Goal: Task Accomplishment & Management: Complete application form

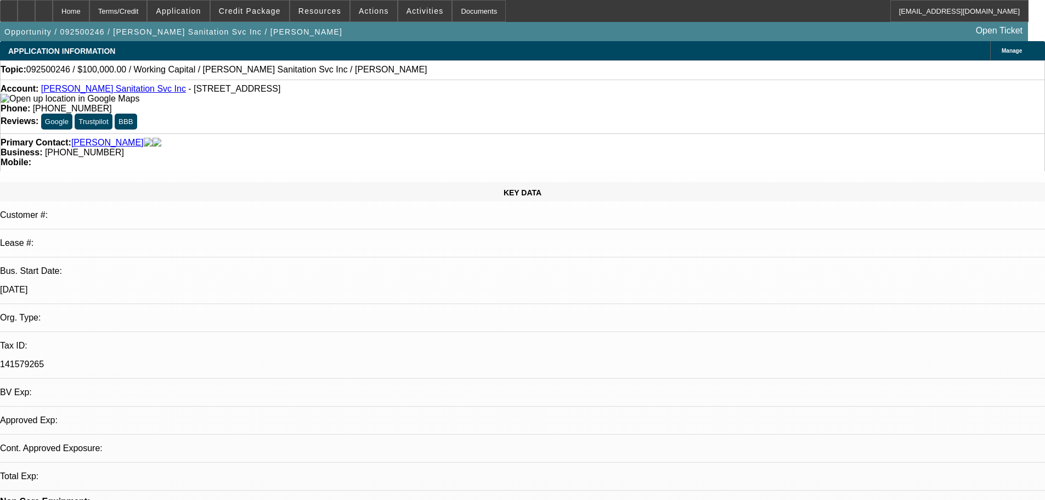
select select "0"
select select "2"
select select "0.1"
select select "4"
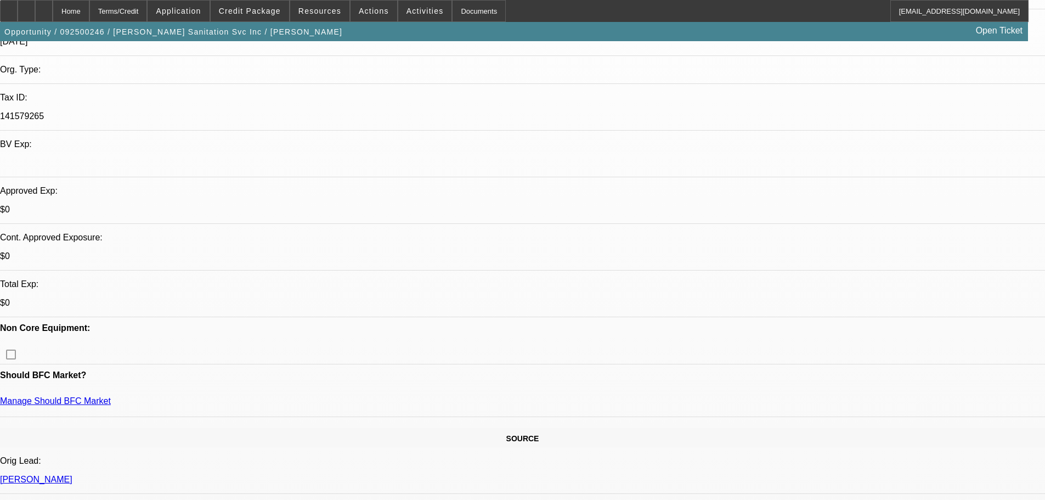
scroll to position [110, 0]
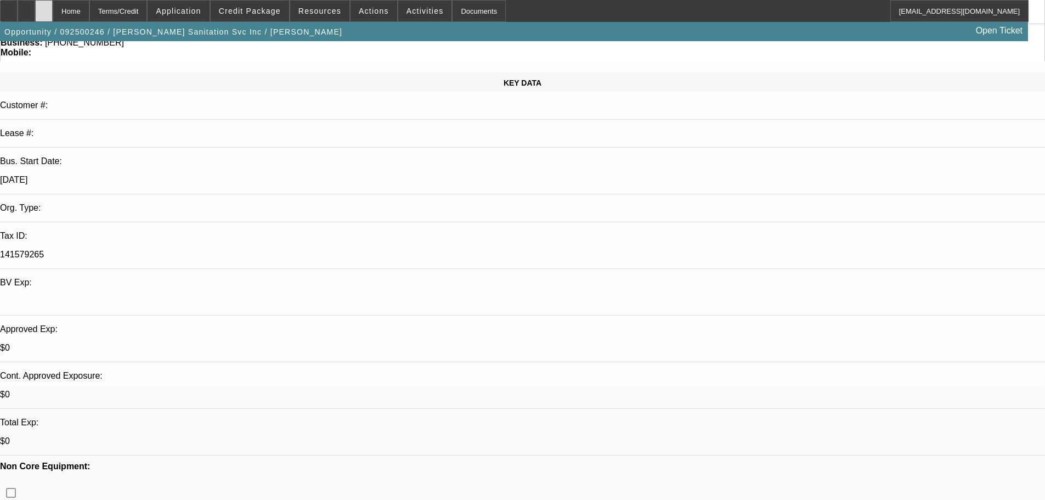
click at [53, 15] on div at bounding box center [44, 11] width 18 height 22
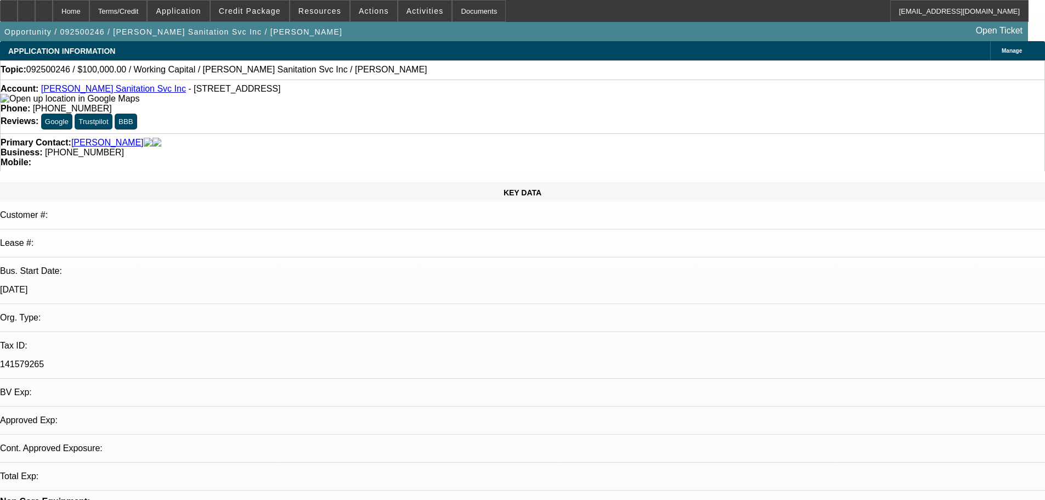
select select "0"
select select "2"
select select "0.1"
select select "4"
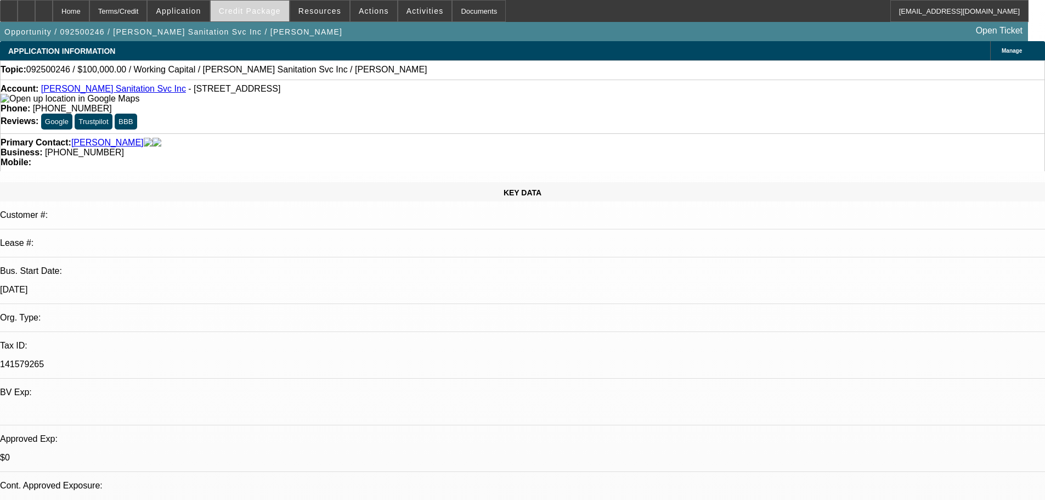
click at [279, 5] on span at bounding box center [250, 11] width 78 height 26
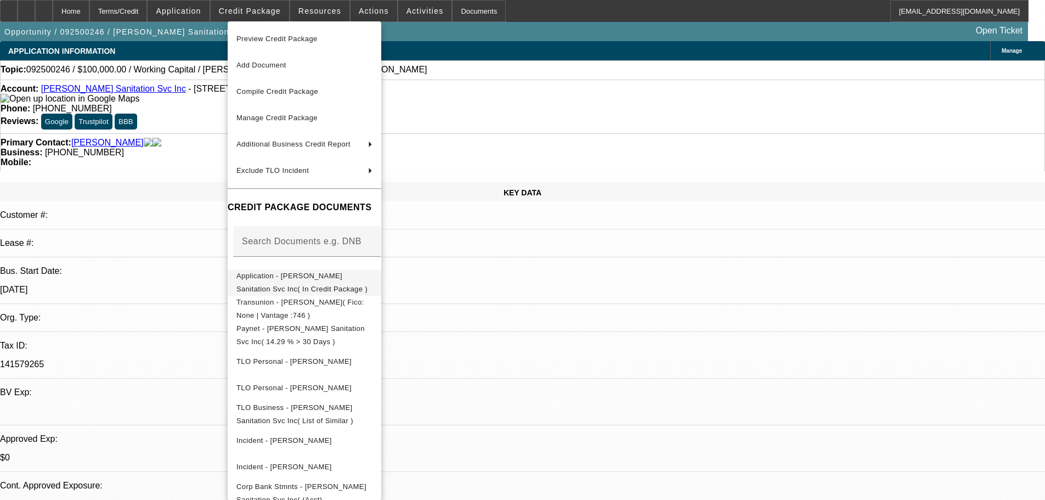
scroll to position [7, 0]
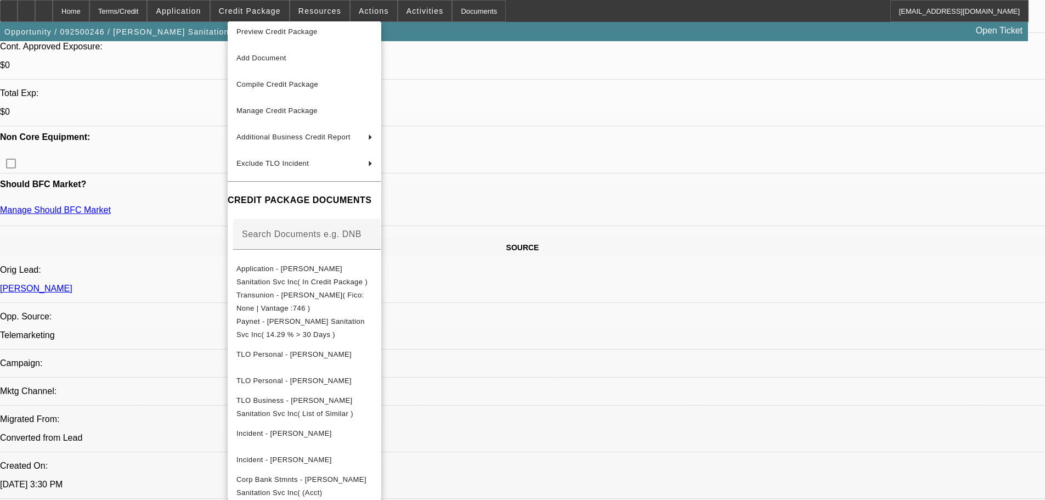
click at [839, 324] on div at bounding box center [522, 250] width 1045 height 500
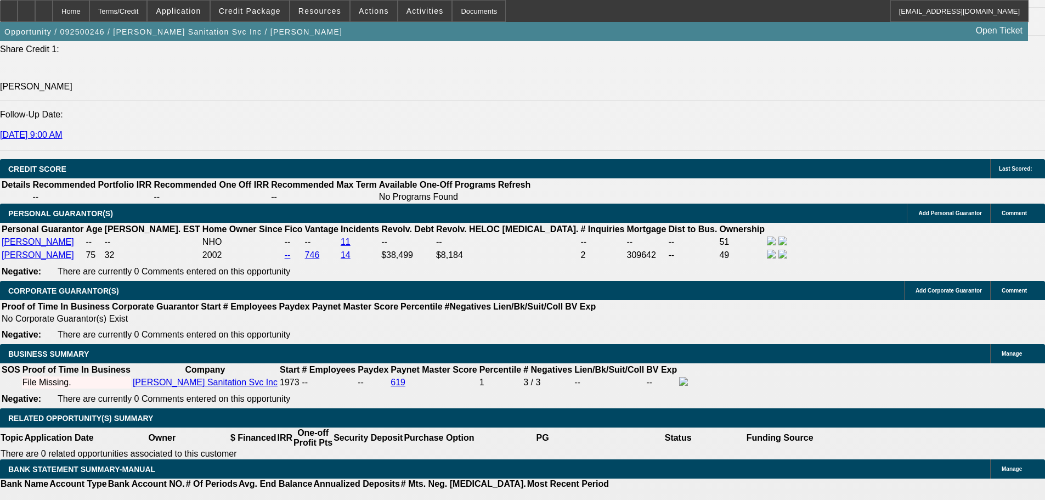
scroll to position [1481, 0]
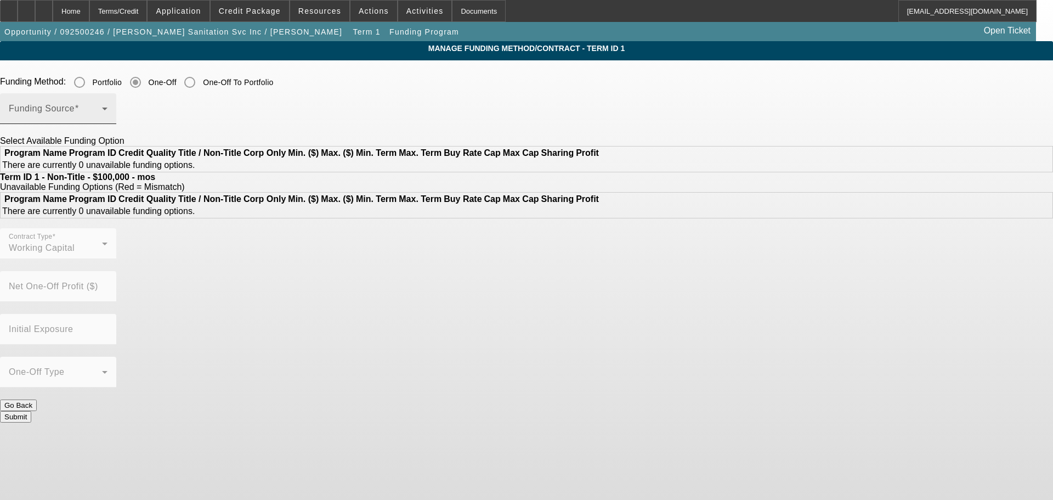
click at [102, 115] on span at bounding box center [55, 112] width 93 height 13
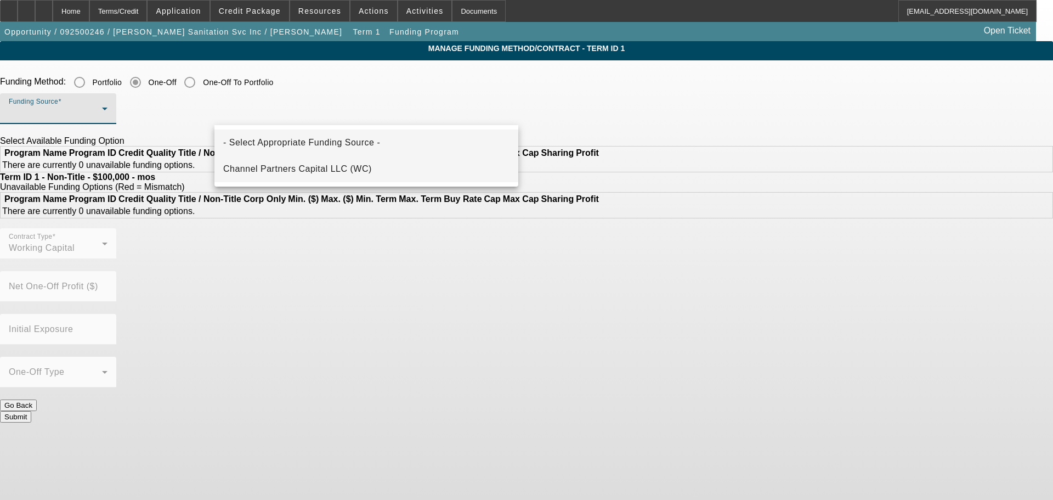
click at [294, 157] on mat-option "Channel Partners Capital LLC (WC)" at bounding box center [367, 169] width 304 height 26
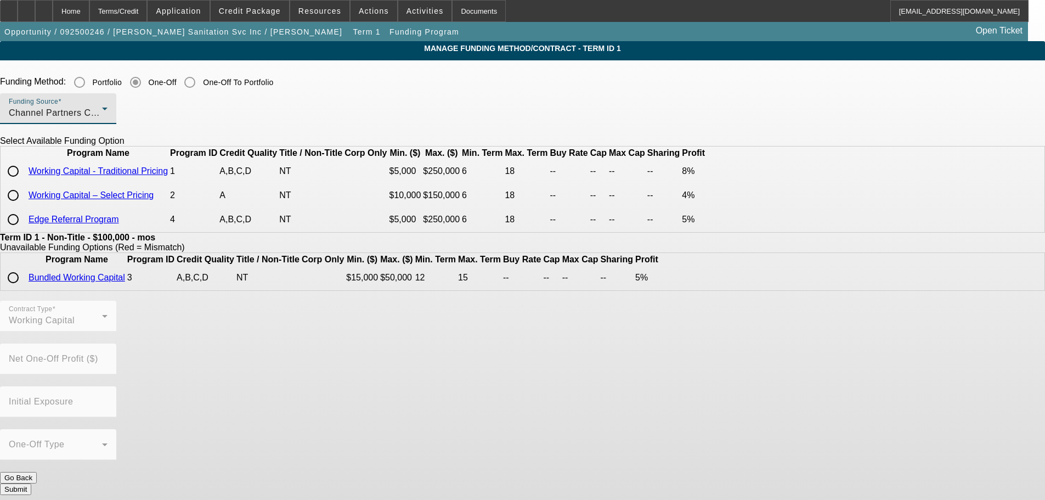
click at [24, 182] on input "radio" at bounding box center [13, 171] width 22 height 22
radio input "true"
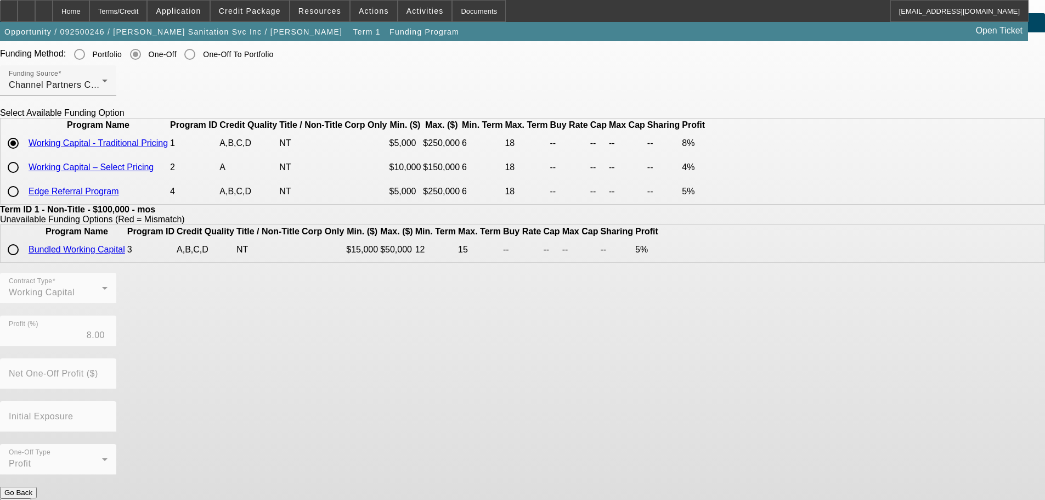
scroll to position [49, 0]
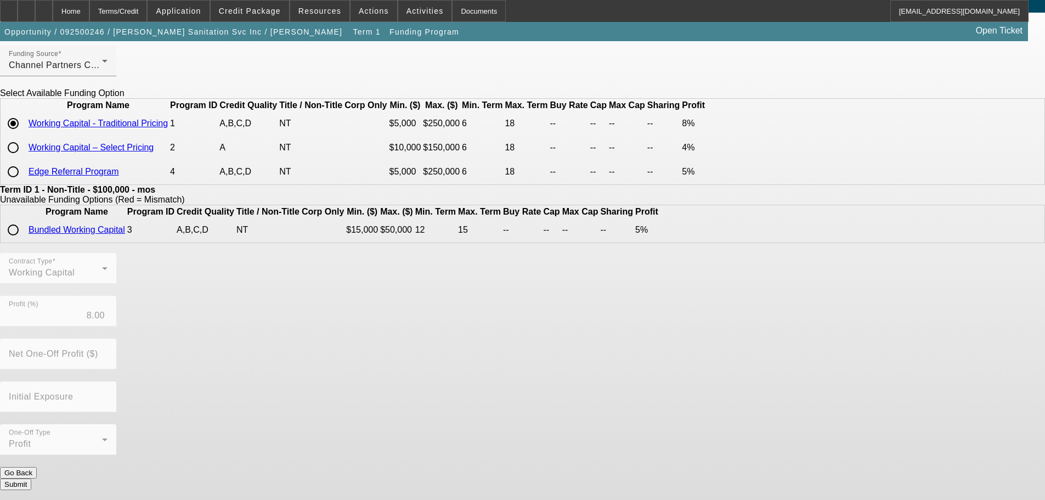
click at [31, 483] on button "Submit" at bounding box center [15, 484] width 31 height 12
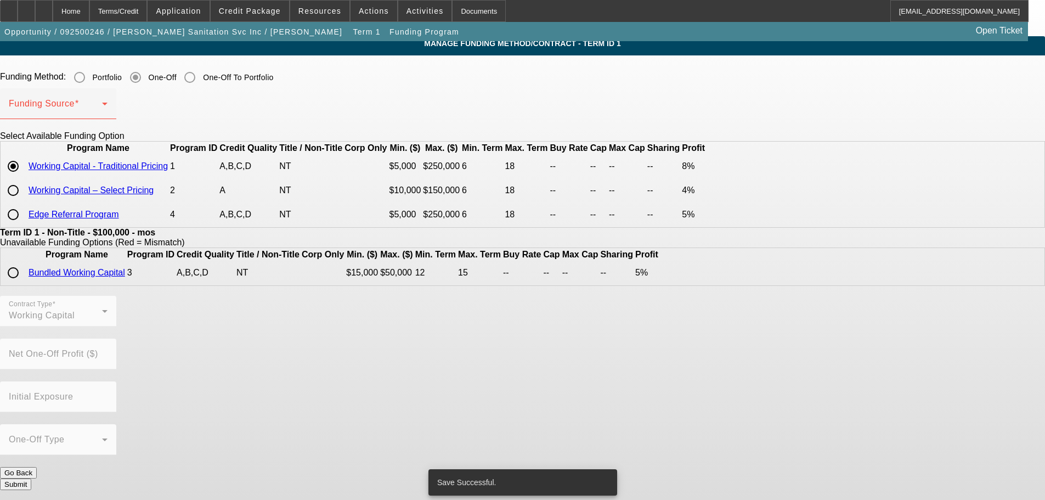
scroll to position [0, 0]
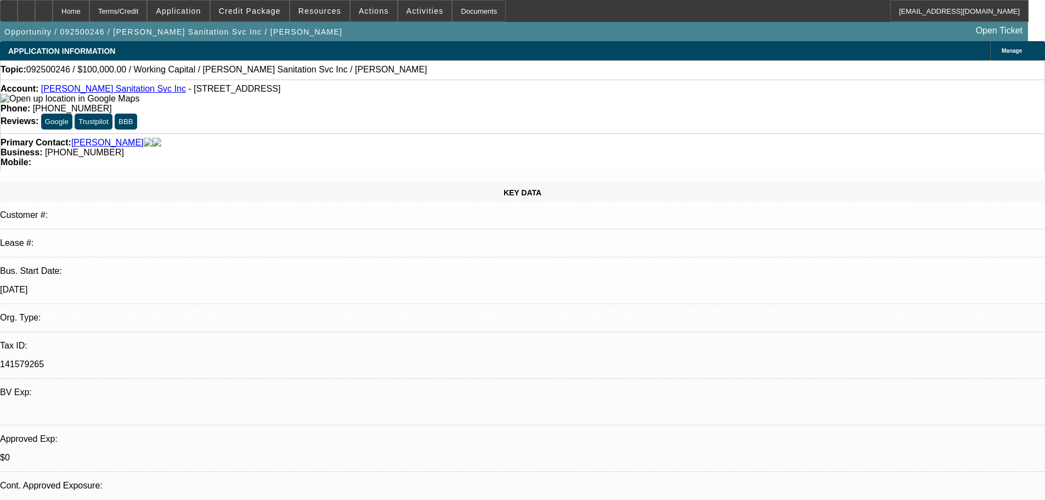
select select "0"
select select "2"
select select "0.1"
select select "4"
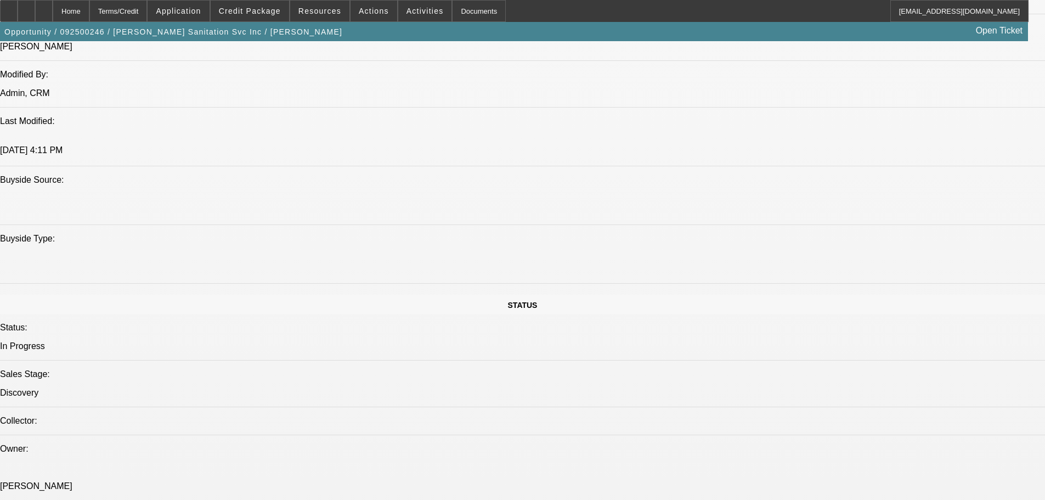
scroll to position [823, 0]
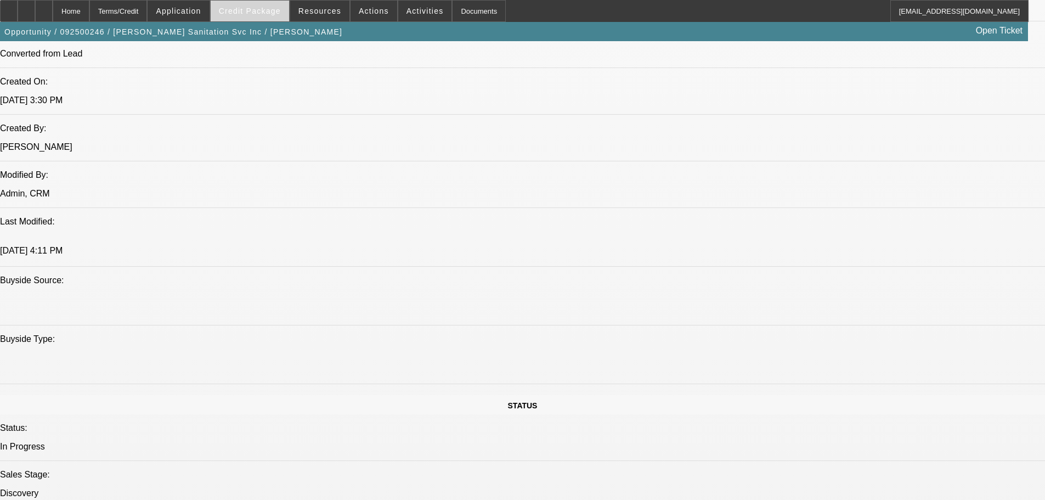
click at [250, 18] on span at bounding box center [250, 11] width 78 height 26
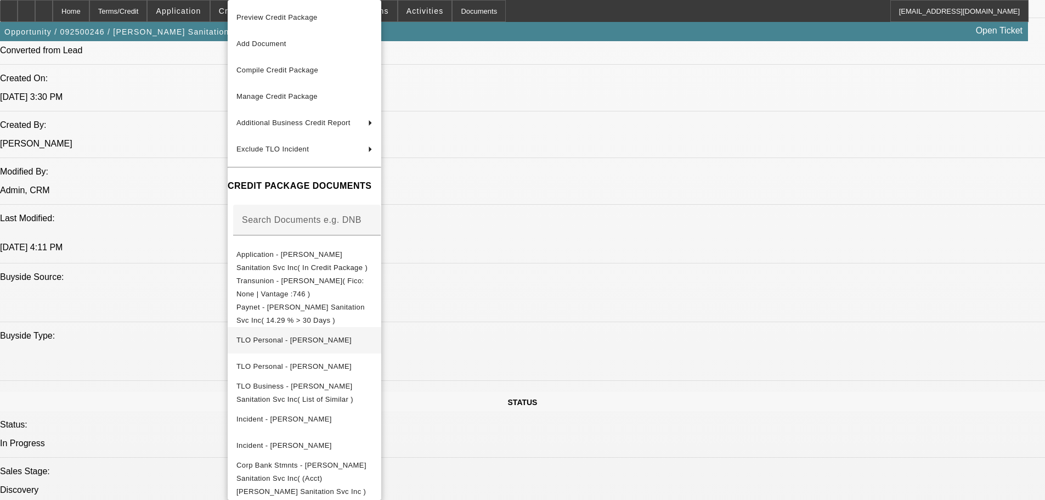
scroll to position [1207, 0]
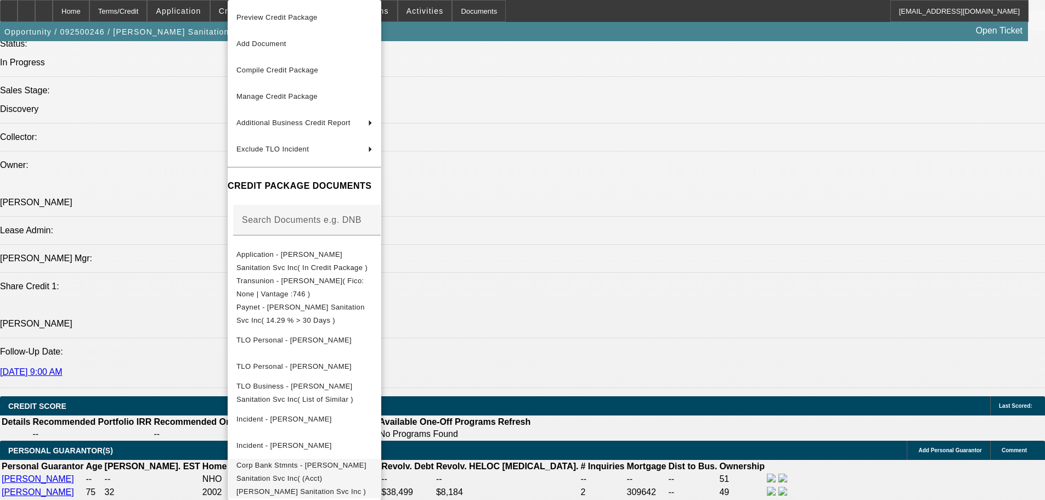
click at [332, 466] on span "Corp Bank Stmnts - Herring Sanitation Svc Inc( (Acct) Herring Sanitation Svc In…" at bounding box center [301, 478] width 130 height 35
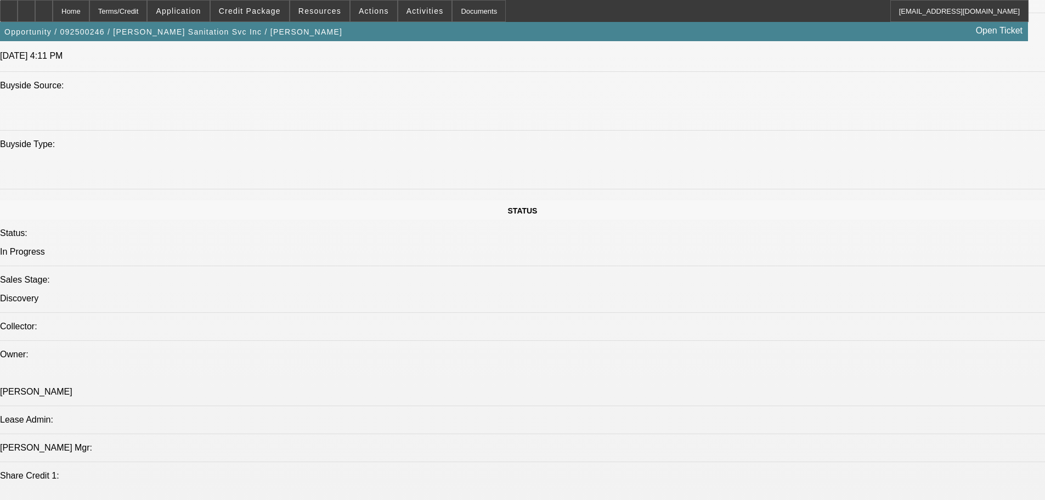
scroll to position [878, 0]
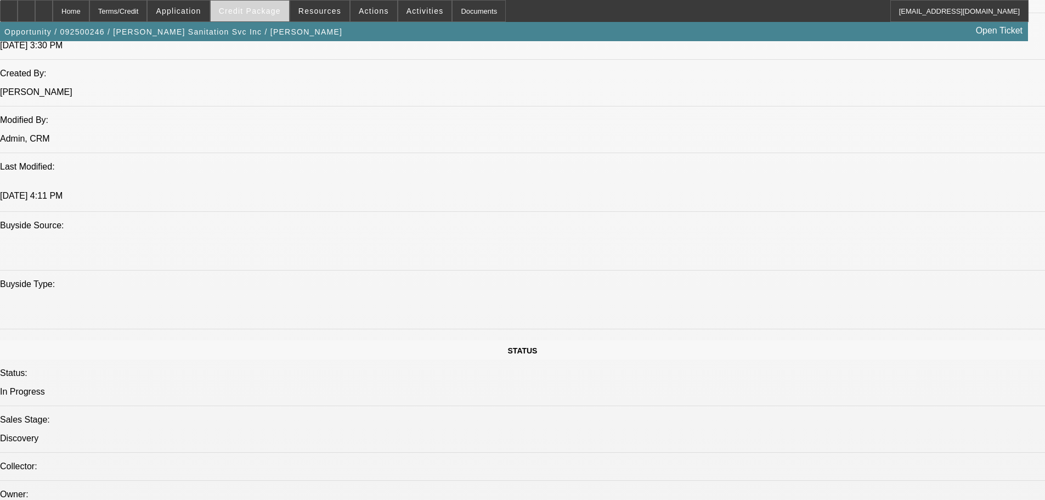
click at [265, 6] on span at bounding box center [250, 11] width 78 height 26
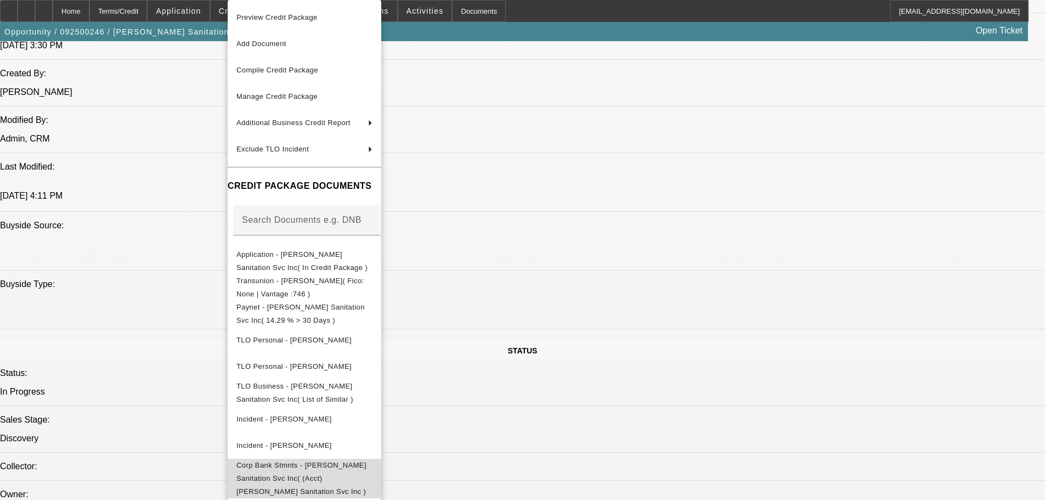
click at [308, 461] on span "Corp Bank Stmnts - Herring Sanitation Svc Inc( (Acct) Herring Sanitation Svc In…" at bounding box center [304, 479] width 136 height 40
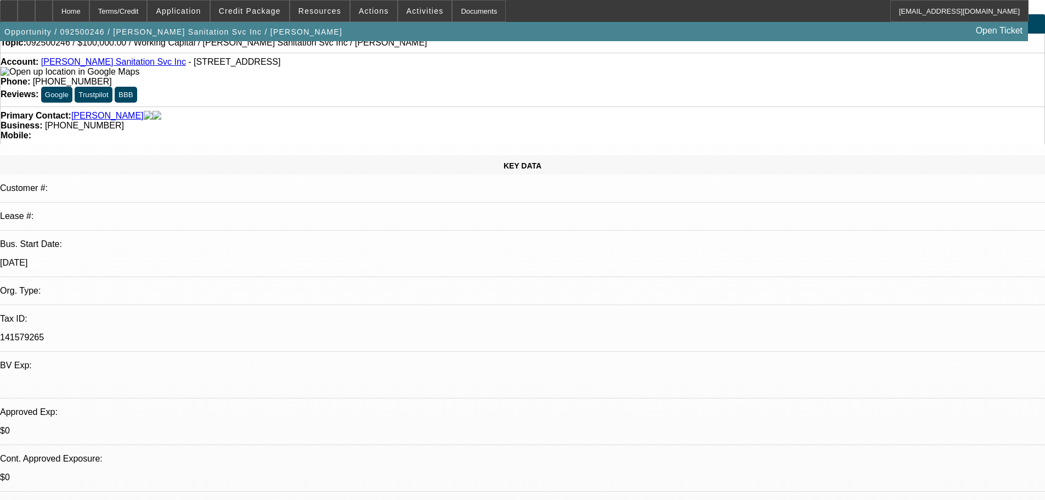
scroll to position [0, 0]
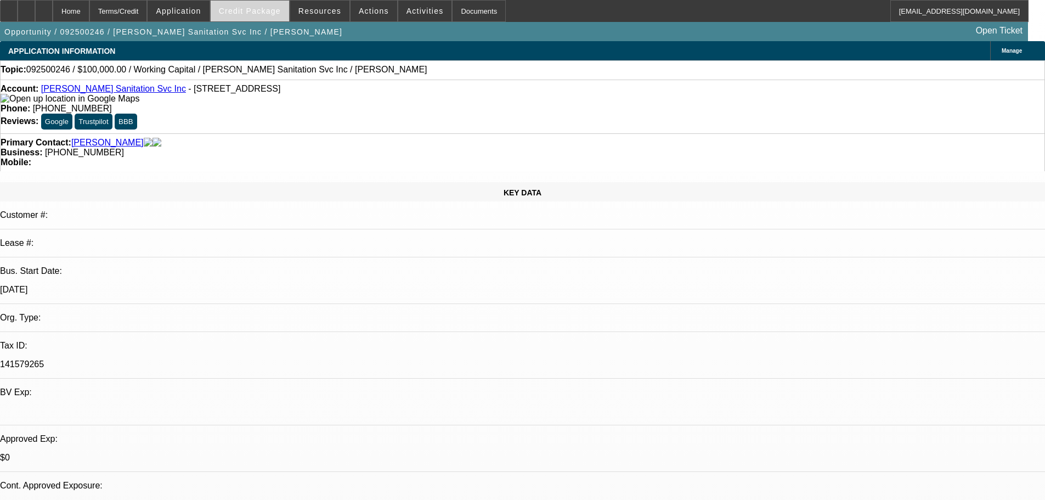
click at [277, 10] on span "Credit Package" at bounding box center [250, 11] width 62 height 9
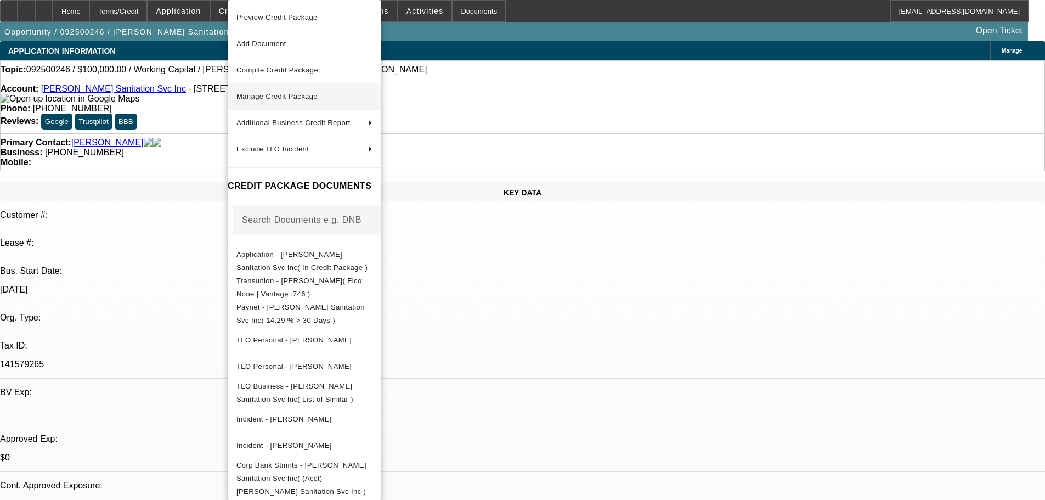
click at [302, 97] on span "Manage Credit Package" at bounding box center [276, 96] width 81 height 8
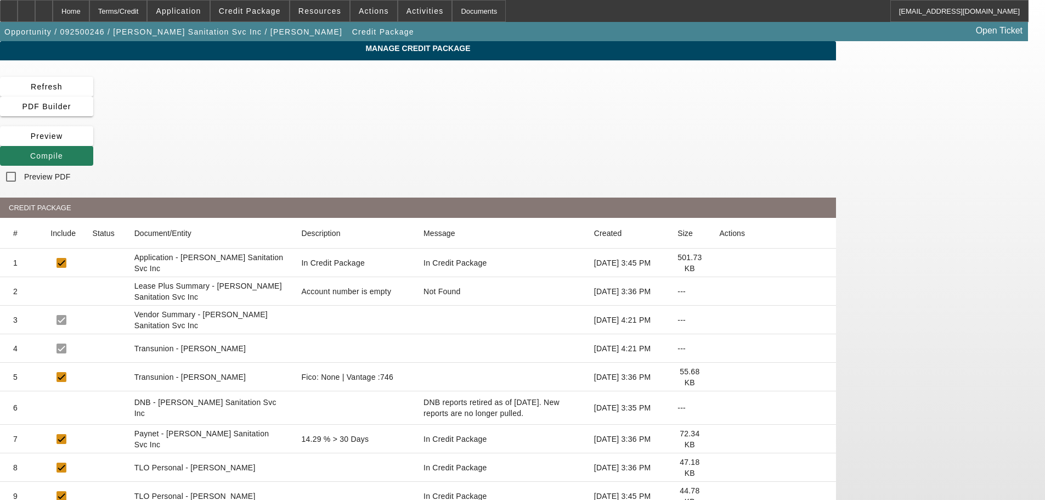
click at [93, 143] on span at bounding box center [46, 156] width 93 height 26
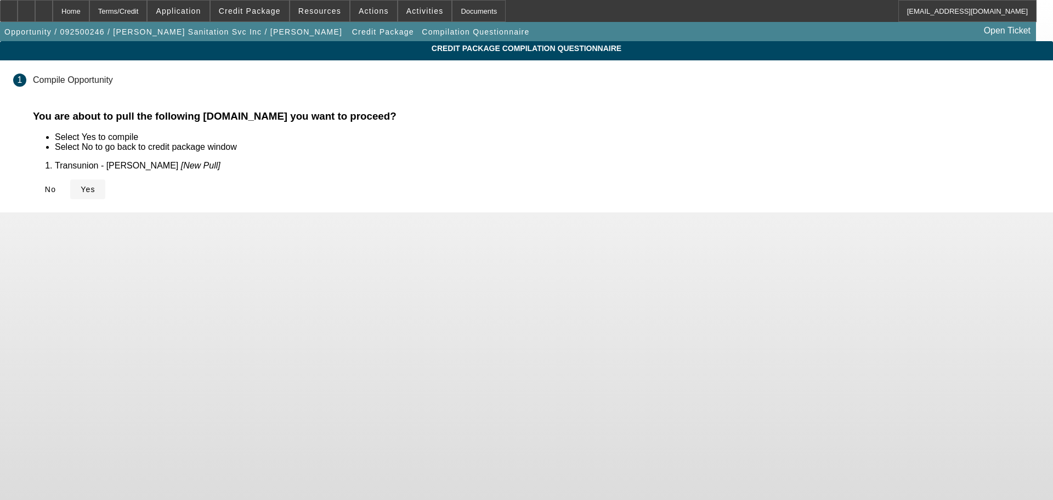
click at [95, 187] on span "Yes" at bounding box center [88, 189] width 15 height 9
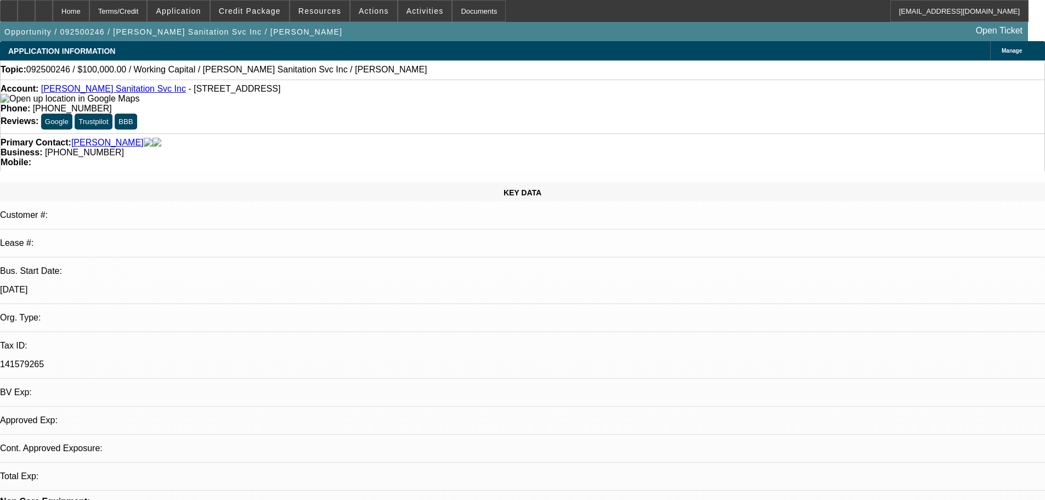
select select "0"
select select "2"
select select "0.1"
select select "4"
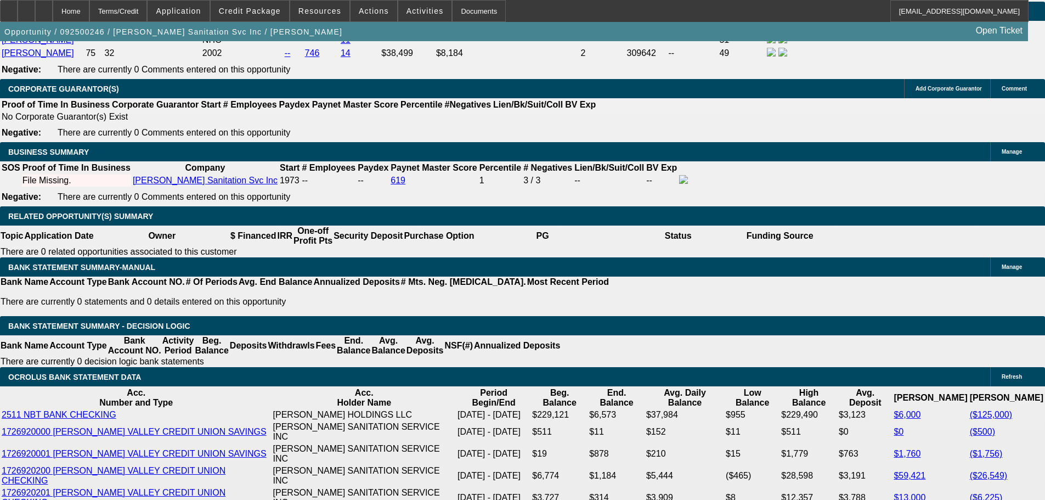
scroll to position [1811, 0]
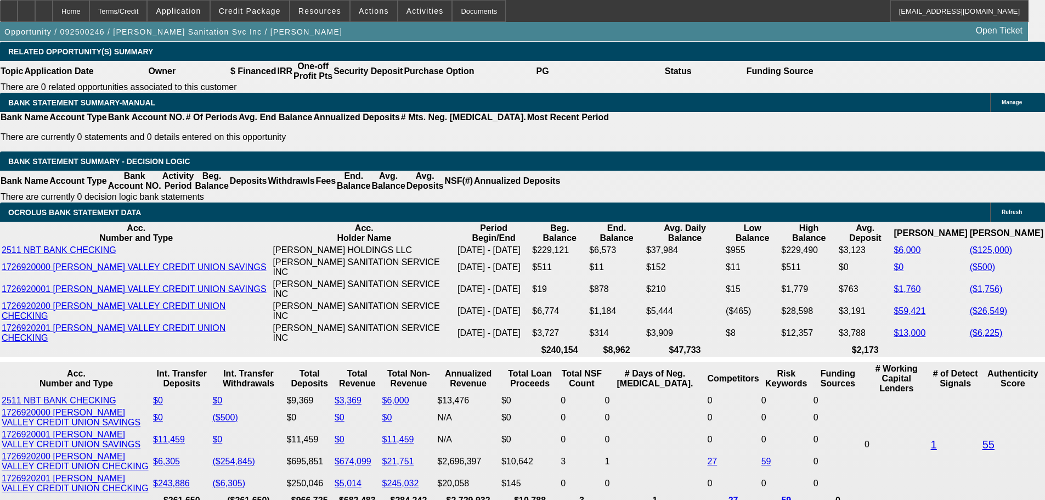
type input "$0.00"
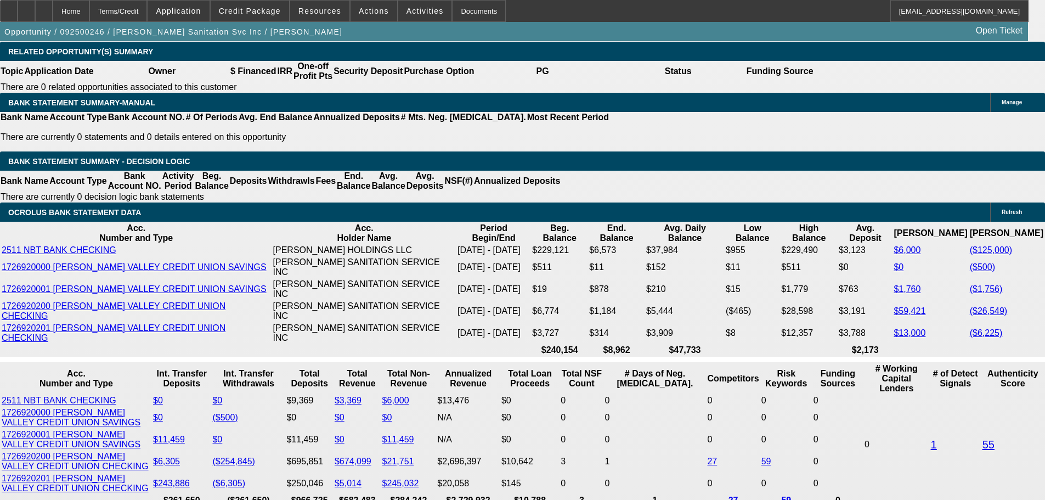
type input "24"
type input "18"
type input "$8,420.42"
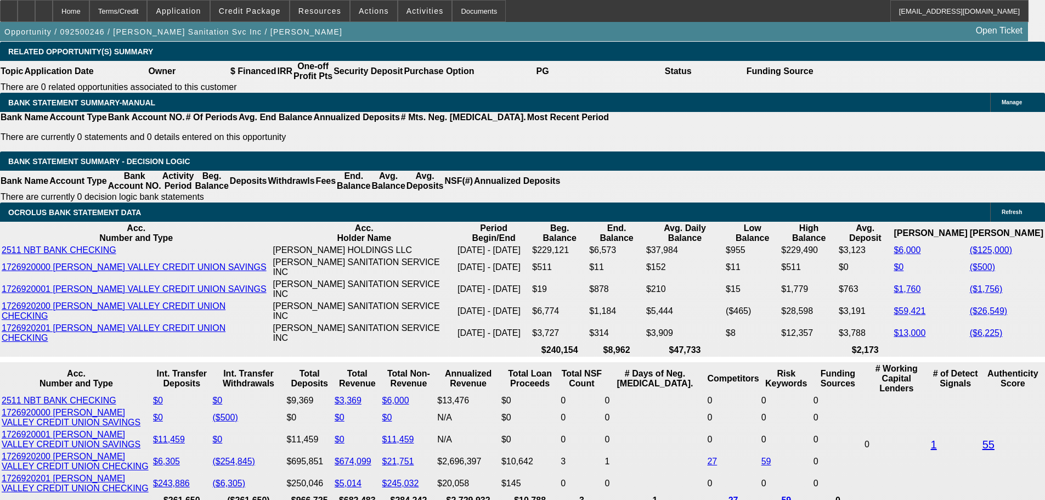
type input "$4,210.21"
type input "$9,984.82"
type input "$4,992.41"
type input "18"
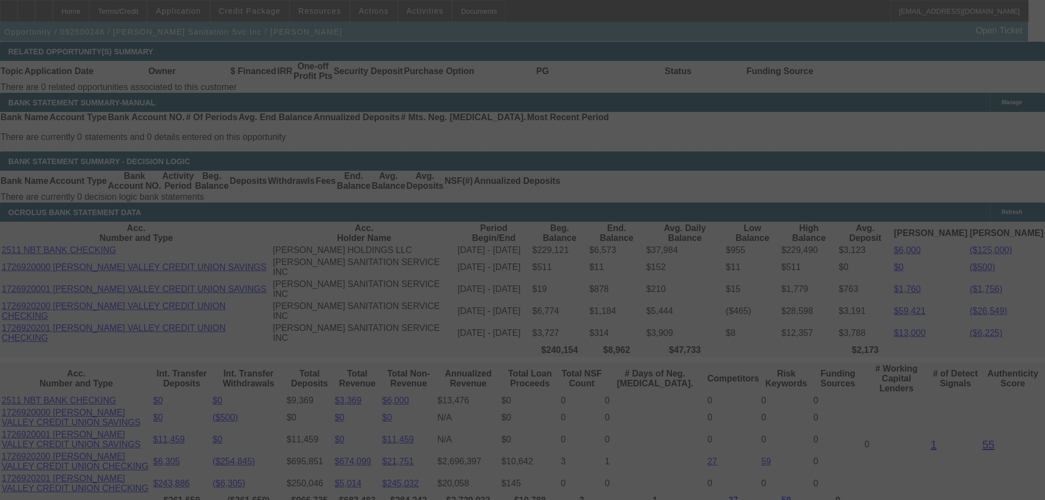
select select "0"
select select "2"
select select "0.1"
select select "4"
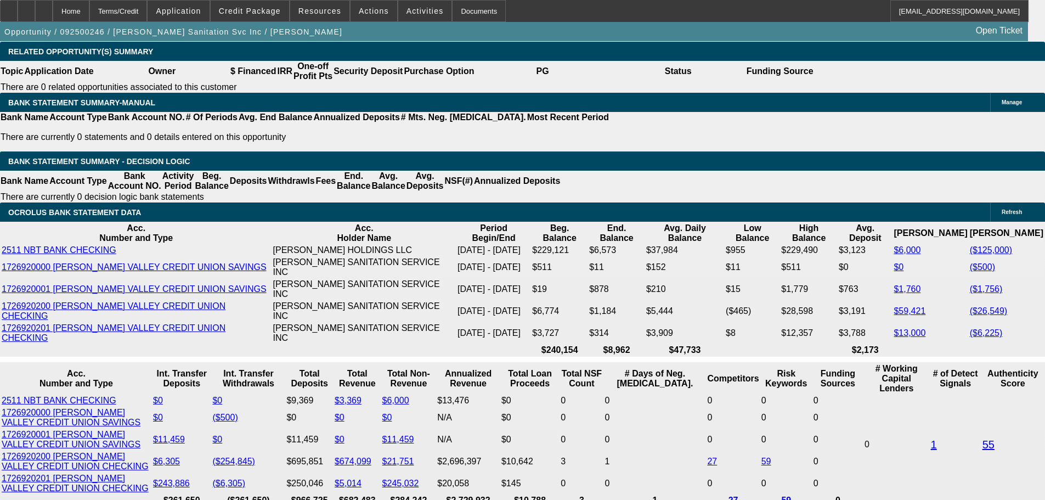
radio input "true"
type textarea "Covers some AP that came with the materials when they built new business locati…"
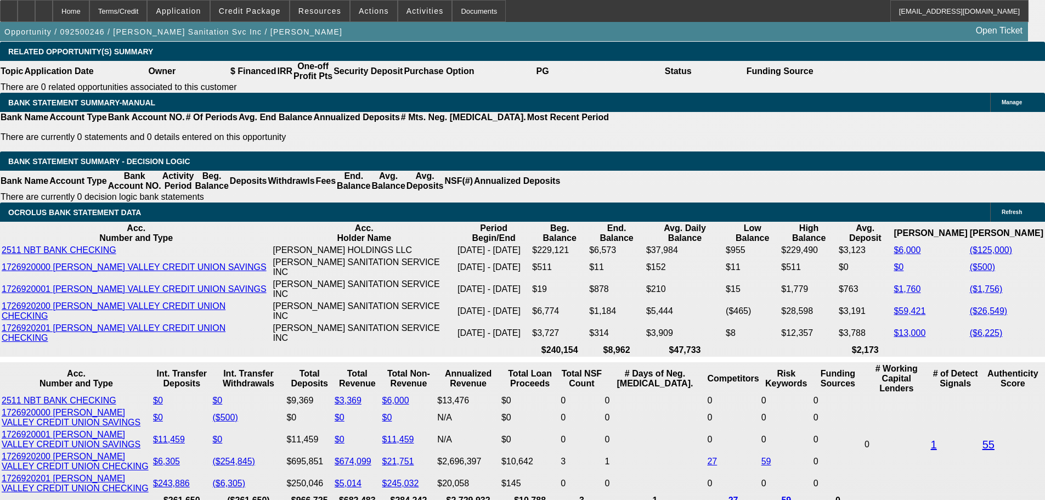
radio input "true"
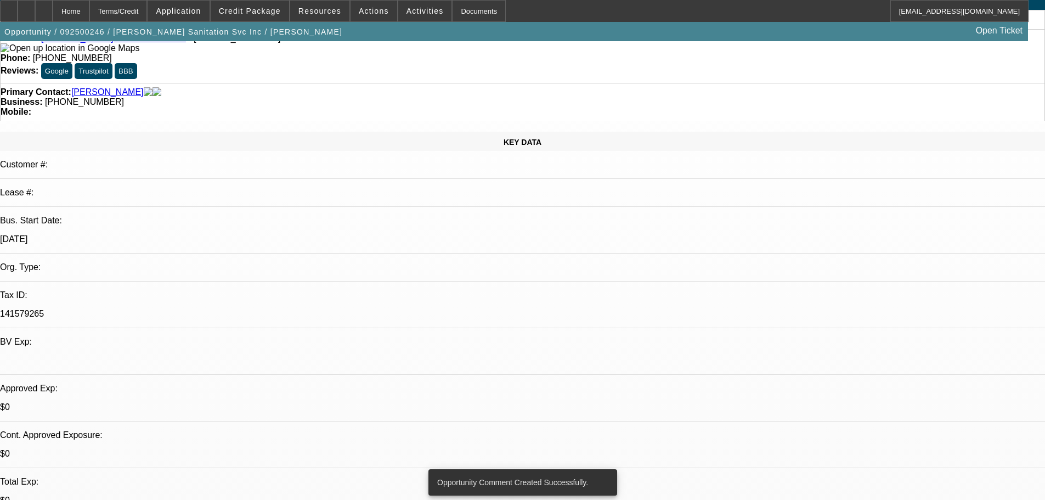
scroll to position [0, 0]
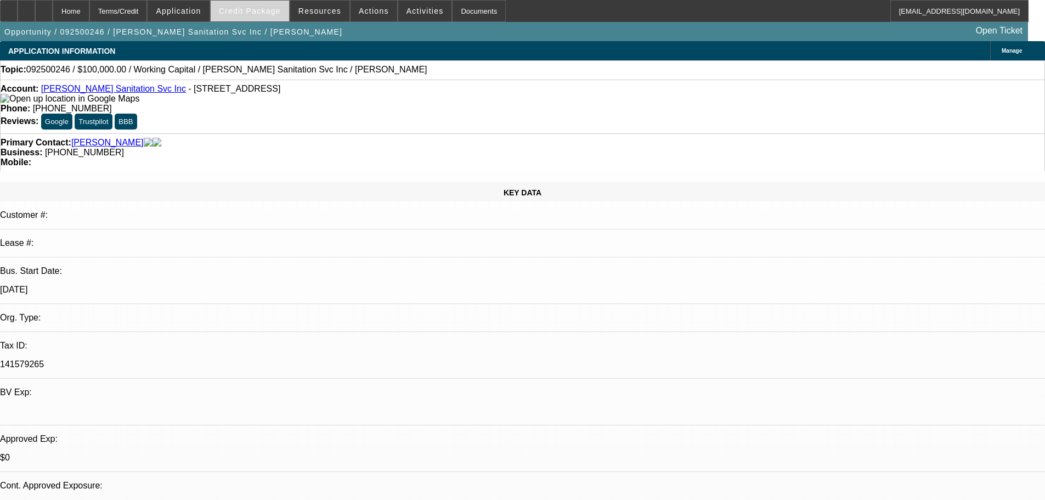
click at [257, 14] on span "Credit Package" at bounding box center [250, 11] width 62 height 9
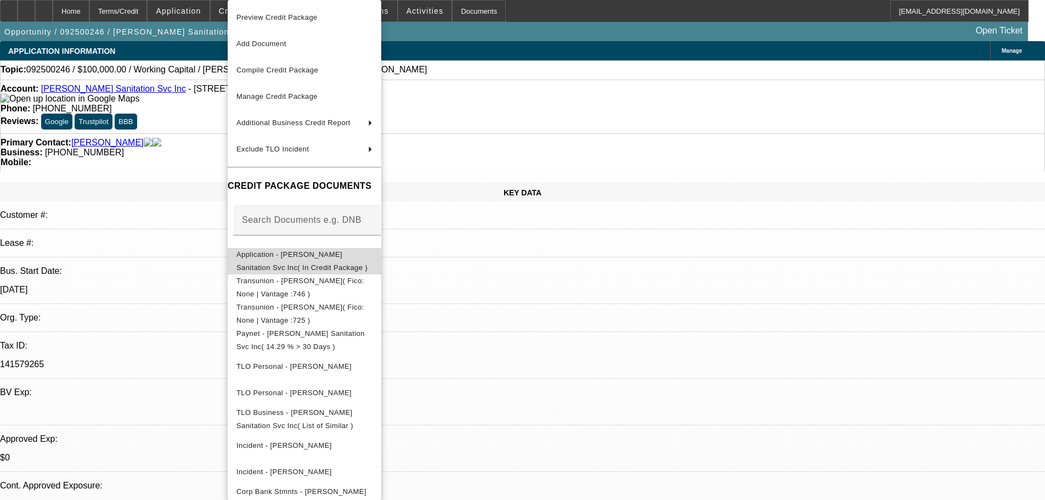
click at [261, 248] on button "Application - Herring Sanitation Svc Inc( In Credit Package )" at bounding box center [305, 261] width 154 height 26
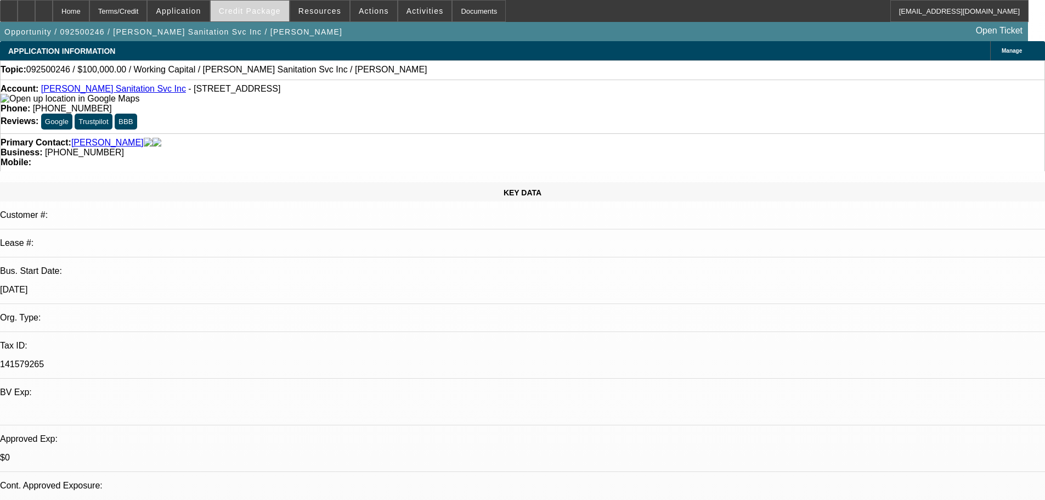
click at [257, 13] on span "Credit Package" at bounding box center [250, 11] width 62 height 9
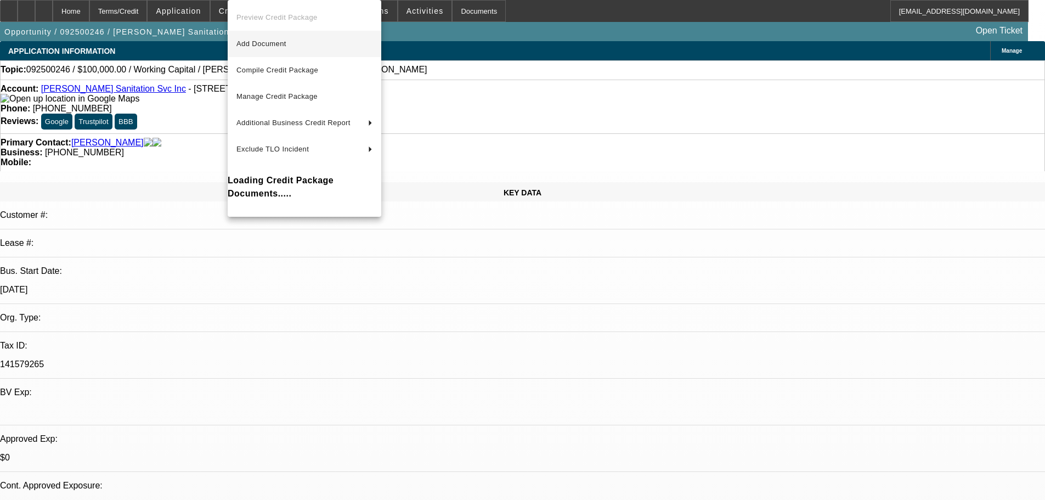
click at [263, 42] on span "Add Document" at bounding box center [261, 44] width 50 height 8
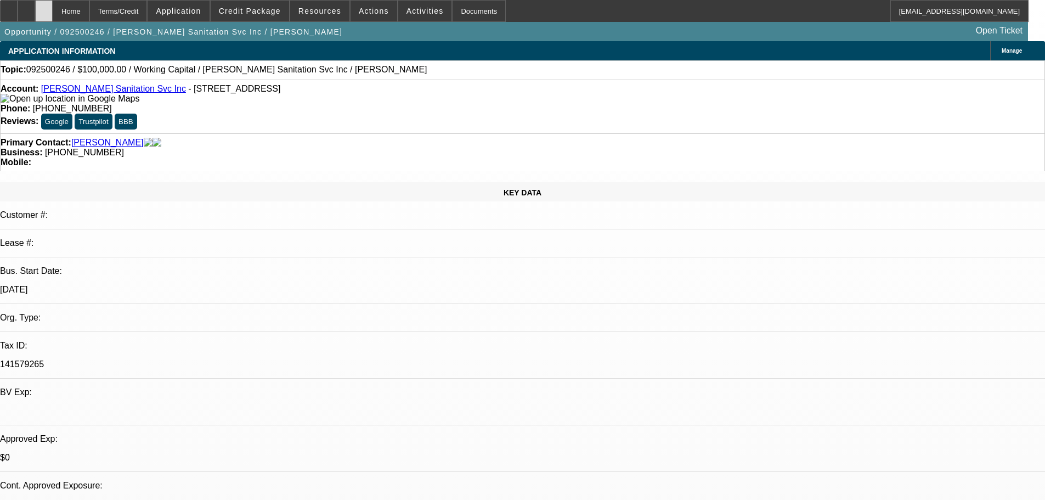
click at [53, 14] on div at bounding box center [44, 11] width 18 height 22
select select "0"
select select "2"
select select "0.1"
select select "2"
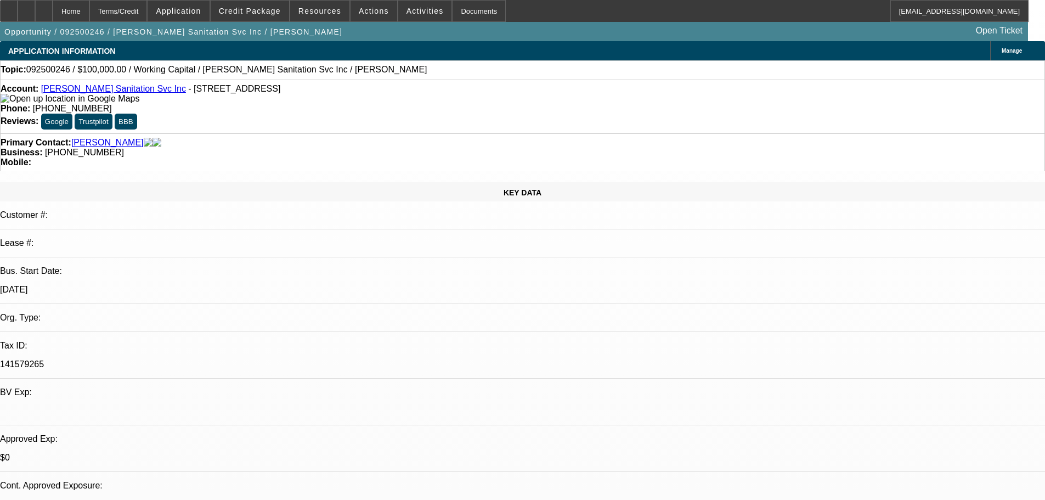
select select "4"
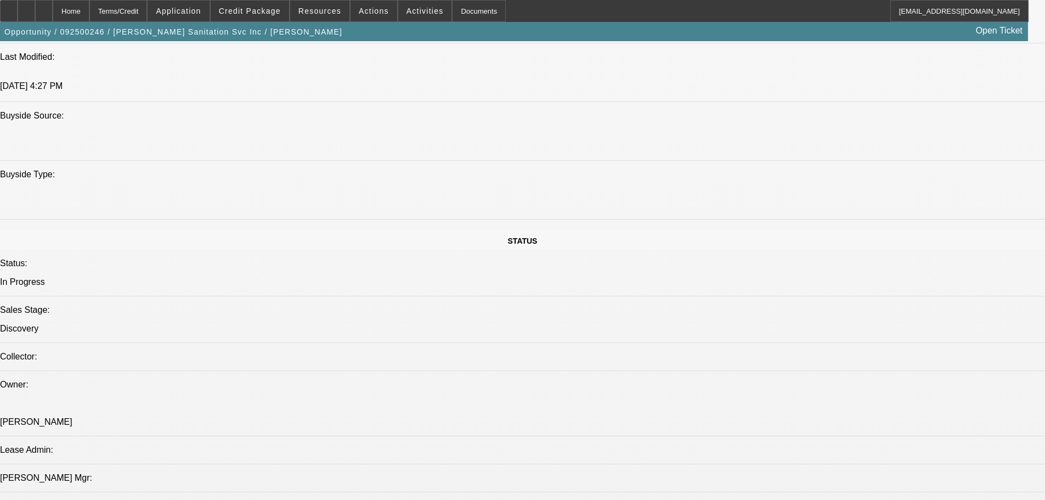
scroll to position [1042, 0]
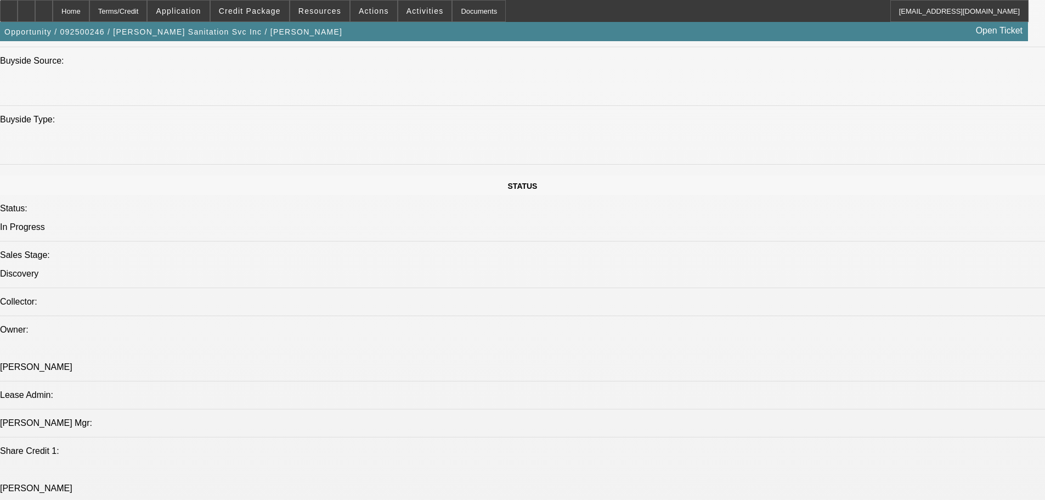
drag, startPoint x: 391, startPoint y: 365, endPoint x: 381, endPoint y: 364, distance: 10.0
drag, startPoint x: 393, startPoint y: 278, endPoint x: 385, endPoint y: 277, distance: 8.3
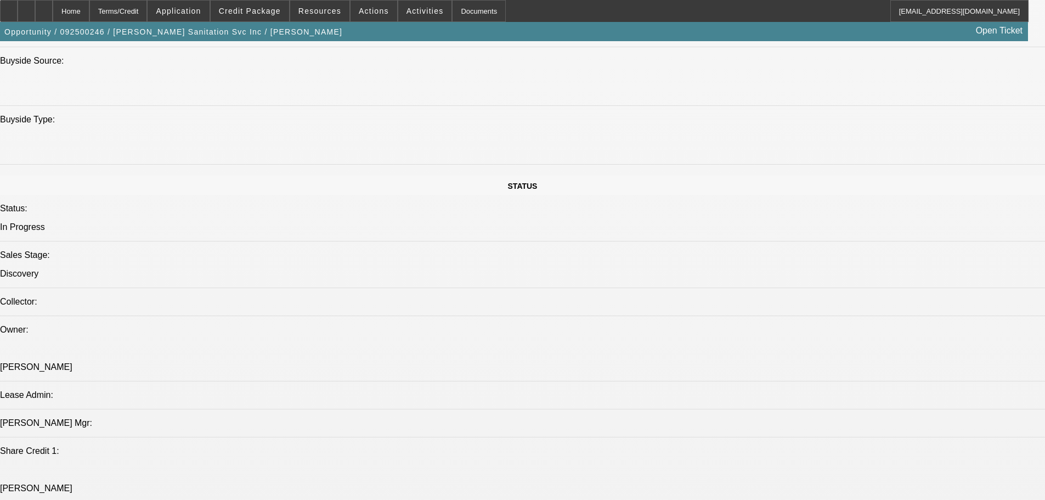
click at [250, 16] on span at bounding box center [250, 11] width 78 height 26
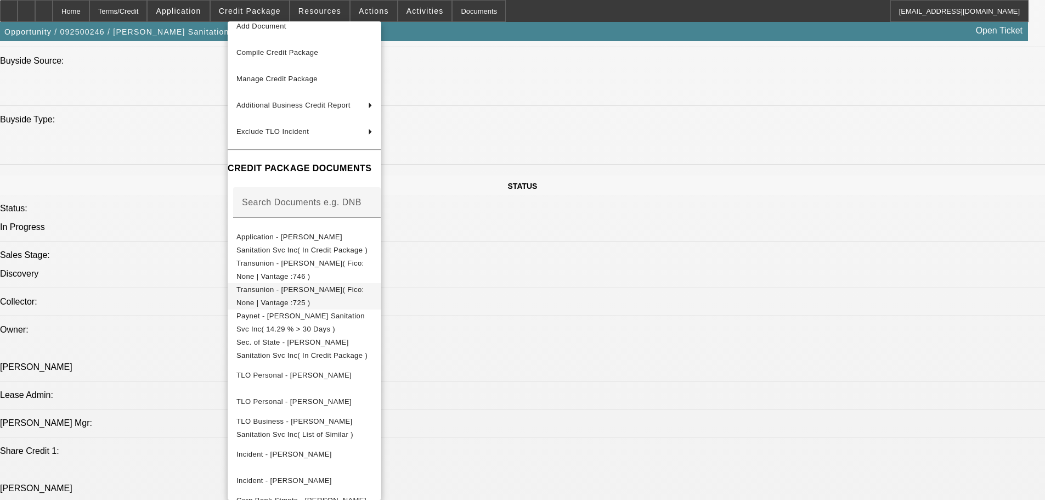
scroll to position [60, 0]
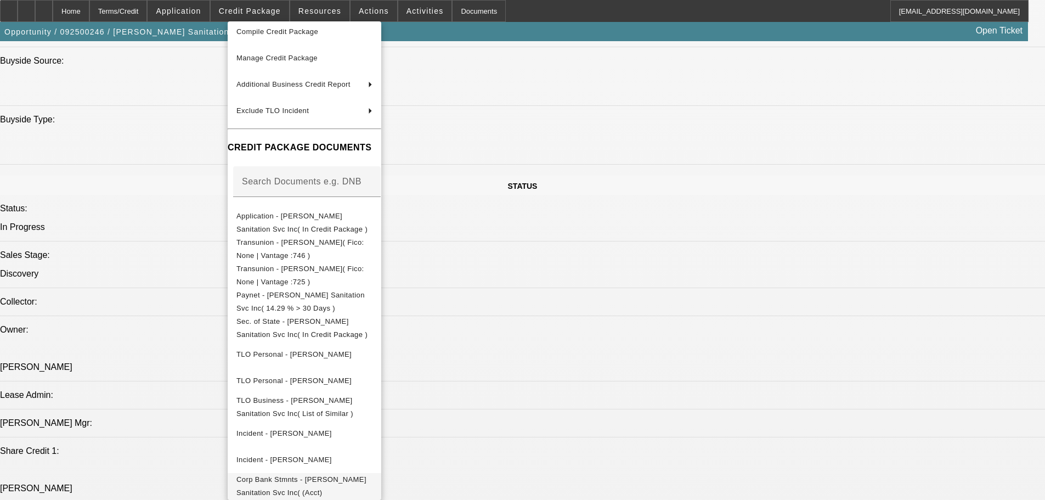
click at [363, 478] on span "Corp Bank Stmnts - [PERSON_NAME] Sanitation Svc Inc( (Acct) [PERSON_NAME] Sanit…" at bounding box center [301, 492] width 130 height 35
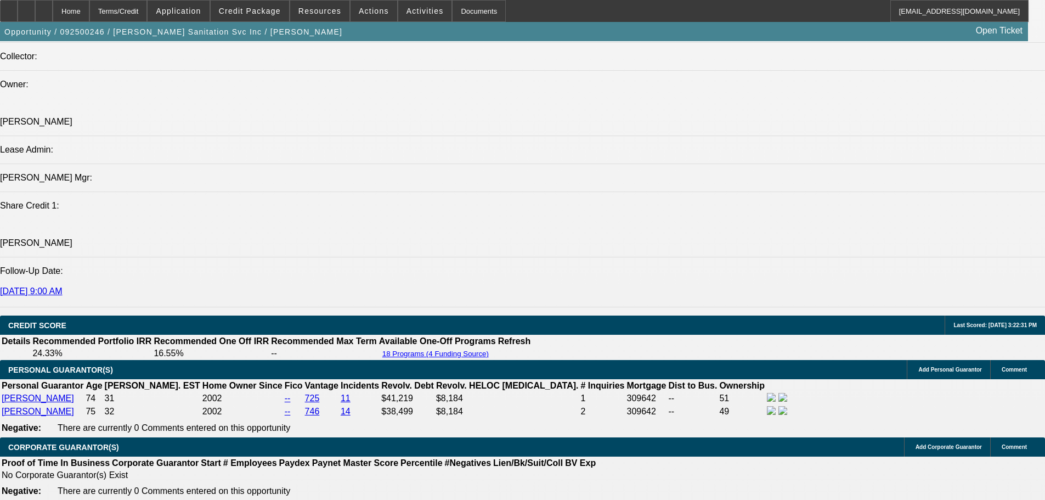
scroll to position [1372, 0]
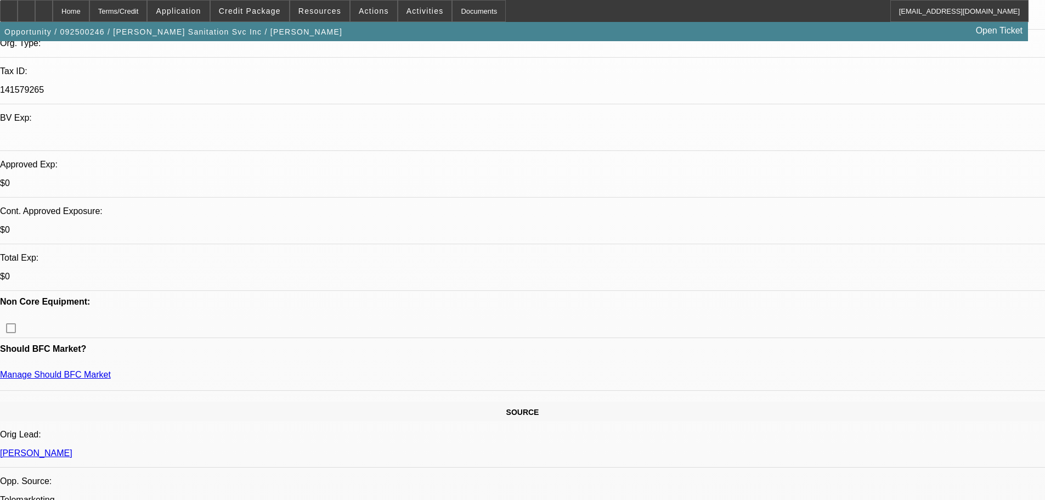
scroll to position [0, 0]
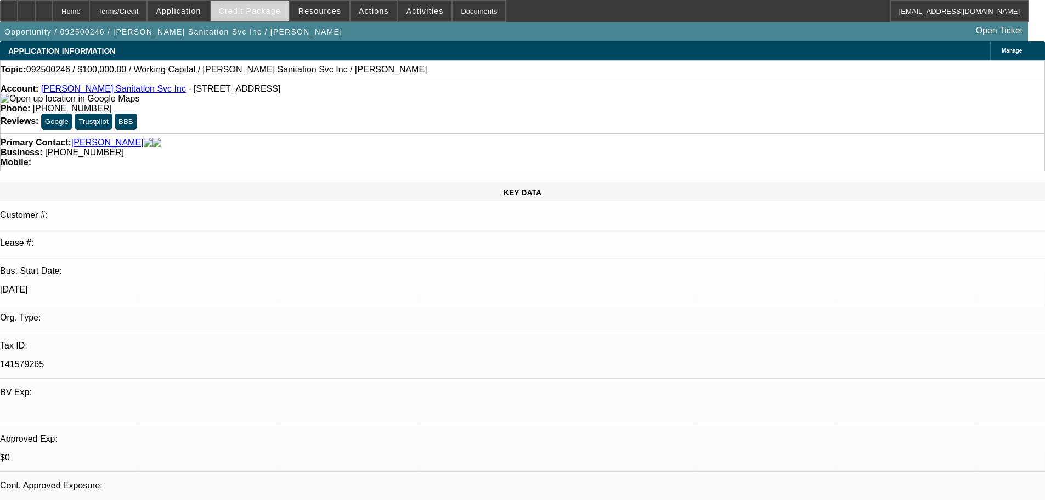
click at [238, 10] on span "Credit Package" at bounding box center [250, 11] width 62 height 9
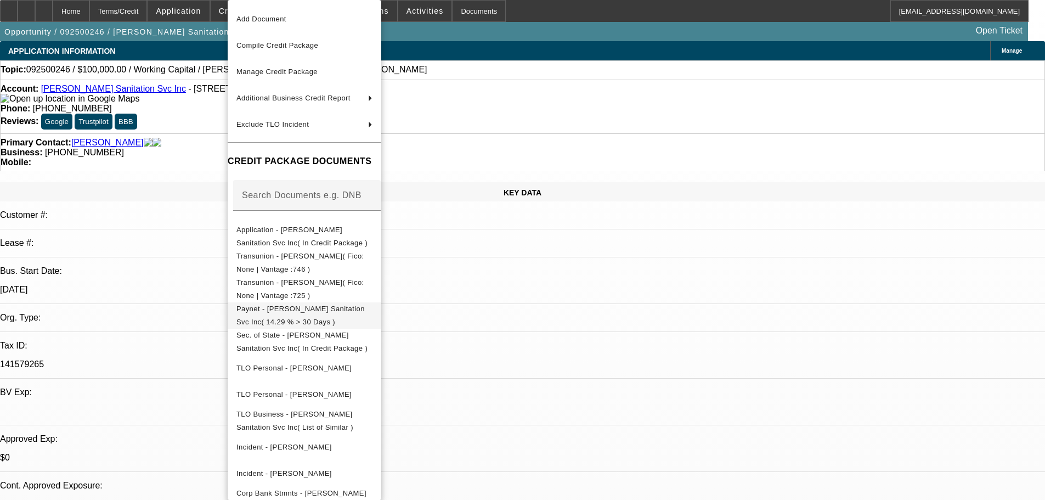
scroll to position [38, 0]
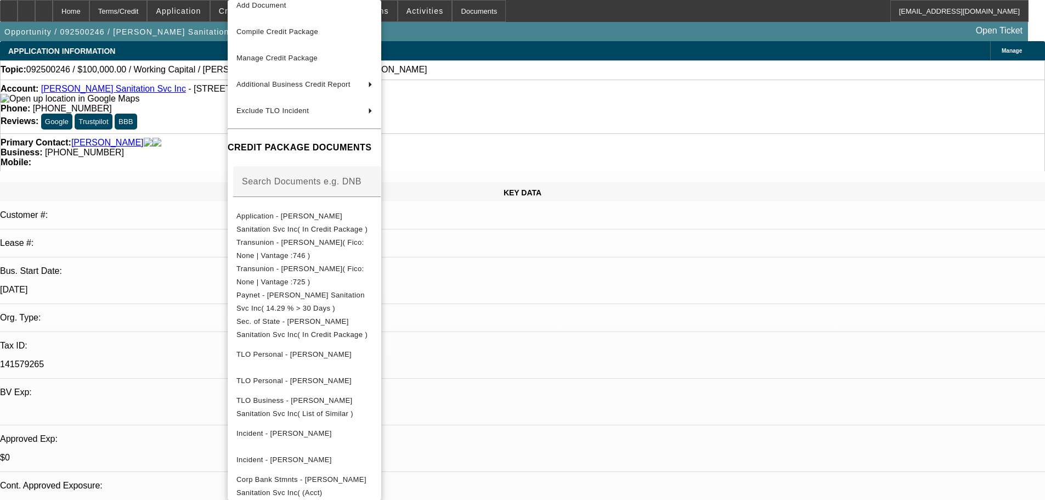
click at [614, 310] on div at bounding box center [522, 250] width 1045 height 500
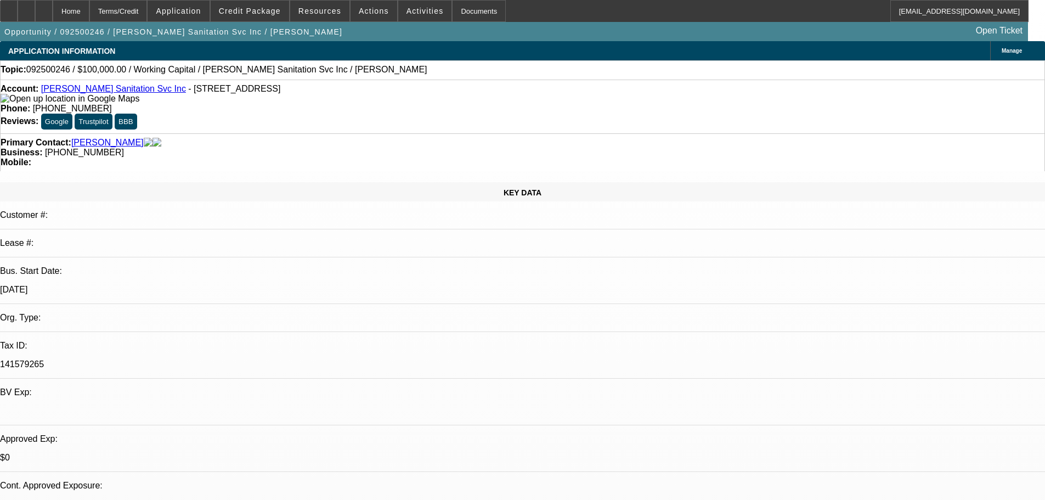
click at [264, 6] on span at bounding box center [250, 11] width 78 height 26
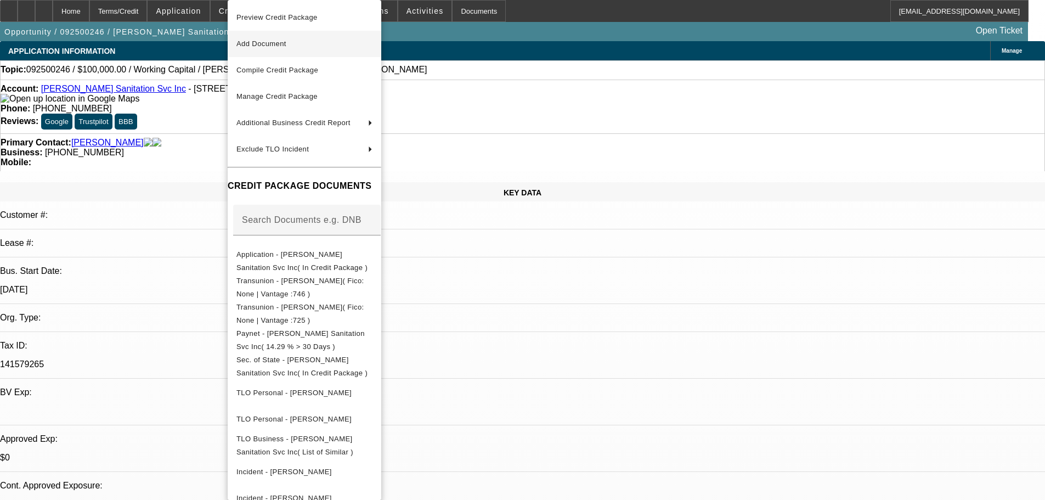
click at [257, 54] on button "Add Document" at bounding box center [305, 44] width 154 height 26
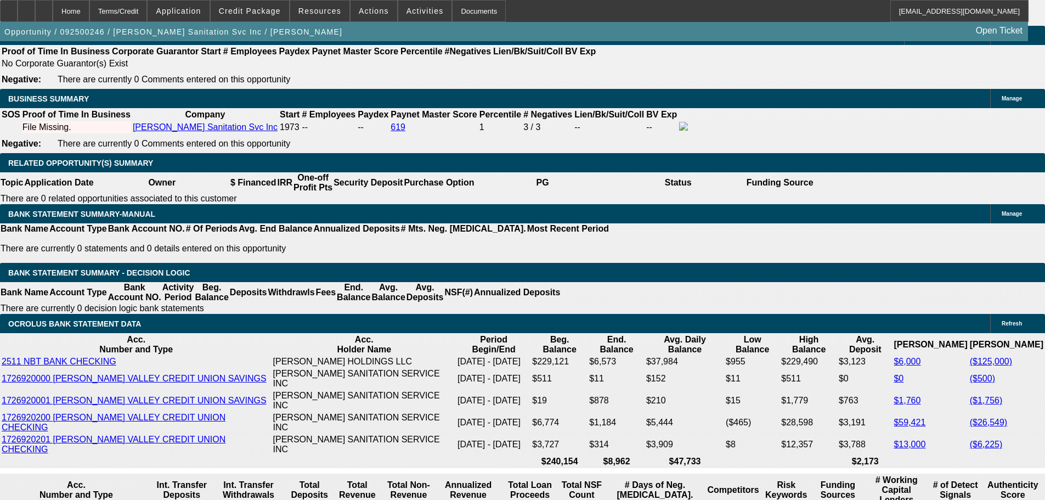
scroll to position [1811, 0]
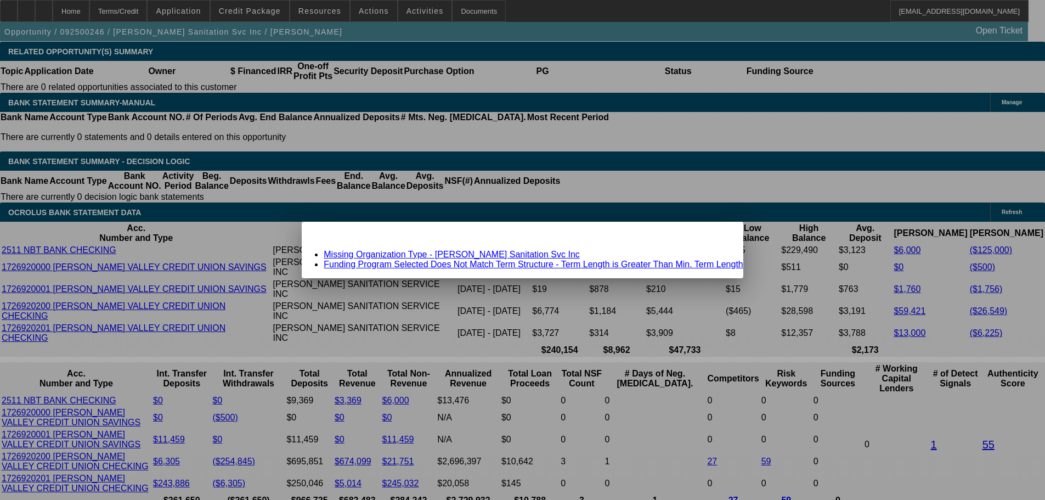
click at [444, 253] on link "Missing Organization Type - Herring Sanitation Svc Inc" at bounding box center [452, 254] width 256 height 9
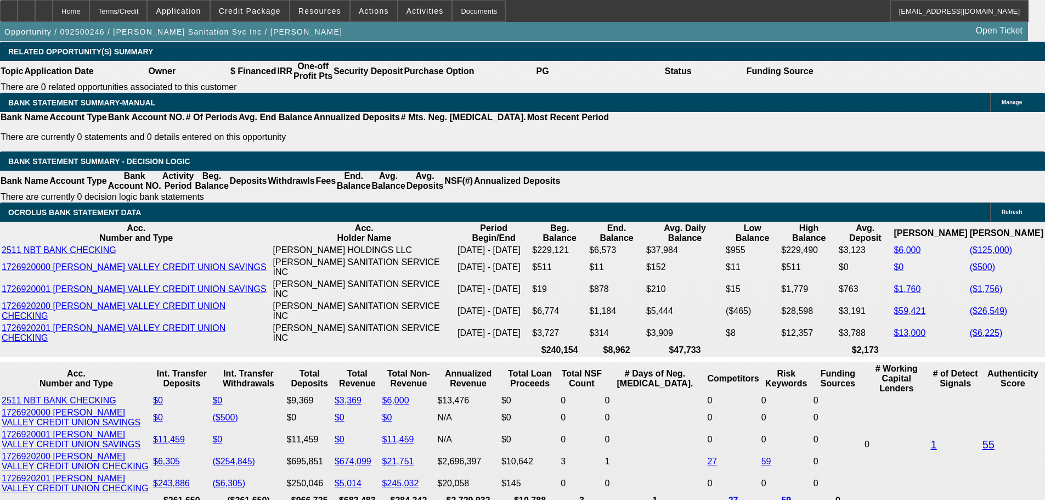
scroll to position [1811, 0]
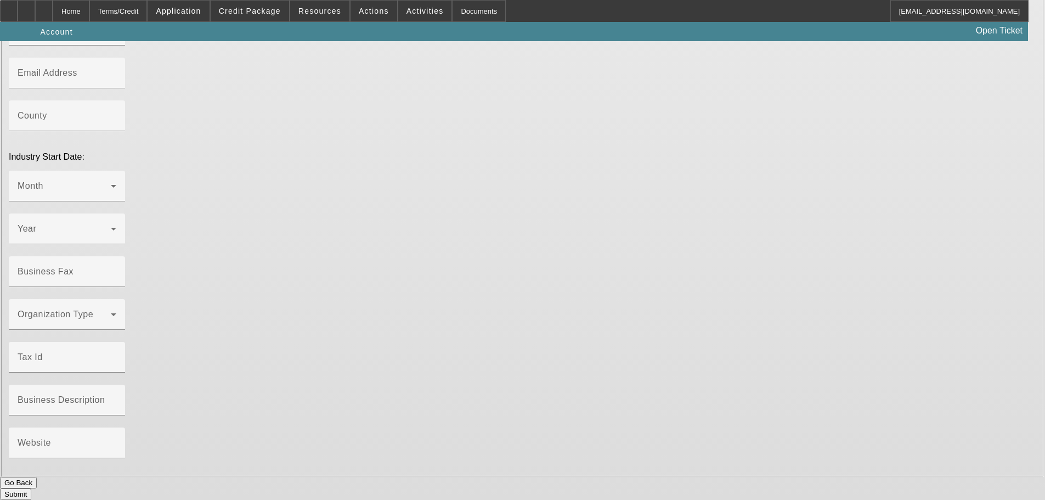
type input "Herring Sanitation Svc Inc"
type input "146 Old Route 9"
type input "12524"
type input "Fishkill"
type input "(845) 226-5405"
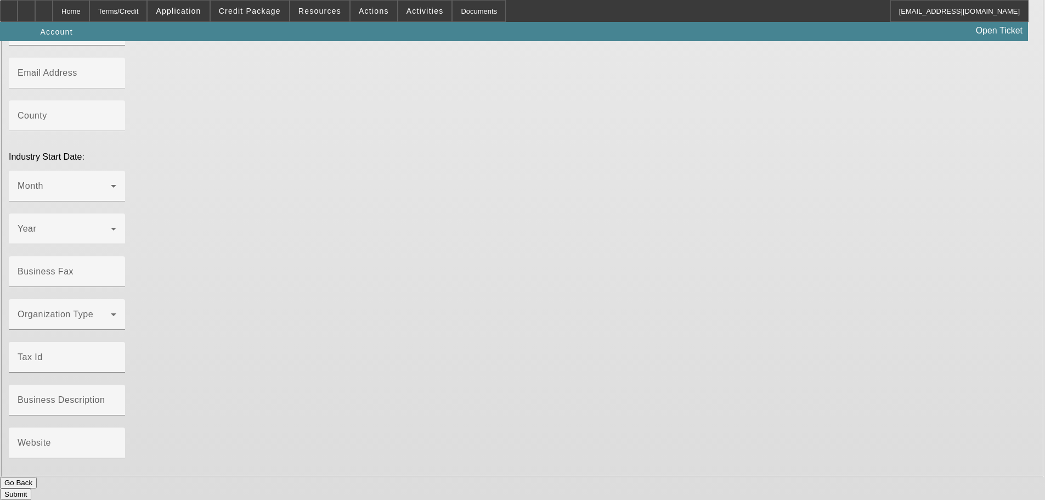
type input "# 1"
type input "herring@herringseptic.com"
type input "141579265"
type input "https://HERRINGSEPTIC.COM"
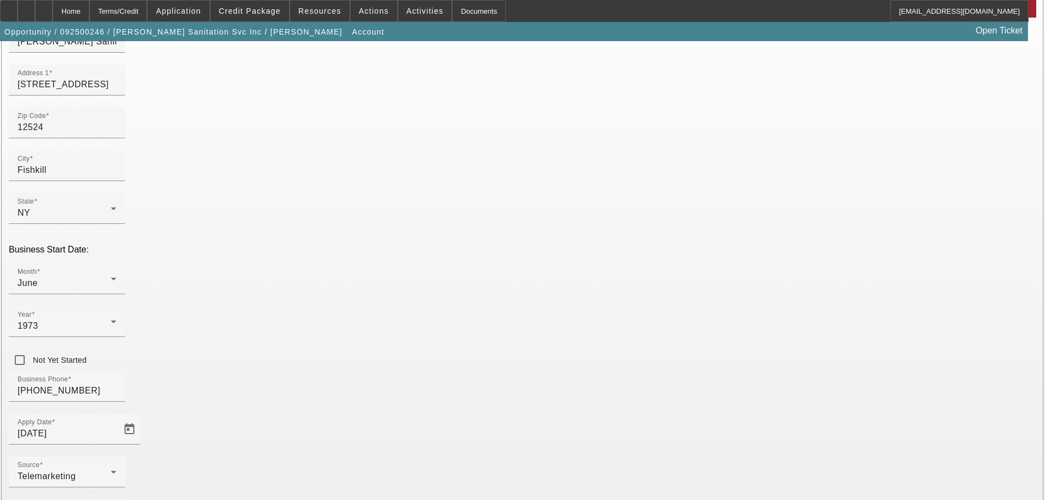
scroll to position [110, 0]
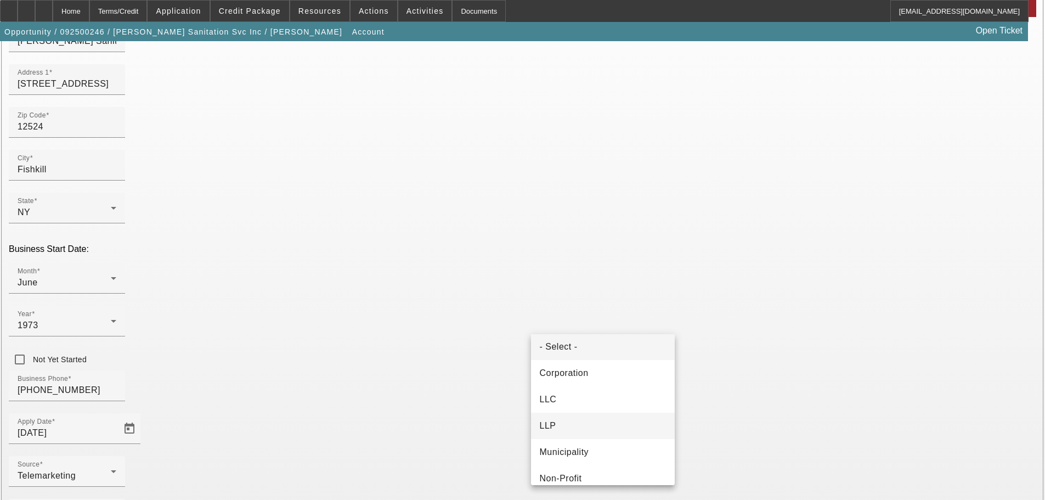
scroll to position [0, 0]
click at [591, 388] on mat-option "Corporation" at bounding box center [603, 378] width 144 height 26
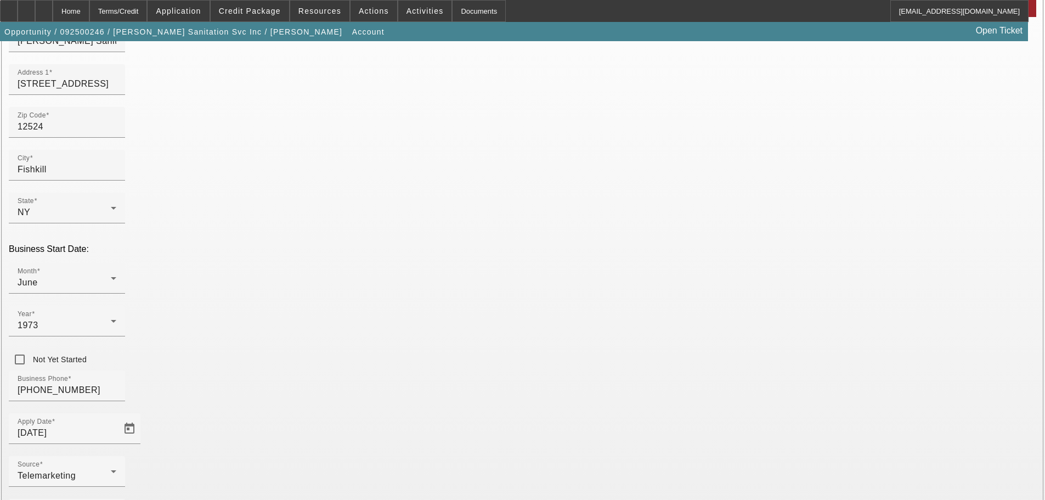
click at [244, 12] on span "Credit Package" at bounding box center [250, 11] width 62 height 9
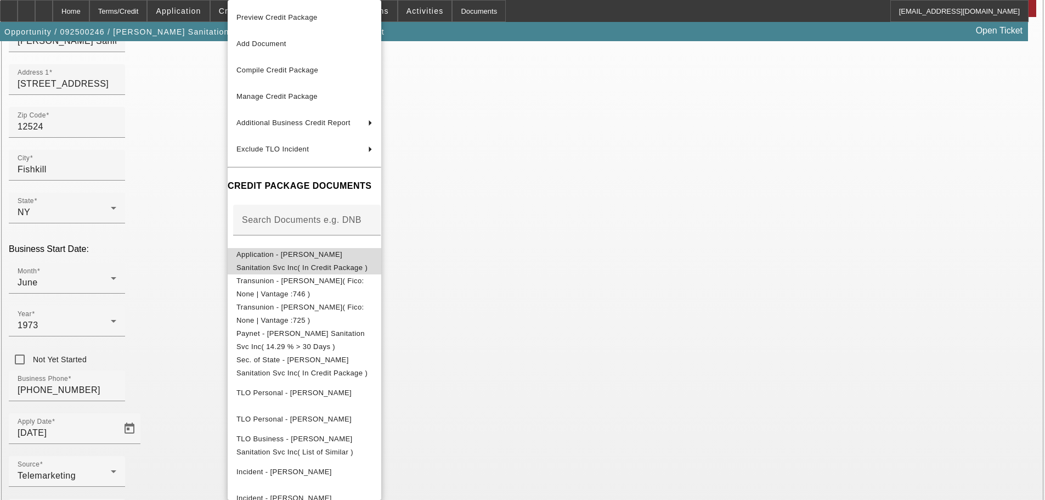
click at [315, 258] on span "Application - Herring Sanitation Svc Inc( In Credit Package )" at bounding box center [301, 260] width 131 height 21
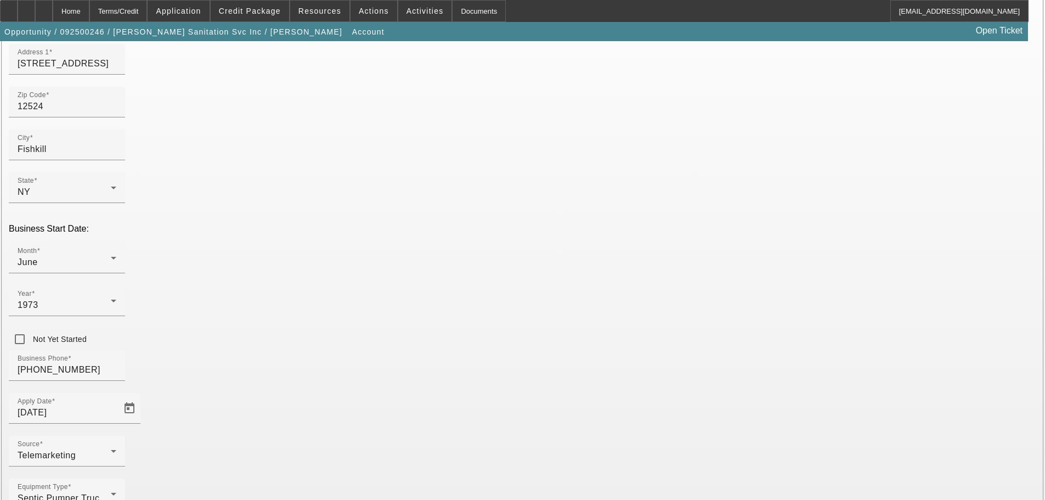
scroll to position [147, 0]
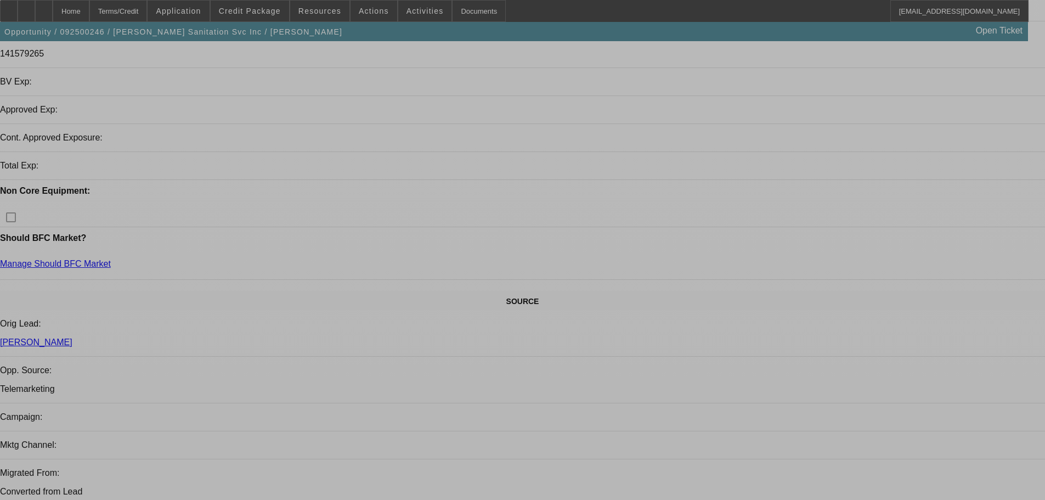
select select "0"
select select "2"
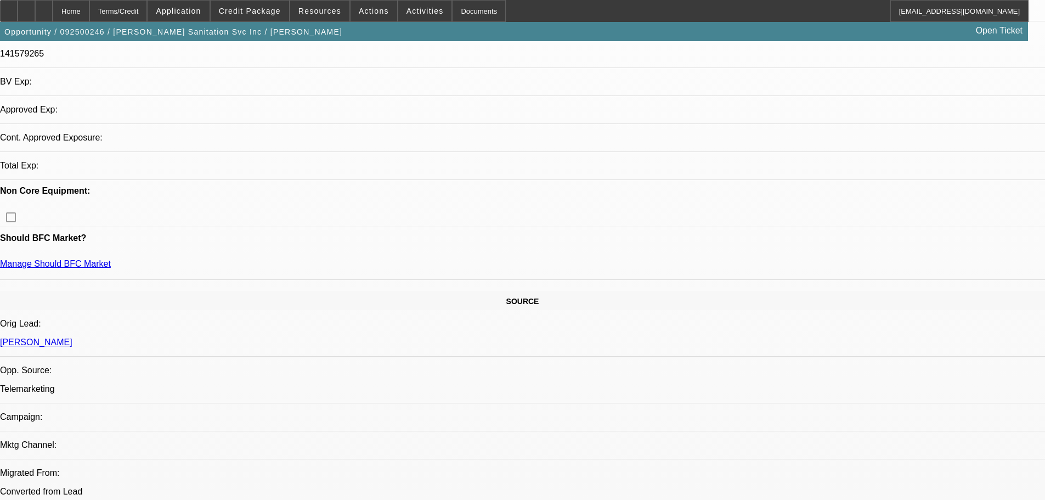
select select "0.1"
select select "4"
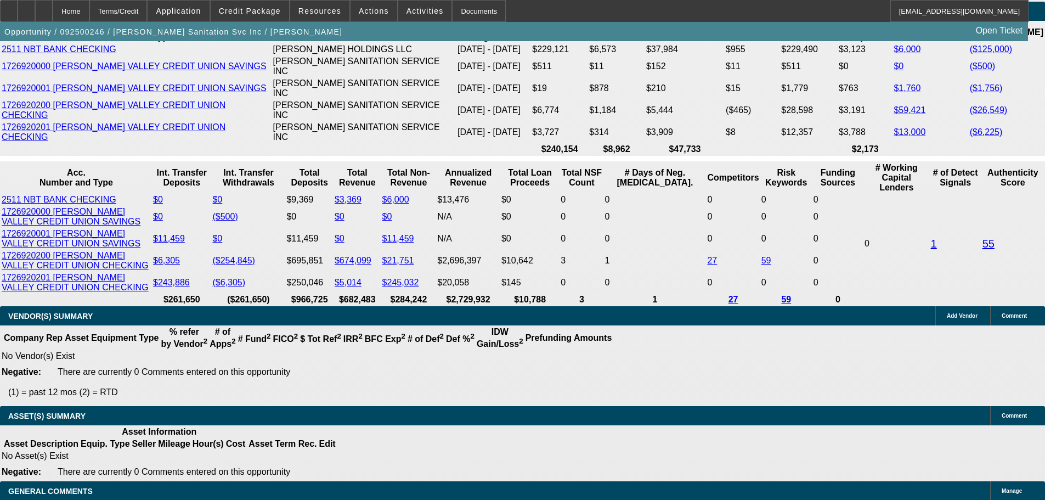
scroll to position [1756, 0]
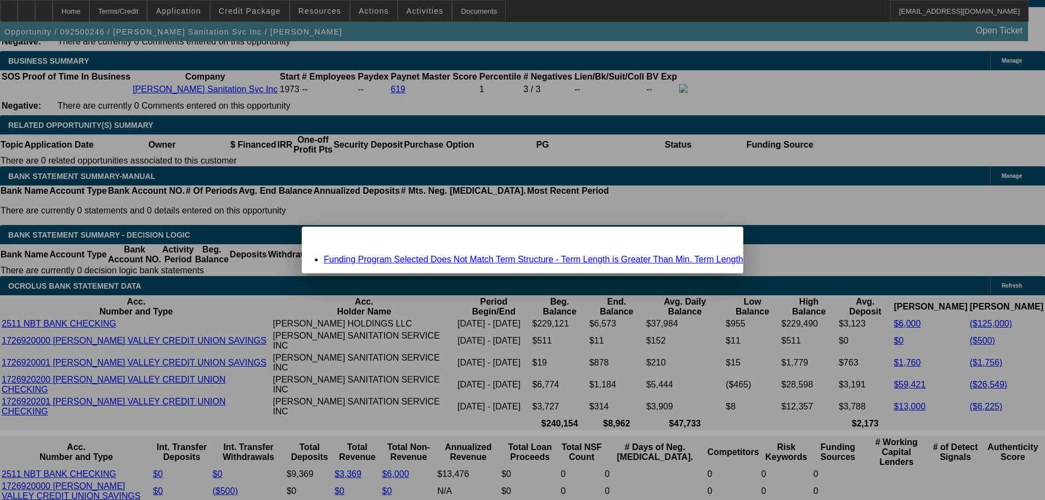
click at [453, 260] on link "Funding Program Selected Does Not Match Term Structure - Term Length is Greater…" at bounding box center [534, 259] width 420 height 9
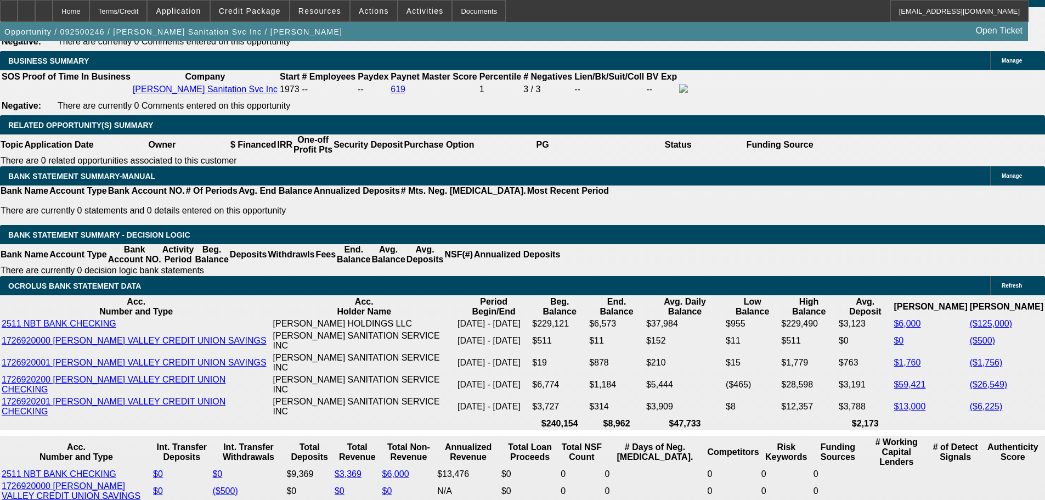
scroll to position [1756, 0]
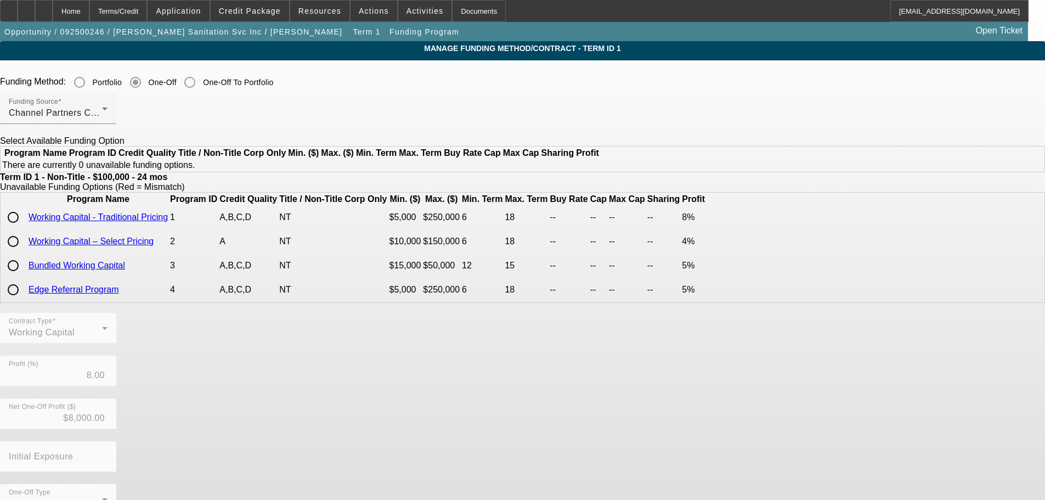
click at [24, 228] on input "radio" at bounding box center [13, 217] width 22 height 22
radio input "true"
click at [553, 409] on div "Contract Type Working Capital Profit (%) 8.00 Net One-Off Profit ($) $8,000.00 …" at bounding box center [522, 420] width 1045 height 214
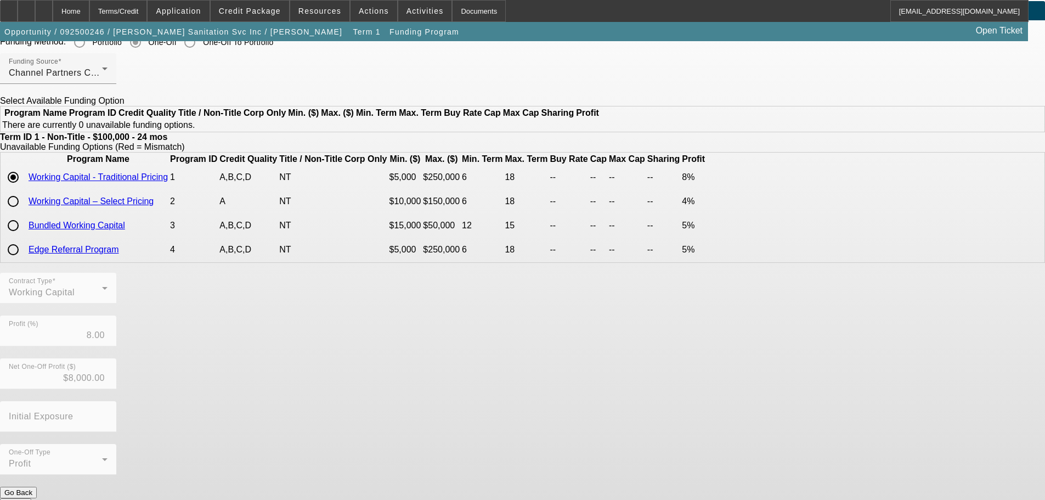
scroll to position [46, 0]
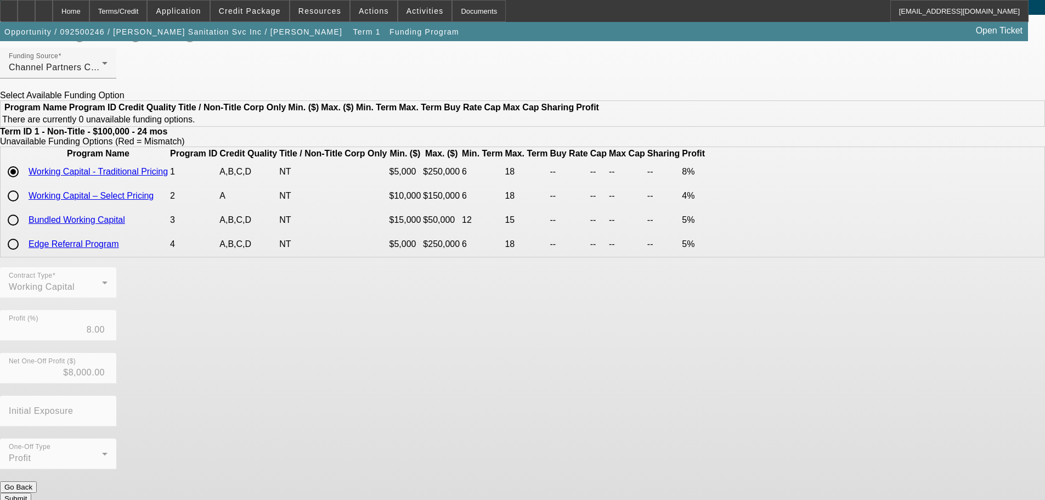
click at [31, 493] on button "Submit" at bounding box center [15, 499] width 31 height 12
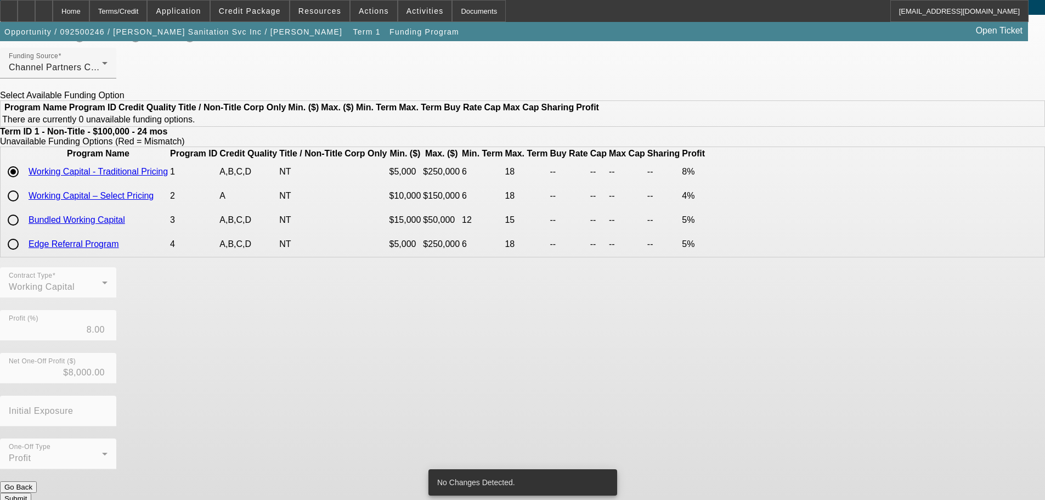
click at [37, 481] on button "Go Back" at bounding box center [18, 487] width 37 height 12
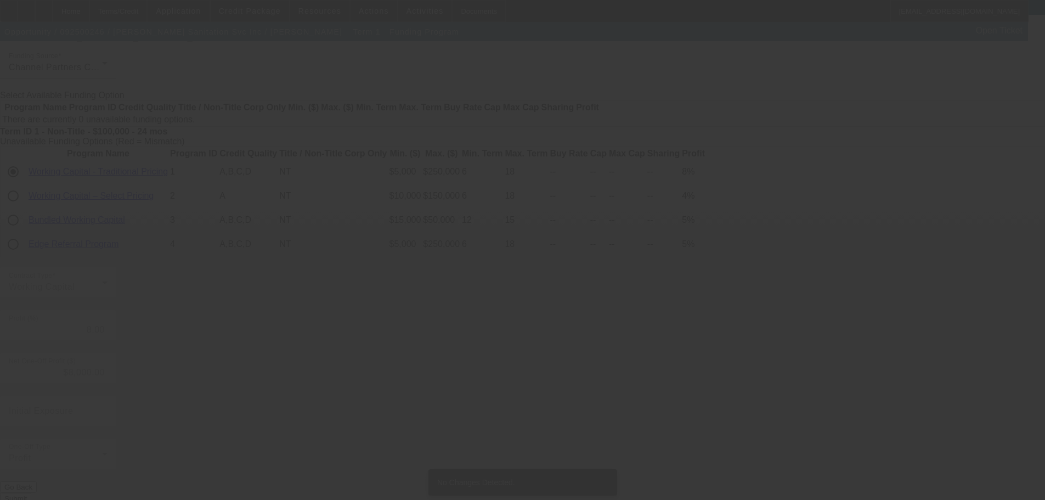
scroll to position [0, 0]
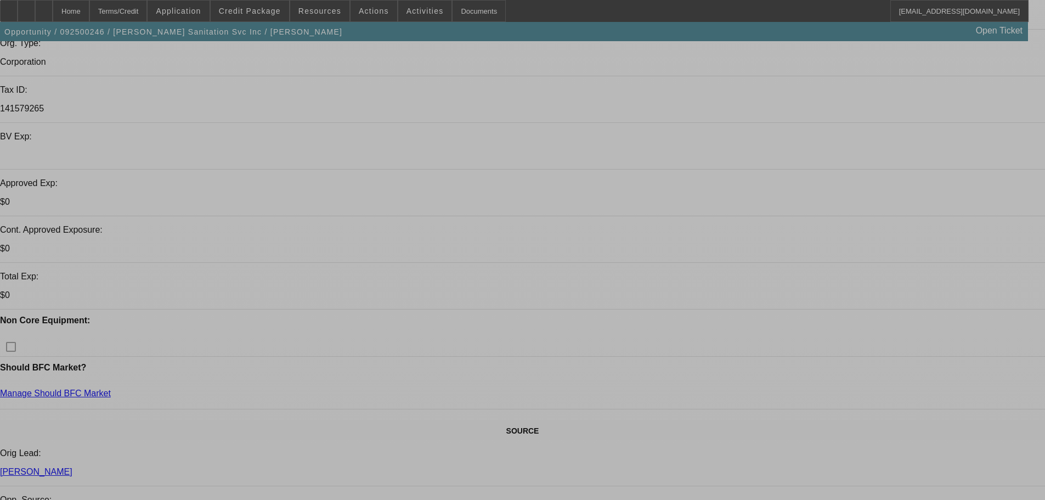
select select "0"
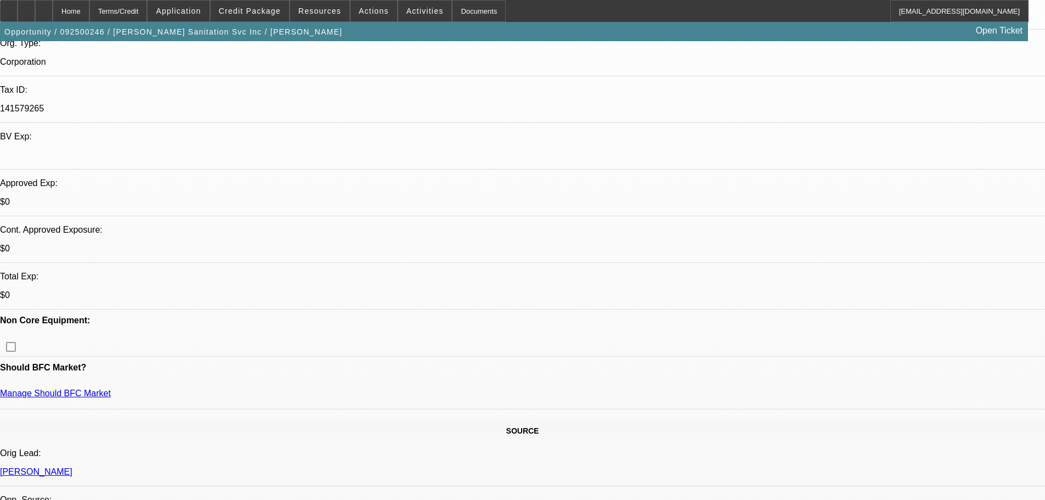
select select "2"
select select "0.1"
select select "4"
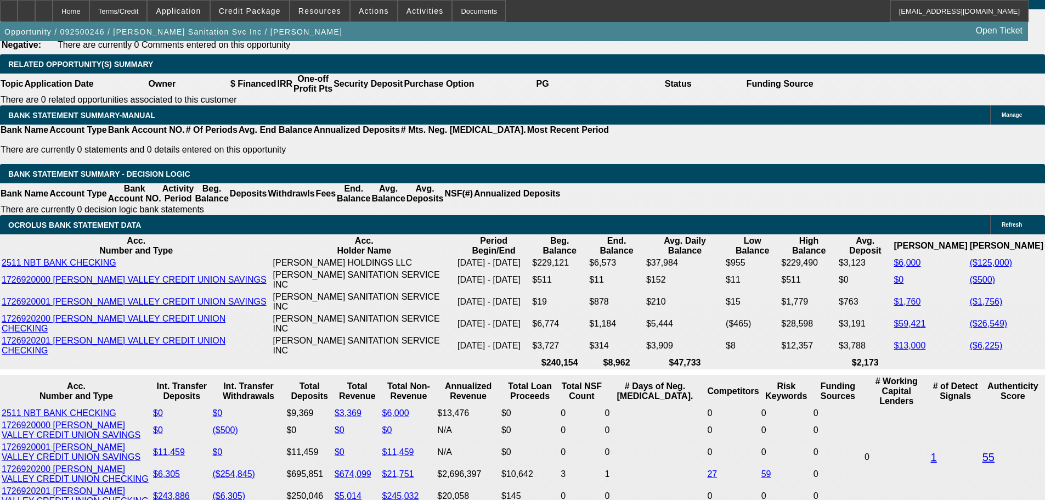
scroll to position [1932, 0]
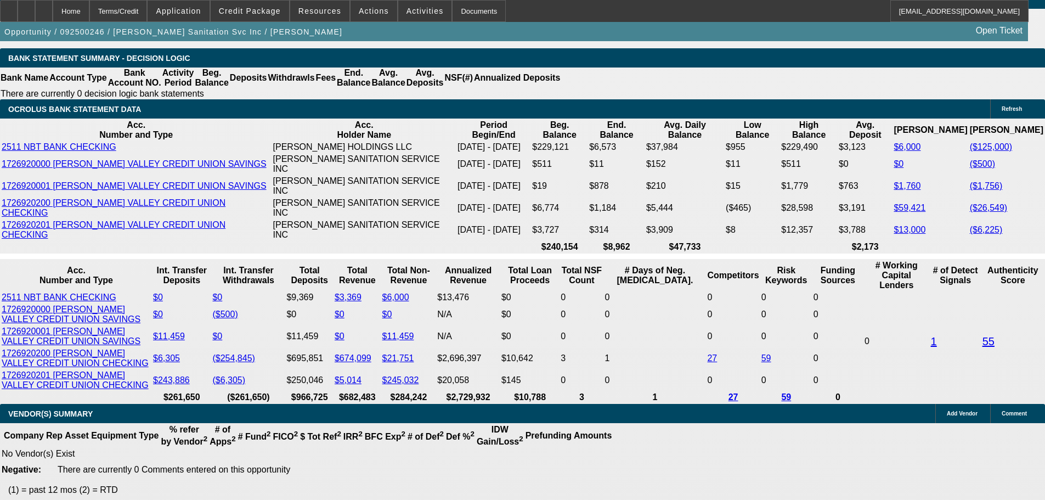
type input "UNKNOWN"
type input "18"
type input "$203,000.00"
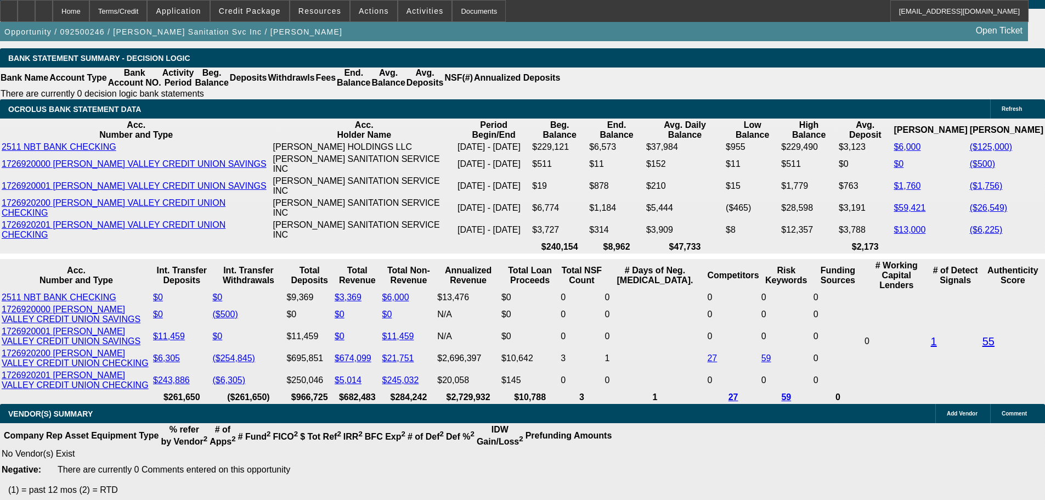
type input "$101,500.00"
type input "$12,761.16"
type input "$6,380.58"
type input "18"
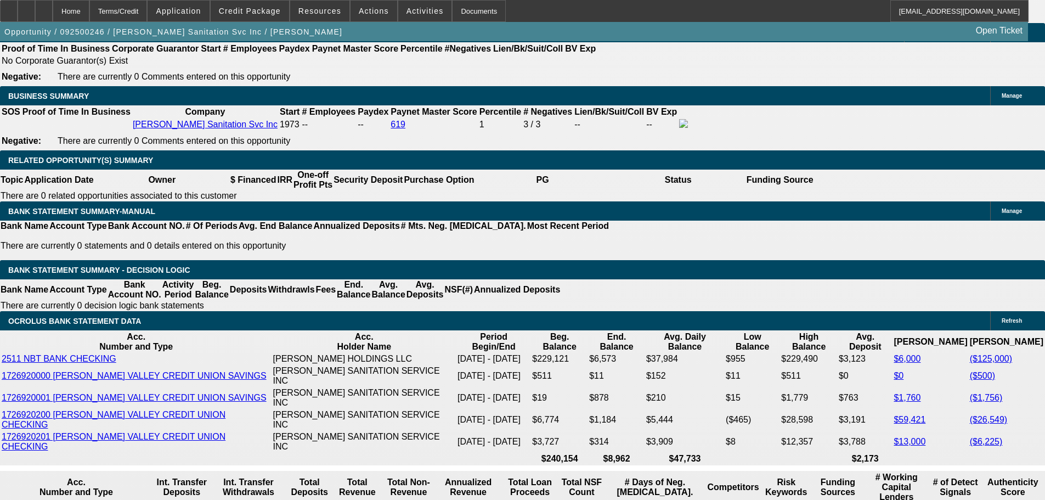
scroll to position [1713, 0]
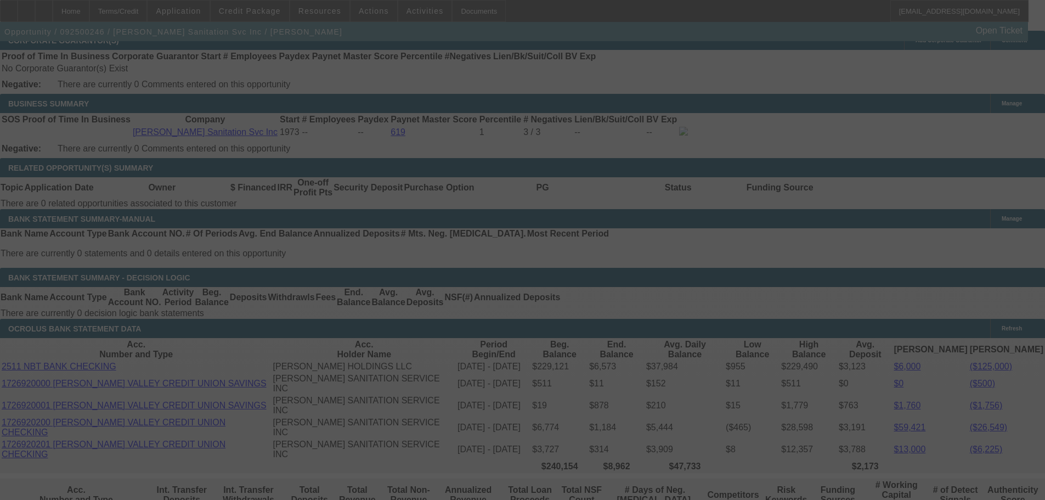
select select "0"
select select "2"
select select "0.1"
select select "4"
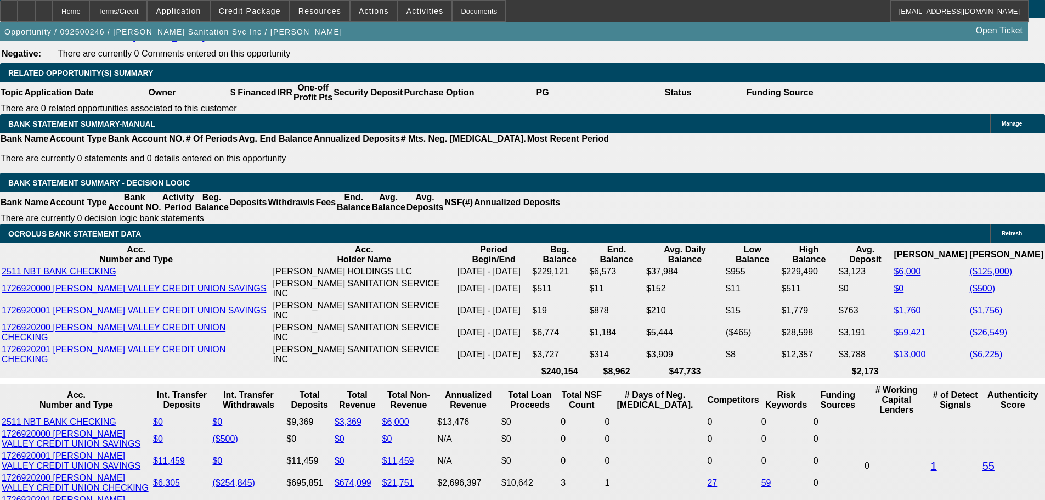
scroll to position [1932, 0]
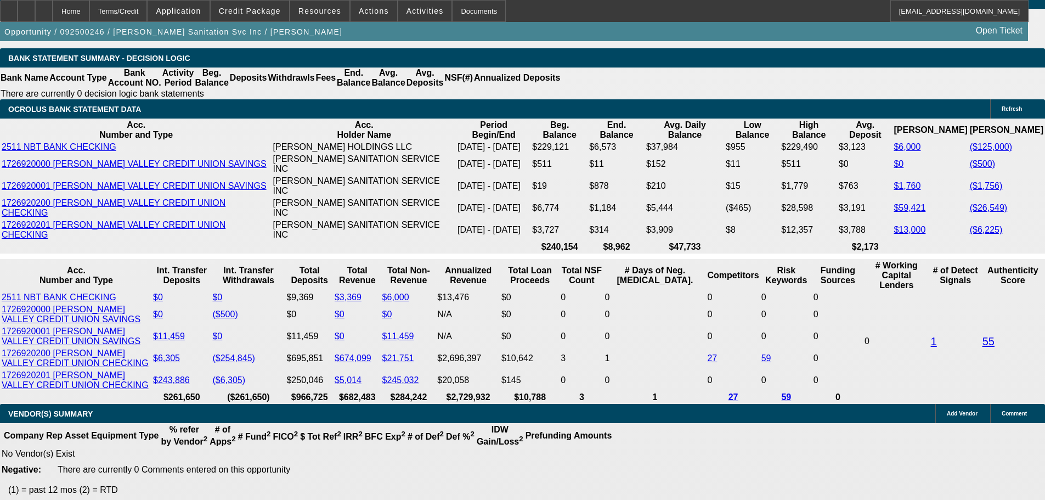
select select "0"
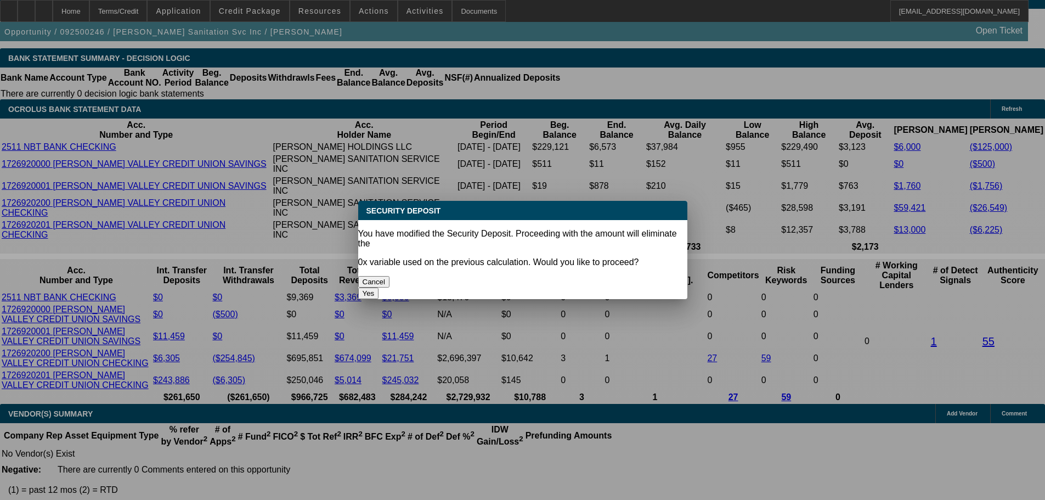
scroll to position [0, 0]
click at [379, 288] on button "Yes" at bounding box center [368, 294] width 21 height 12
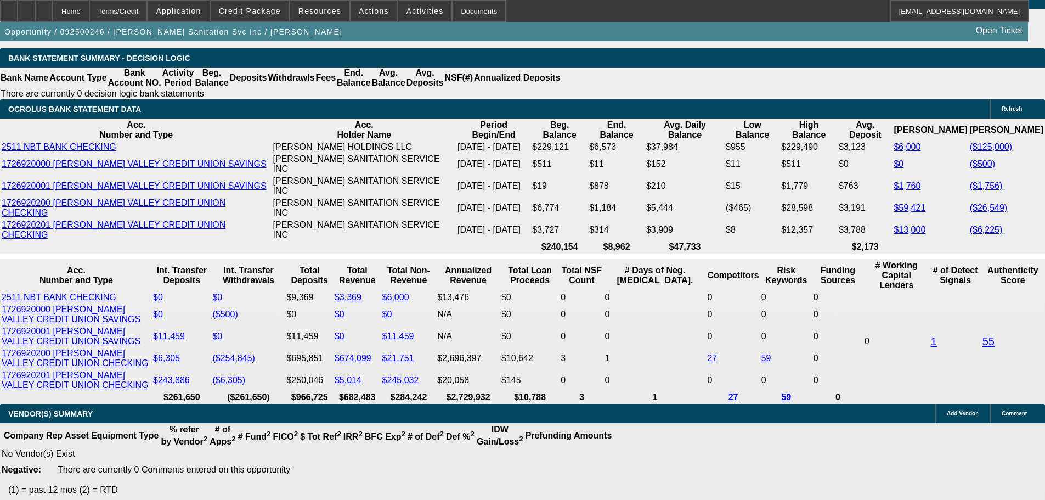
type input "$0.00"
type input "UNKNOWN"
select select "0"
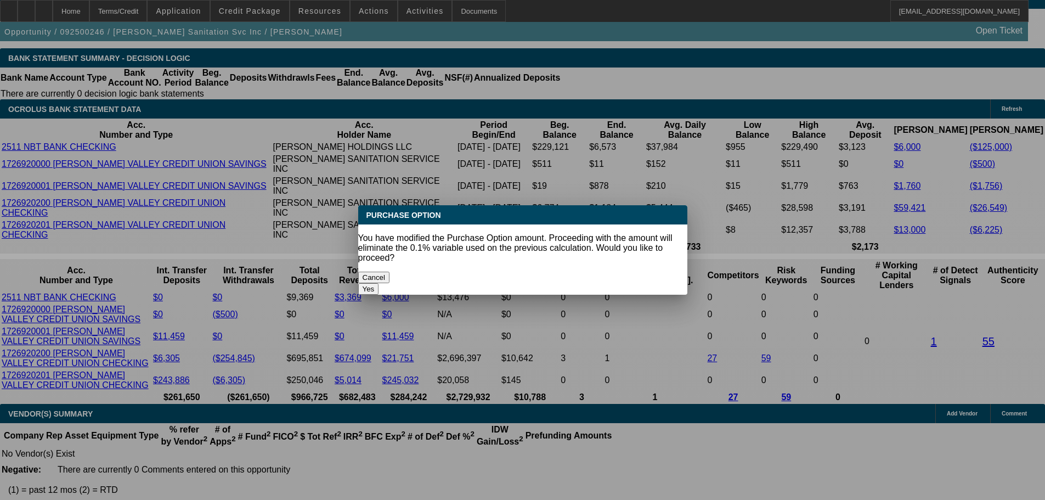
scroll to position [0, 0]
click at [379, 283] on button "Yes" at bounding box center [368, 289] width 21 height 12
type input "$0.00"
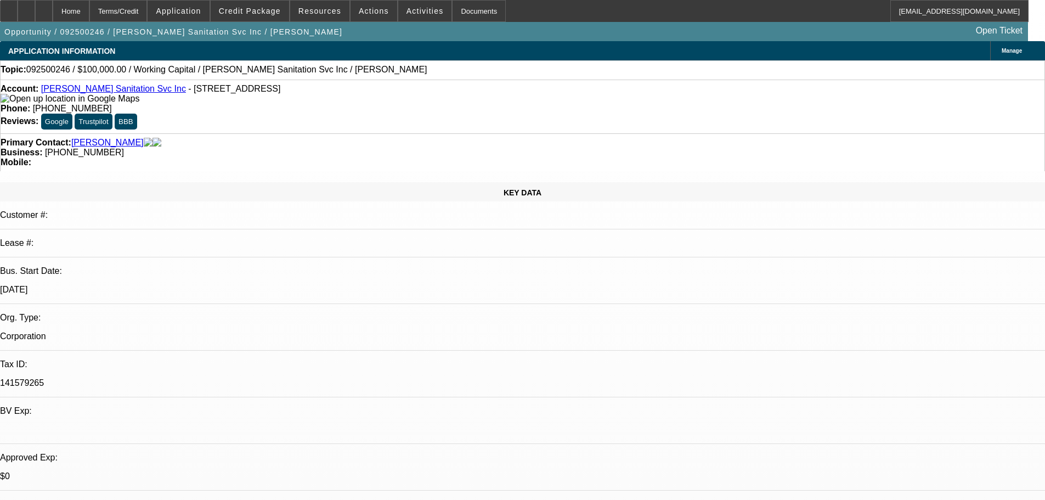
scroll to position [1932, 0]
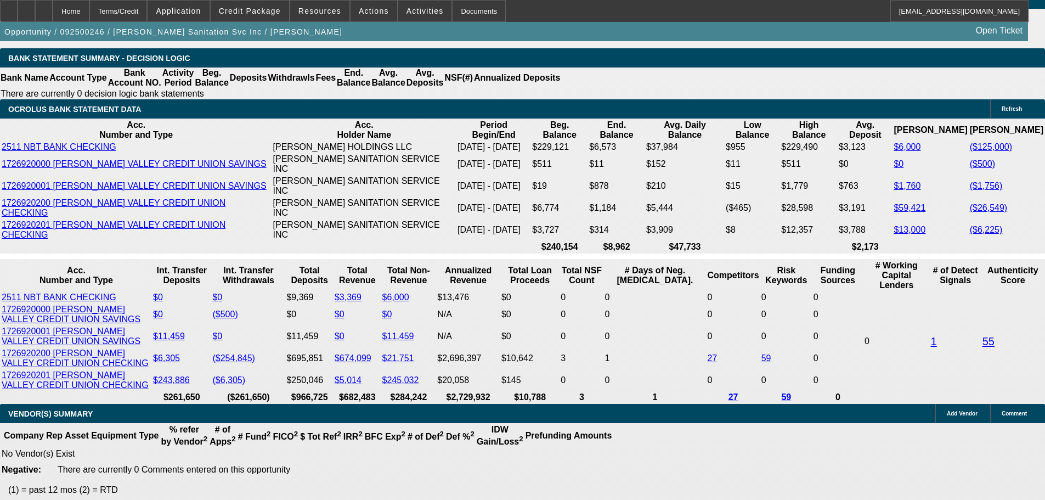
select select "6"
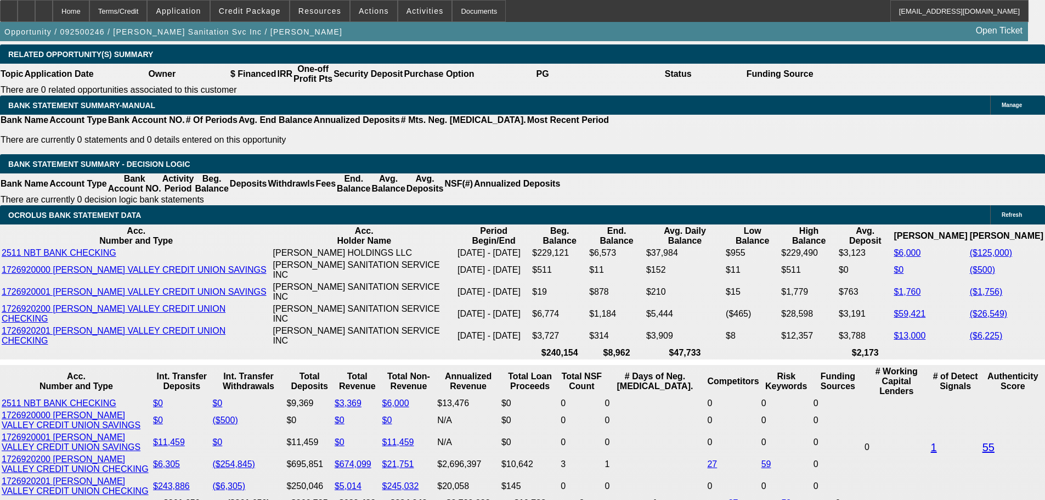
scroll to position [1658, 0]
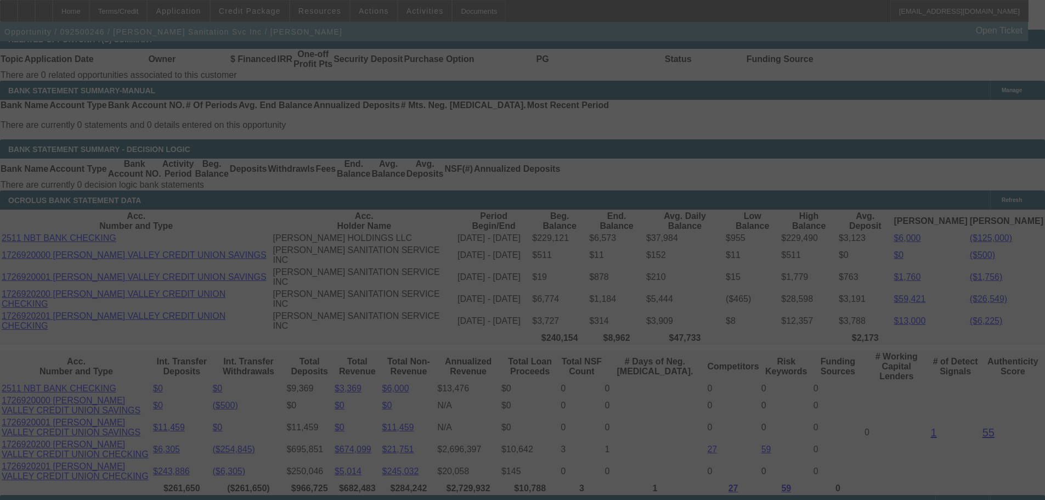
scroll to position [1932, 0]
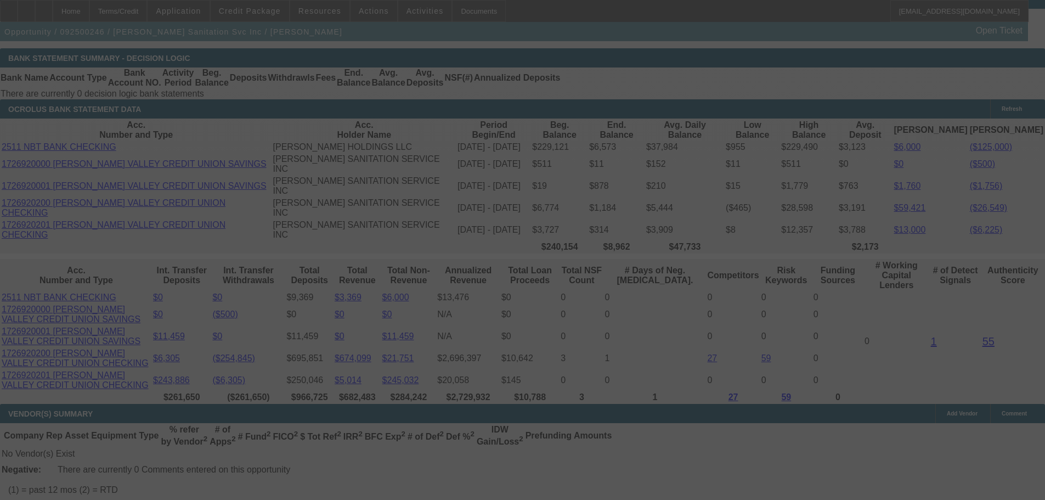
select select "0"
select select "2"
select select "0"
select select "6"
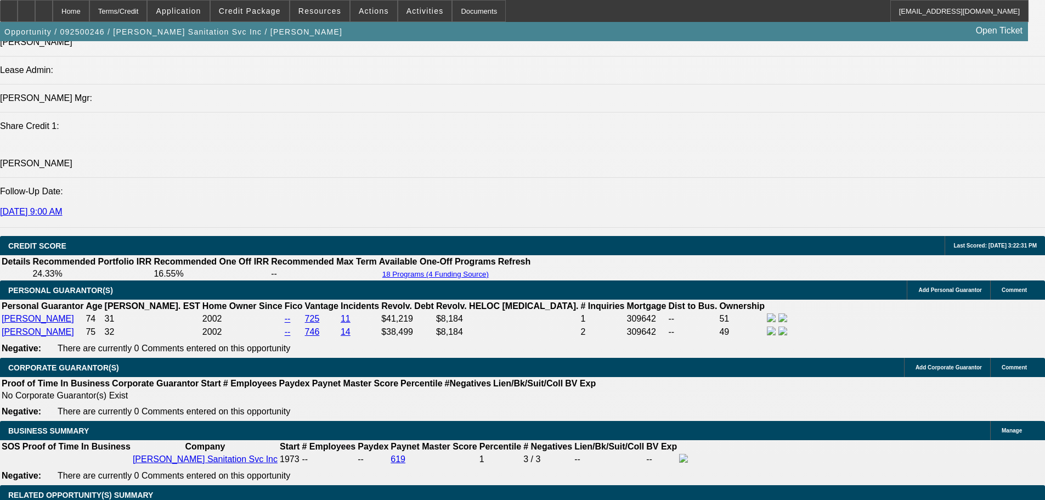
scroll to position [1768, 0]
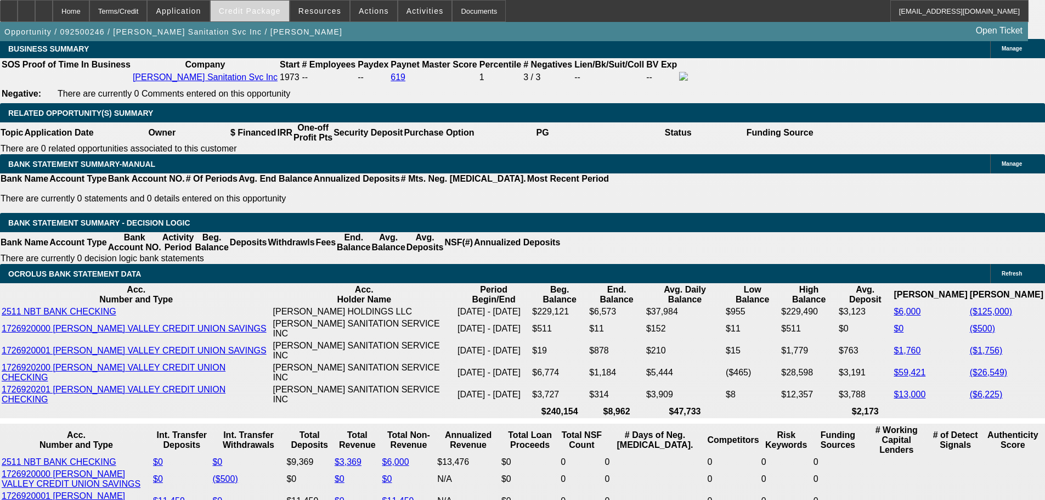
click at [259, 16] on span at bounding box center [250, 11] width 78 height 26
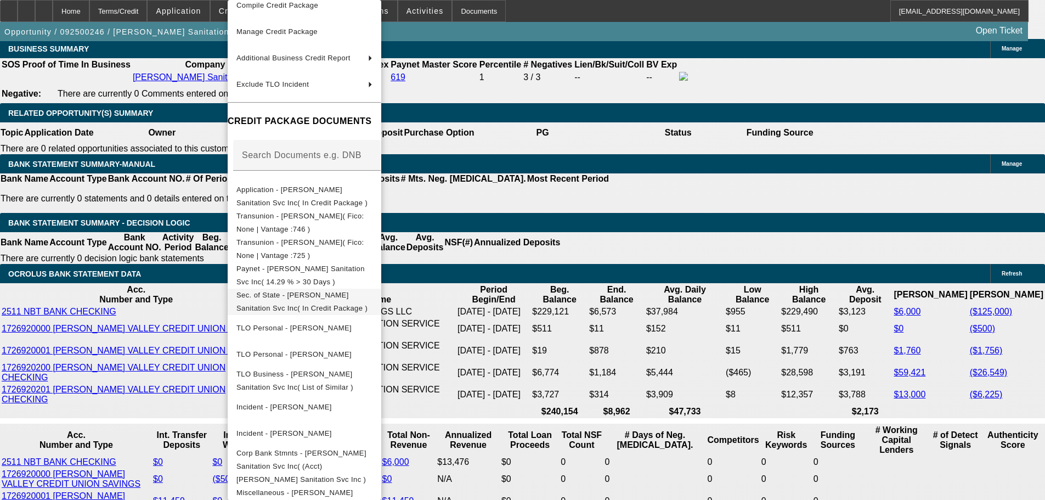
scroll to position [1823, 0]
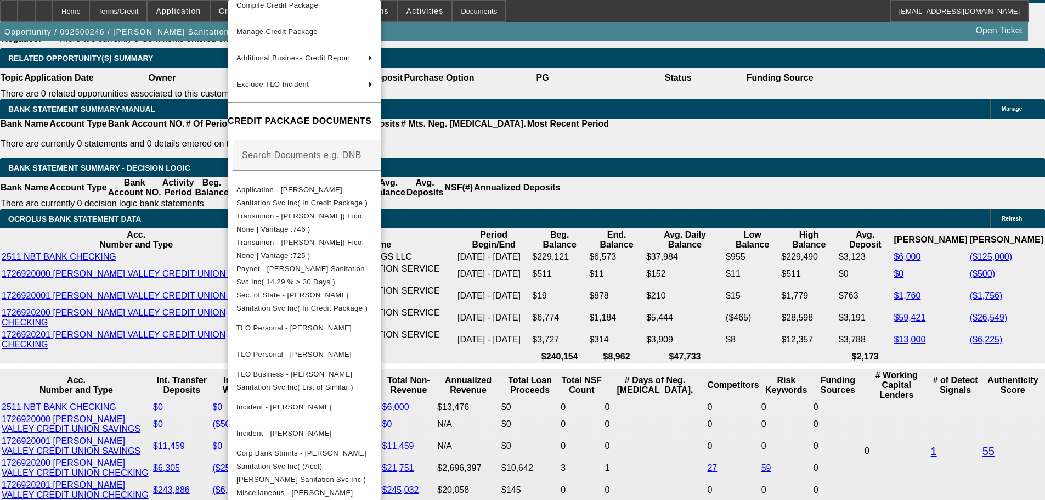
click at [582, 301] on div at bounding box center [522, 250] width 1045 height 500
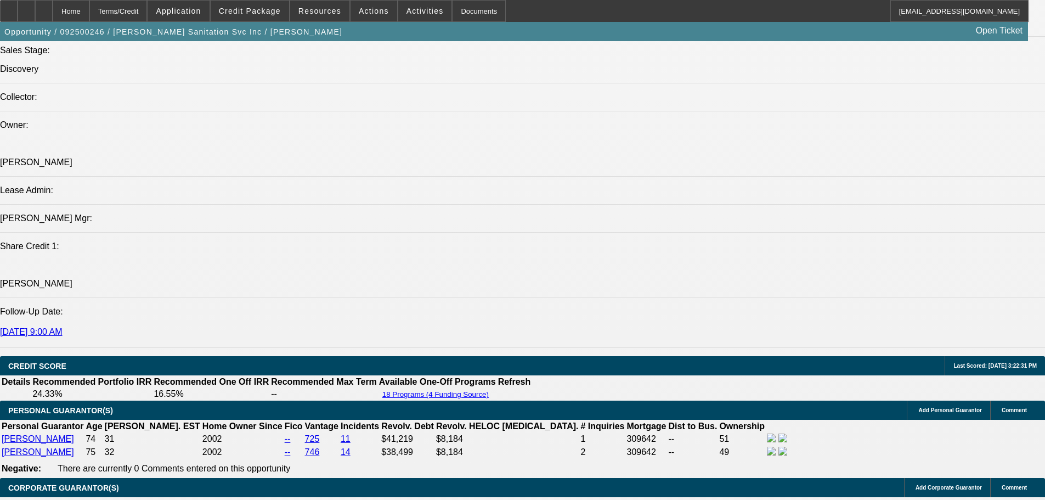
scroll to position [1164, 0]
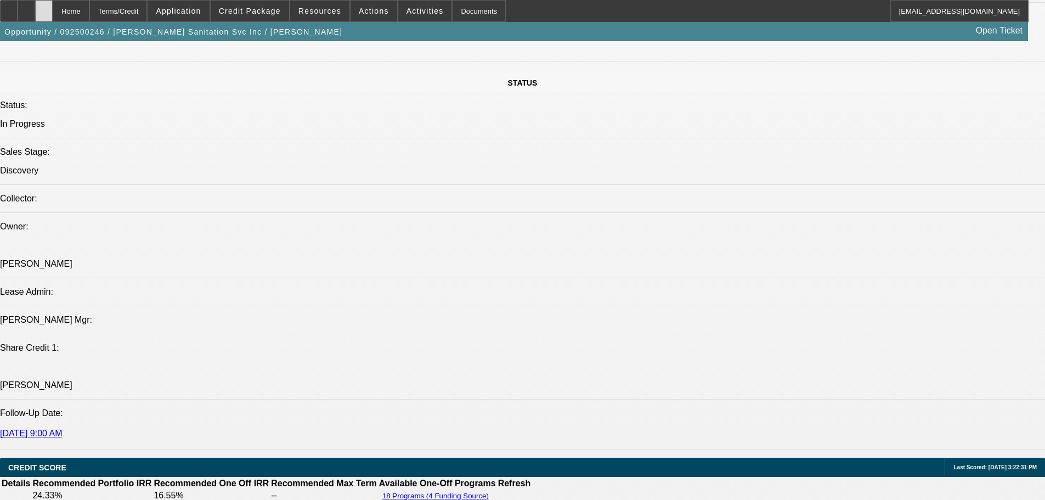
click at [44, 7] on icon at bounding box center [44, 7] width 0 height 0
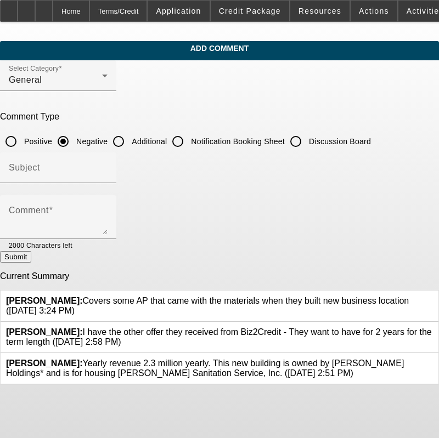
click at [129, 138] on input "Additional" at bounding box center [119, 142] width 22 height 22
radio input "true"
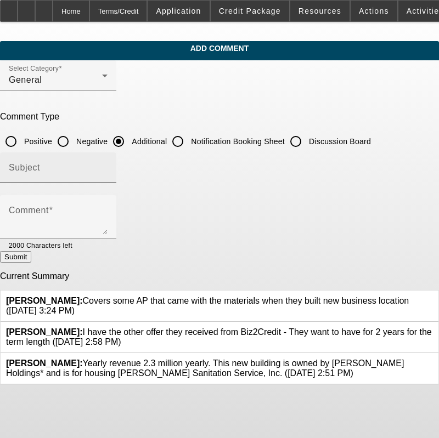
click at [108, 170] on input "Subject" at bounding box center [58, 172] width 99 height 13
click at [76, 170] on input "Subject" at bounding box center [58, 172] width 99 height 13
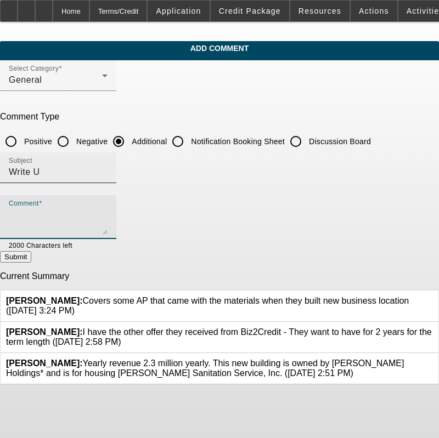
click at [76, 170] on input "Write U" at bounding box center [58, 172] width 99 height 13
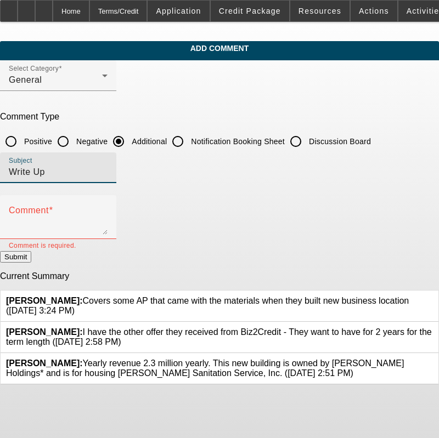
type input "Write Up"
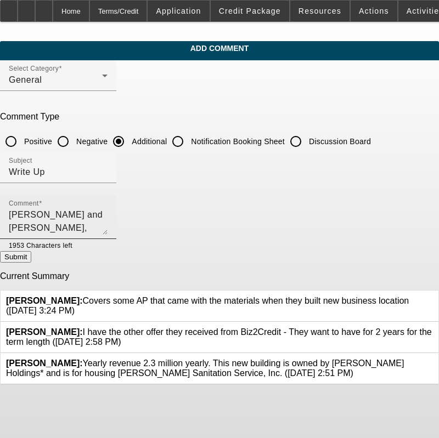
click at [108, 215] on textarea "James and Sharon Herring, husband and wife own" at bounding box center [58, 221] width 99 height 26
click at [108, 215] on textarea "James and Sharon Herring, husband and wife own rring" at bounding box center [58, 221] width 99 height 26
click at [108, 223] on textarea "James and Sharon Herring, husband and wife own Herring Sanitation Service which…" at bounding box center [58, 221] width 99 height 26
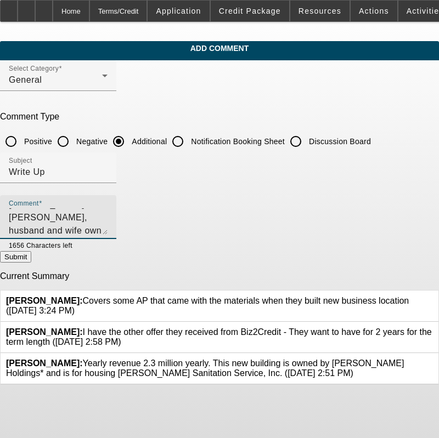
scroll to position [24, 0]
type textarea "[PERSON_NAME] and [PERSON_NAME], husband and wife own [PERSON_NAME] Sanitation …"
click at [31, 258] on button "Submit" at bounding box center [15, 257] width 31 height 12
radio input "true"
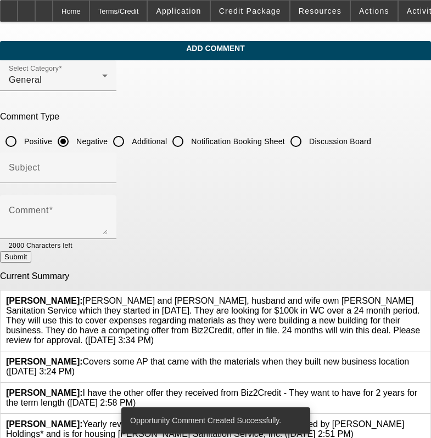
scroll to position [12, 0]
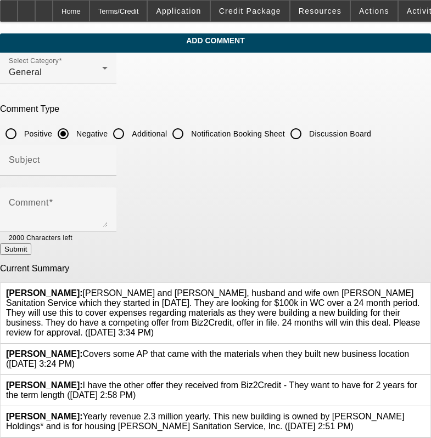
click at [425, 350] on icon at bounding box center [425, 350] width 0 height 0
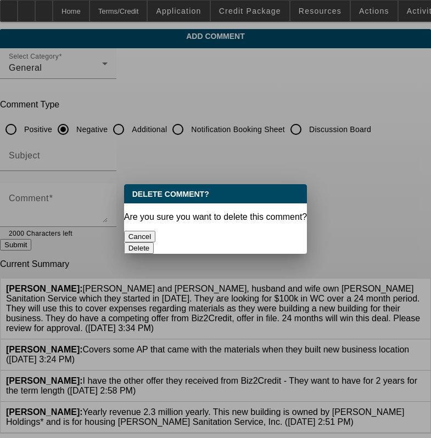
click at [270, 243] on div "Delete" at bounding box center [215, 249] width 183 height 12
click at [154, 243] on button "Delete" at bounding box center [139, 249] width 30 height 12
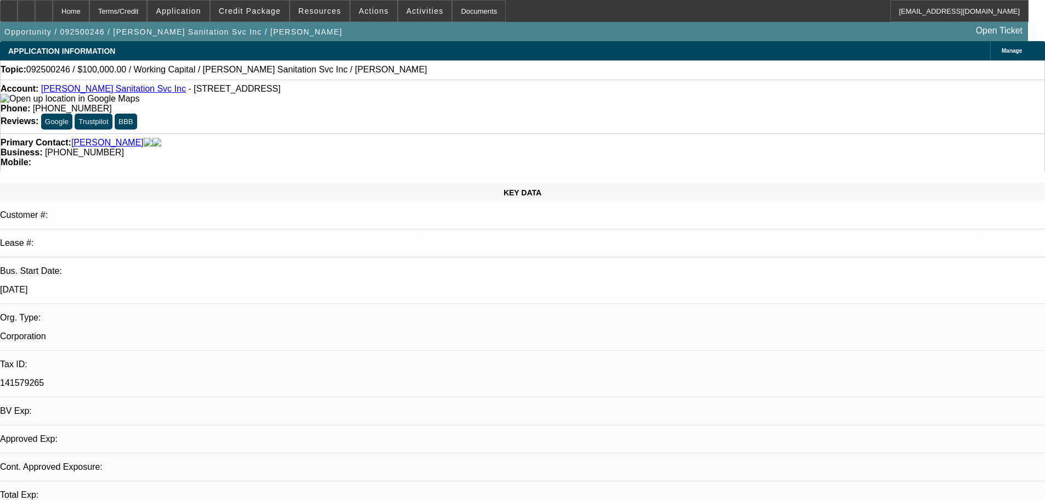
select select "0"
select select "2"
select select "0"
select select "6"
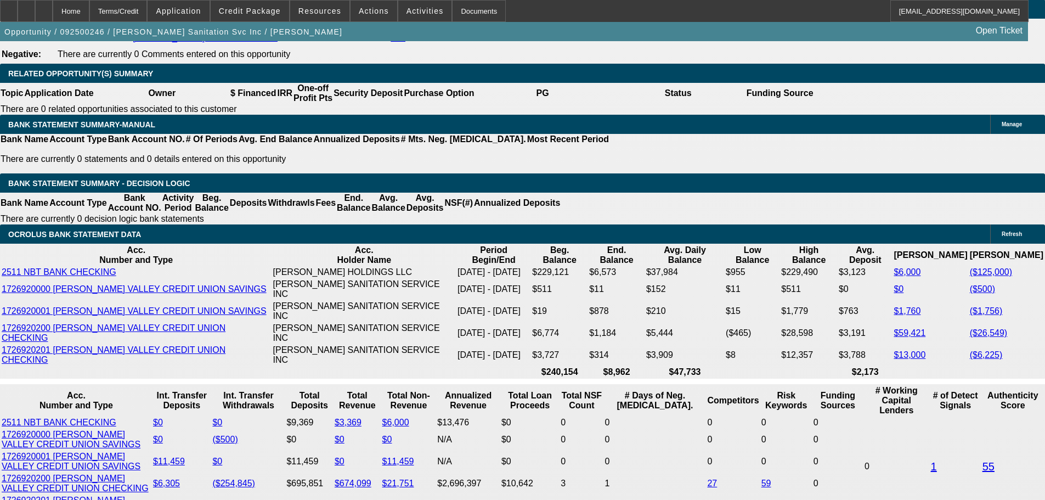
scroll to position [1811, 0]
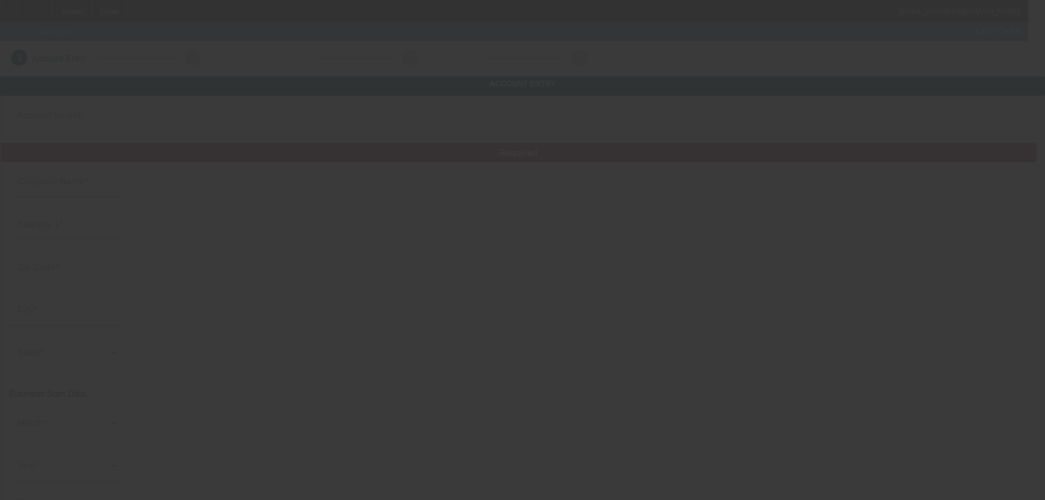
type input "H and H trenching"
type input "21806"
type input "63850"
type input "Neosho"
type input "[PHONE_NUMBER]"
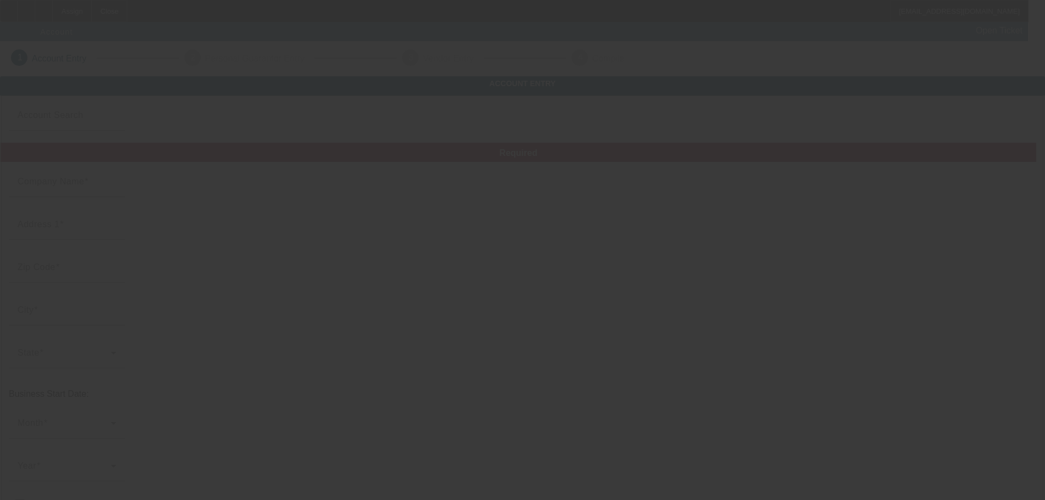
type input "H and H trenching"
type input "Mink dr"
type input "[EMAIL_ADDRESS][DOMAIN_NAME]"
type input "[US_EMPLOYER_IDENTIFICATION_NUMBER]"
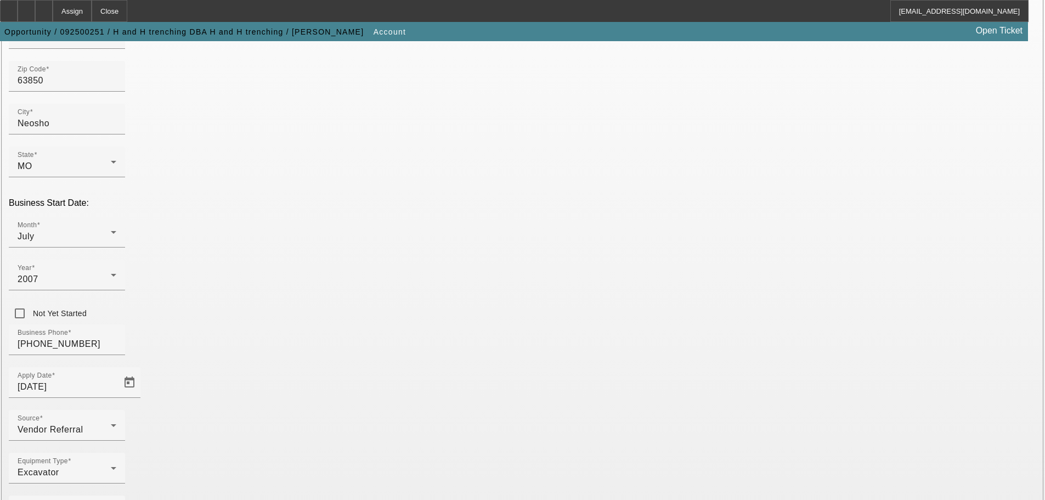
scroll to position [202, 0]
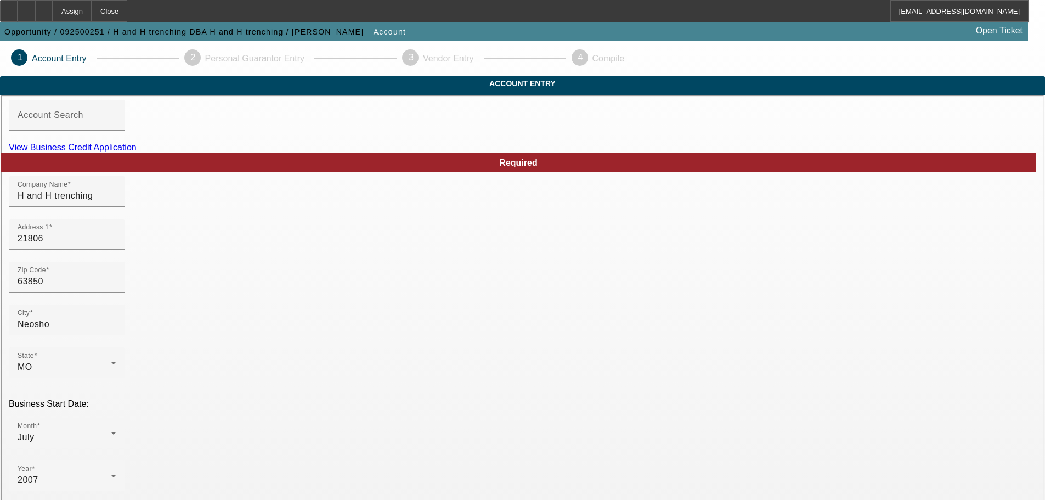
click at [137, 152] on link "View Business Credit Application" at bounding box center [73, 147] width 128 height 9
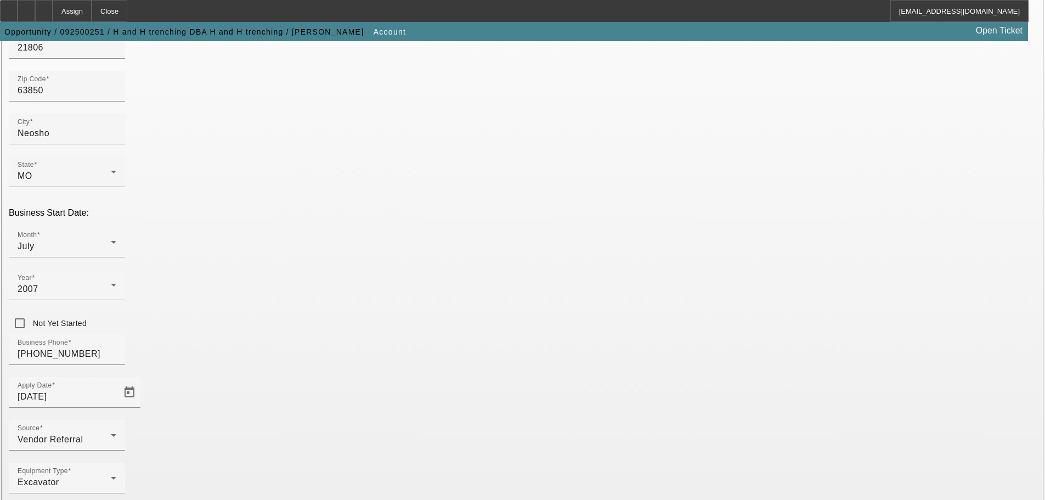
scroll to position [202, 0]
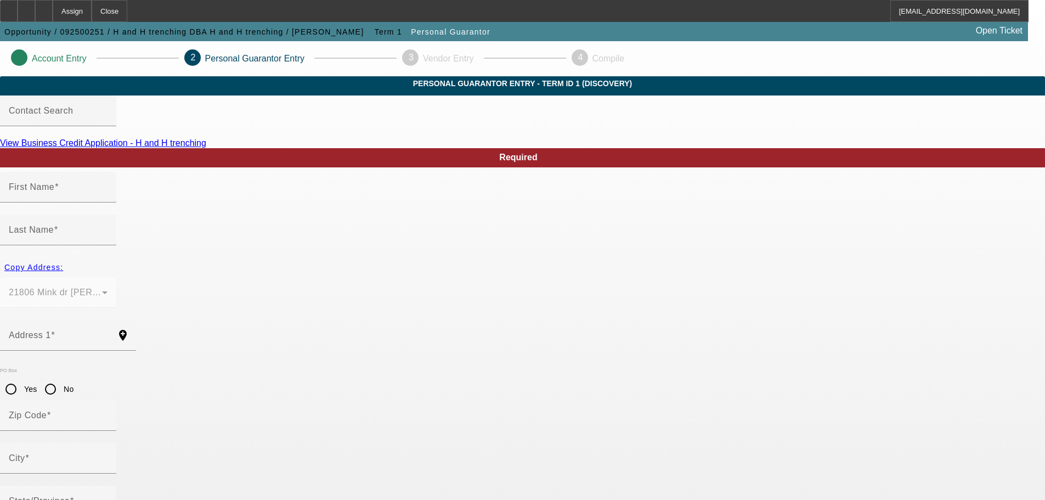
type input "Gary"
type input "Hansen"
type input "21806"
radio input "true"
type input "63850"
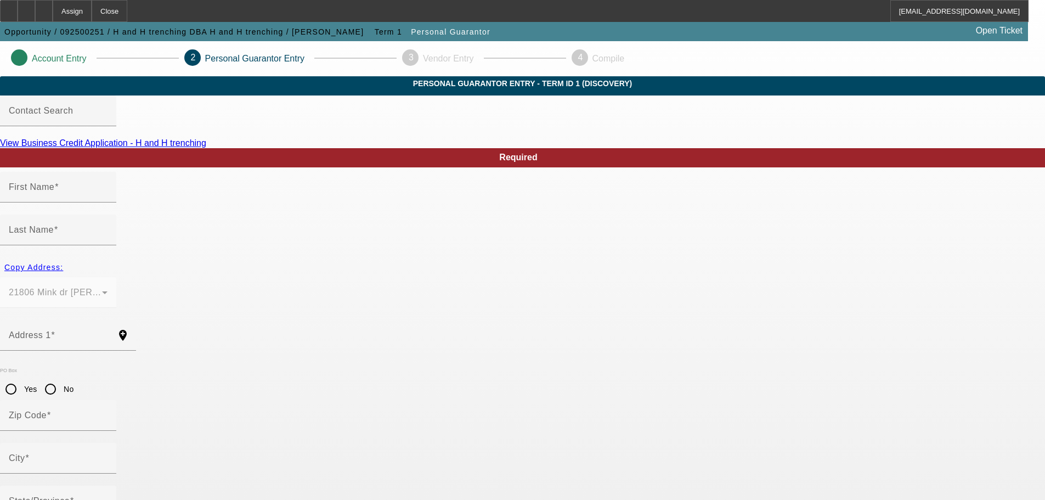
type input "Neosho"
type input "(417) 669-7226"
type input "100"
type input "498-88-1686"
type input "handhtrenching@gmail.com"
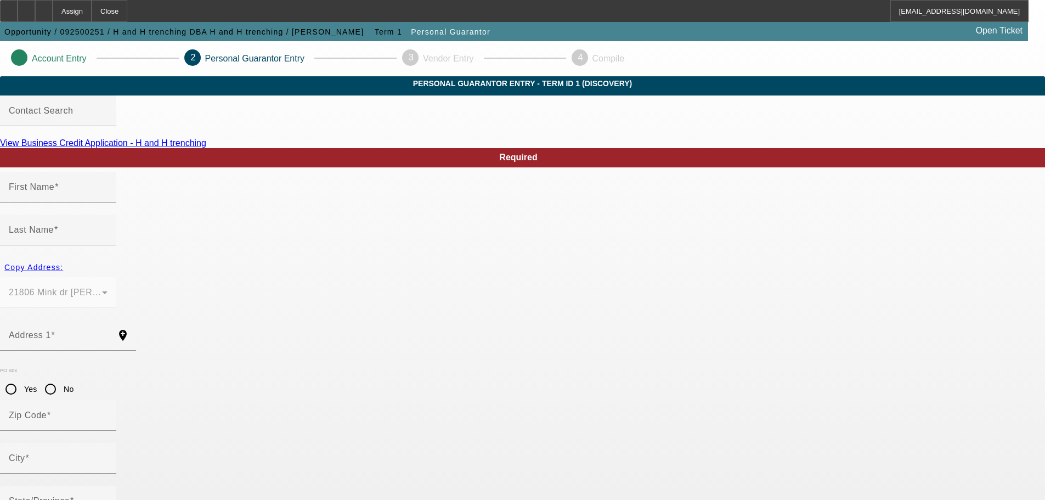
type input "Mink dr"
type input "[PHONE_NUMBER]"
click at [63, 263] on span "Copy Address:" at bounding box center [33, 267] width 59 height 9
radio input "false"
click at [116, 277] on mat-form-field "21806 Mink dr Neosho, MO 63850" at bounding box center [58, 298] width 116 height 43
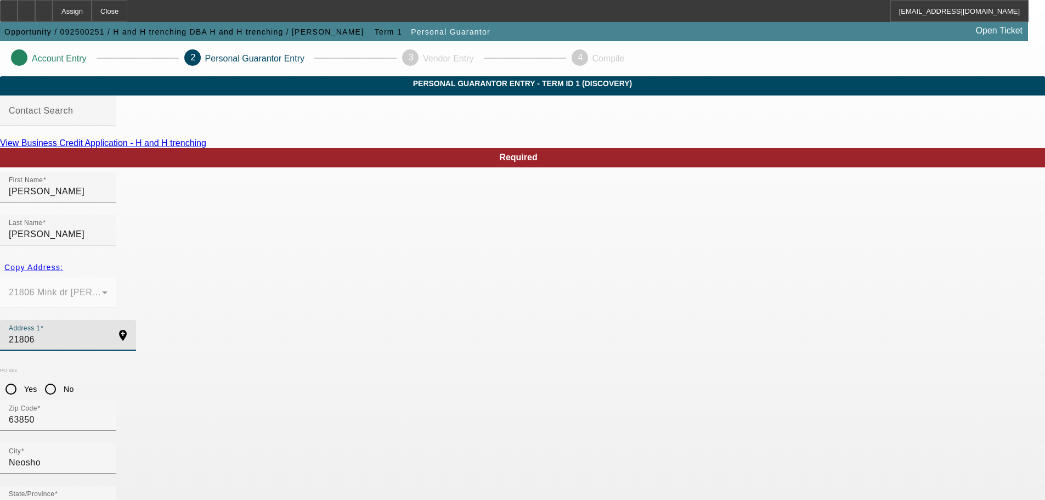
click at [108, 333] on input "21806" at bounding box center [58, 339] width 99 height 13
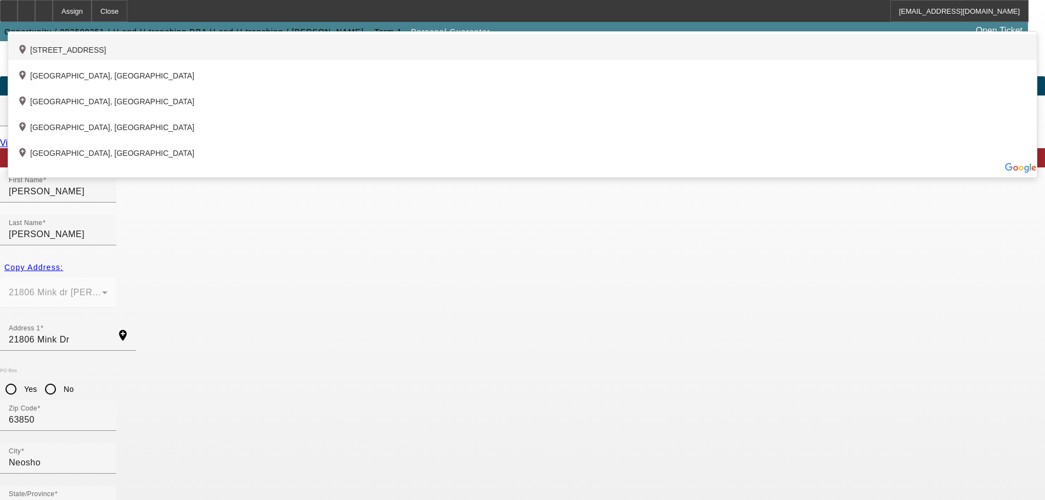
click at [354, 60] on div "add_location 21806 Mink Drive, Neosho, MO 64850, US" at bounding box center [522, 47] width 1029 height 26
type input "21806 Mink Drive"
type input "64850"
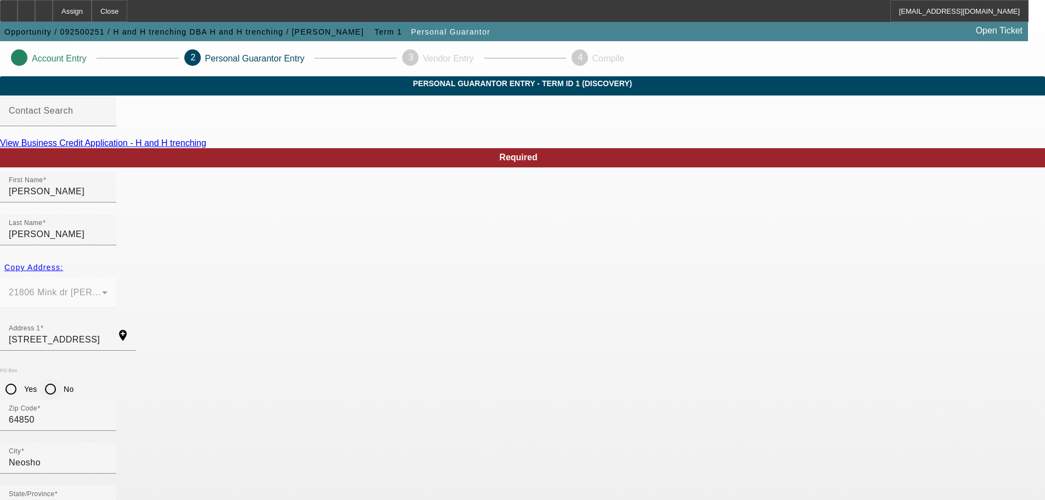
click at [61, 378] on input "No" at bounding box center [51, 389] width 22 height 22
radio input "true"
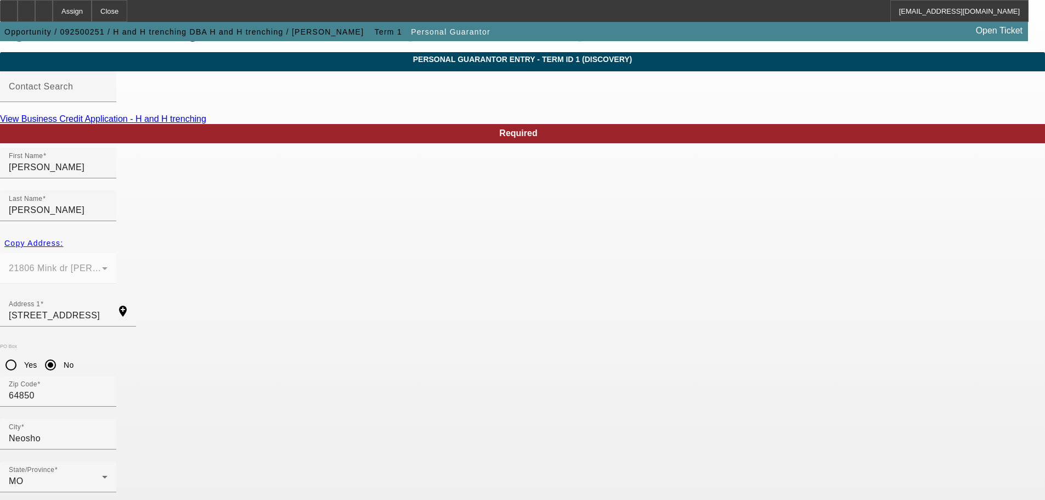
scroll to position [37, 0]
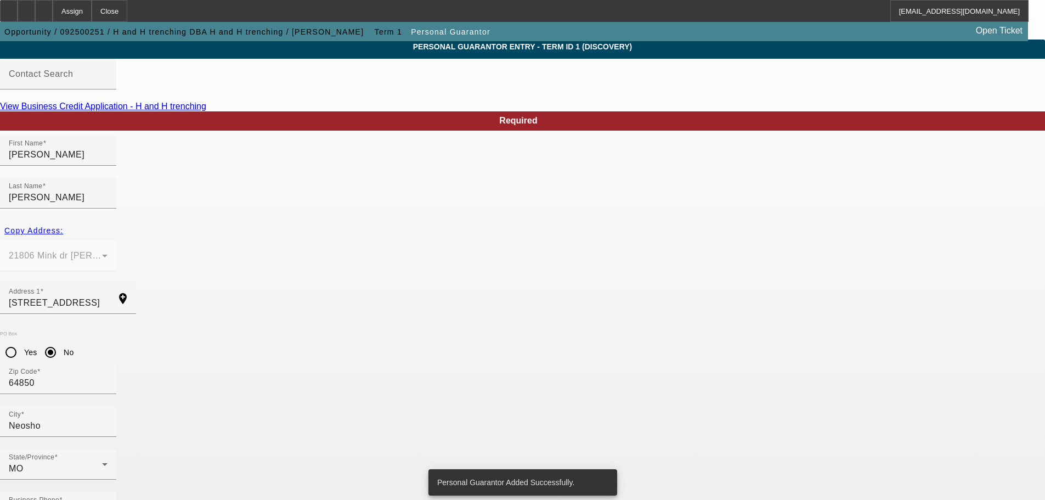
scroll to position [0, 0]
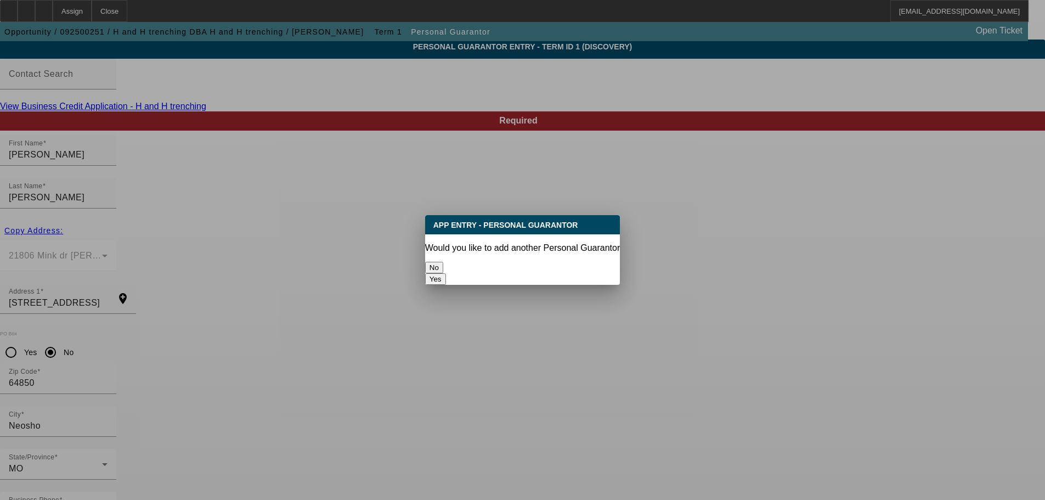
click at [443, 262] on button "No" at bounding box center [434, 268] width 18 height 12
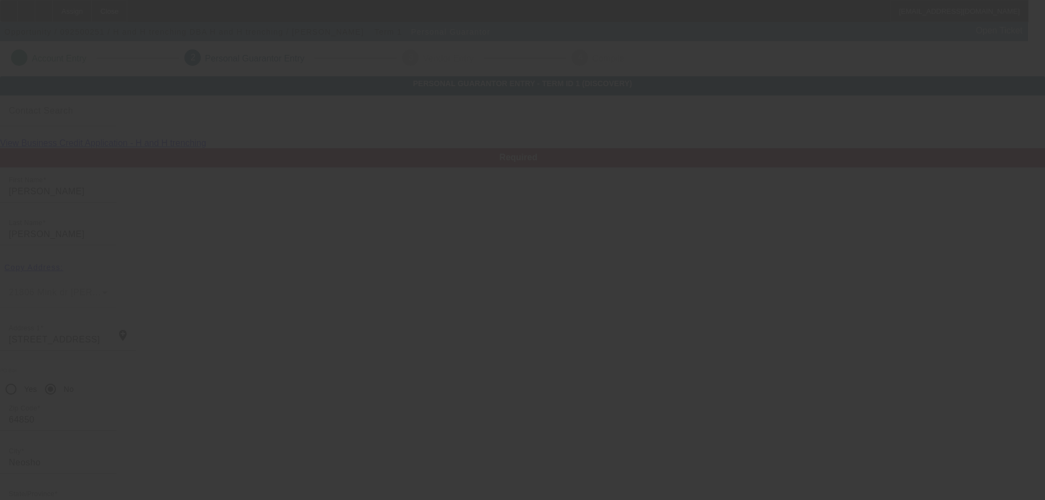
scroll to position [37, 0]
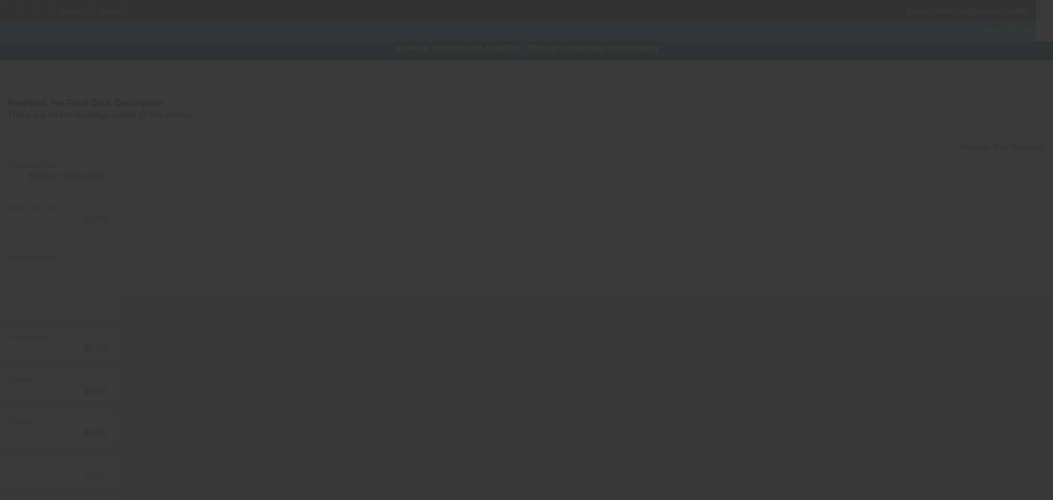
type input "$15,500.00"
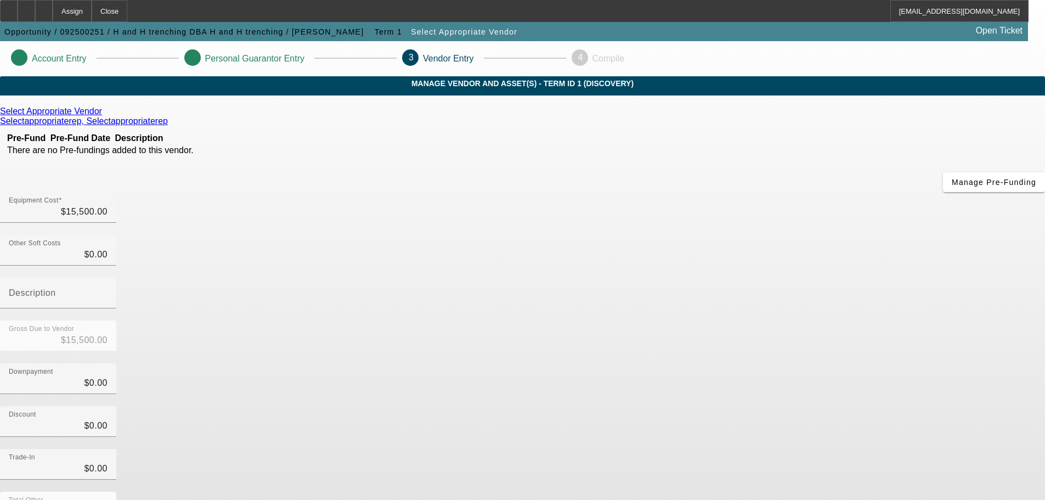
click at [105, 116] on icon at bounding box center [105, 110] width 0 height 9
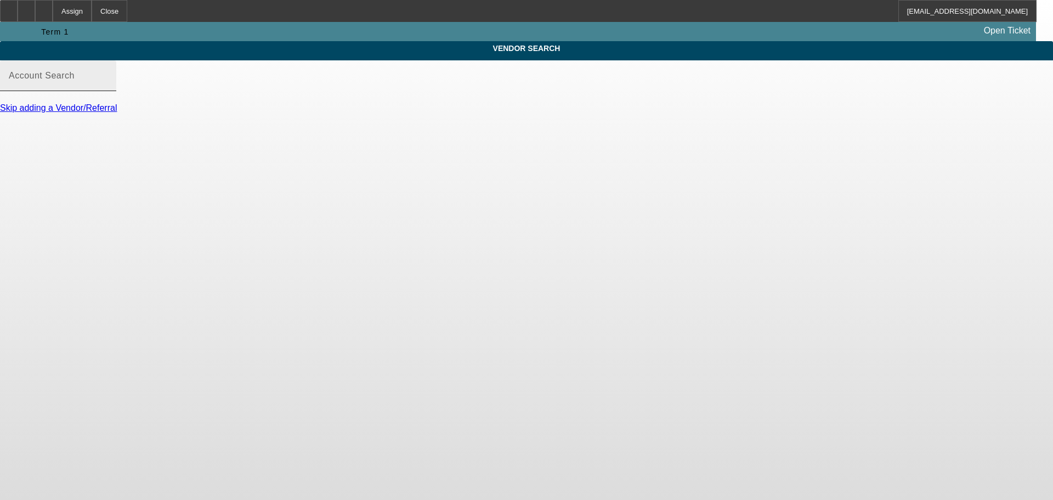
click at [108, 87] on input "Account Search" at bounding box center [58, 80] width 99 height 13
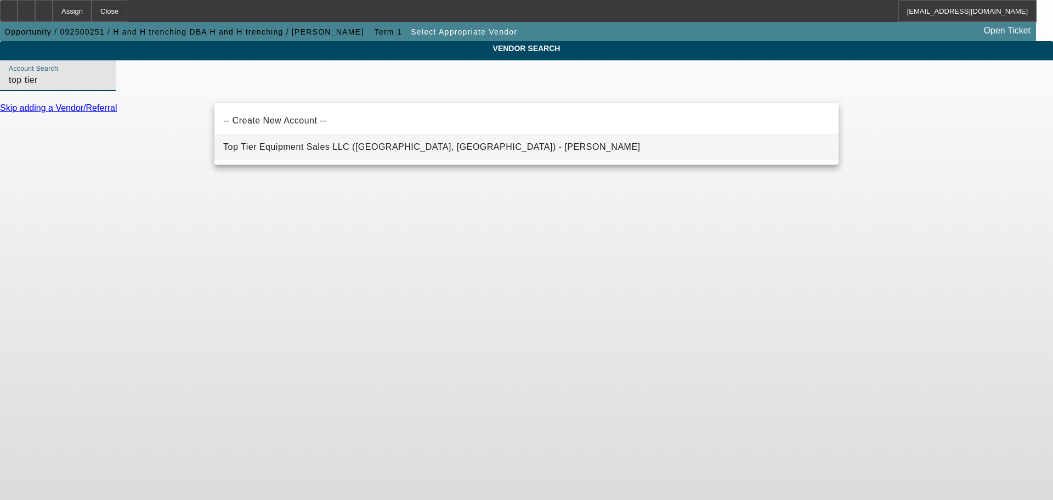
click at [368, 150] on span "Top Tier Equipment Sales LLC (Springfield, MO) - Bullaro, Ryan" at bounding box center [432, 146] width 418 height 9
type input "Top Tier Equipment Sales LLC (Springfield, MO) - Bullaro, Ryan"
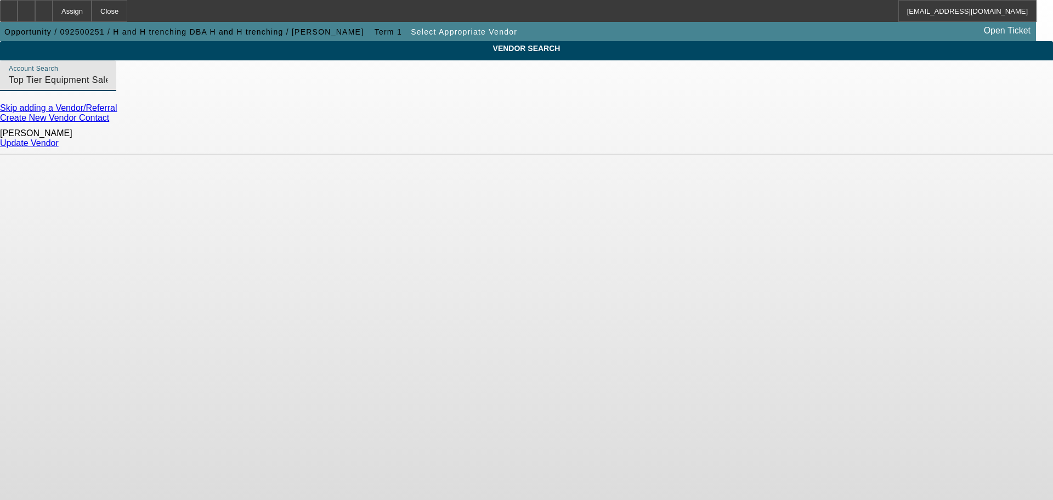
click at [59, 143] on link "Update Vendor" at bounding box center [29, 142] width 59 height 9
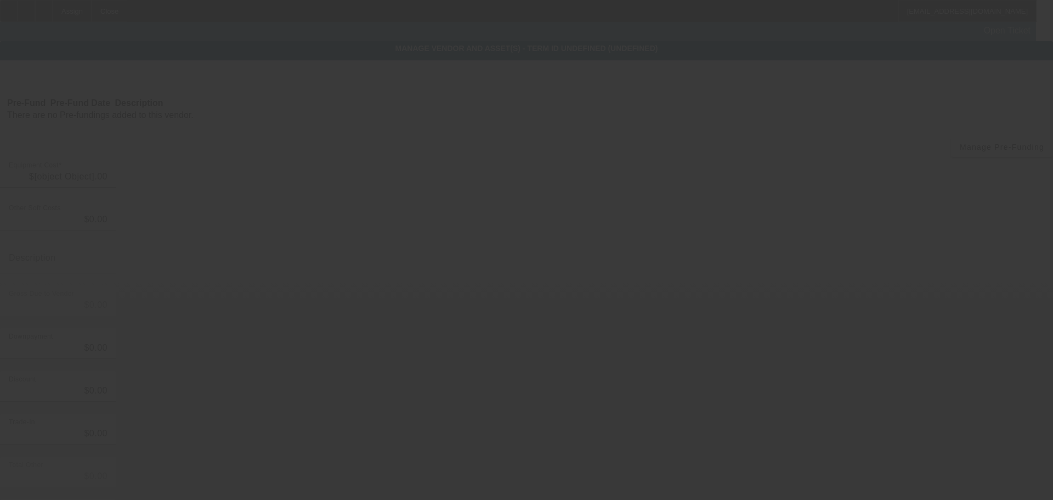
type input "$15,500.00"
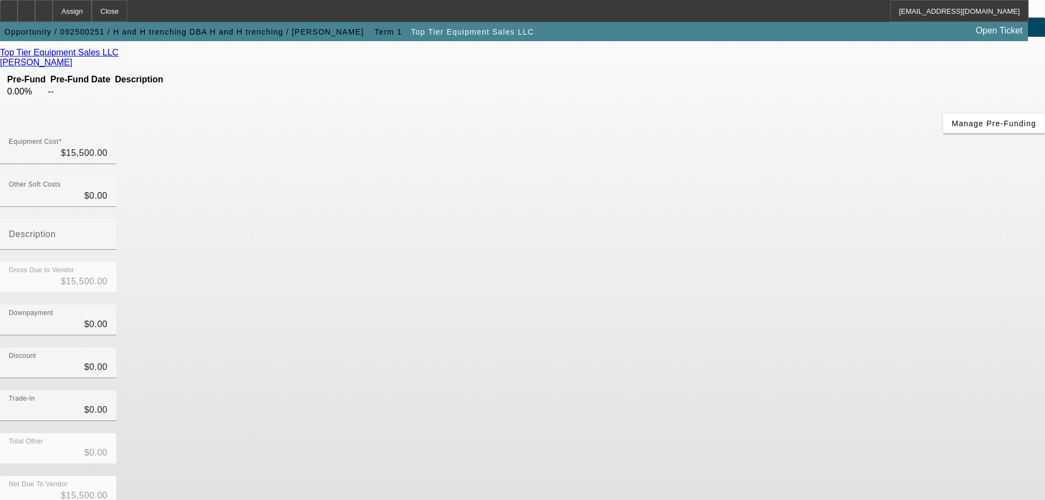
scroll to position [60, 0]
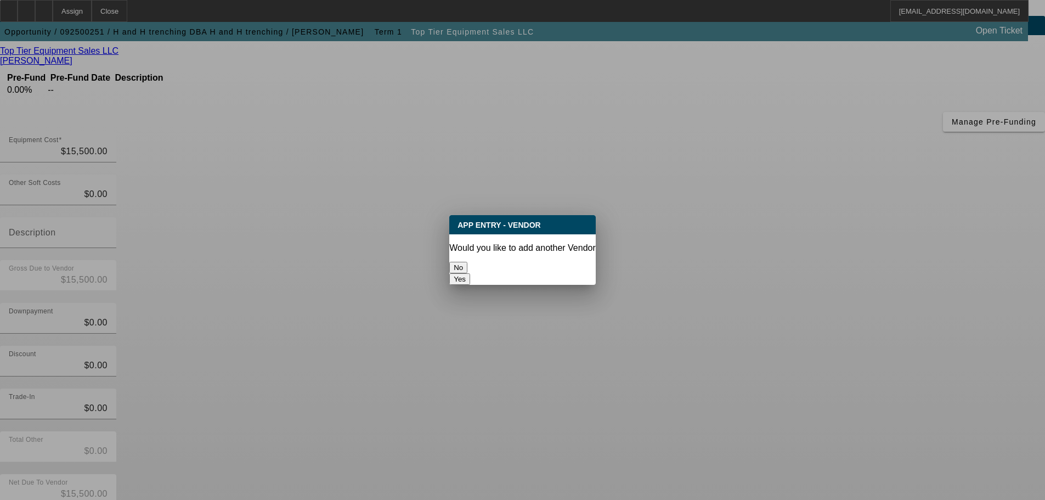
scroll to position [0, 0]
click at [467, 262] on button "No" at bounding box center [458, 268] width 18 height 12
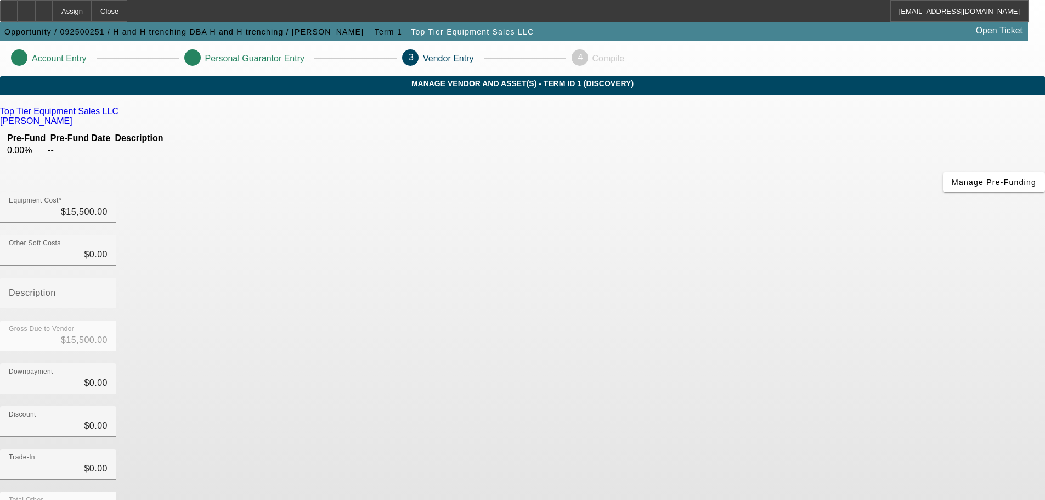
scroll to position [60, 0]
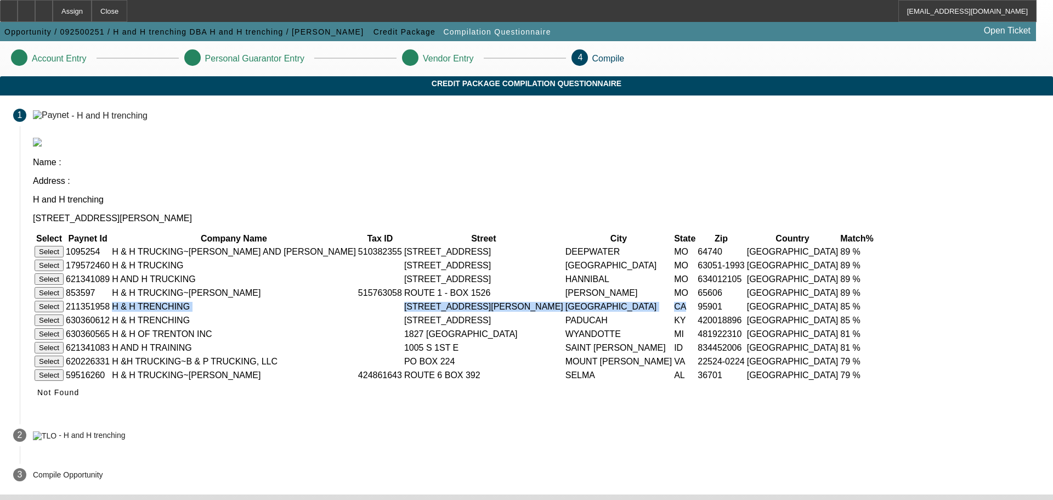
drag, startPoint x: 717, startPoint y: 267, endPoint x: 341, endPoint y: 270, distance: 376.4
click at [341, 300] on tr "Select 211351958 H & H TRENCHING 1251 ELLA AVE MARYSVILLE CA 95901 USA 85 %" at bounding box center [455, 306] width 843 height 13
click at [342, 300] on td "H & H TRENCHING" at bounding box center [233, 306] width 245 height 13
click at [37, 388] on icon at bounding box center [37, 392] width 0 height 9
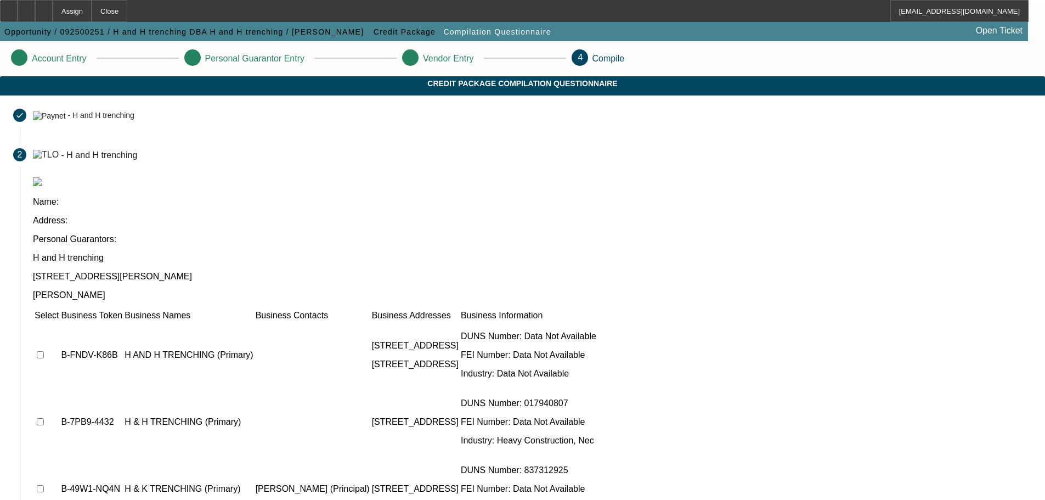
drag, startPoint x: 374, startPoint y: 222, endPoint x: 320, endPoint y: 197, distance: 59.4
click at [320, 197] on div "Name: Address: Personal Guarantors: H and H trenching 21806 Mink dr Neosho MO 6…" at bounding box center [532, 238] width 999 height 123
click at [321, 197] on div "Name: Address: Personal Guarantors:" at bounding box center [532, 220] width 999 height 47
drag, startPoint x: 324, startPoint y: 194, endPoint x: 389, endPoint y: 213, distance: 68.1
click at [389, 253] on div "H and H trenching 21806 Mink dr Neosho MO 63850 Gary Hansen" at bounding box center [532, 276] width 999 height 47
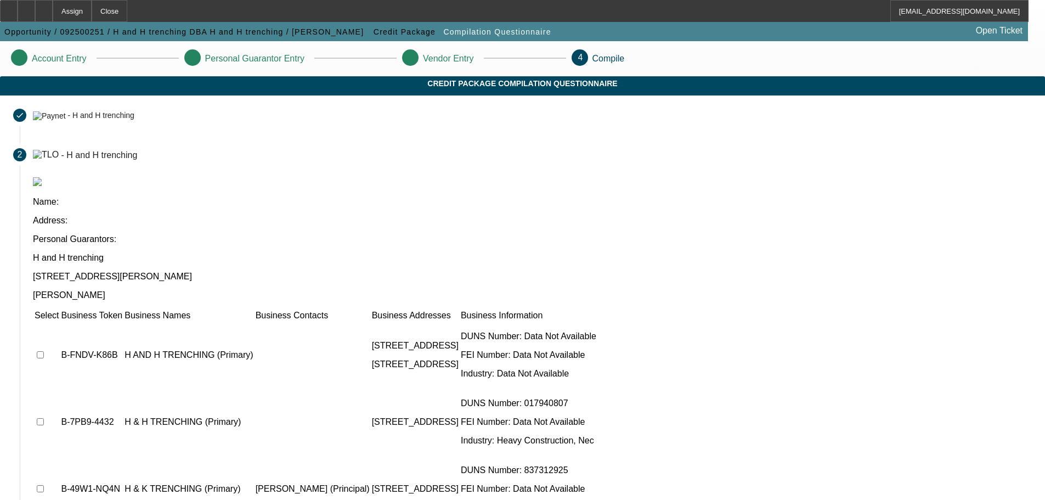
click at [389, 290] on p "[PERSON_NAME]" at bounding box center [532, 295] width 999 height 10
drag, startPoint x: 387, startPoint y: 215, endPoint x: 328, endPoint y: 194, distance: 62.5
click at [328, 253] on div "H and H trenching 21806 Mink dr Neosho MO 63850 Gary Hansen" at bounding box center [532, 276] width 999 height 47
drag, startPoint x: 328, startPoint y: 194, endPoint x: 385, endPoint y: 210, distance: 59.4
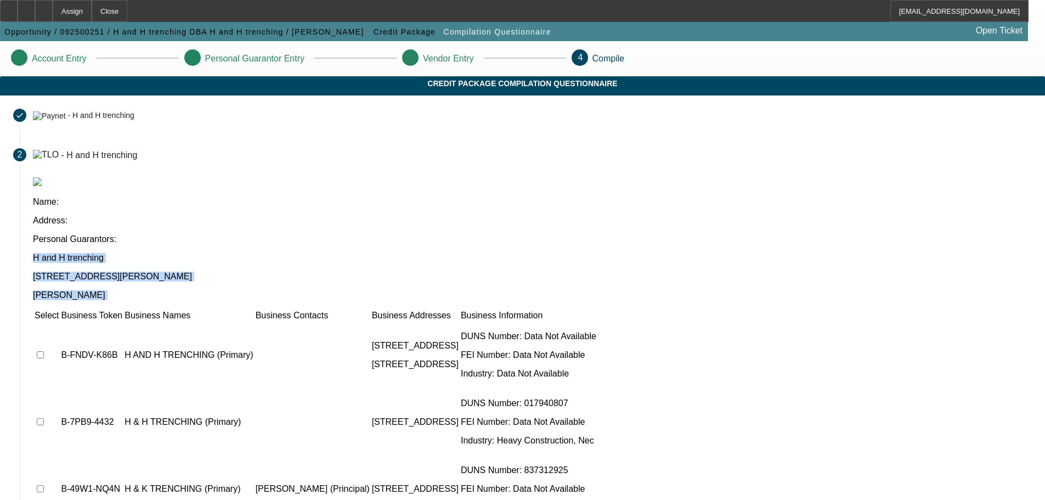
click at [385, 253] on div "H and H trenching 21806 Mink dr Neosho MO 63850 Gary Hansen" at bounding box center [532, 276] width 999 height 47
click at [386, 253] on div "H and H trenching 21806 Mink dr Neosho MO 63850 Gary Hansen" at bounding box center [532, 276] width 999 height 47
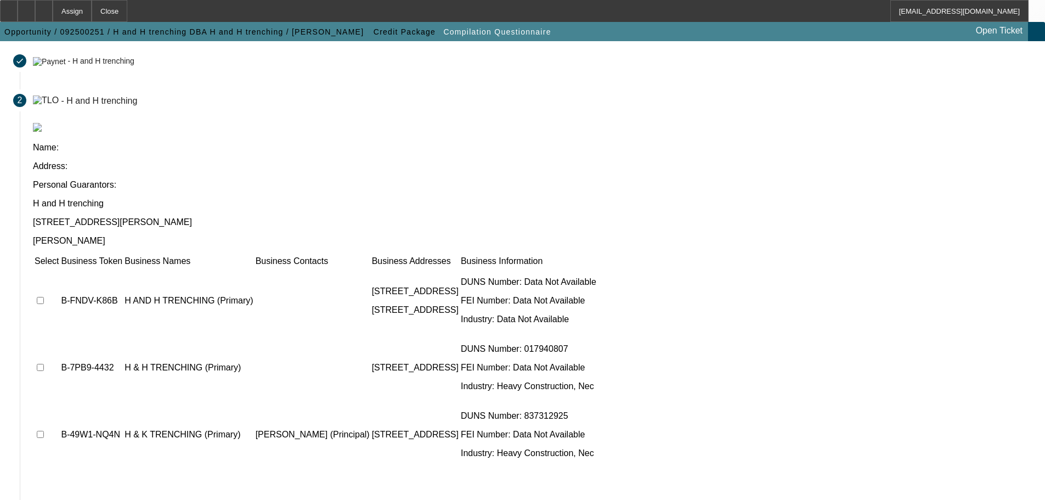
scroll to position [107, 0]
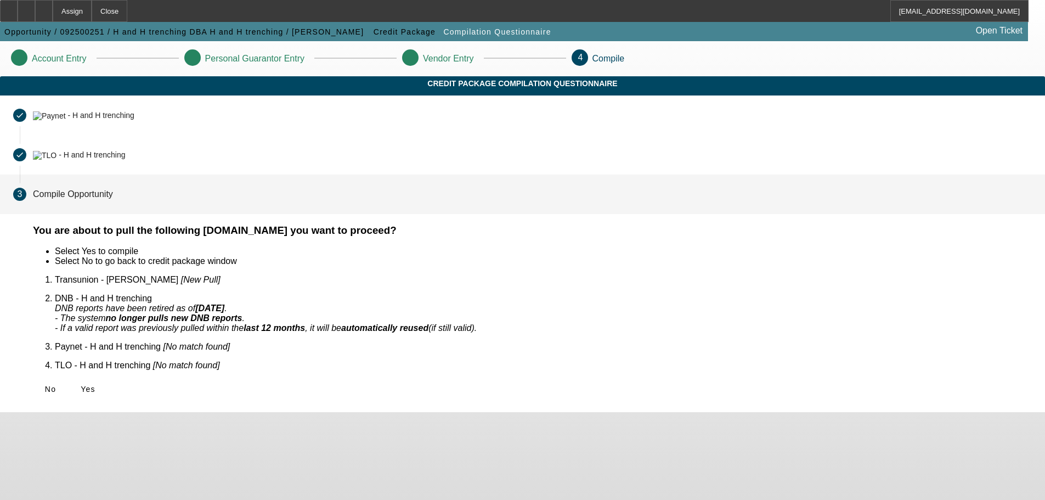
scroll to position [0, 0]
click at [95, 385] on span "Yes" at bounding box center [88, 389] width 15 height 9
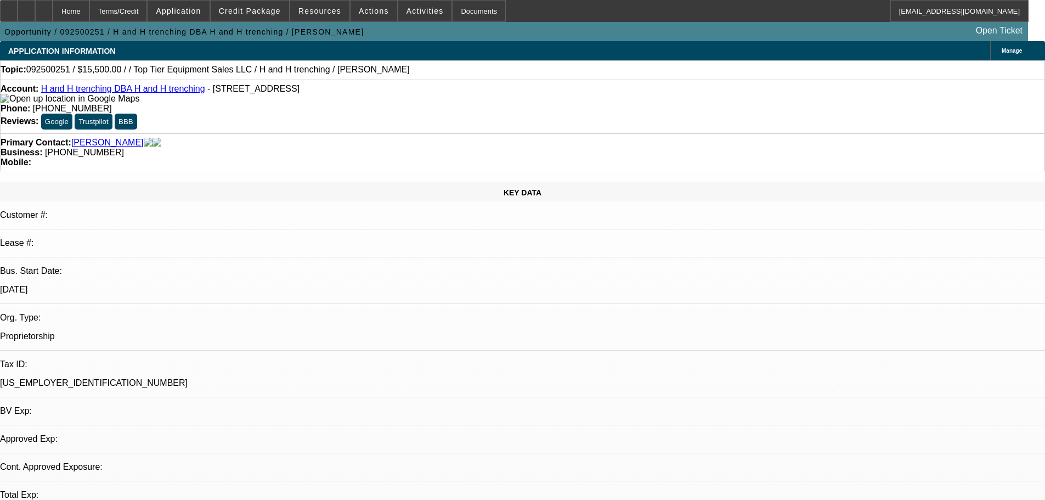
select select "0"
select select "2"
select select "0.1"
select select "2"
select select "4"
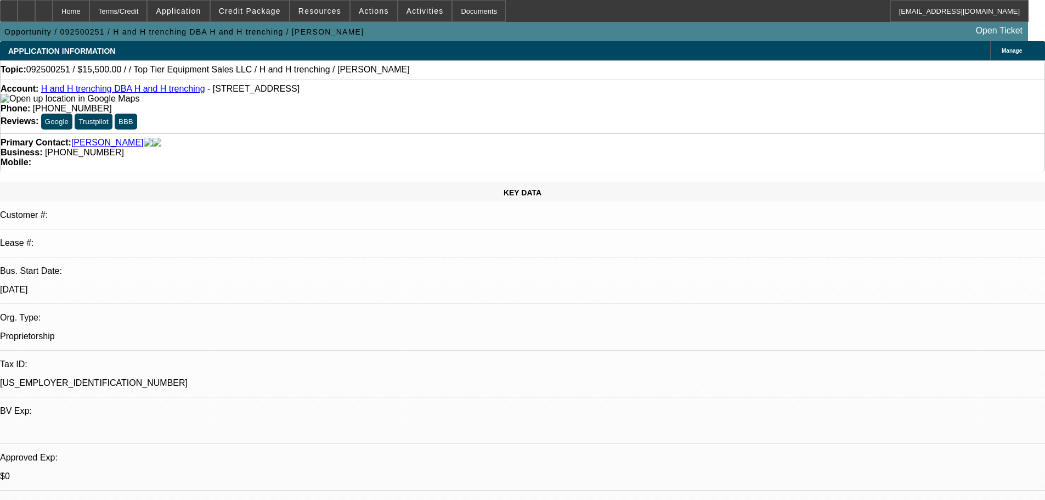
scroll to position [165, 0]
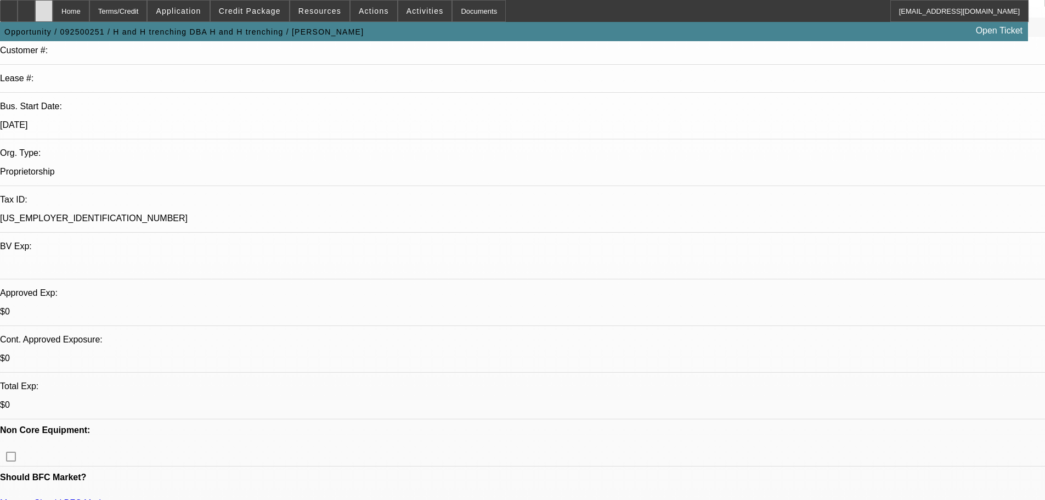
click at [53, 15] on div at bounding box center [44, 11] width 18 height 22
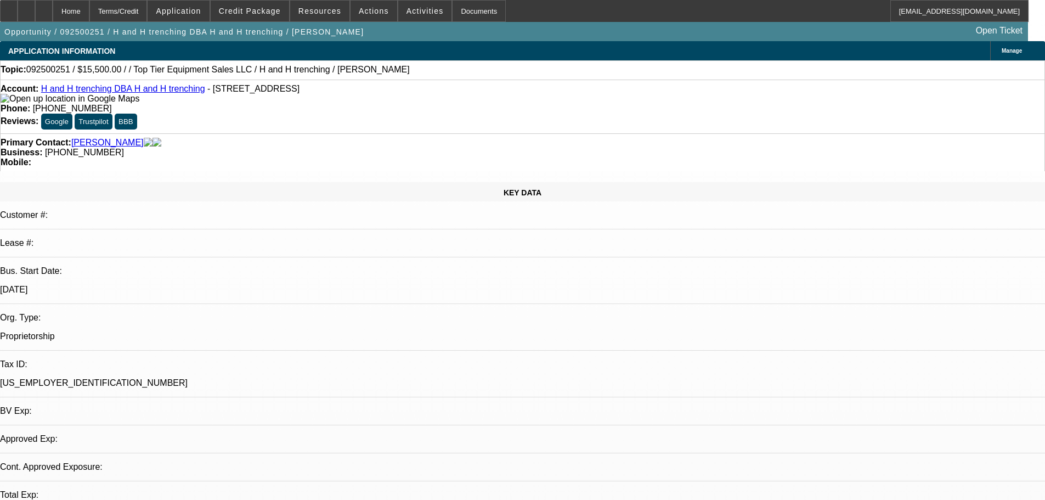
select select "0"
select select "2"
select select "0.1"
select select "2"
select select "4"
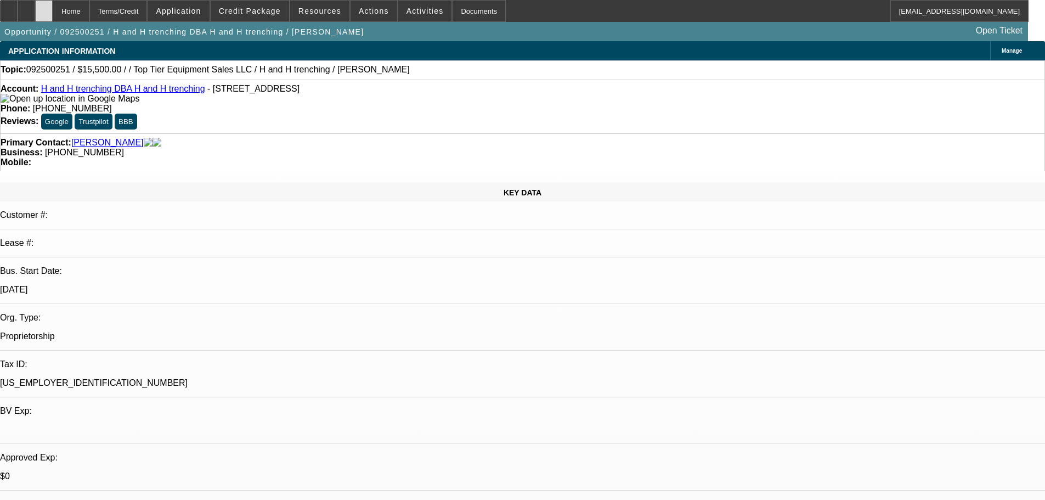
click at [53, 12] on div at bounding box center [44, 11] width 18 height 22
select select "0"
select select "2"
select select "0.1"
select select "2"
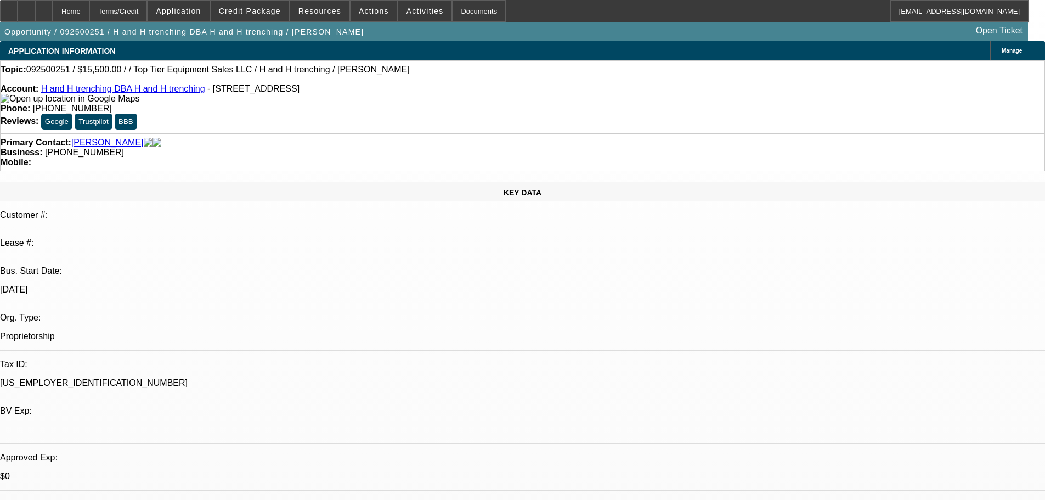
select select "4"
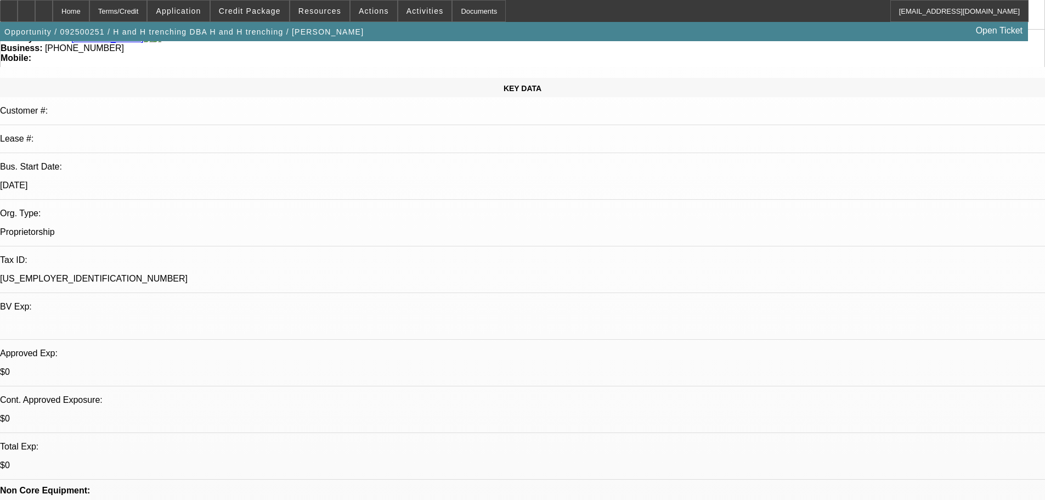
scroll to position [219, 0]
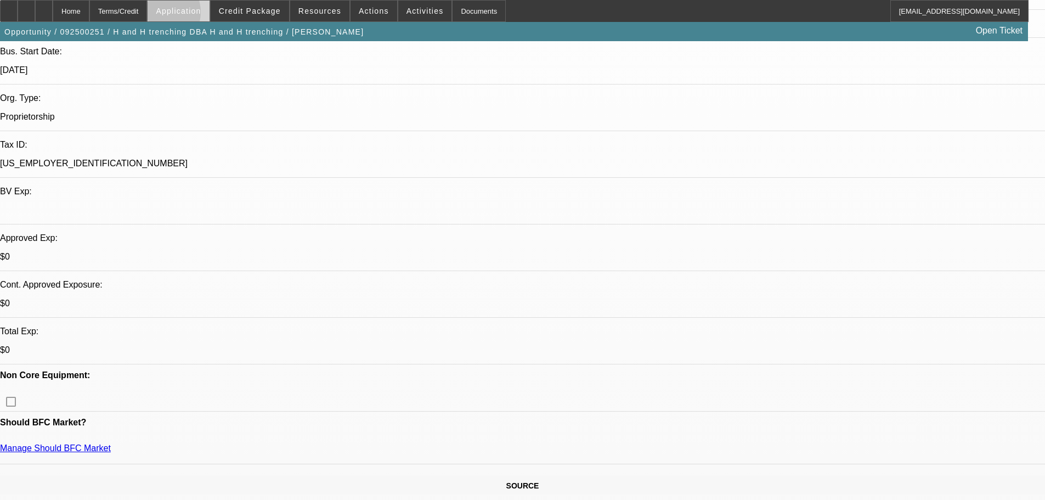
click at [186, 15] on span "Application" at bounding box center [178, 11] width 45 height 9
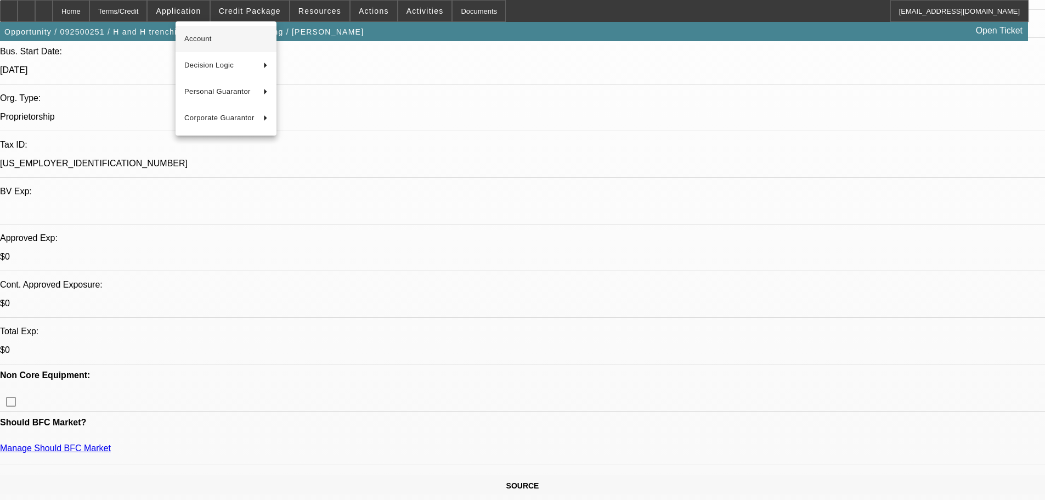
click at [201, 39] on span "Account" at bounding box center [225, 38] width 83 height 13
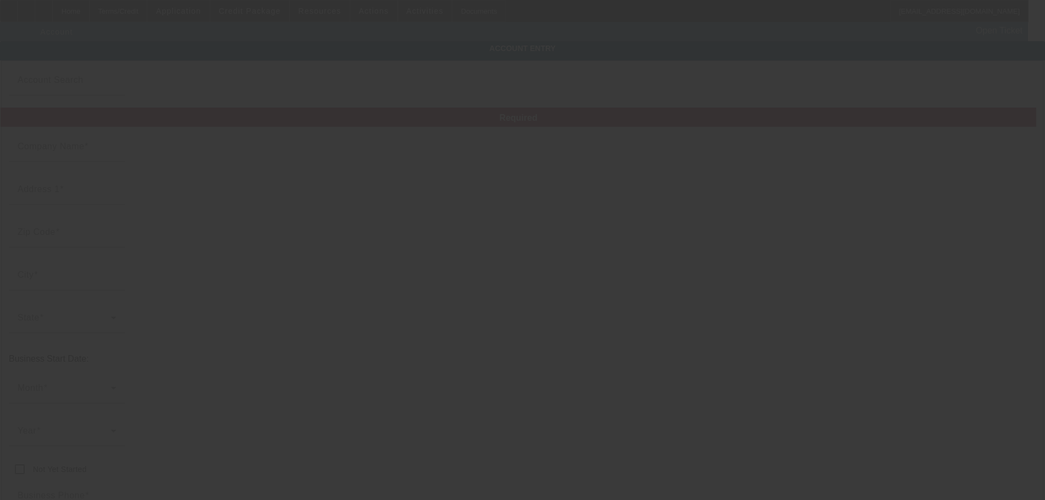
type input "H and H trenching"
type input "21806"
type input "63850"
type input "Neosho"
type input "[PHONE_NUMBER]"
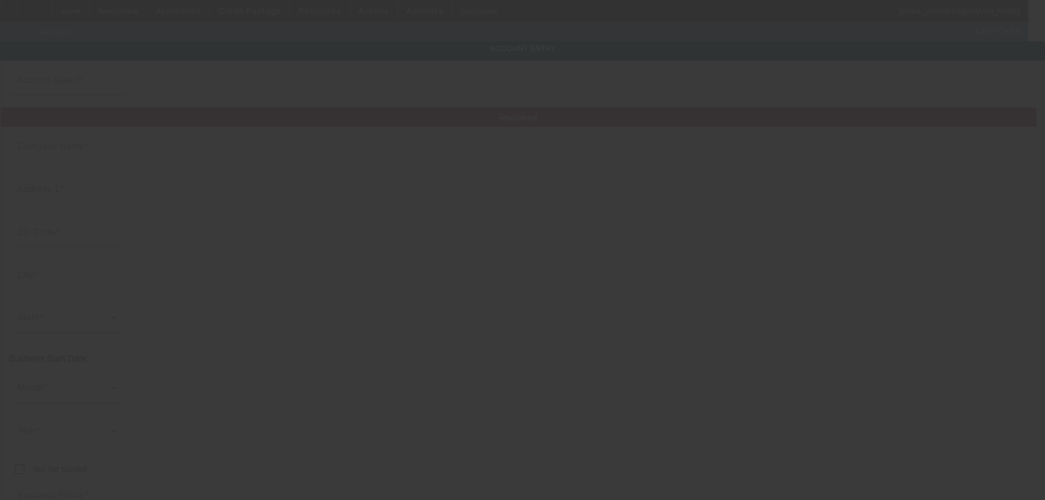
type input "H and H trenching"
type input "Mink dr"
type input "[EMAIL_ADDRESS][DOMAIN_NAME]"
type input "[US_EMPLOYER_IDENTIFICATION_NUMBER]"
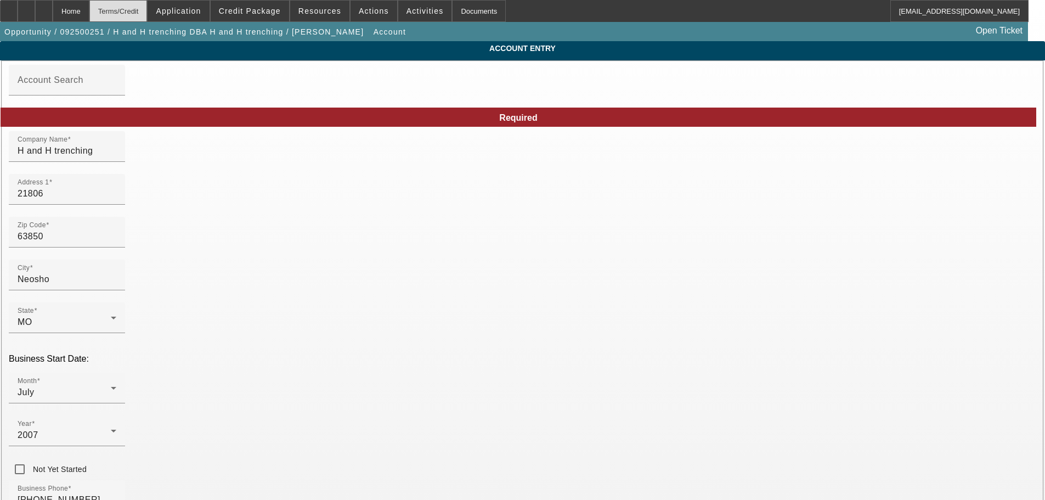
click at [148, 19] on div "Terms/Credit" at bounding box center [118, 11] width 58 height 22
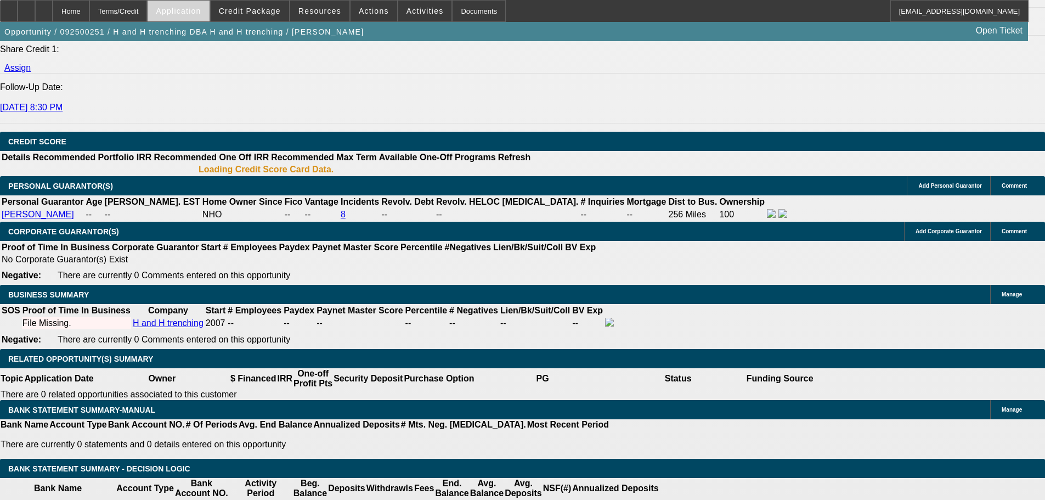
select select "0"
select select "2"
select select "0.1"
select select "4"
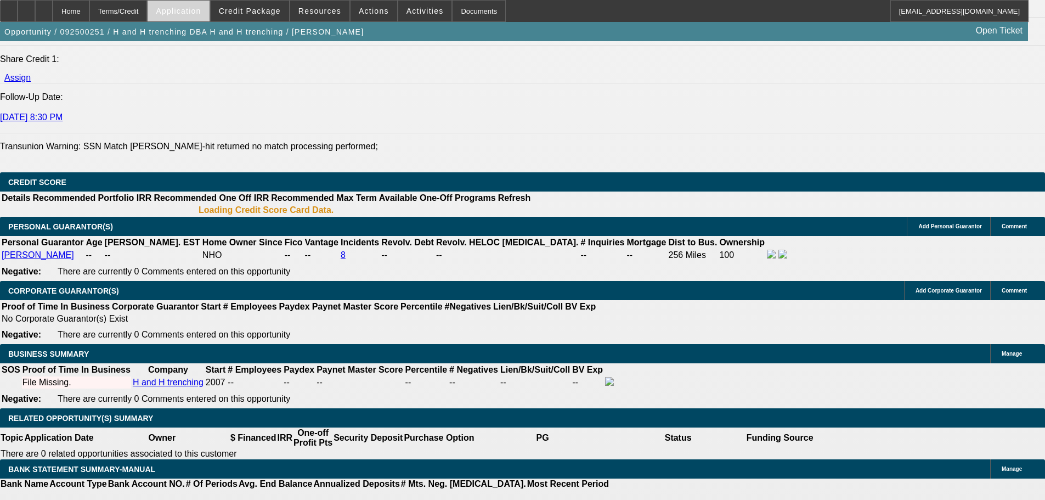
scroll to position [1475, 0]
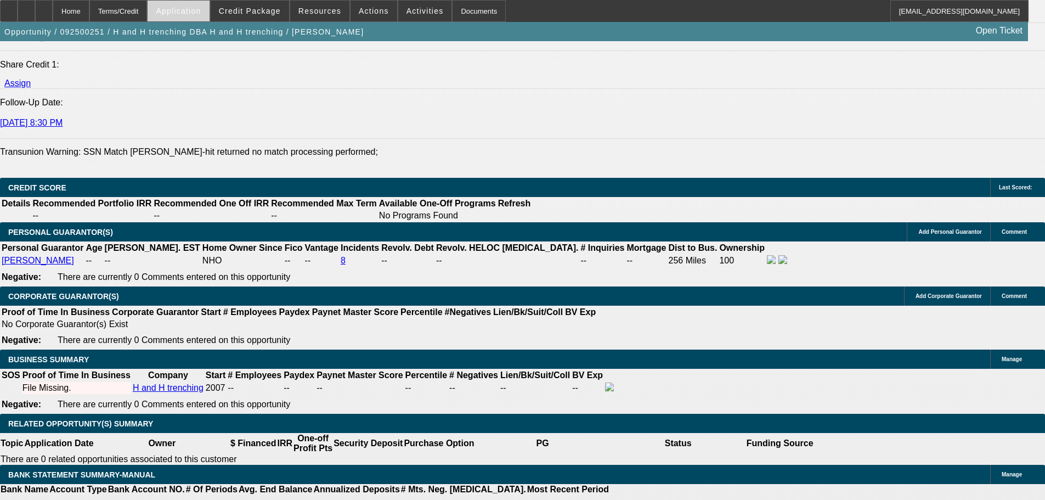
click at [200, 14] on span "Application" at bounding box center [178, 11] width 45 height 9
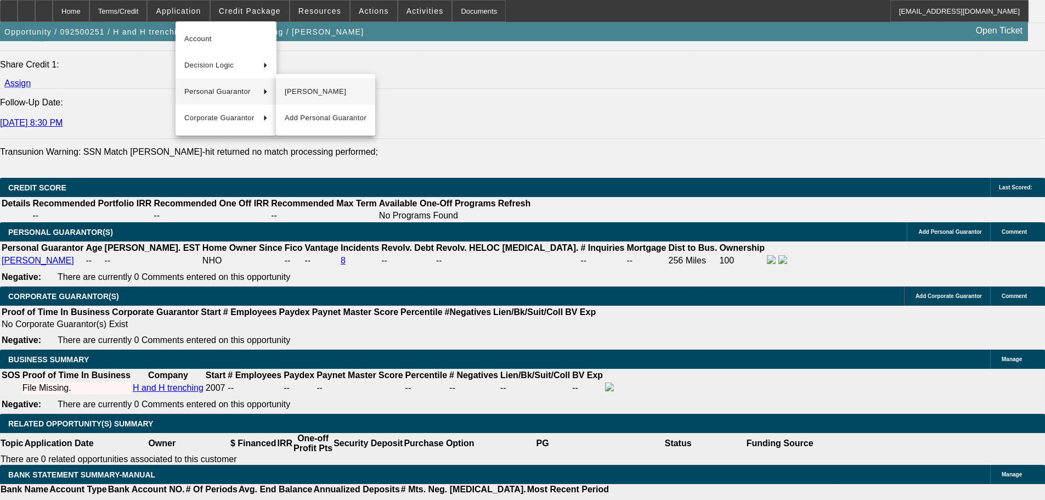
click at [315, 84] on button "[PERSON_NAME]" at bounding box center [325, 91] width 99 height 26
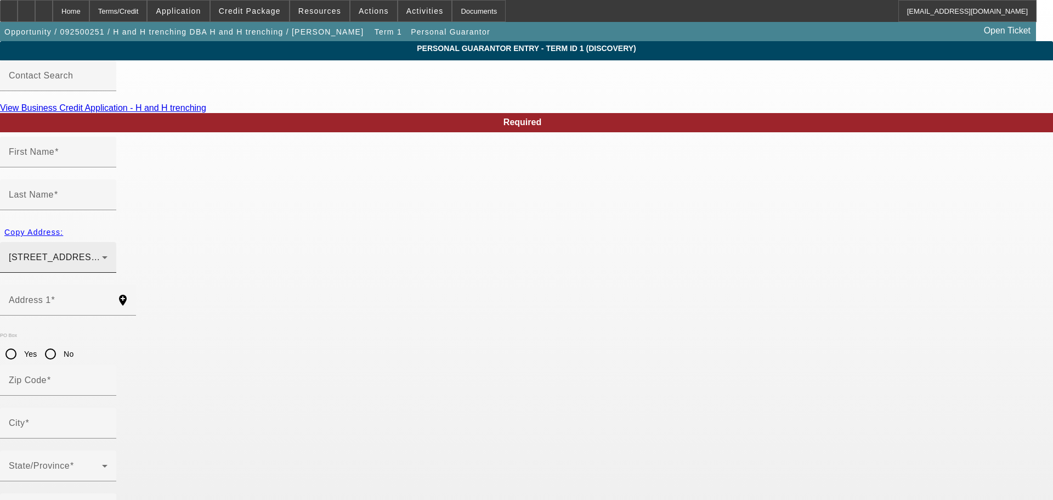
type input "[PERSON_NAME]"
type input "[STREET_ADDRESS]"
radio input "true"
type input "64850"
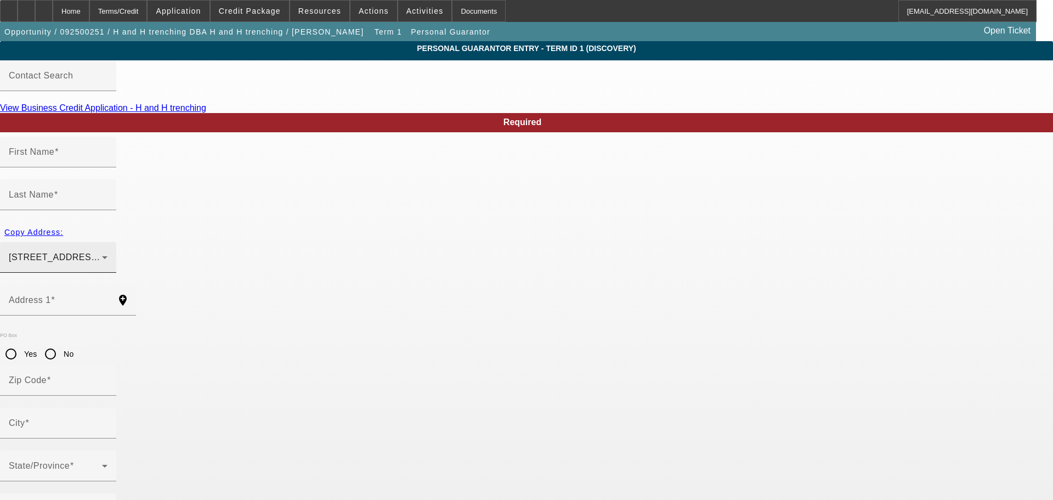
type input "Neosho"
type input "[PHONE_NUMBER]"
type input "100"
type input "498-88-1686"
type input "[EMAIL_ADDRESS][DOMAIN_NAME]"
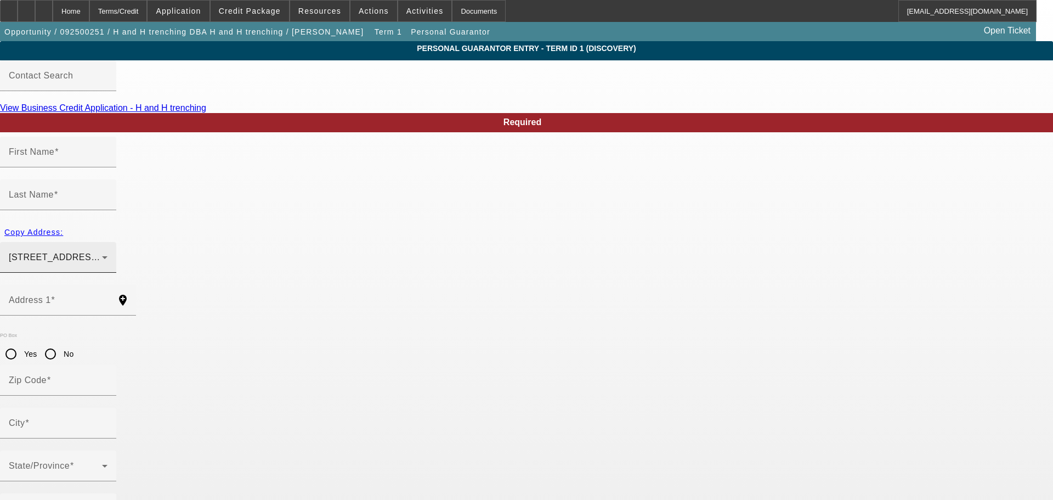
type input "Mink dr"
type input "[PHONE_NUMBER]"
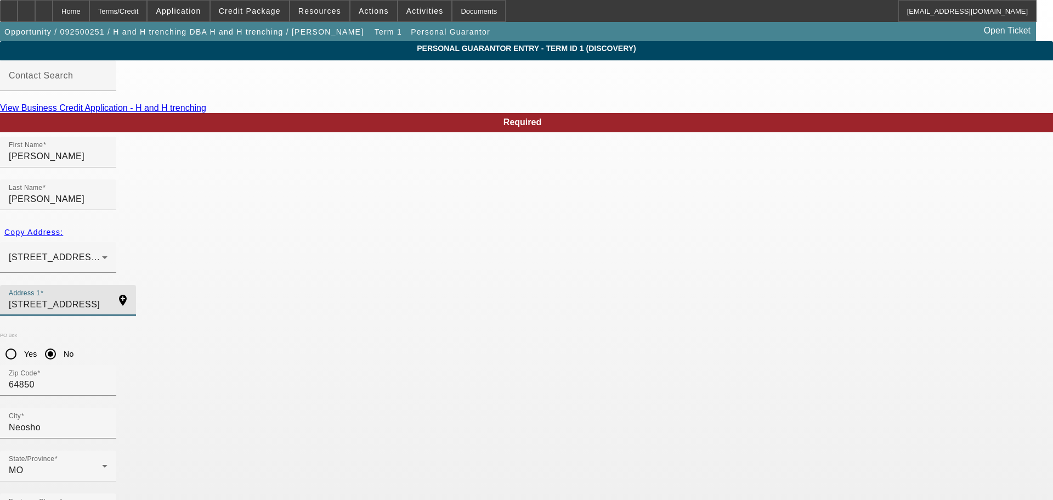
drag, startPoint x: 295, startPoint y: 264, endPoint x: 150, endPoint y: 247, distance: 146.5
click at [194, 13] on span "Application" at bounding box center [178, 11] width 45 height 9
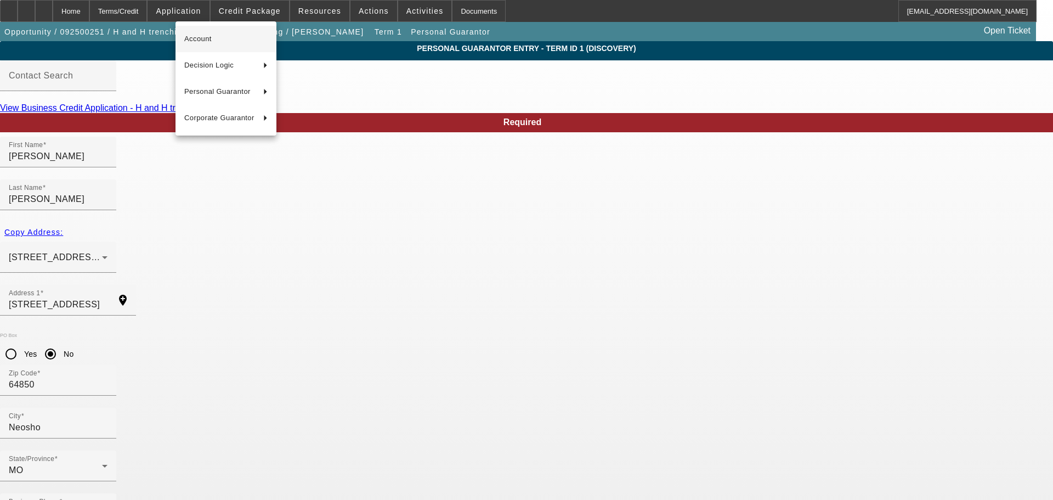
click at [218, 32] on span "Account" at bounding box center [225, 38] width 83 height 13
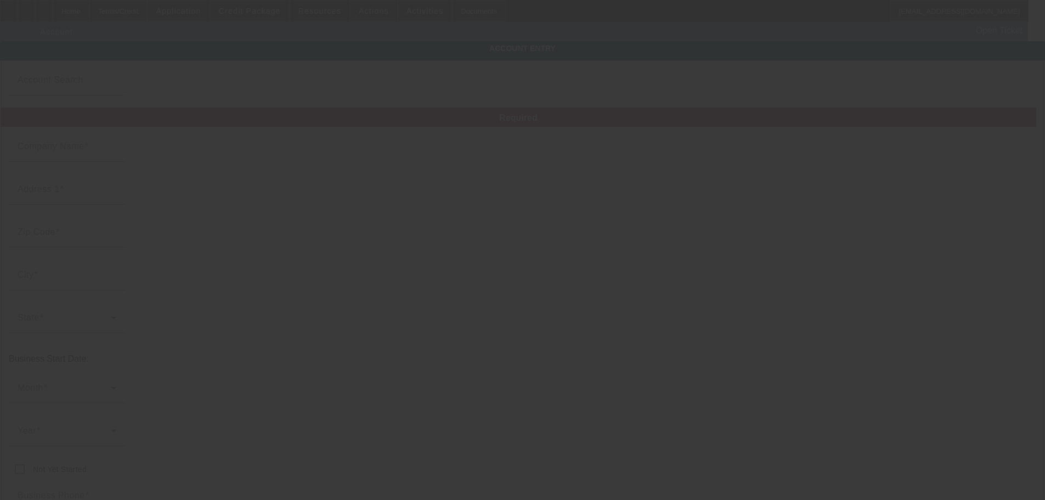
type input "H and H trenching"
type input "21806"
type input "63850"
type input "Neosho"
type input "[PHONE_NUMBER]"
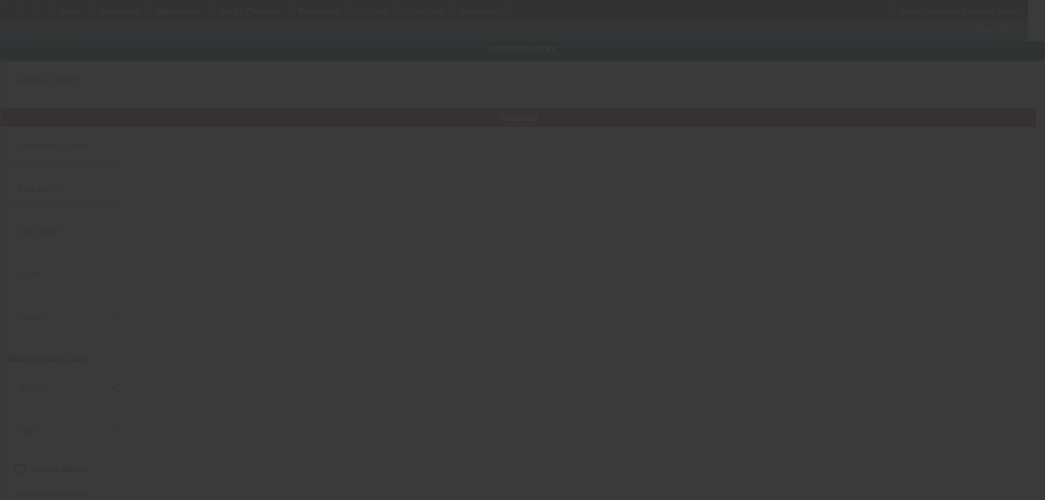
type input "H and H trenching"
type input "Mink dr"
type input "handhtrenching@gmail.com"
type input "[US_EMPLOYER_IDENTIFICATION_NUMBER]"
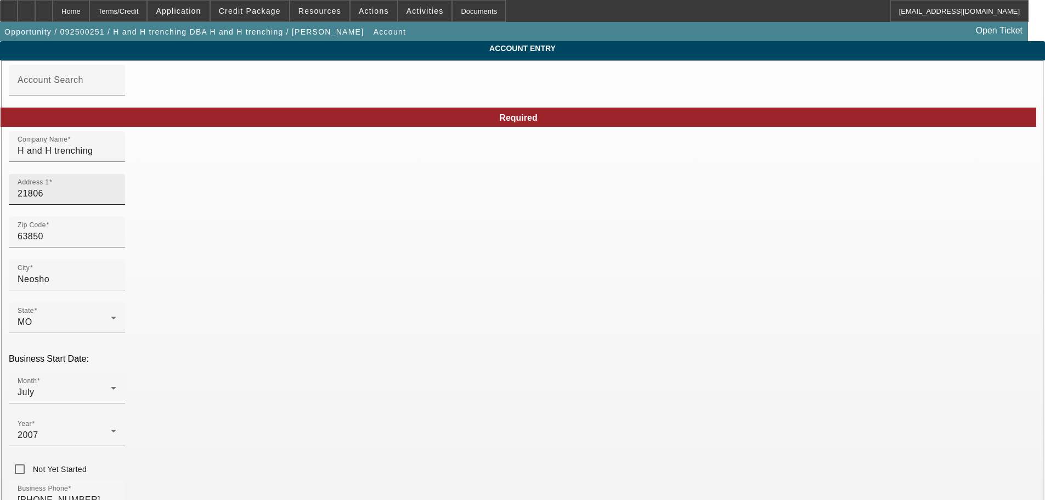
click at [116, 200] on input "21806" at bounding box center [67, 193] width 99 height 13
paste input "Mink Drive"
type input "21806 Mink Drive"
click at [420, 239] on div "Zip Code 63850" at bounding box center [523, 238] width 1028 height 43
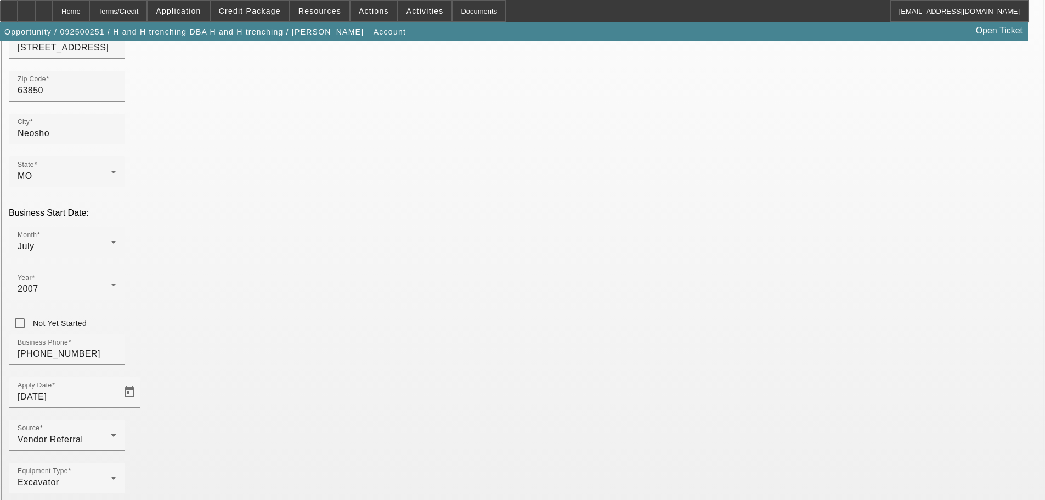
scroll to position [147, 0]
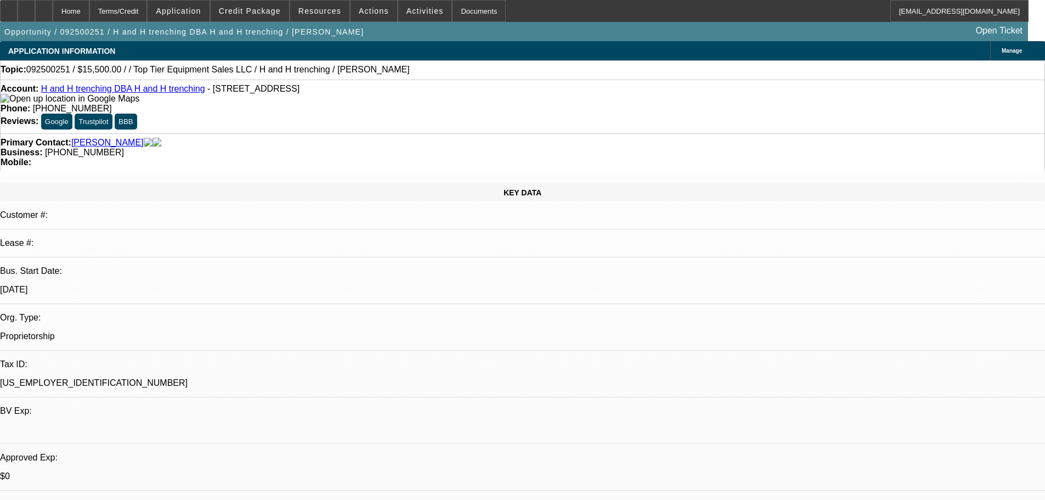
select select "0"
select select "2"
select select "0.1"
select select "4"
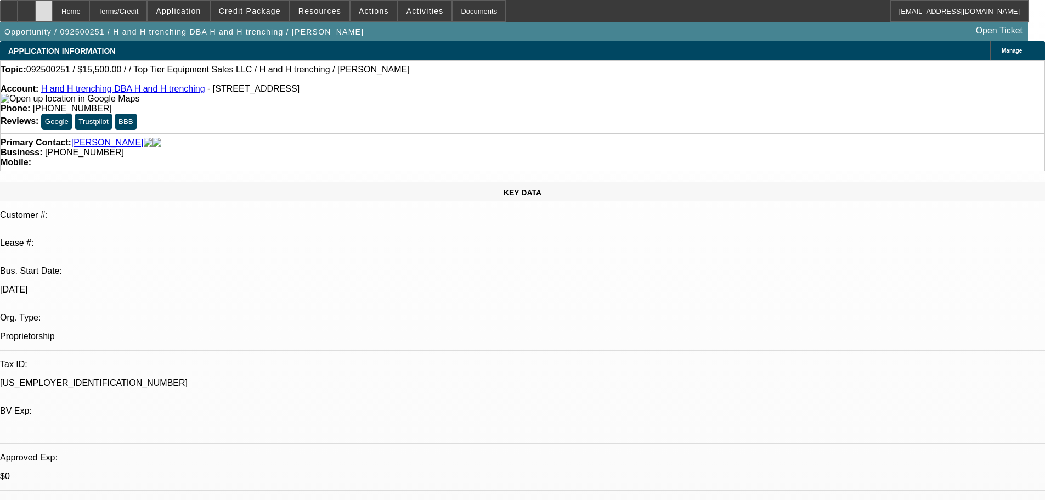
click at [53, 10] on div at bounding box center [44, 11] width 18 height 22
select select "0"
select select "2"
select select "0.1"
select select "1"
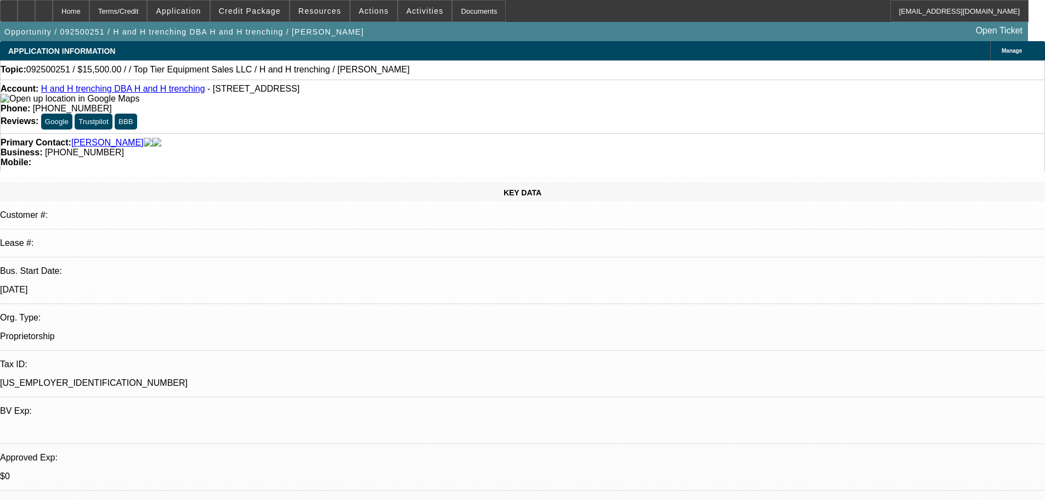
select select "2"
select select "4"
click at [53, 9] on div at bounding box center [44, 11] width 18 height 22
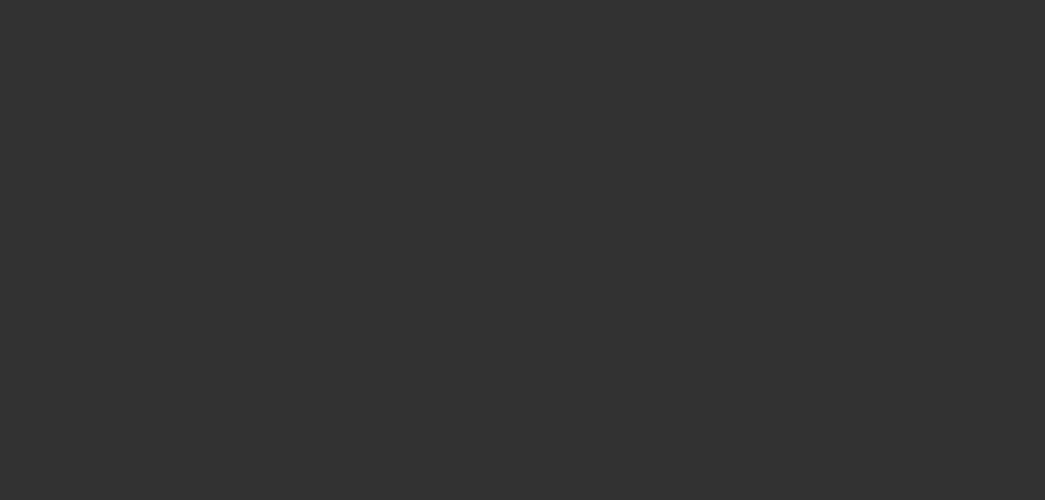
select select "0"
select select "2"
select select "0.1"
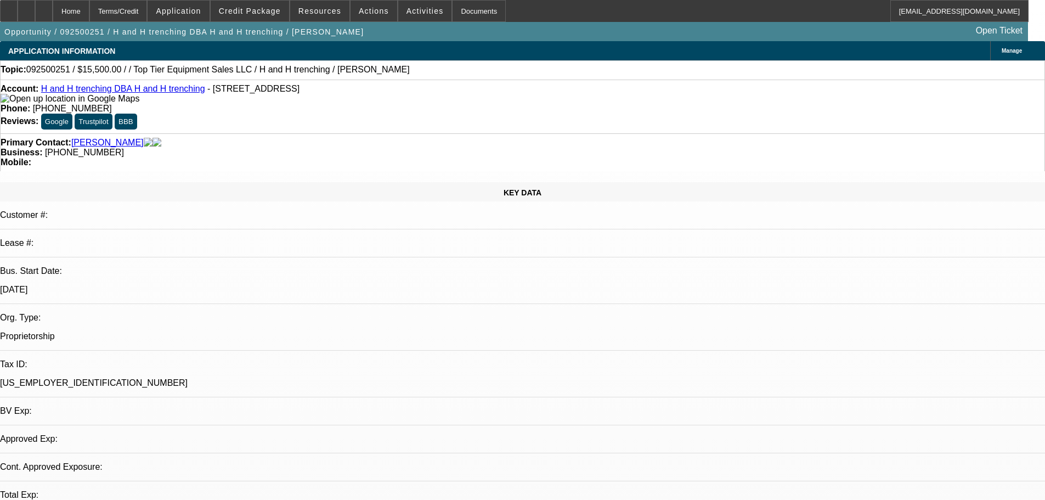
select select "2"
select select "4"
click at [485, 73] on div "Topic: 092500251 / $15,500.00 / / Top Tier Equipment Sales LLC / H and H trench…" at bounding box center [523, 70] width 1044 height 10
click at [453, 68] on div "Topic: 092500251 / $15,500.00 / / Top Tier Equipment Sales LLC / H and H trench…" at bounding box center [523, 70] width 1044 height 10
click at [444, 71] on div "Topic: 092500251 / $15,500.00 / / Top Tier Equipment Sales LLC / H and H trench…" at bounding box center [523, 70] width 1044 height 10
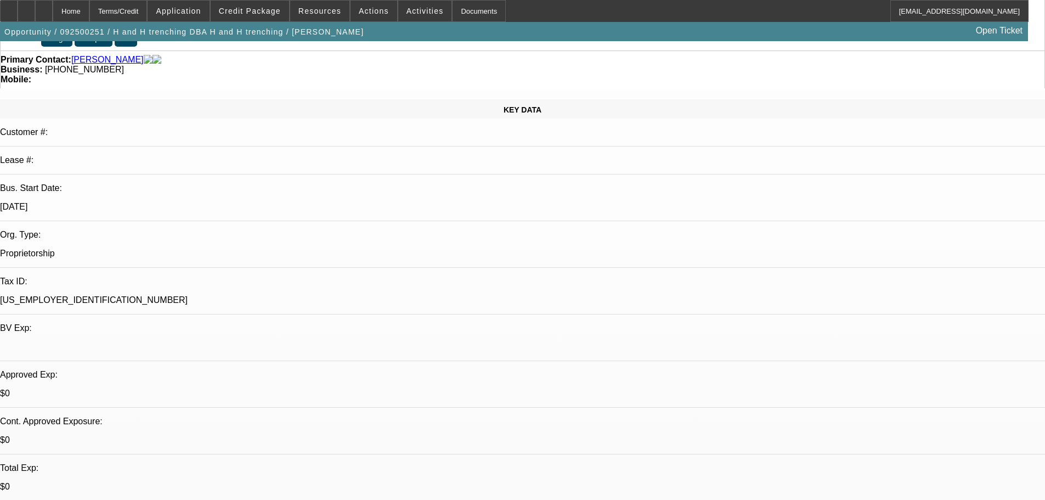
scroll to position [55, 0]
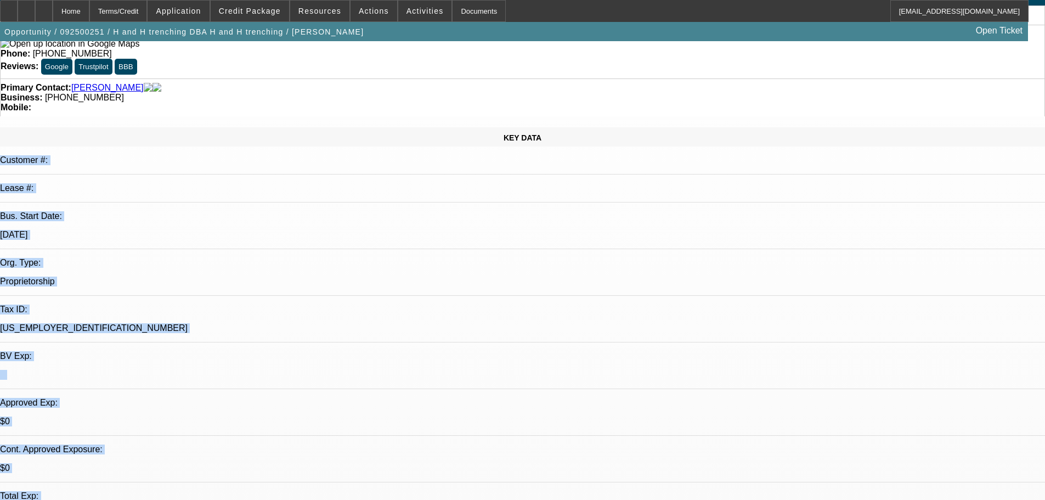
drag, startPoint x: 317, startPoint y: 290, endPoint x: 10, endPoint y: 112, distance: 354.5
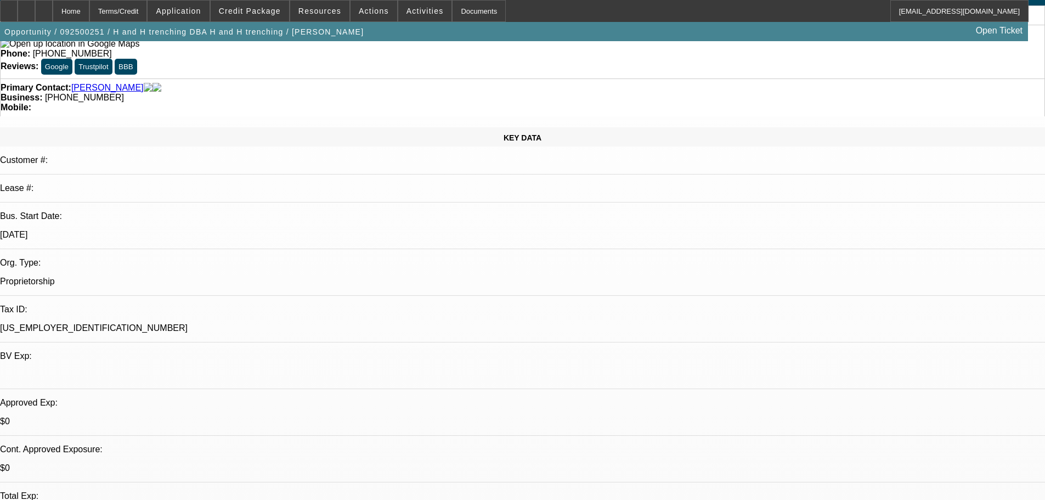
click at [204, 127] on div "KEY DATA Customer #: Lease #: Bus. Start Date: 7/1/07 Org. Type: Proprietorship…" at bounding box center [522, 377] width 1045 height 501
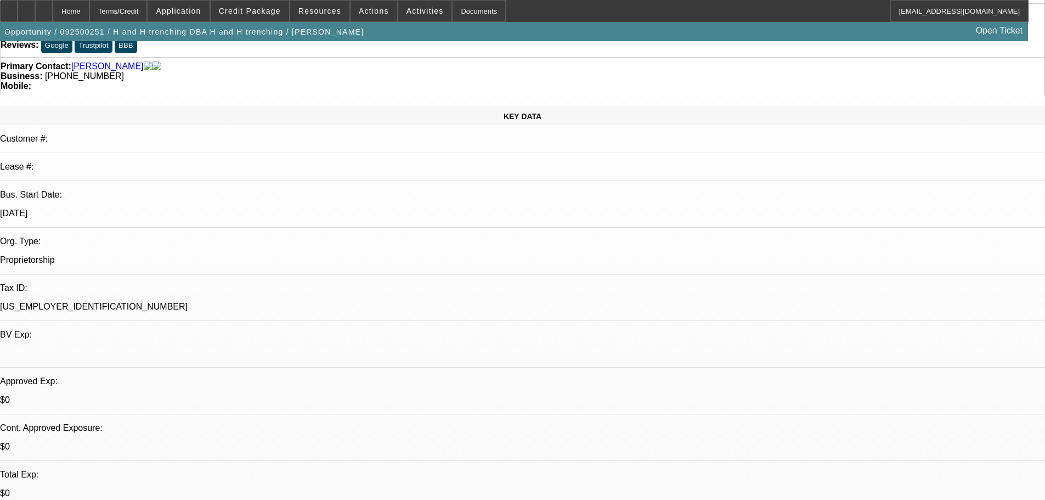
scroll to position [165, 0]
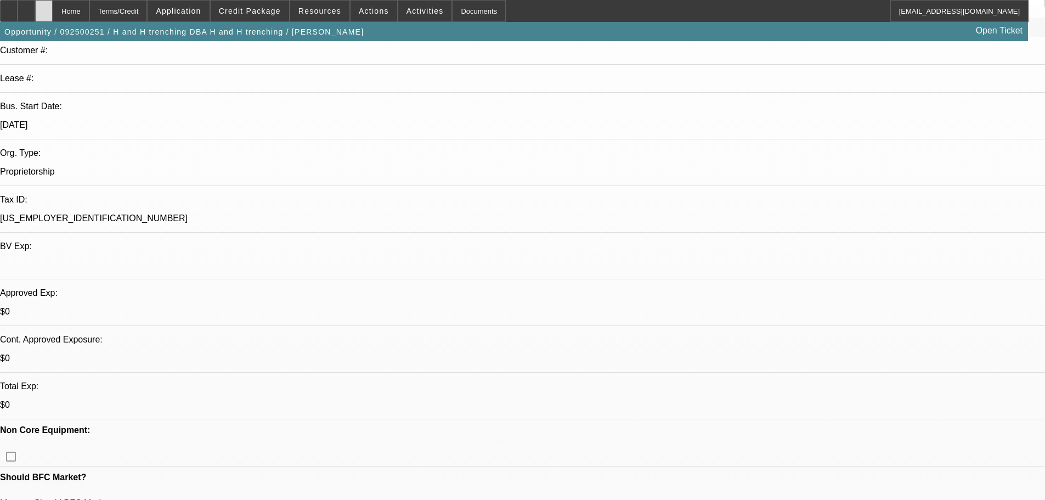
click at [53, 11] on div at bounding box center [44, 11] width 18 height 22
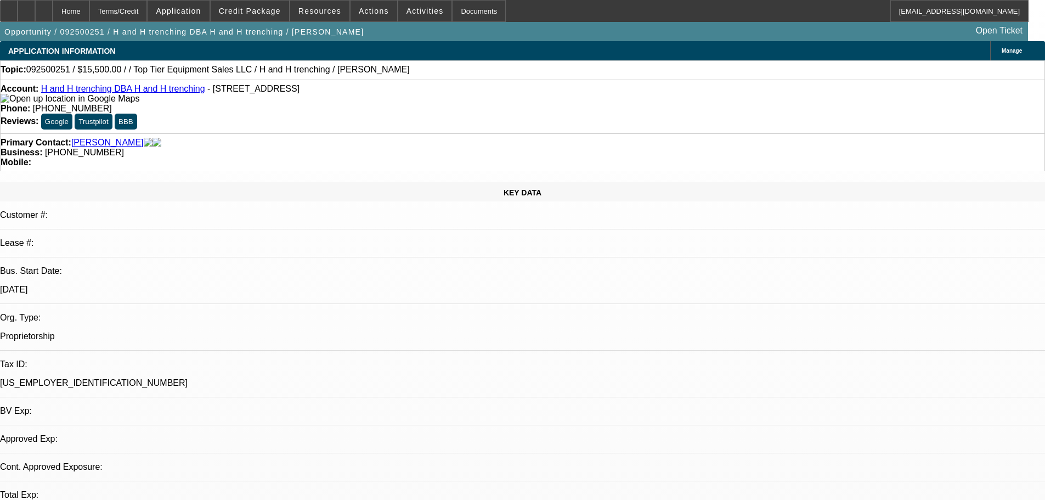
select select "0"
select select "2"
select select "0.1"
select select "4"
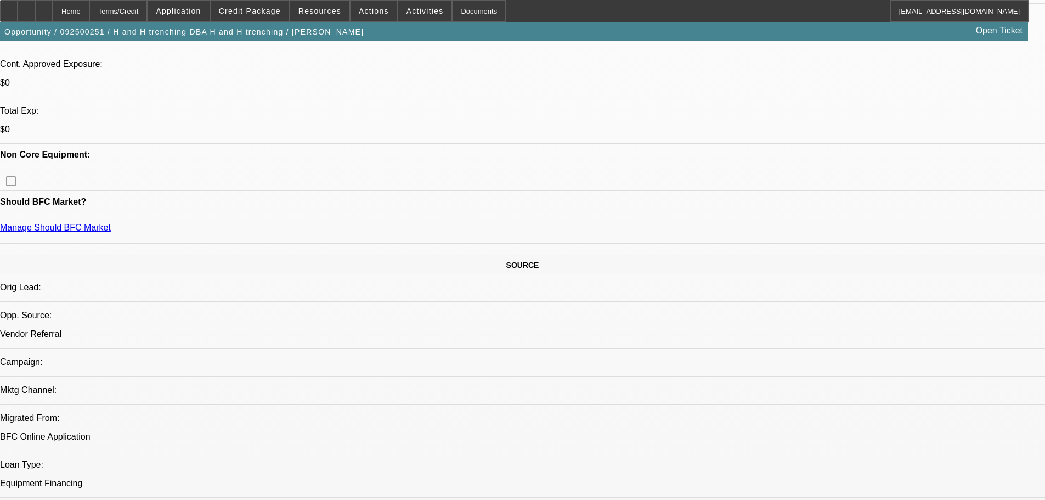
scroll to position [219, 0]
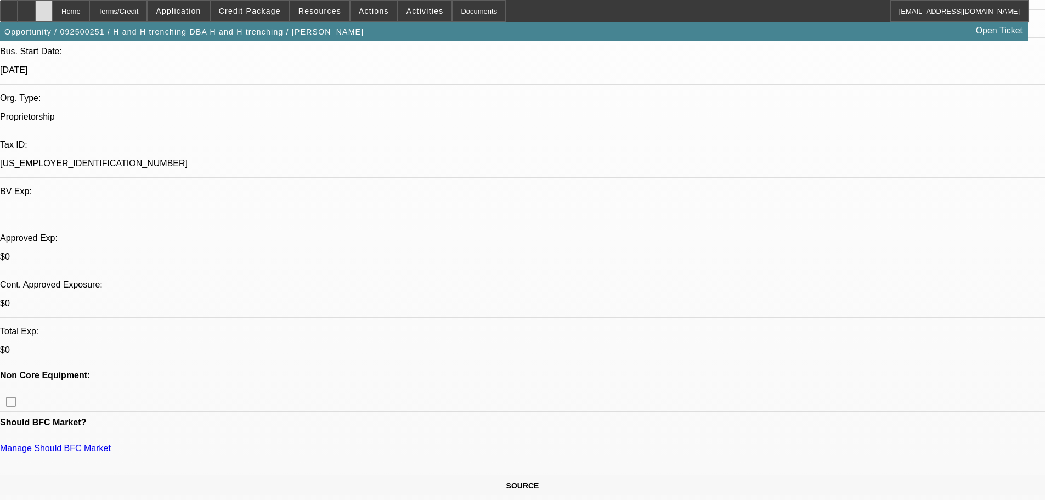
click at [44, 7] on icon at bounding box center [44, 7] width 0 height 0
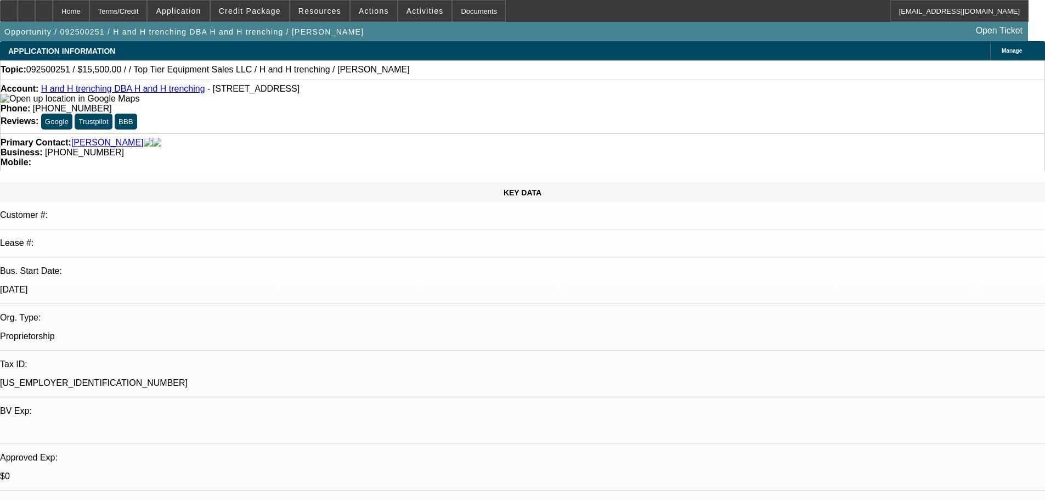
select select "0"
select select "2"
select select "0.1"
select select "4"
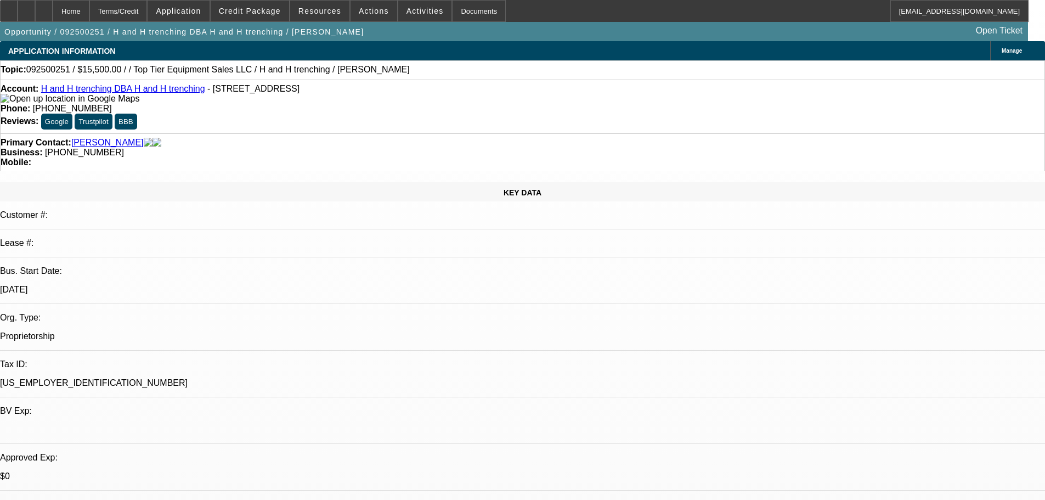
click at [114, 93] on link "H and H trenching DBA H and H trenching" at bounding box center [123, 88] width 164 height 9
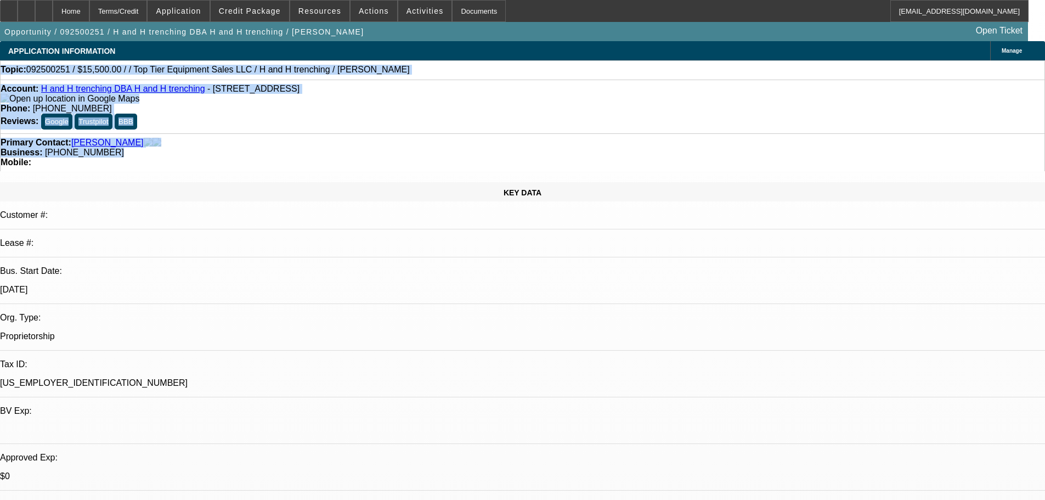
drag, startPoint x: 461, startPoint y: 127, endPoint x: 13, endPoint y: 78, distance: 450.4
click at [659, 157] on div "Mobile:" at bounding box center [523, 162] width 1044 height 10
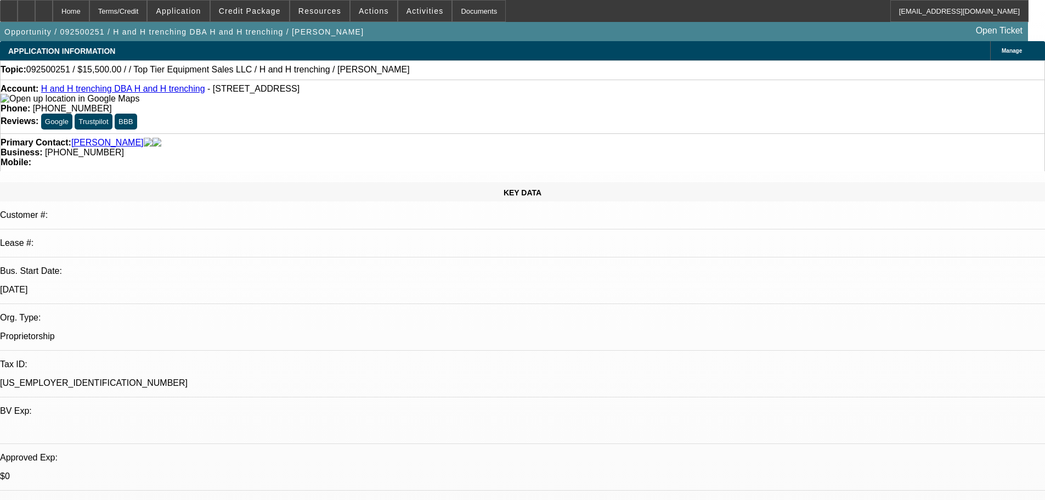
radio input "true"
type textarea "W"
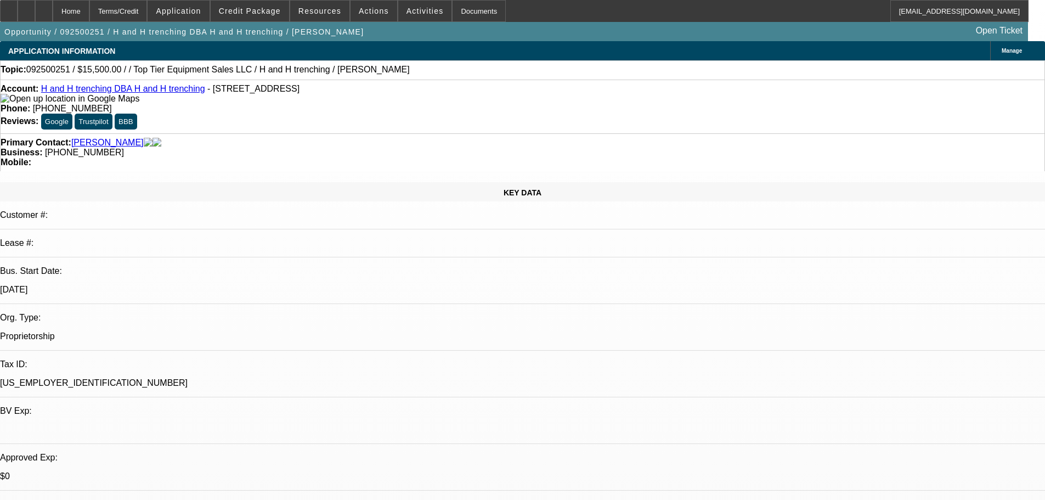
drag, startPoint x: 1016, startPoint y: 228, endPoint x: 1022, endPoint y: 257, distance: 29.6
drag, startPoint x: 901, startPoint y: 214, endPoint x: 876, endPoint y: 244, distance: 38.6
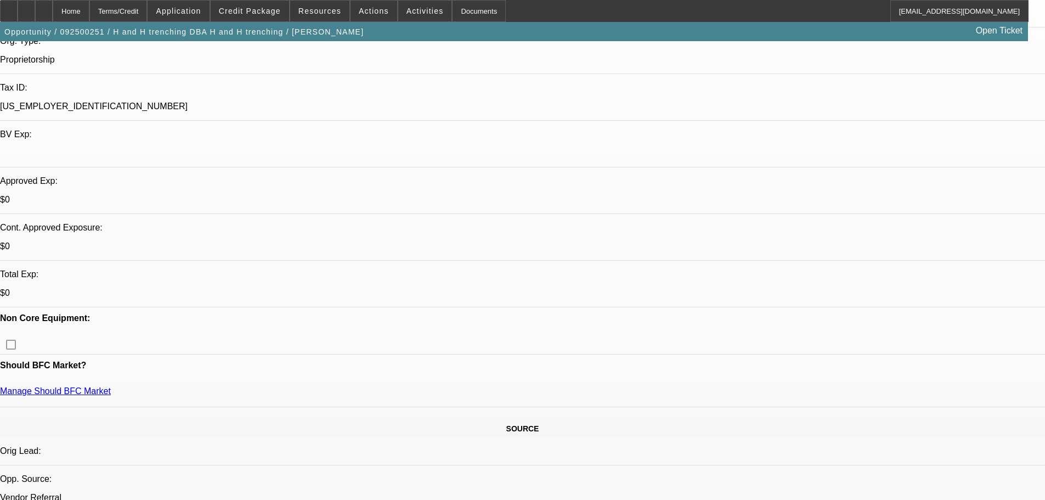
scroll to position [274, 0]
type textarea "started in 2007, buried fiber lines, dig ups for AT&T, fibatory plows, skid ste…"
click at [53, 8] on div at bounding box center [44, 11] width 18 height 22
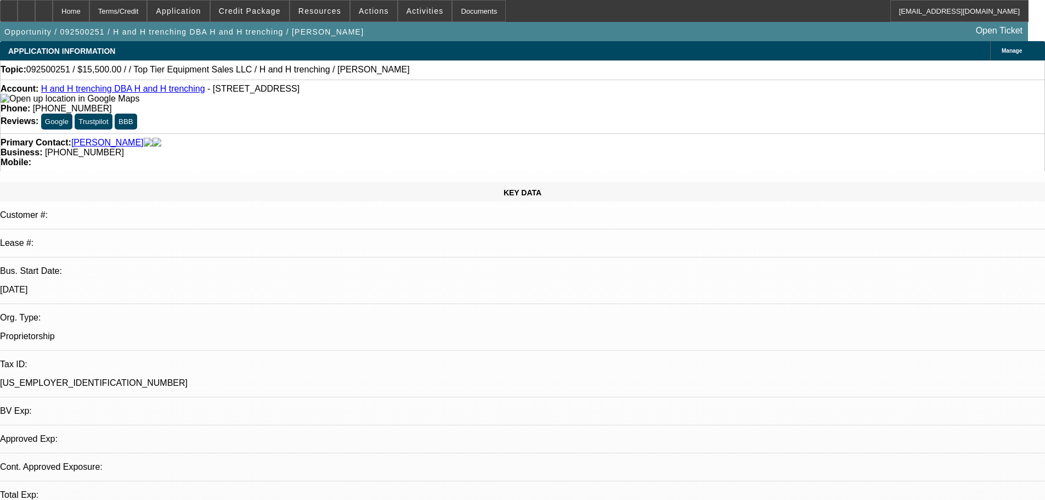
select select "0"
select select "2"
select select "0.1"
select select "2"
select select "4"
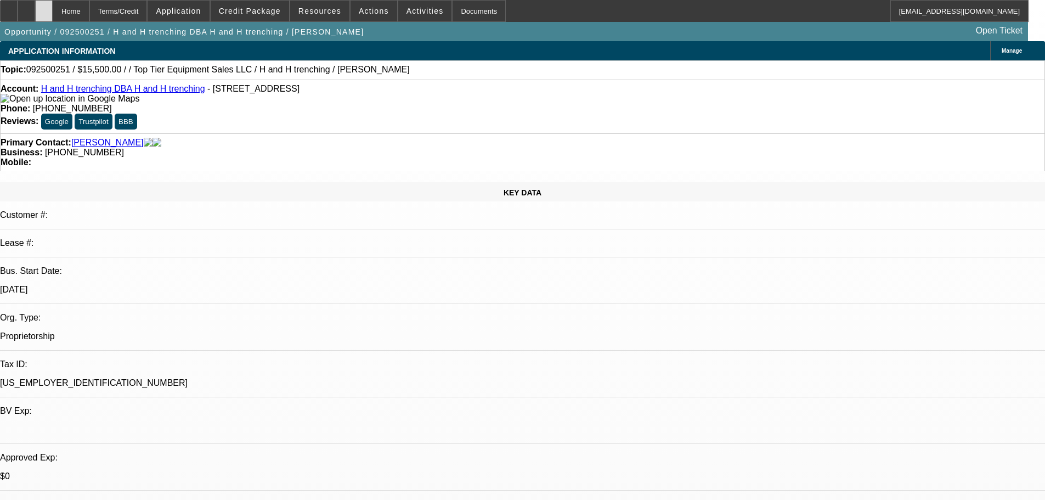
click at [53, 2] on div at bounding box center [44, 11] width 18 height 22
select select "0"
select select "2"
select select "0.1"
select select "1"
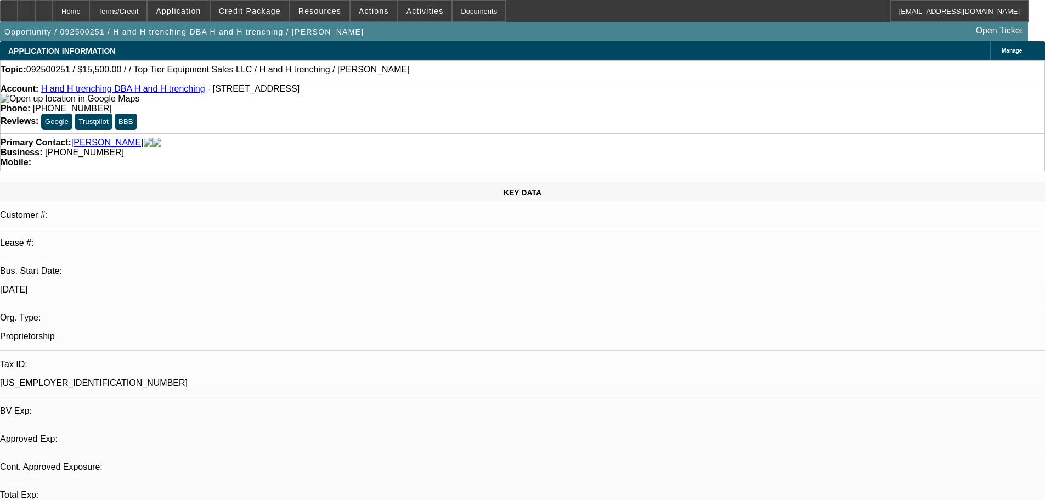
select select "2"
select select "4"
radio input "true"
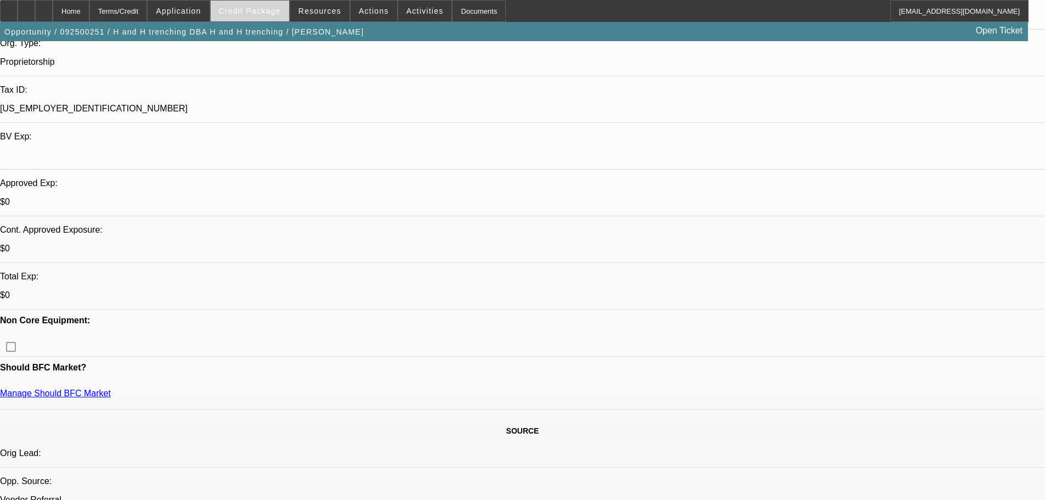
click at [245, 10] on span "Credit Package" at bounding box center [250, 11] width 62 height 9
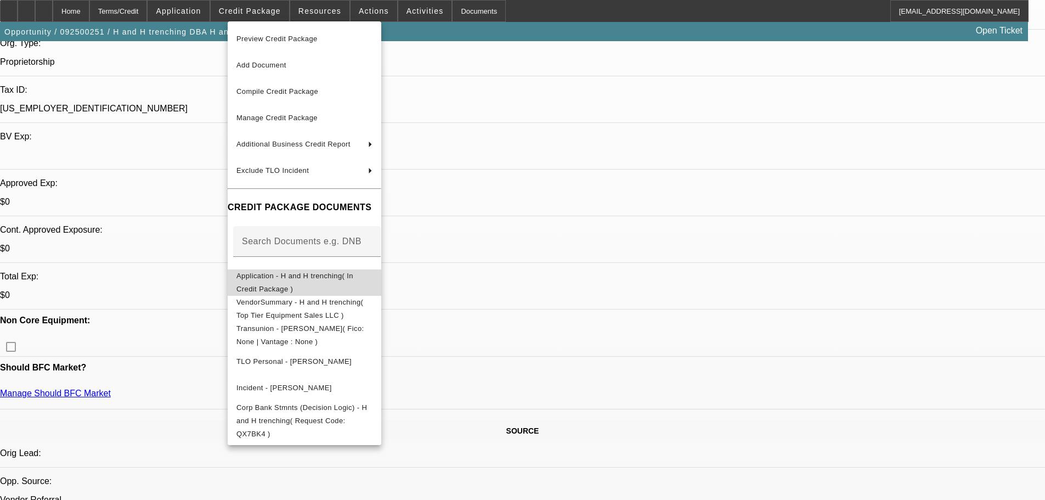
click at [296, 280] on span "Application - H and H trenching( In Credit Package )" at bounding box center [294, 282] width 117 height 21
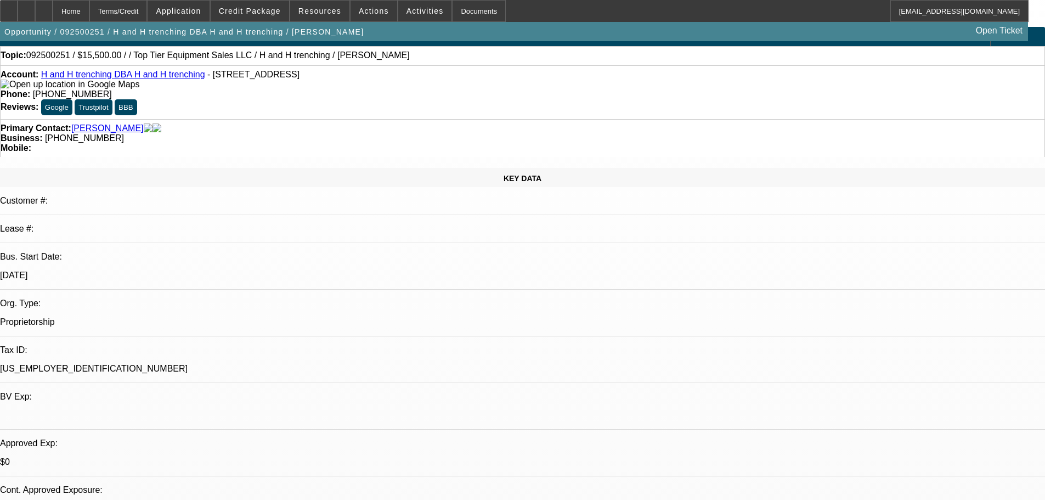
scroll to position [0, 0]
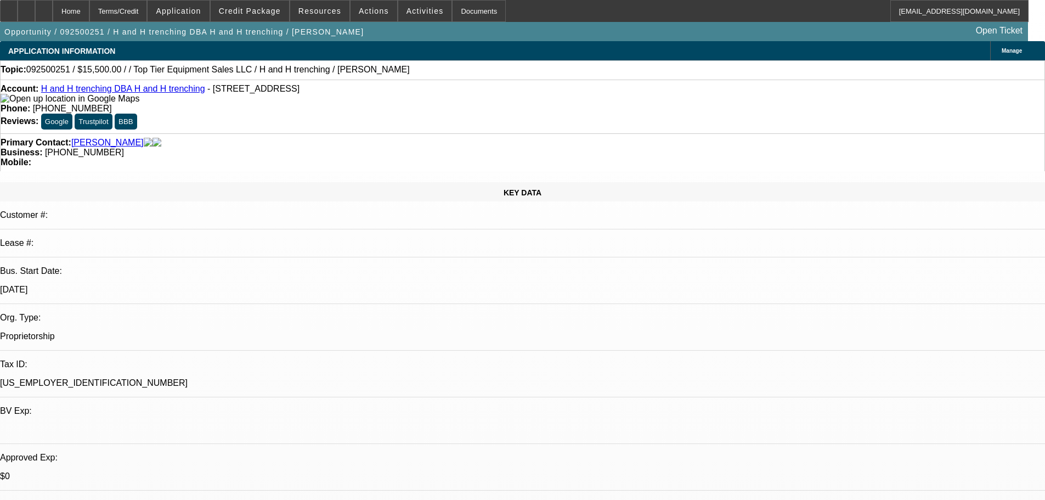
drag, startPoint x: 754, startPoint y: 214, endPoint x: 805, endPoint y: 168, distance: 68.4
type textarea "dig up and install fiber lines, copper lines, water, electric, gas. Has small e…"
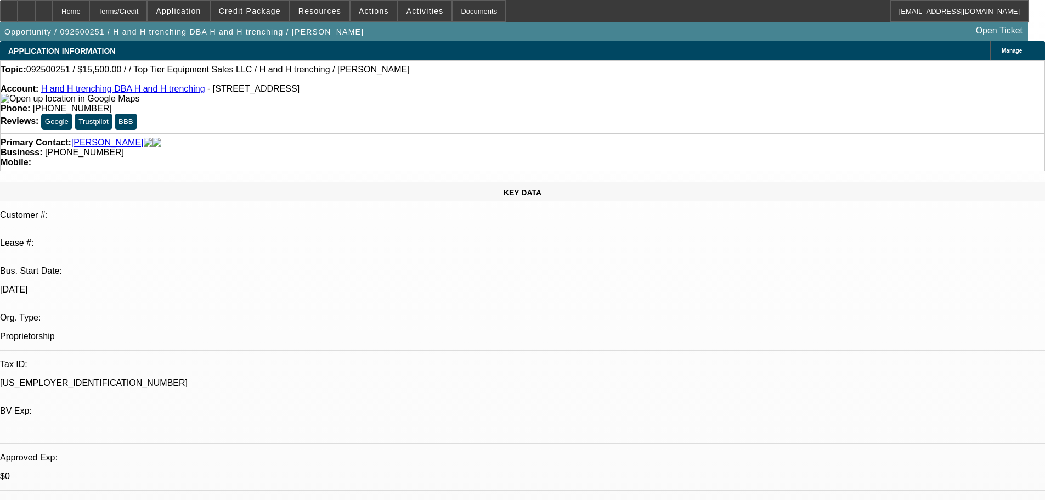
radio input "true"
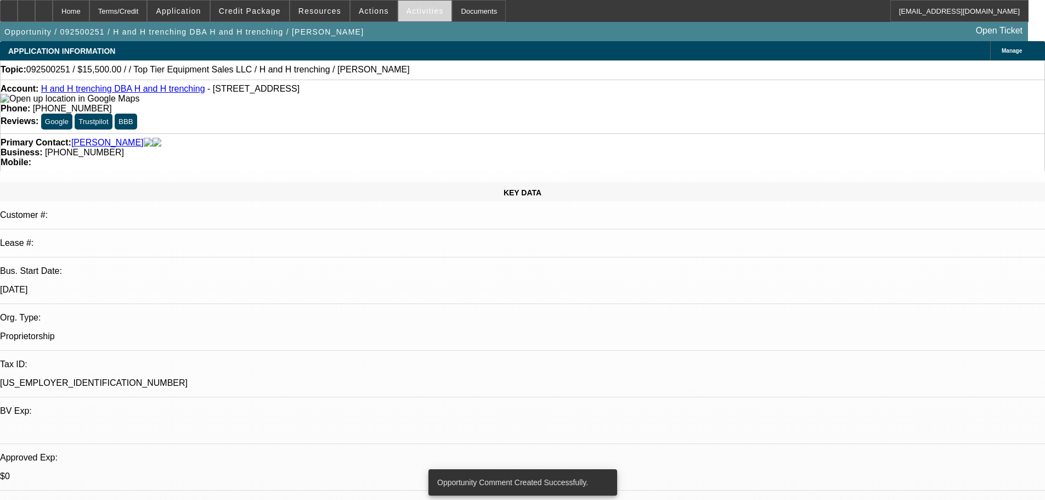
click at [407, 9] on span "Activities" at bounding box center [425, 11] width 37 height 9
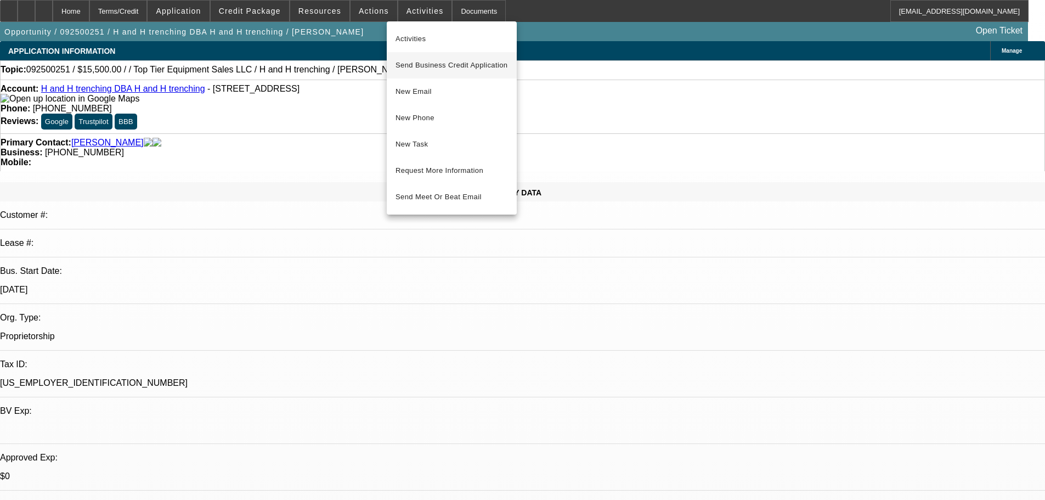
click at [436, 59] on span "Send Business Credit Application" at bounding box center [452, 65] width 112 height 13
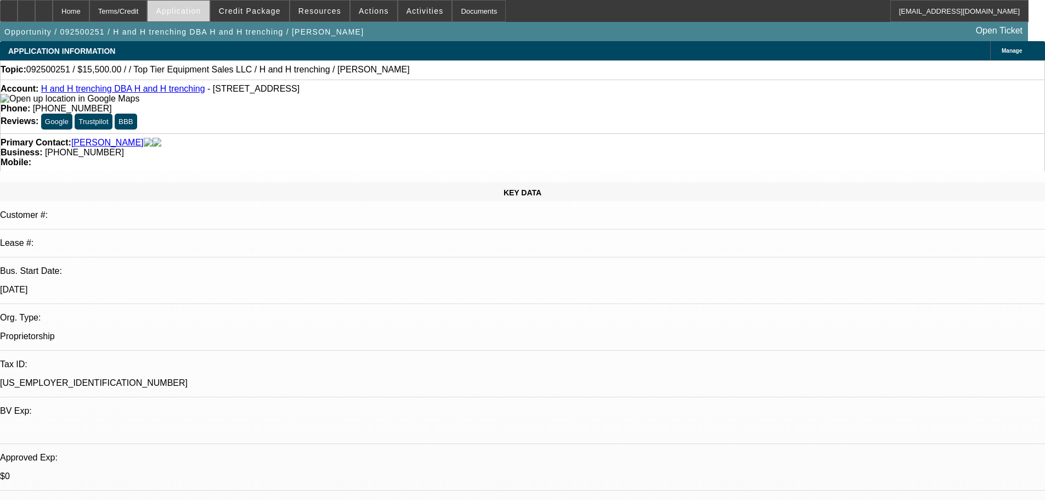
click at [201, 13] on span "Application" at bounding box center [178, 11] width 45 height 9
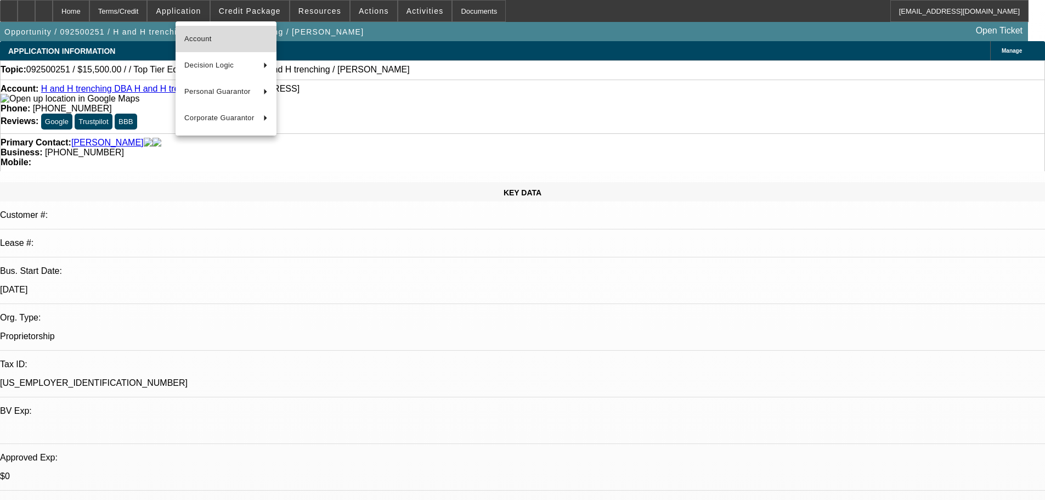
click at [207, 33] on span "Account" at bounding box center [225, 38] width 83 height 13
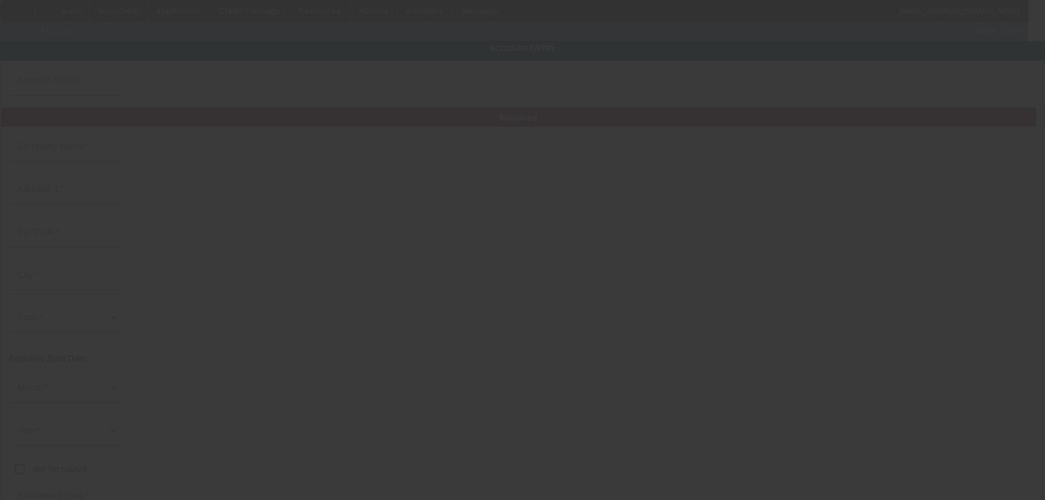
type input "H and H trenching"
type input "21806 Mink Drive"
type input "63850"
type input "Neosho"
type input "(417) 669-7226"
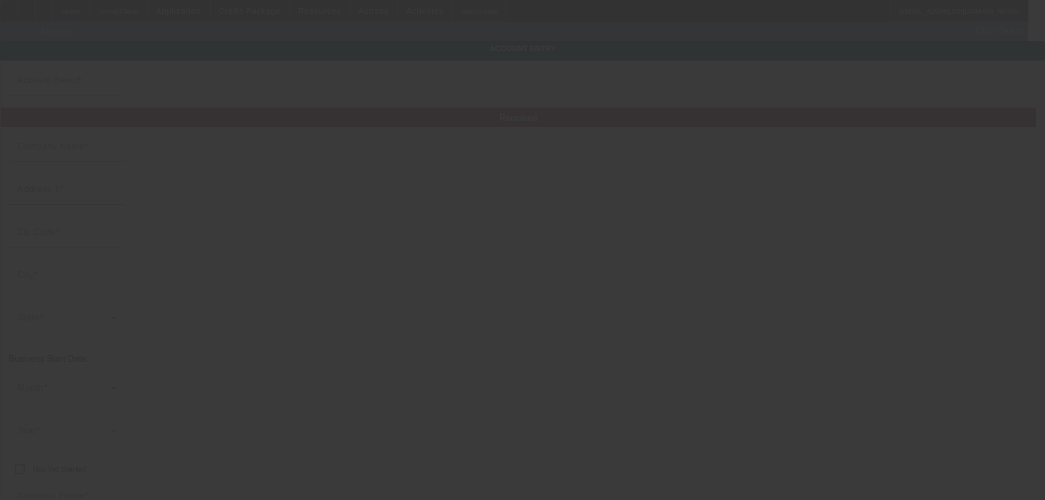
type input "H and H trenching"
type input "Mink dr"
type input "handhtrenching@gmail.com"
type input "45-4506555"
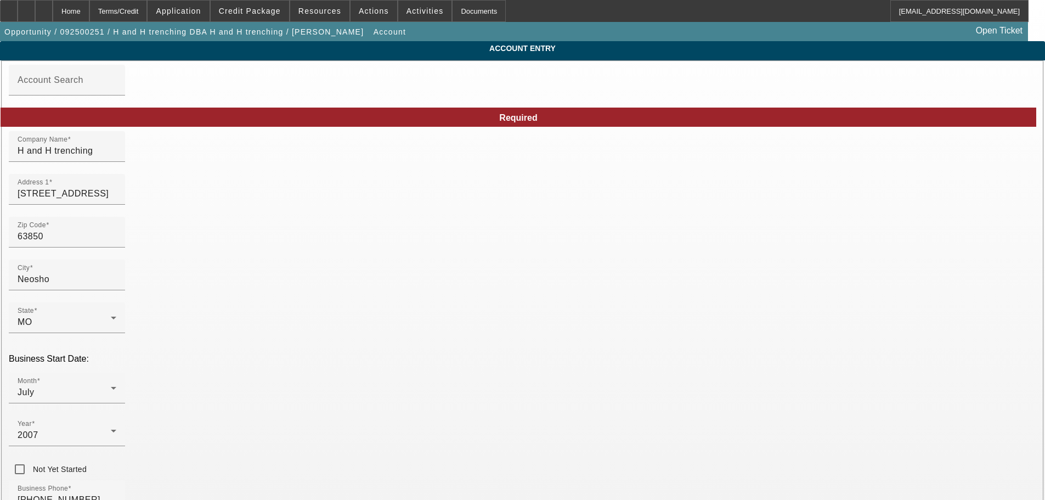
drag, startPoint x: 744, startPoint y: 472, endPoint x: 678, endPoint y: 476, distance: 66.5
drag, startPoint x: 287, startPoint y: 199, endPoint x: 149, endPoint y: 198, distance: 137.7
drag, startPoint x: 274, startPoint y: 291, endPoint x: 132, endPoint y: 291, distance: 141.6
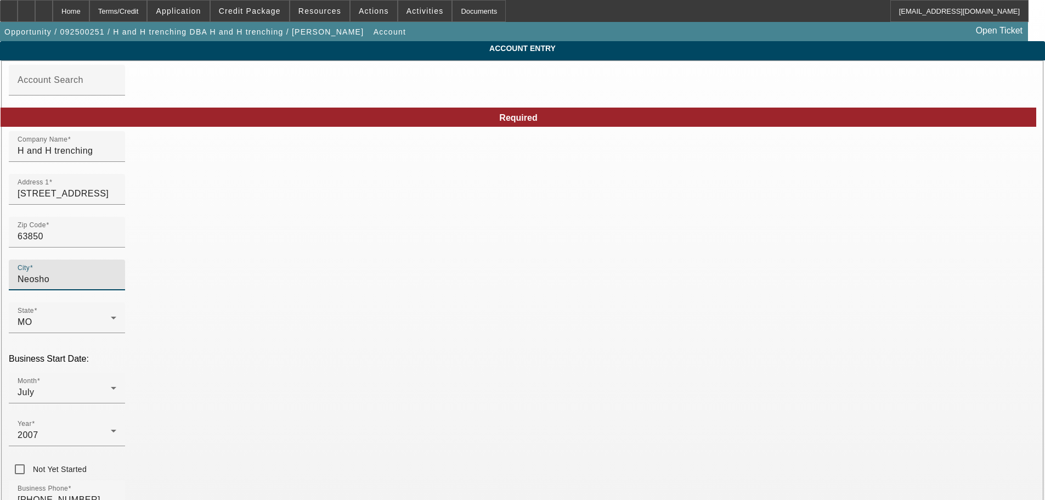
click at [431, 232] on div "Zip Code 63850" at bounding box center [523, 238] width 1028 height 43
drag, startPoint x: 273, startPoint y: 247, endPoint x: 63, endPoint y: 243, distance: 210.2
type input "Grayridge"
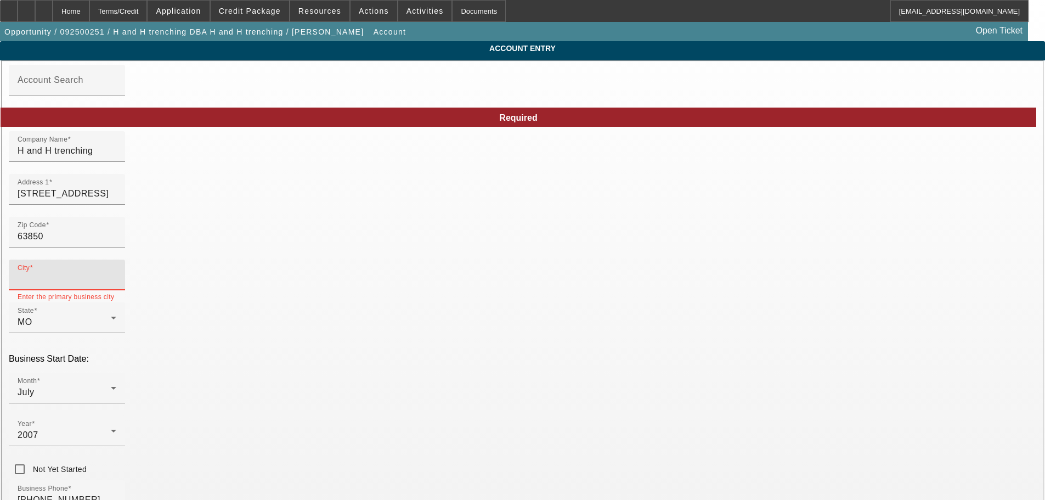
type input "Newton"
click at [116, 283] on input "City" at bounding box center [67, 279] width 99 height 13
click at [125, 217] on div at bounding box center [67, 211] width 116 height 12
click at [89, 13] on div "Home" at bounding box center [71, 11] width 37 height 22
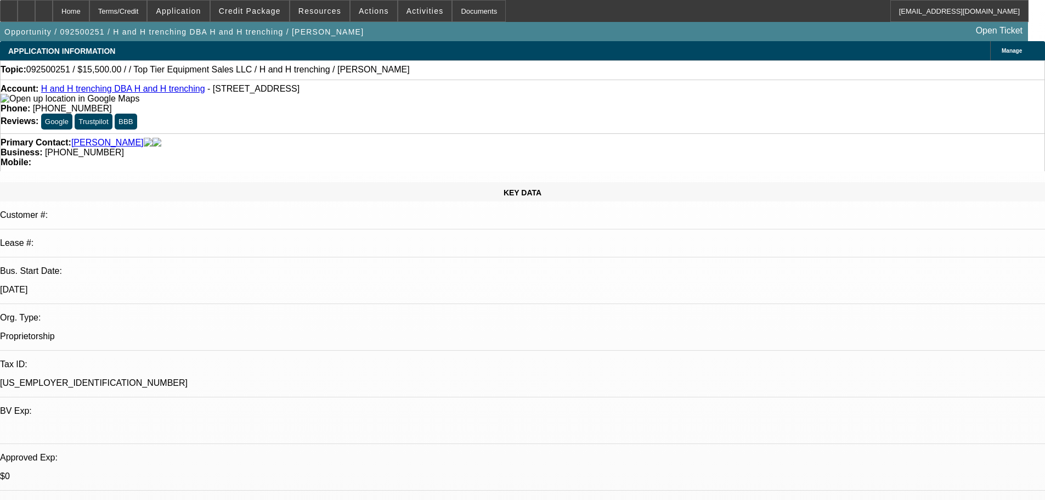
select select "0"
select select "2"
select select "0.1"
select select "4"
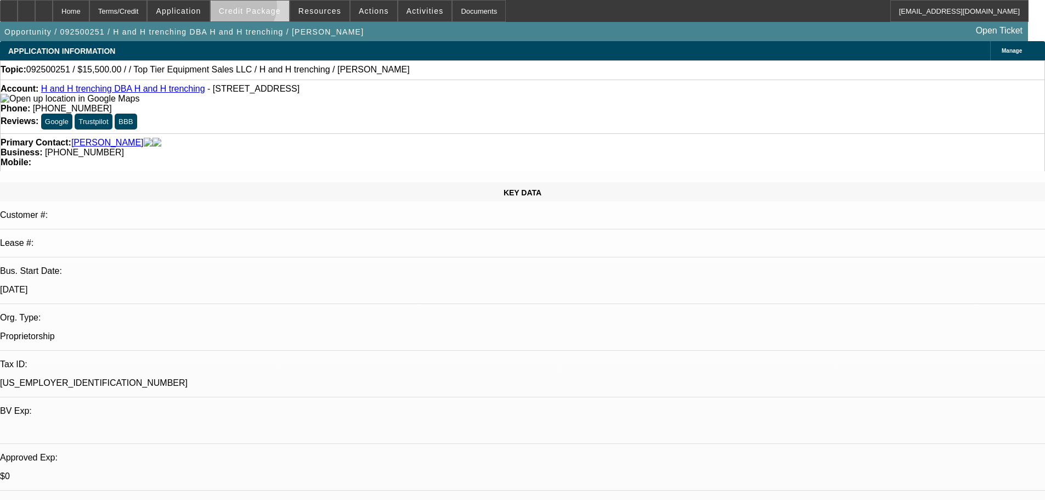
click at [257, 9] on span "Credit Package" at bounding box center [250, 11] width 62 height 9
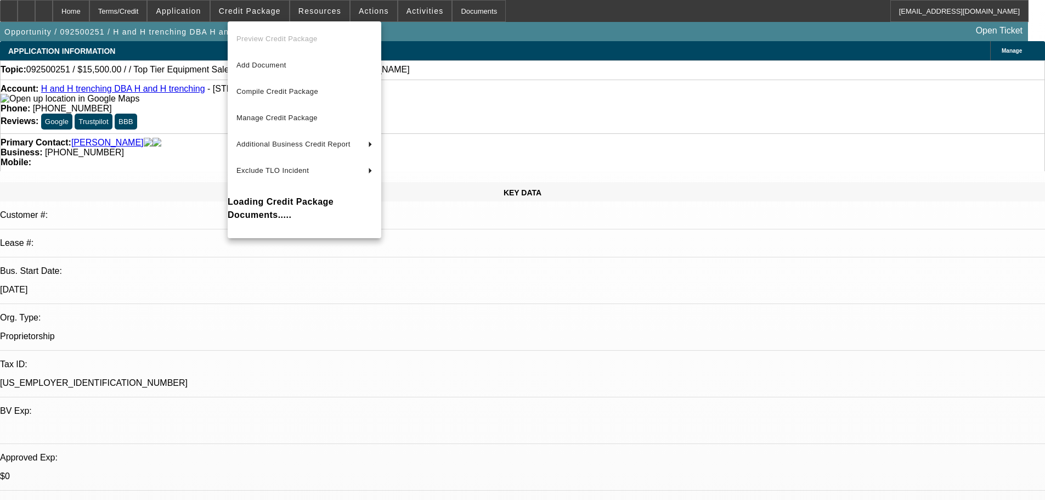
click at [204, 12] on div at bounding box center [522, 250] width 1045 height 500
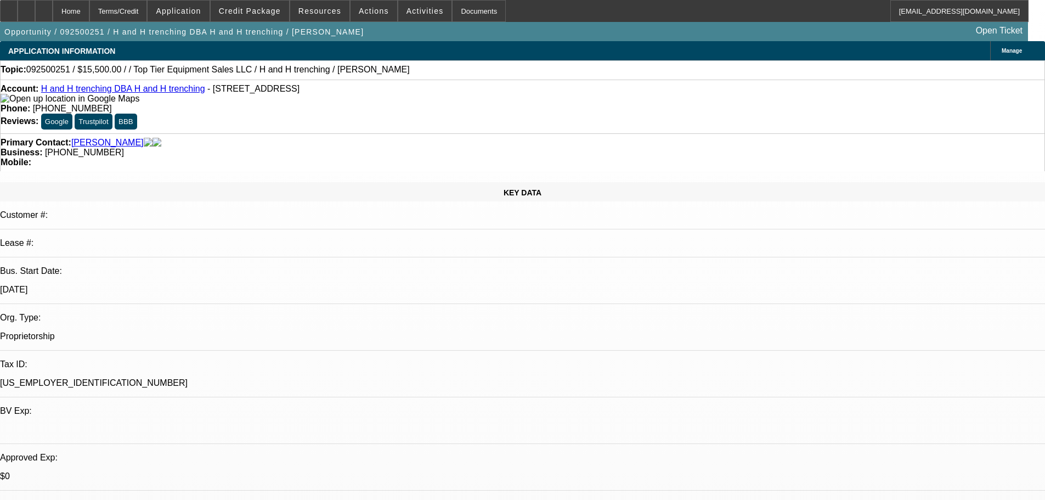
click at [201, 12] on span "Application" at bounding box center [178, 11] width 45 height 9
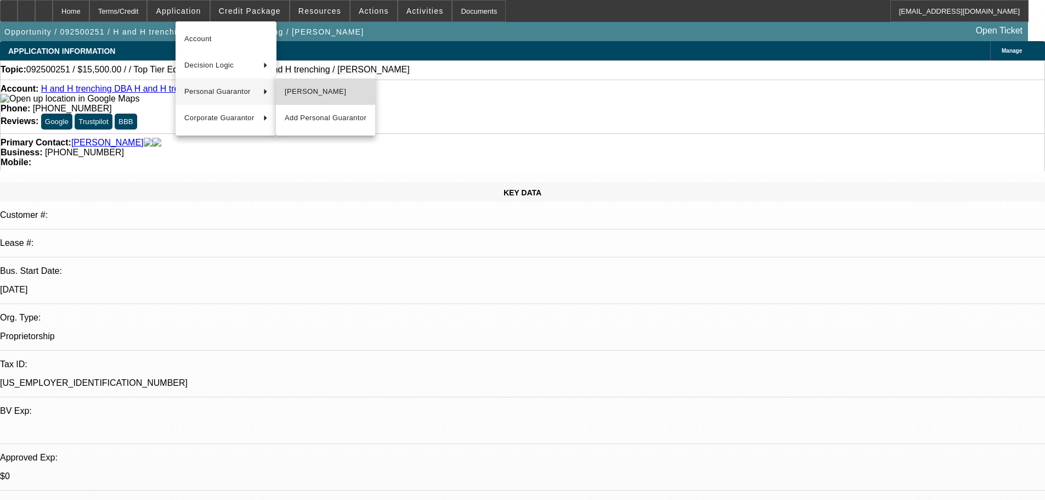
click at [346, 90] on span "Gary Hansen" at bounding box center [326, 91] width 82 height 13
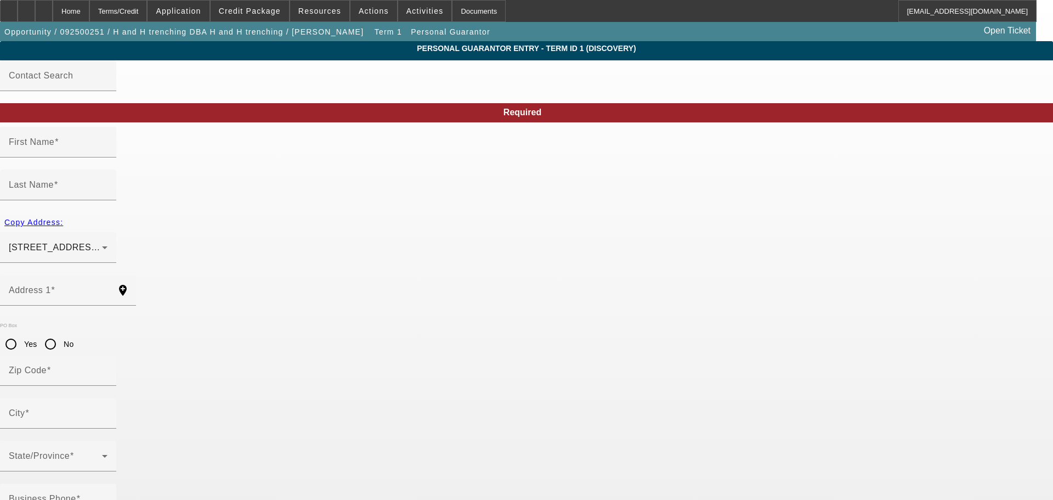
type input "Gary"
type input "Hansen"
type input "21806 Mink Drive"
radio input "true"
type input "64850"
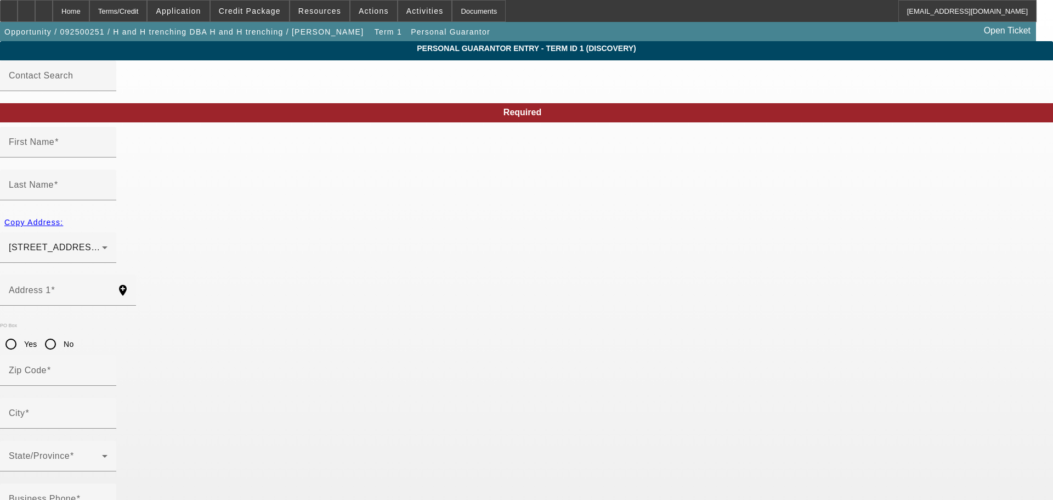
type input "Neosho"
type input "(417) 669-7226"
type input "100"
type input "498-88-1686"
type input "handhtrenching@gmail.com"
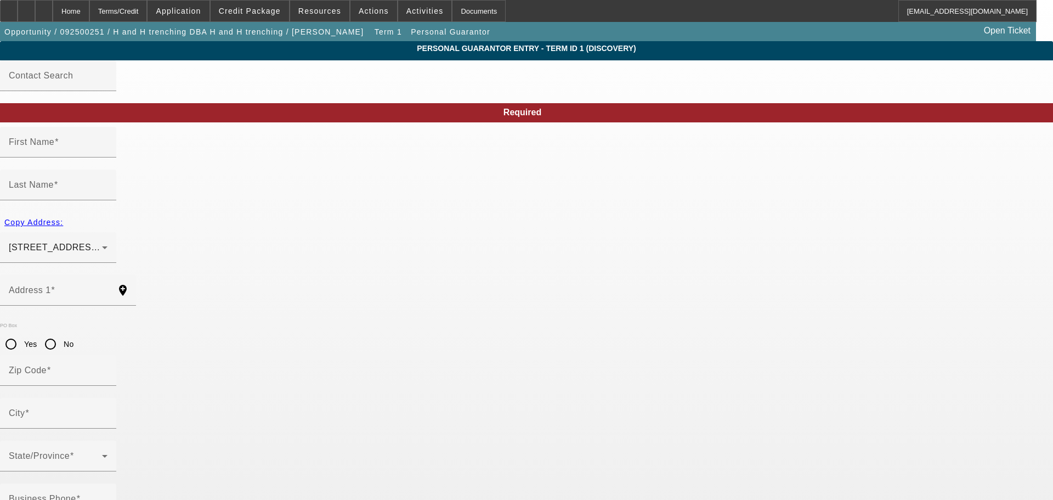
type input "Mink dr"
type input "(417) 669-7226"
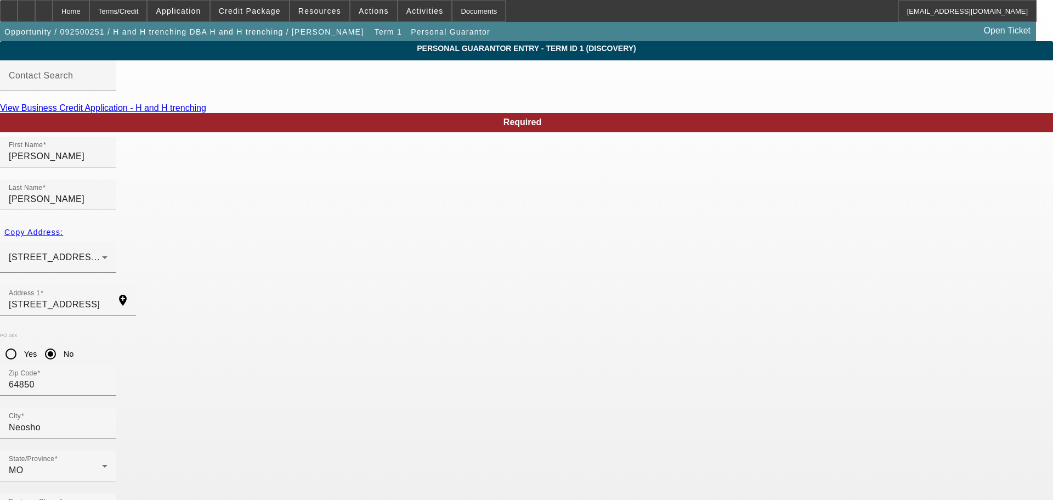
type input "488-90-3928"
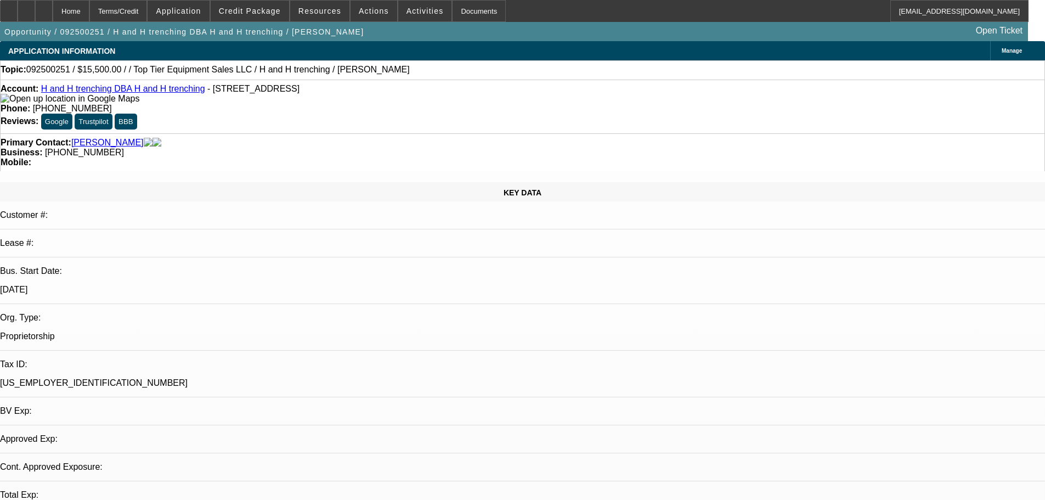
select select "0"
select select "2"
select select "0.1"
select select "4"
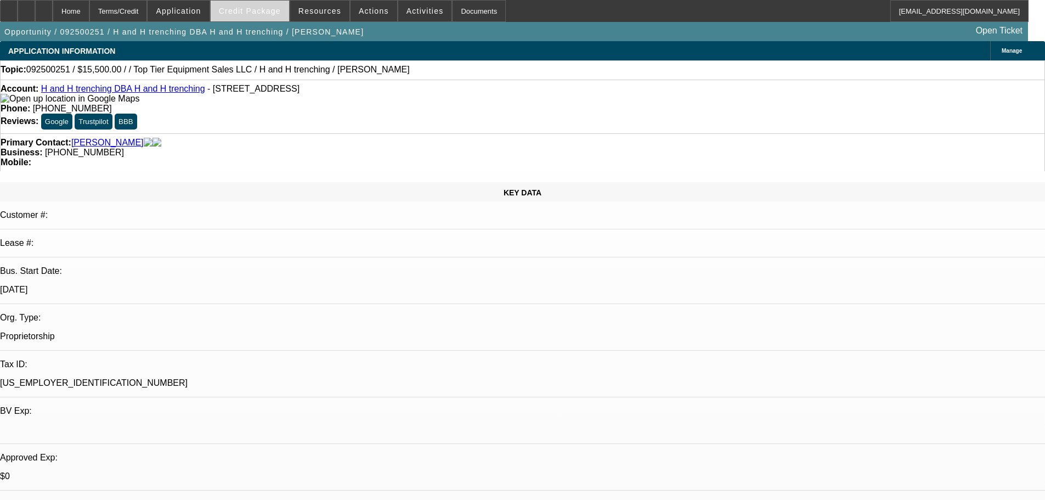
click at [289, 9] on span at bounding box center [250, 11] width 78 height 26
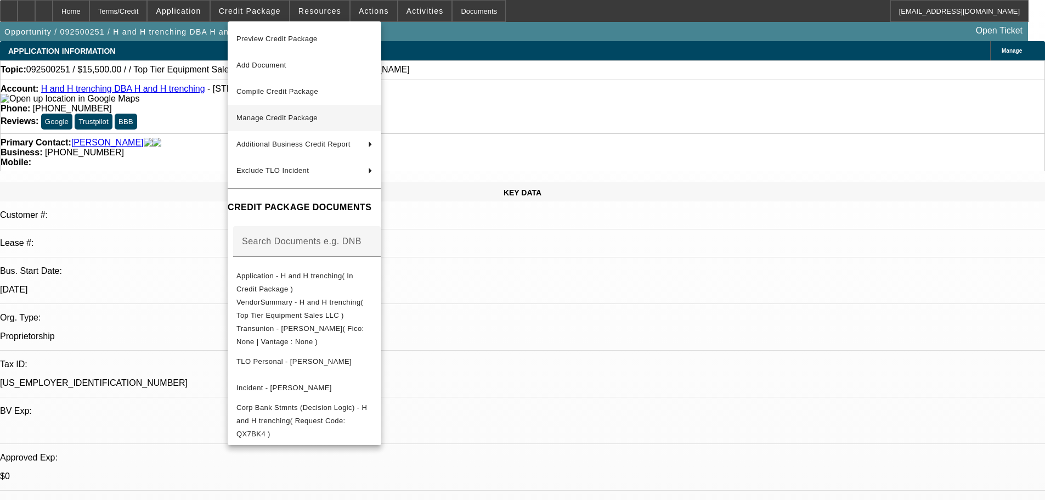
click at [311, 120] on span "Manage Credit Package" at bounding box center [276, 118] width 81 height 8
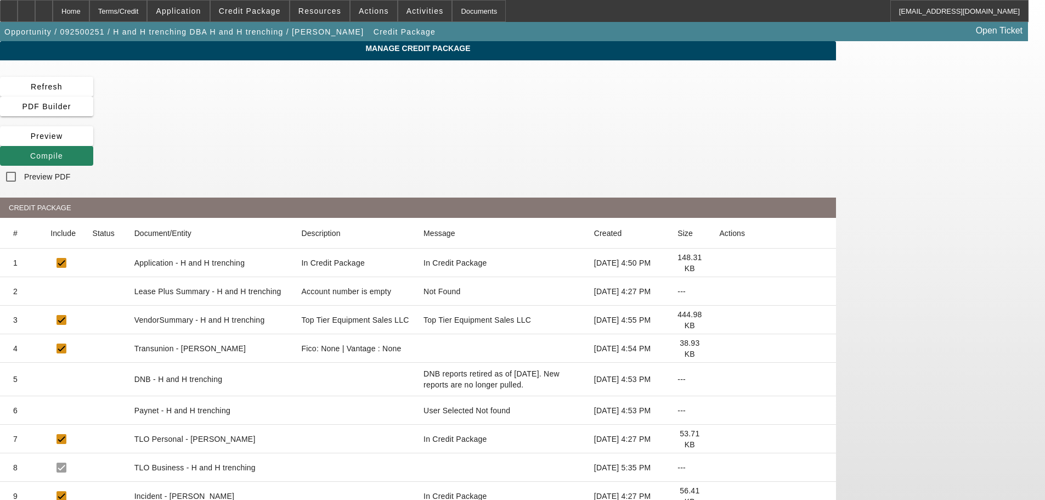
click at [719, 348] on icon at bounding box center [719, 348] width 0 height 0
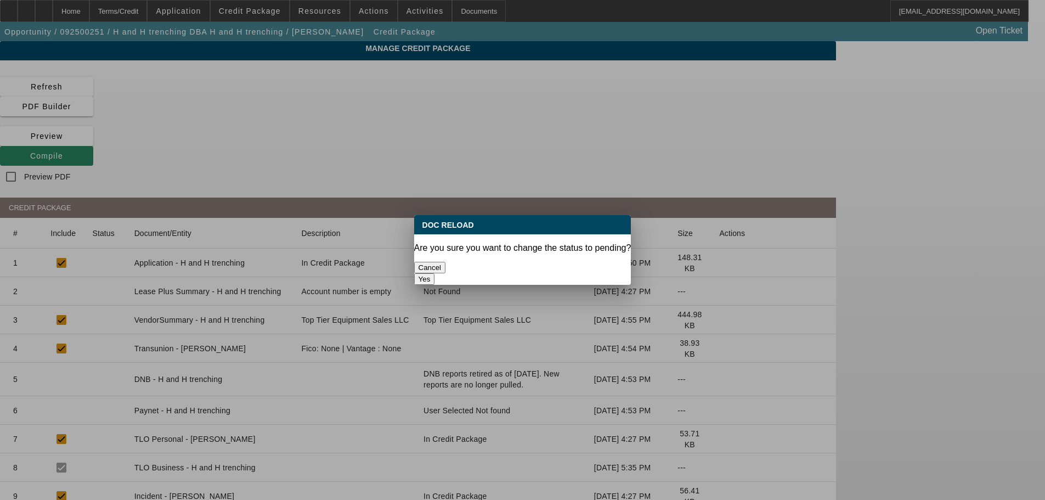
click at [435, 273] on button "Yes" at bounding box center [424, 279] width 21 height 12
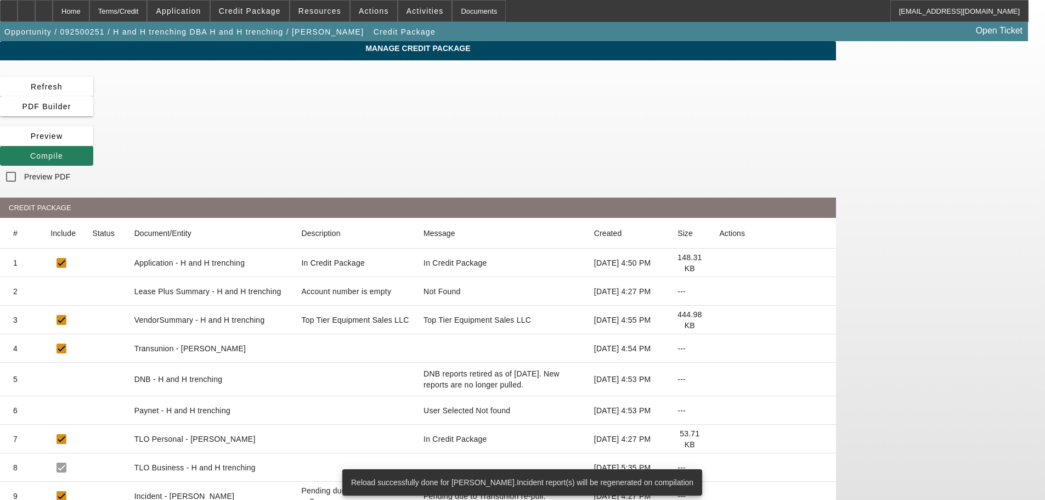
click at [63, 151] on span "Compile" at bounding box center [46, 155] width 33 height 9
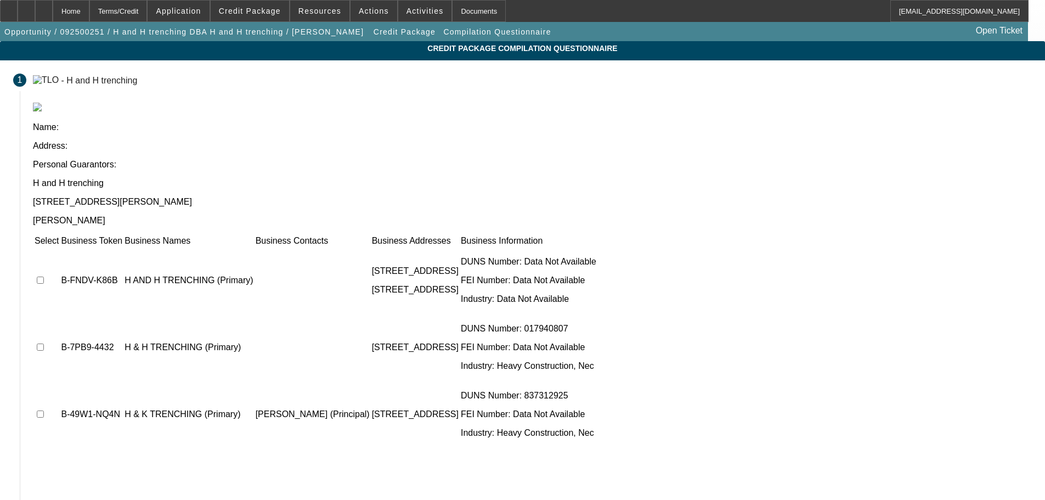
click at [44, 277] on input "checkbox" at bounding box center [40, 280] width 7 height 7
checkbox input "true"
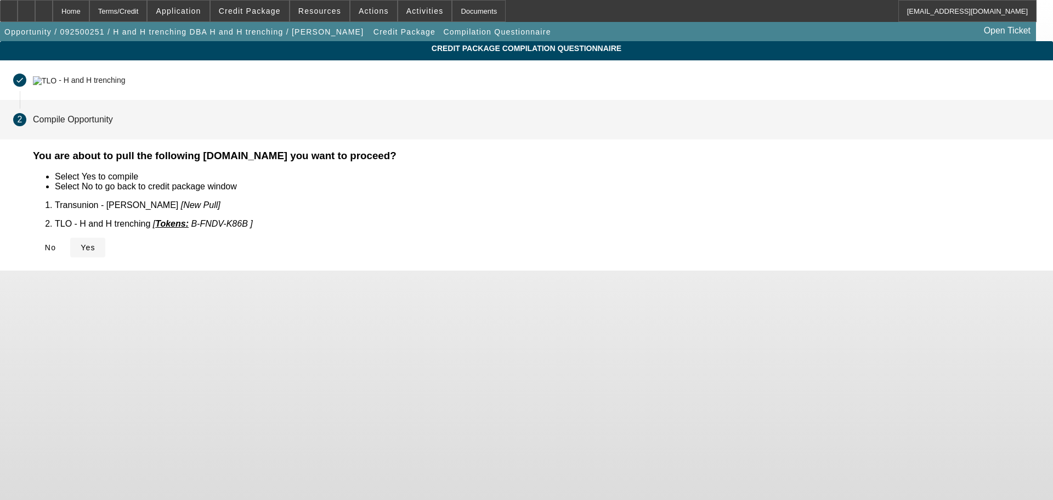
click at [105, 244] on span at bounding box center [87, 247] width 35 height 26
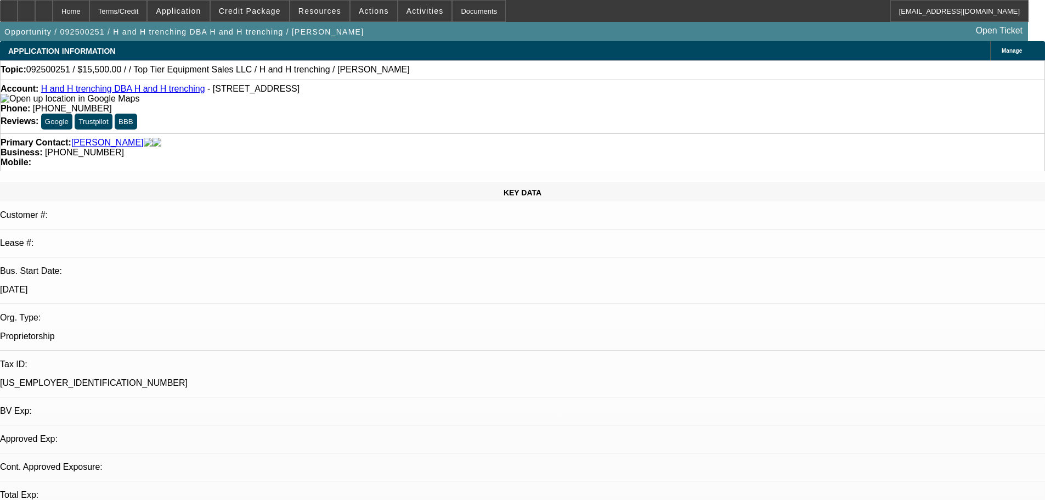
select select "0"
select select "2"
select select "0.1"
select select "4"
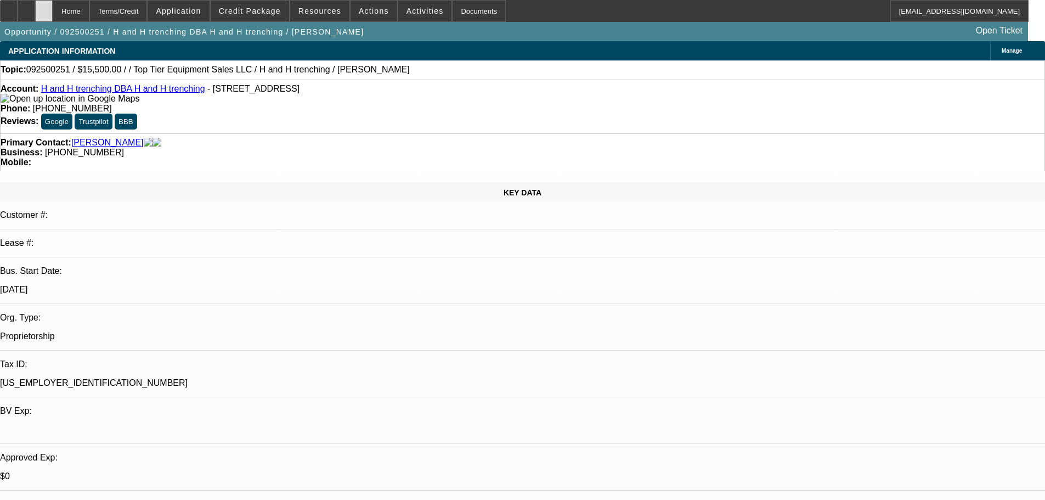
click at [44, 7] on icon at bounding box center [44, 7] width 0 height 0
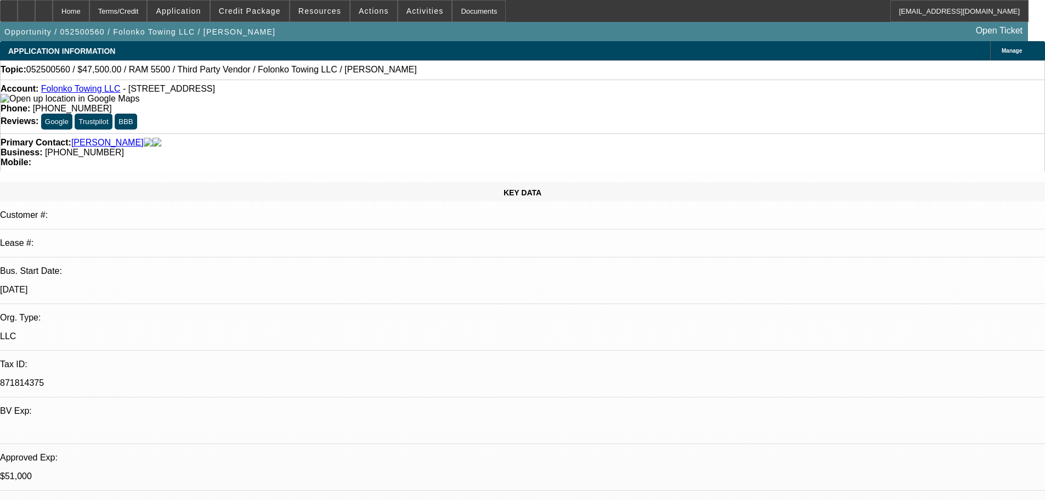
select select "0"
select select "2"
select select "0.1"
select select "4"
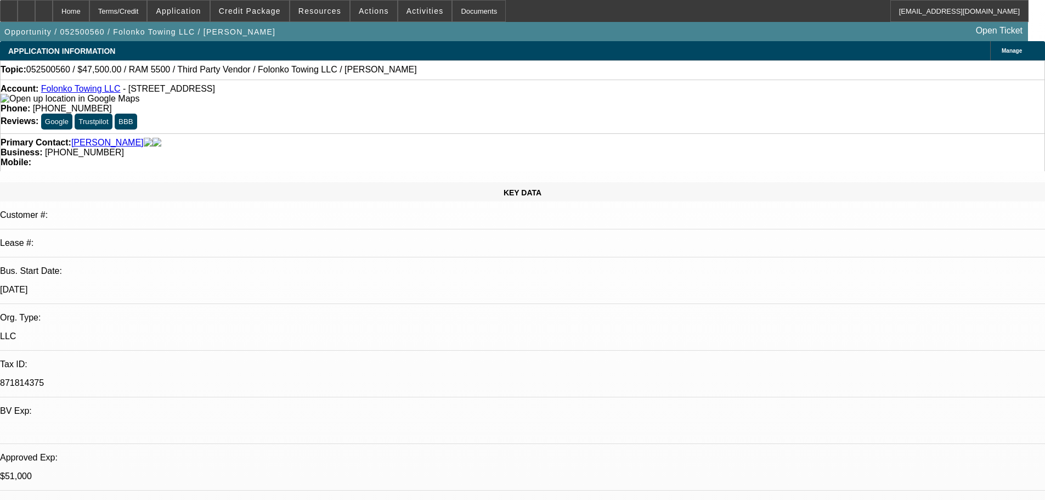
select select "0"
select select "2"
select select "0.1"
select select "4"
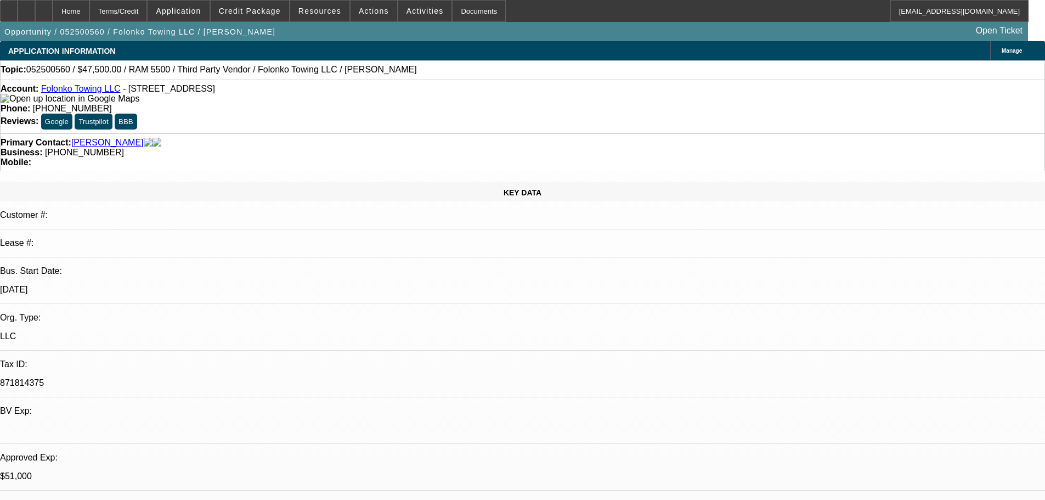
select select "0"
select select "2"
select select "0.1"
select select "4"
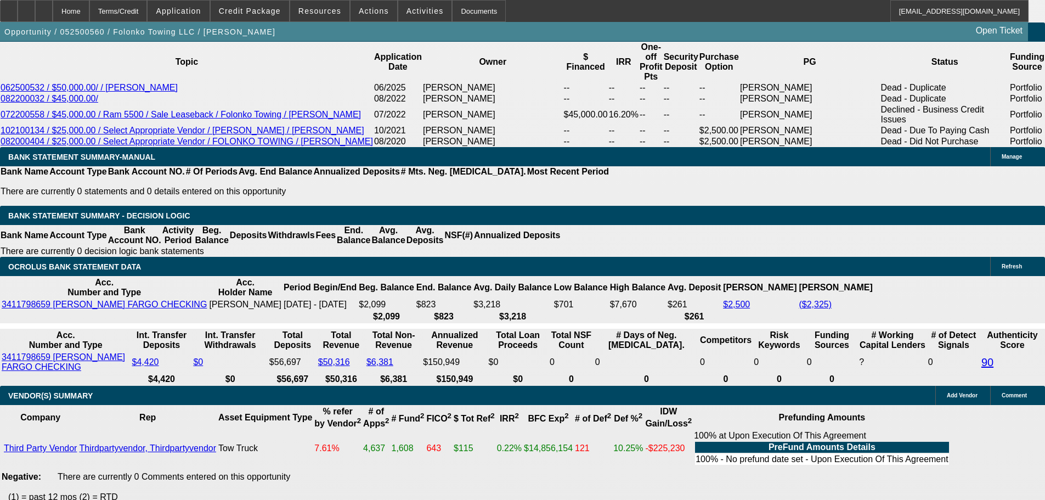
scroll to position [1783, 0]
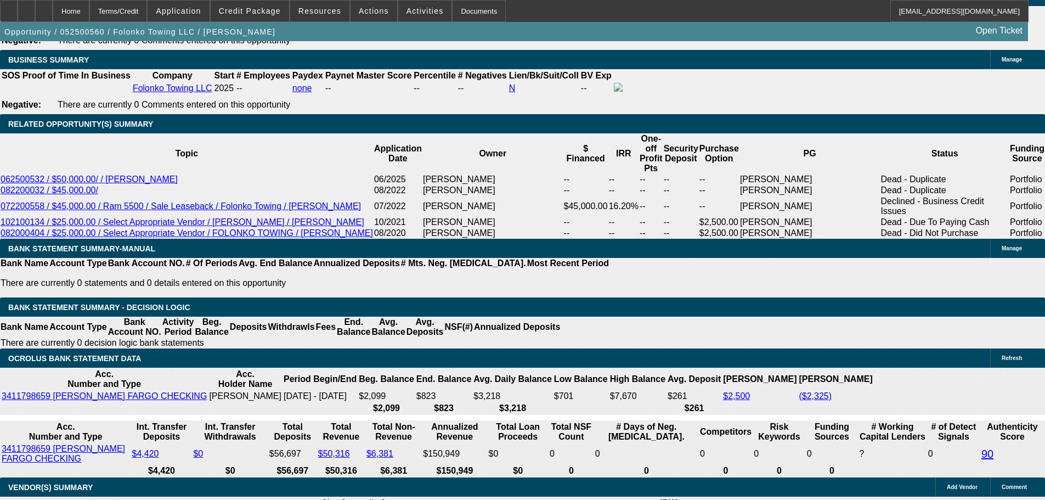
type input "$8,000.00"
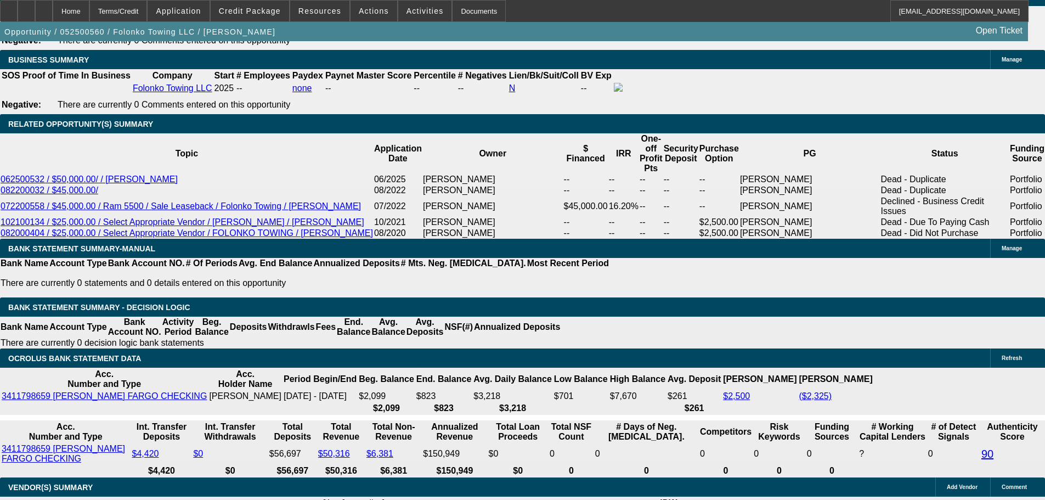
type input "UNKNOWN"
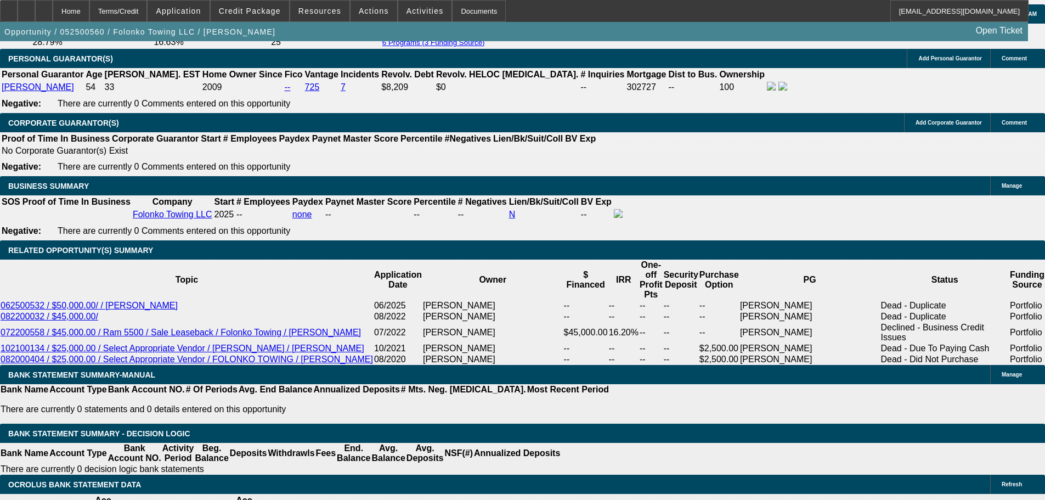
scroll to position [1563, 0]
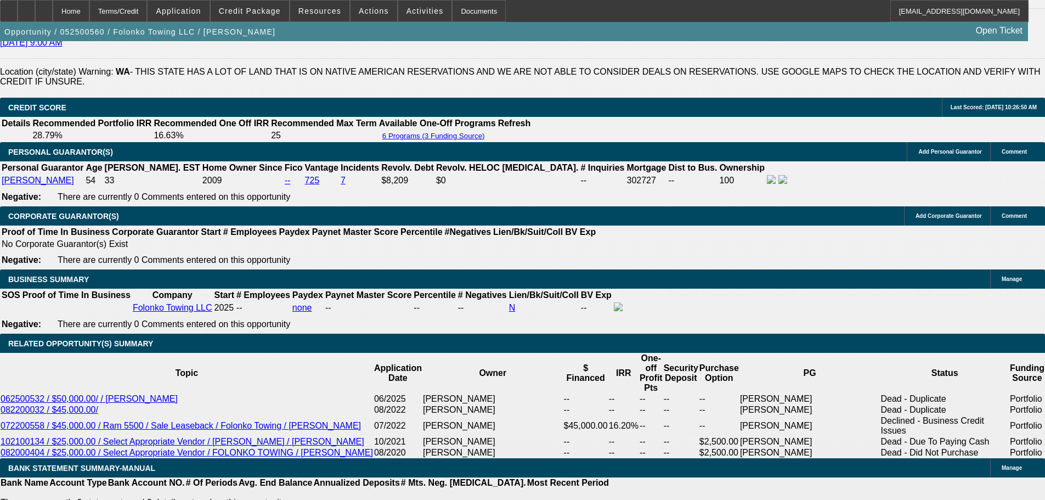
type input "$2,165.43"
type input "$4,330.86"
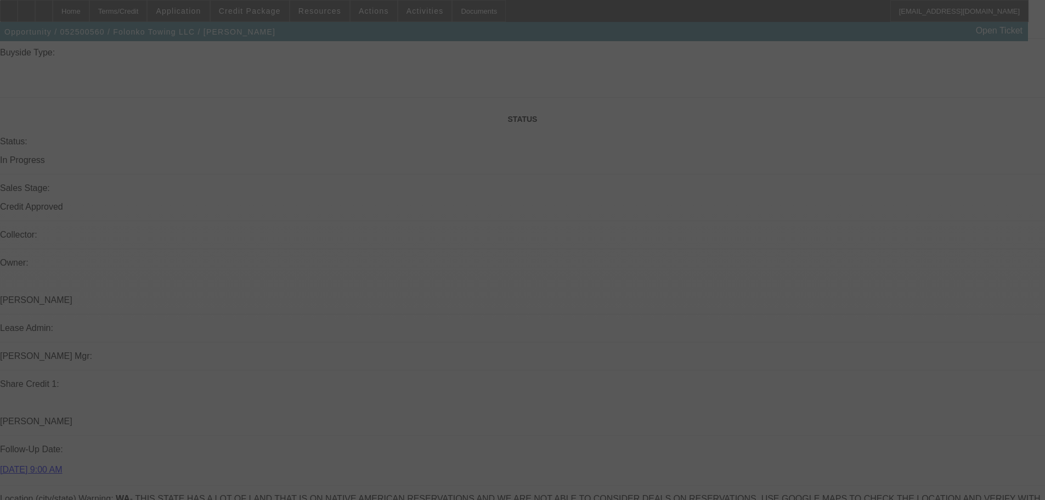
scroll to position [960, 0]
select select "0"
select select "2"
select select "0.1"
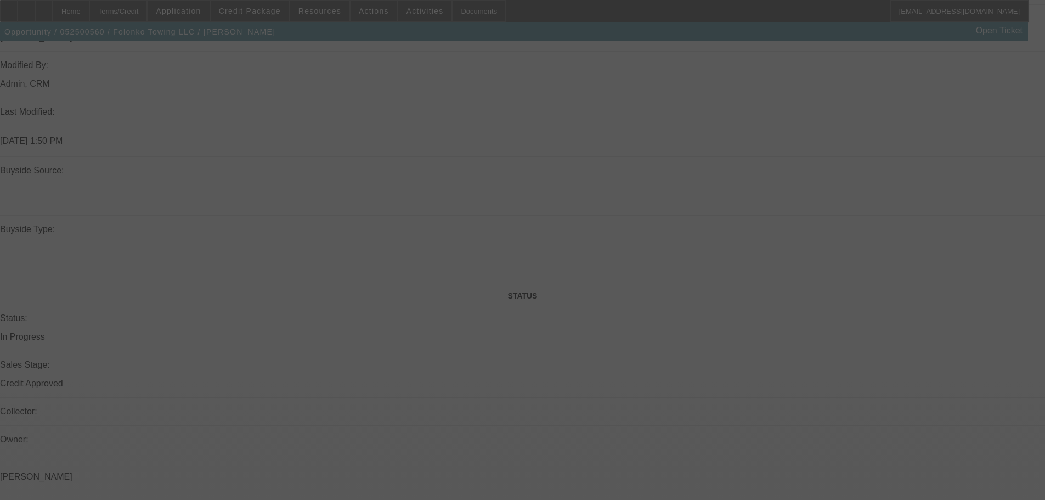
select select "4"
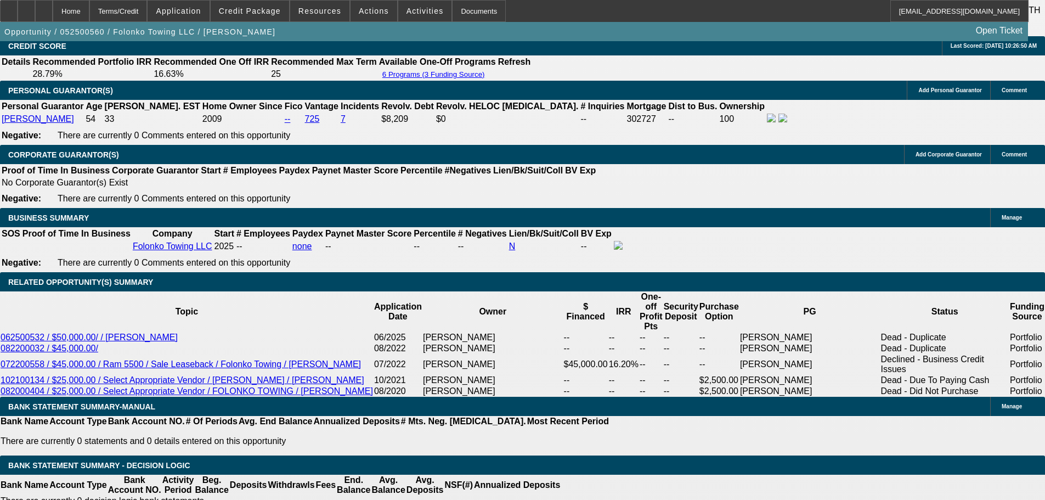
scroll to position [1618, 0]
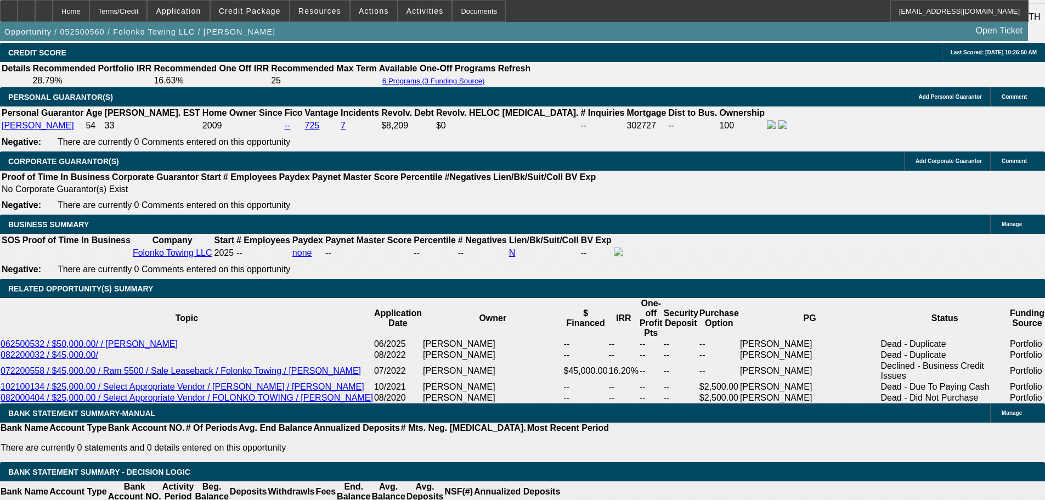
type input "$7,500.00"
type input "UNKNOWN"
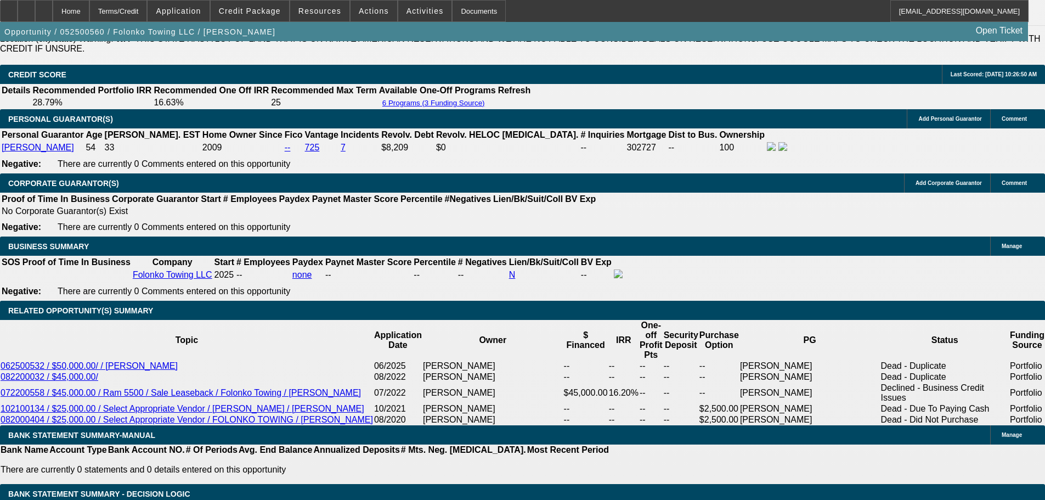
type input "$4,377.42"
type input "$2,188.71"
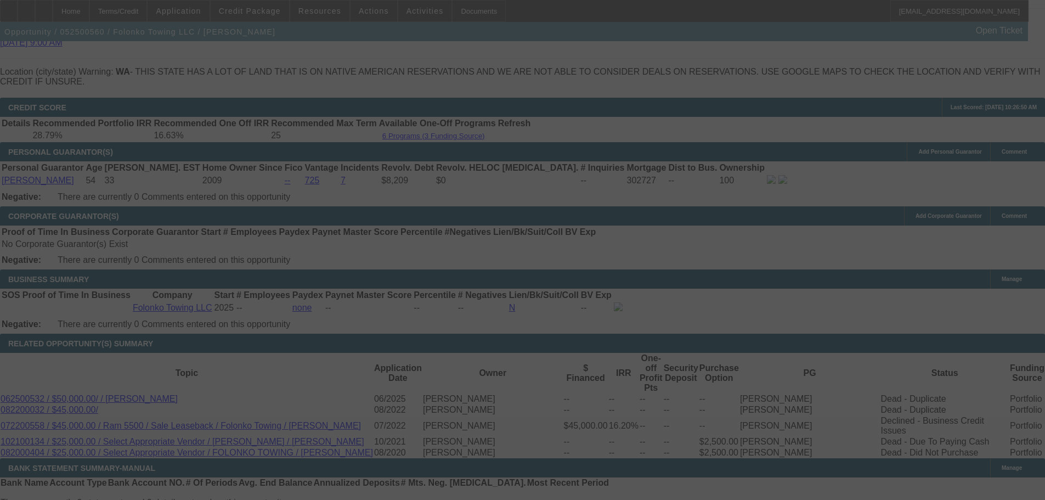
select select "0"
select select "2"
select select "0.1"
select select "4"
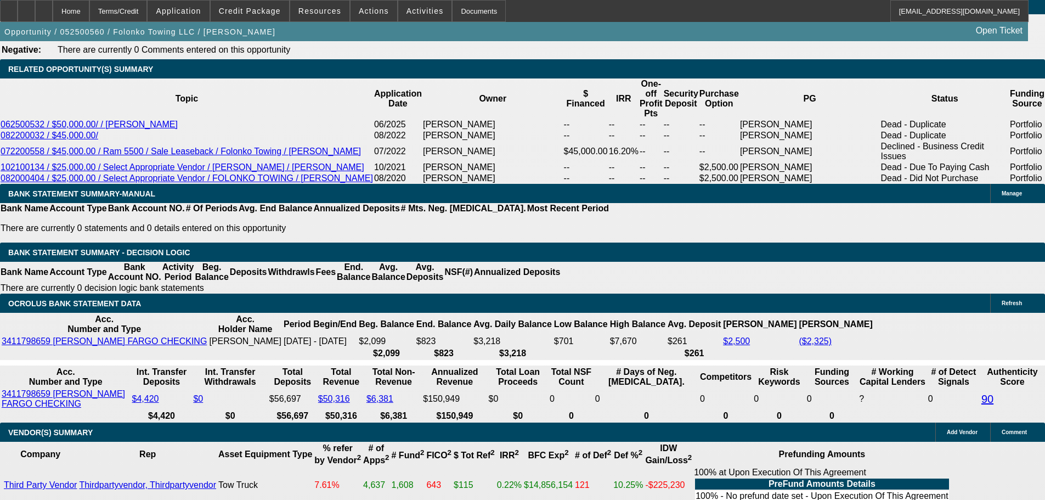
scroll to position [1728, 0]
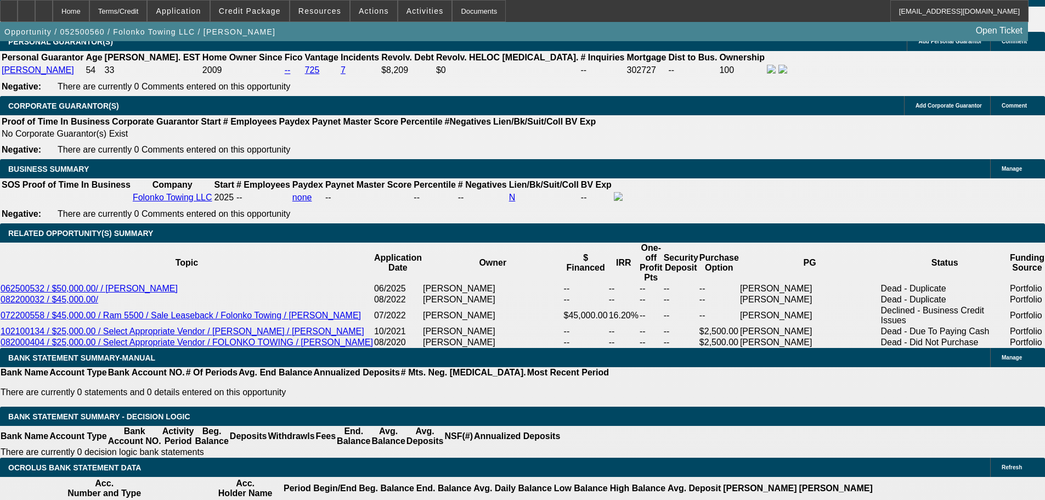
scroll to position [1673, 0]
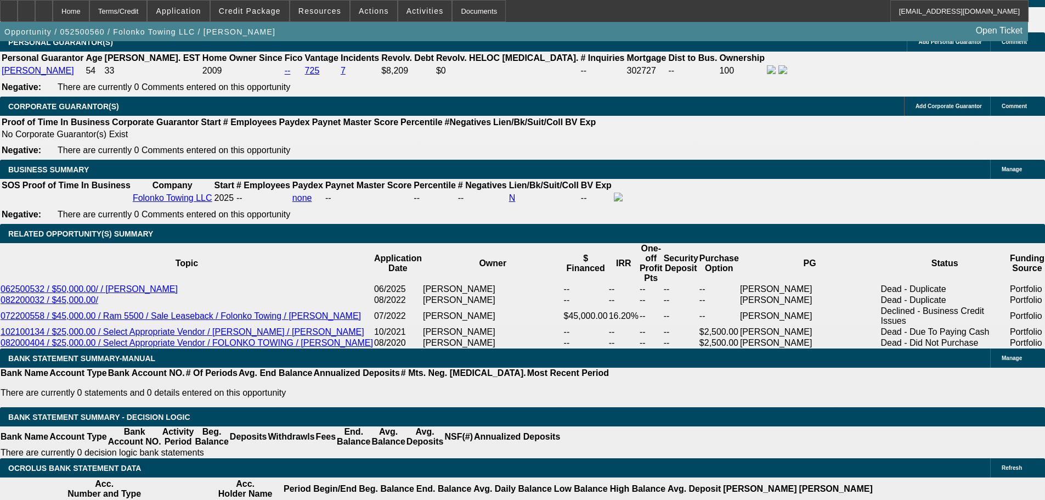
type input "21"
type input "$4.00"
type input "UNKNOWN"
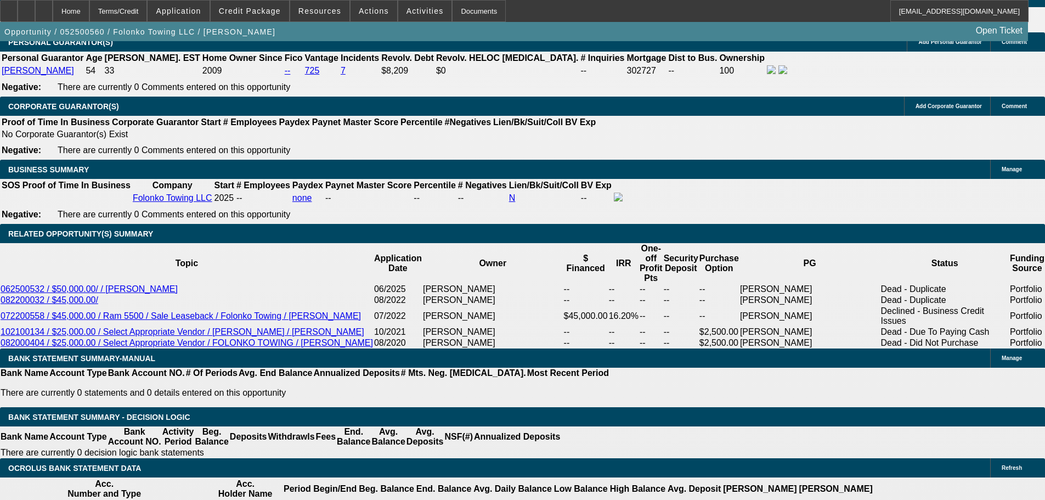
type input "2189"
type input "17.7"
type input "$4,378.00"
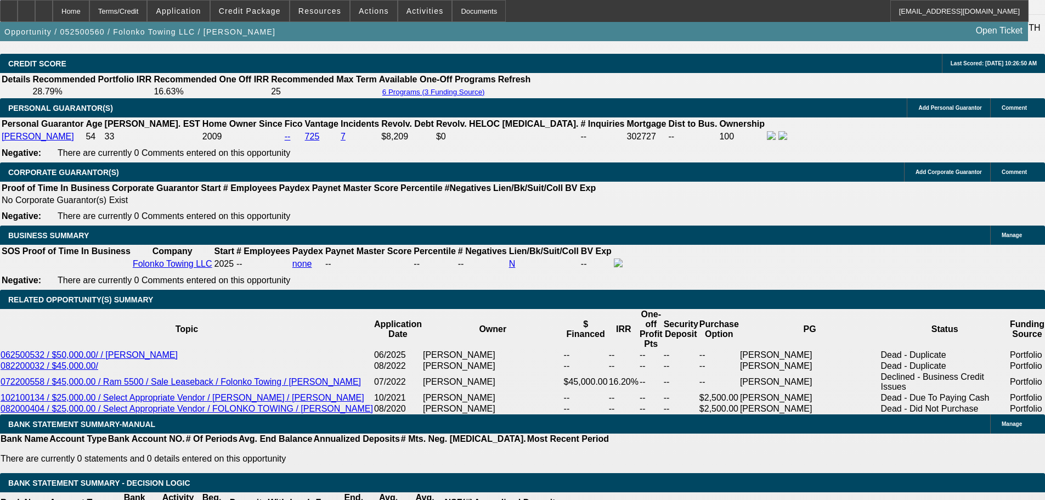
scroll to position [1508, 0]
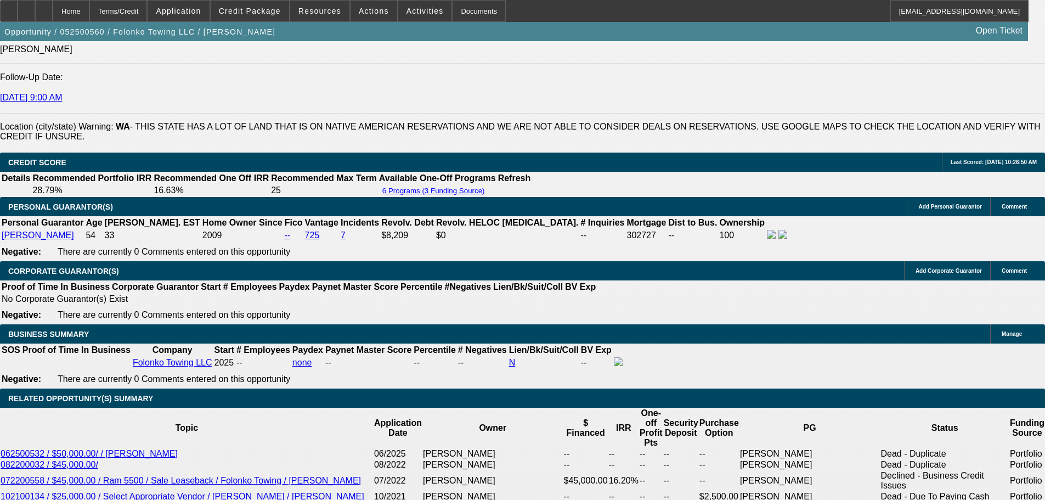
type input "$2,189.00"
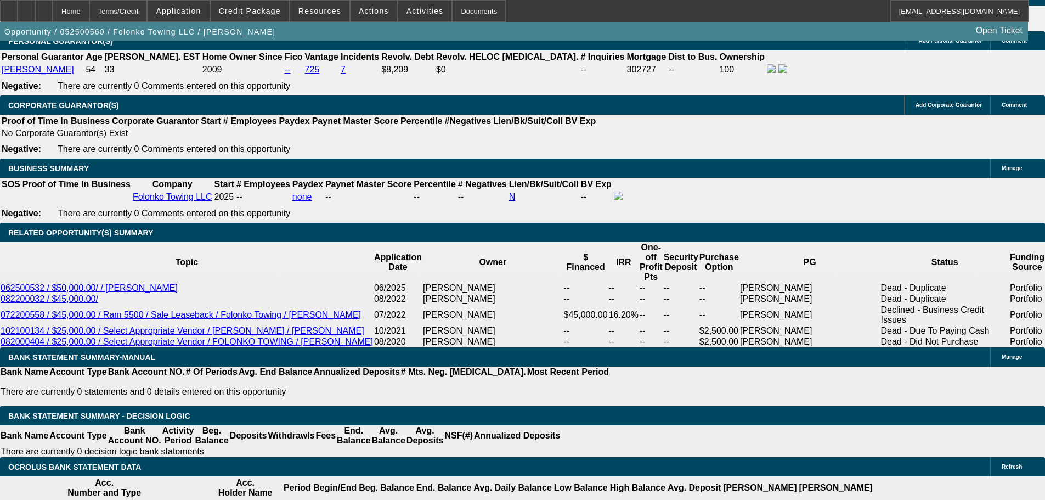
scroll to position [1673, 0]
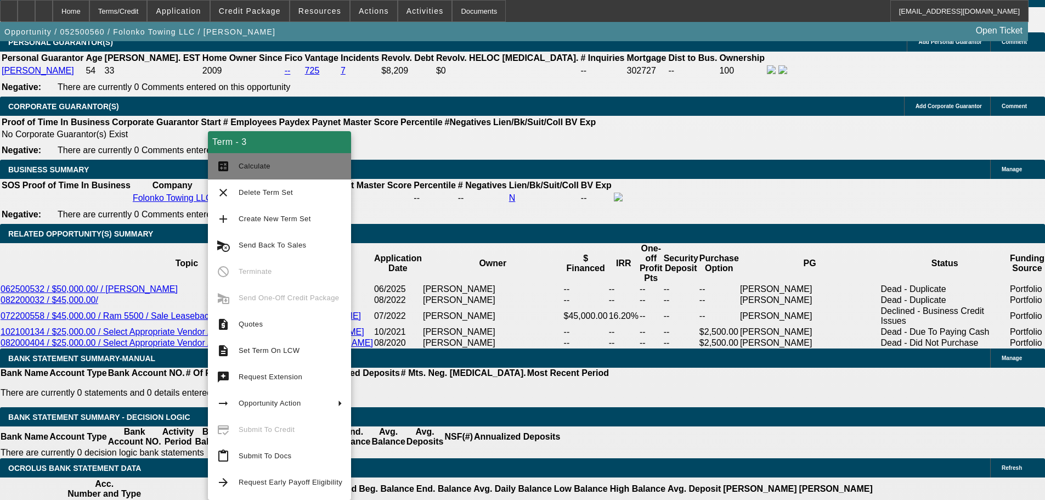
click at [256, 168] on span "Calculate" at bounding box center [255, 166] width 32 height 8
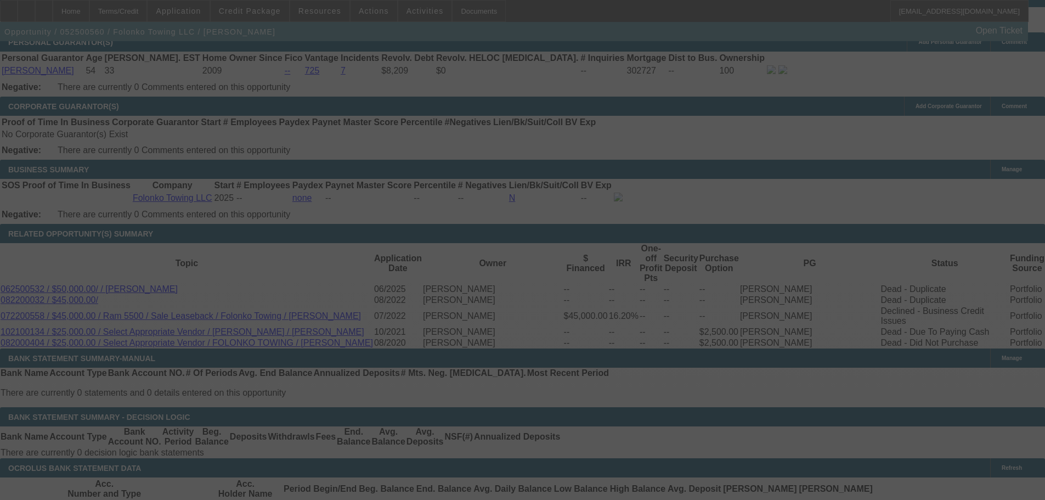
select select "0"
select select "2"
select select "0.1"
select select "4"
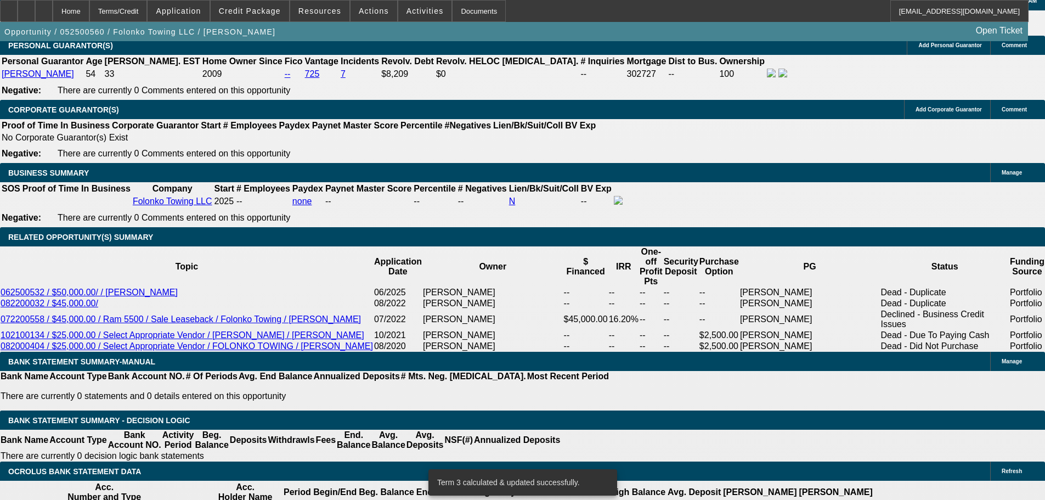
scroll to position [1838, 0]
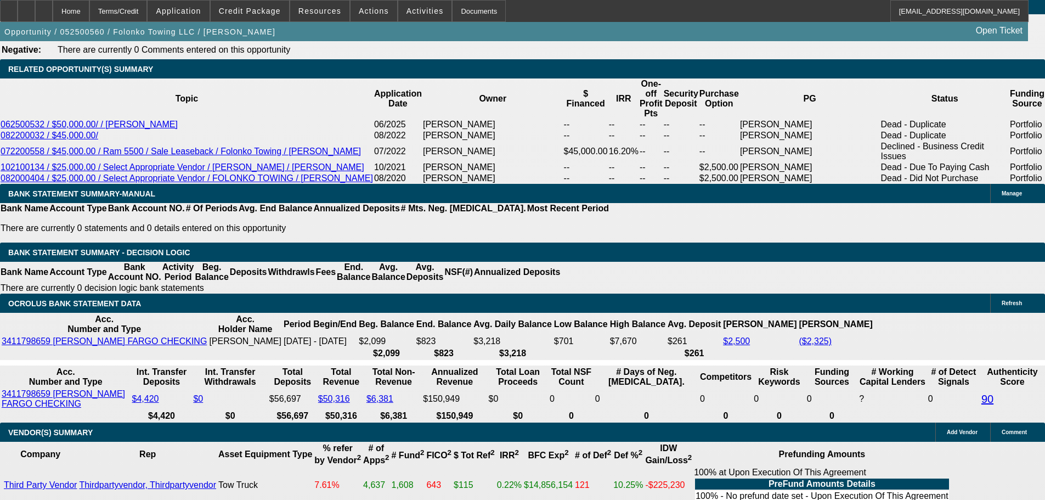
select select "0"
select select "2"
select select "0.1"
select select "4"
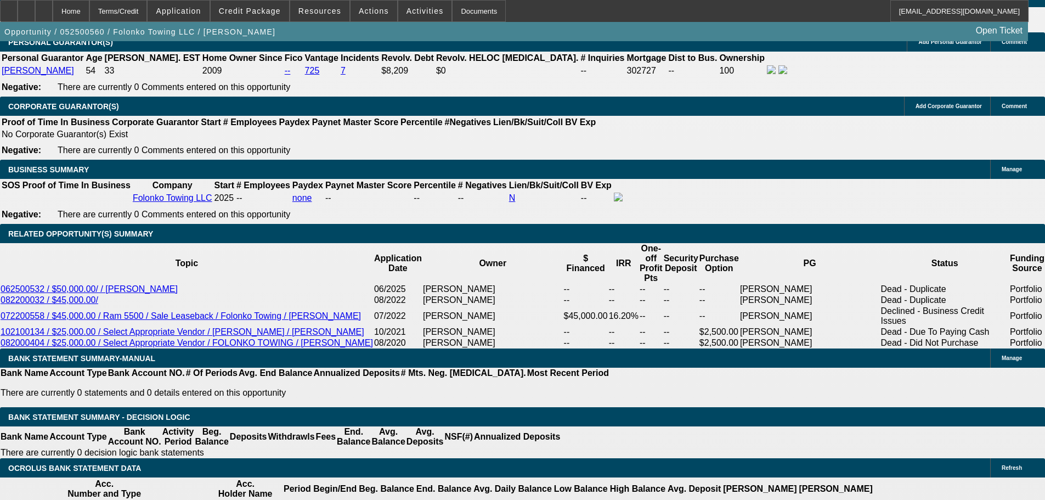
scroll to position [1618, 0]
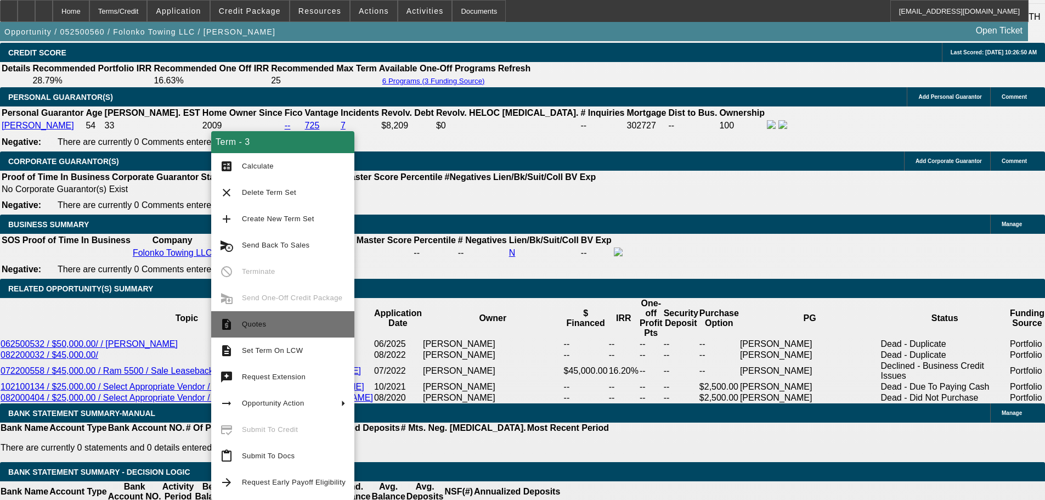
click at [289, 328] on span "Quotes" at bounding box center [294, 324] width 104 height 13
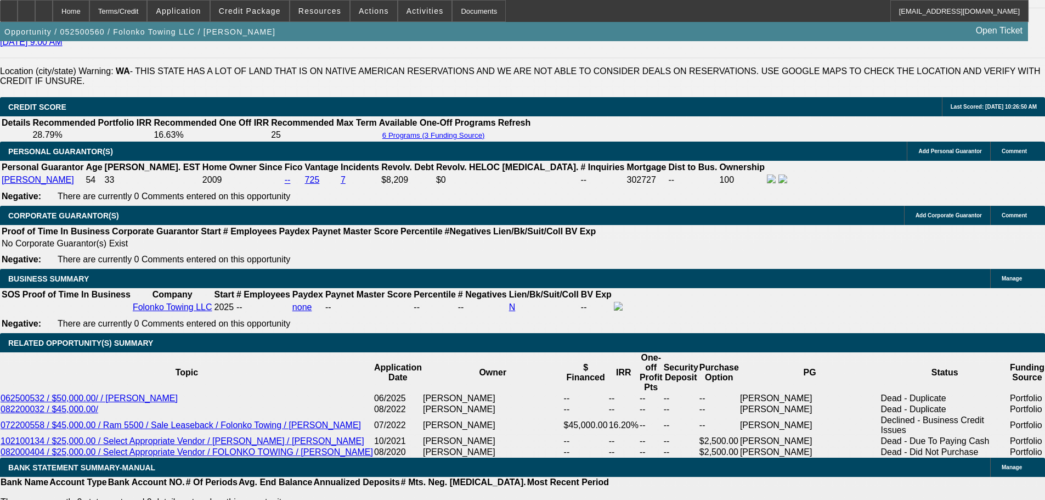
scroll to position [1563, 0]
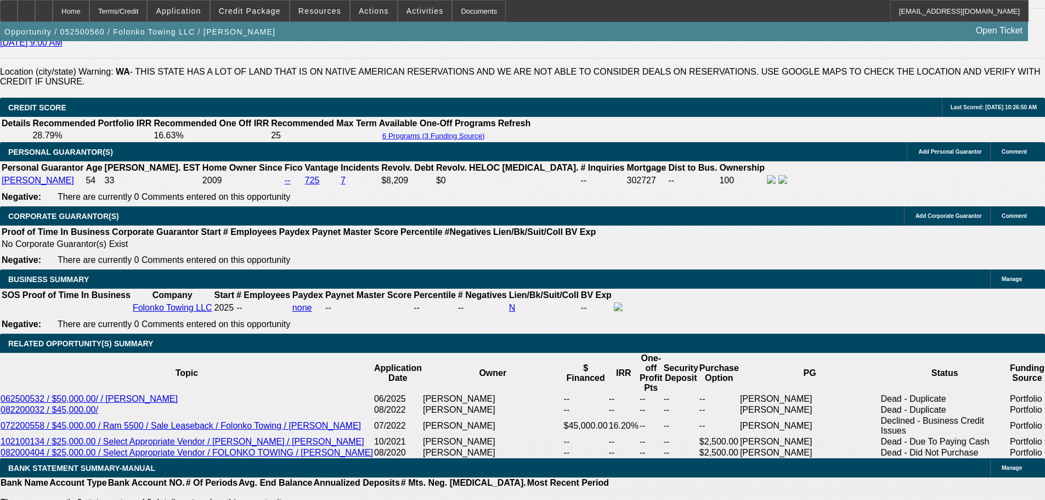
drag, startPoint x: 229, startPoint y: 234, endPoint x: 273, endPoint y: 309, distance: 87.0
drag, startPoint x: 233, startPoint y: 232, endPoint x: 270, endPoint y: 316, distance: 92.4
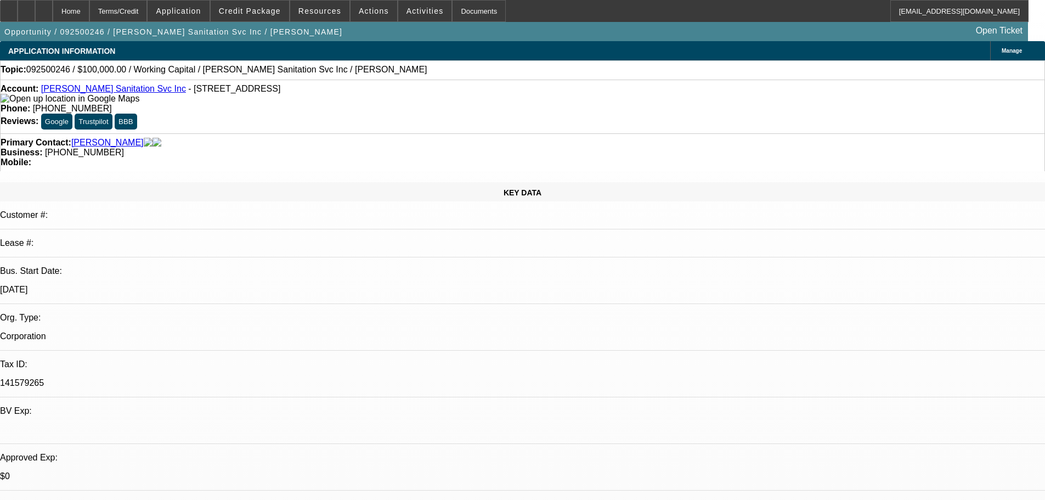
select select "0"
select select "2"
select select "0"
select select "6"
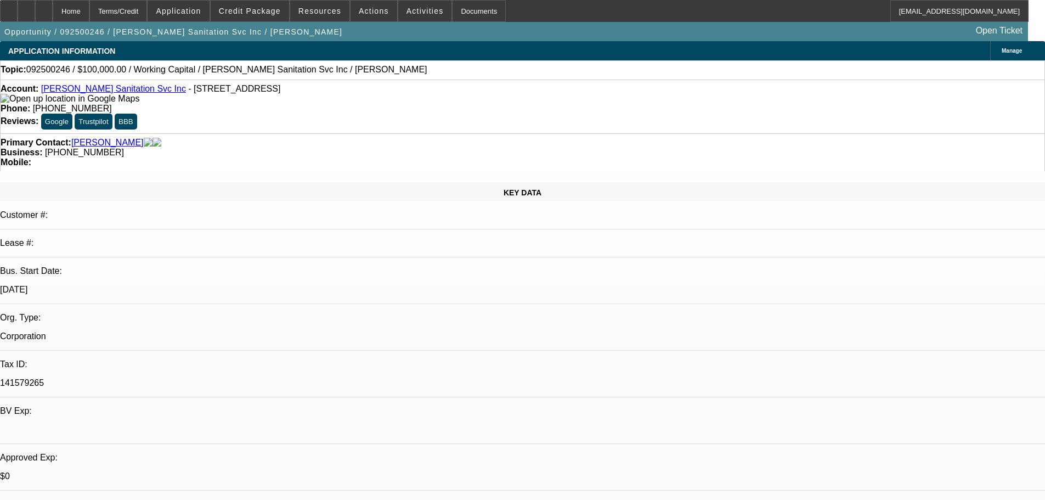
scroll to position [1811, 0]
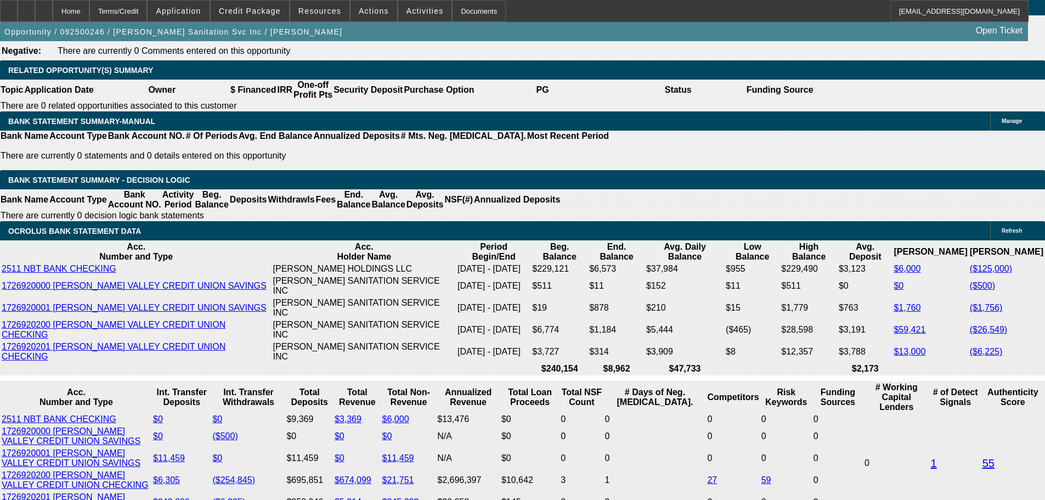
drag, startPoint x: 71, startPoint y: 13, endPoint x: 628, endPoint y: 144, distance: 572.3
click at [44, 7] on icon at bounding box center [44, 7] width 0 height 0
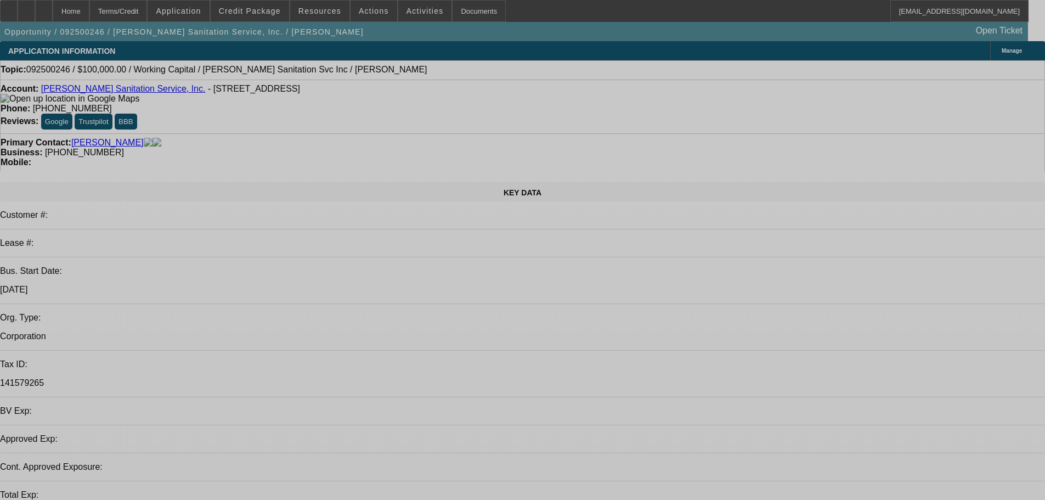
select select "0"
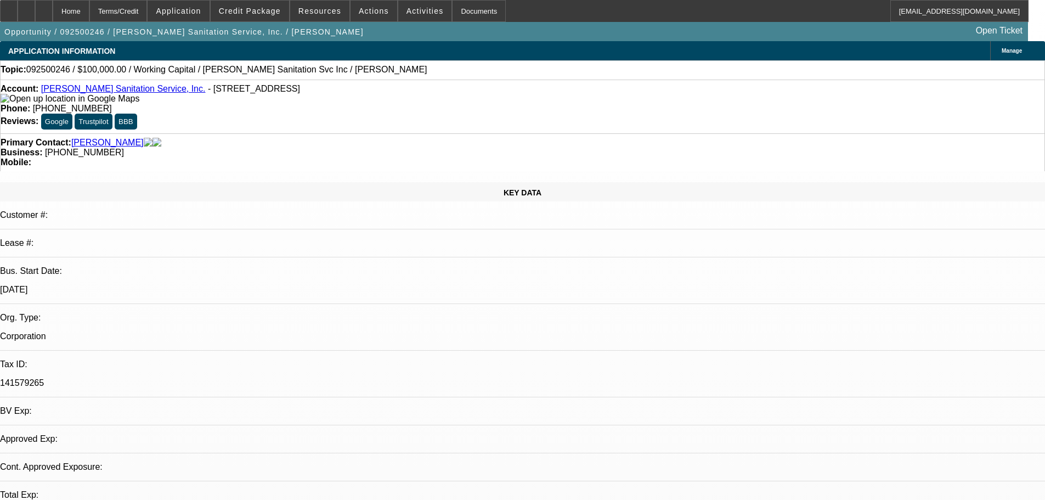
select select "0"
select select "1"
select select "2"
select select "6"
click at [270, 13] on span "Credit Package" at bounding box center [250, 11] width 62 height 9
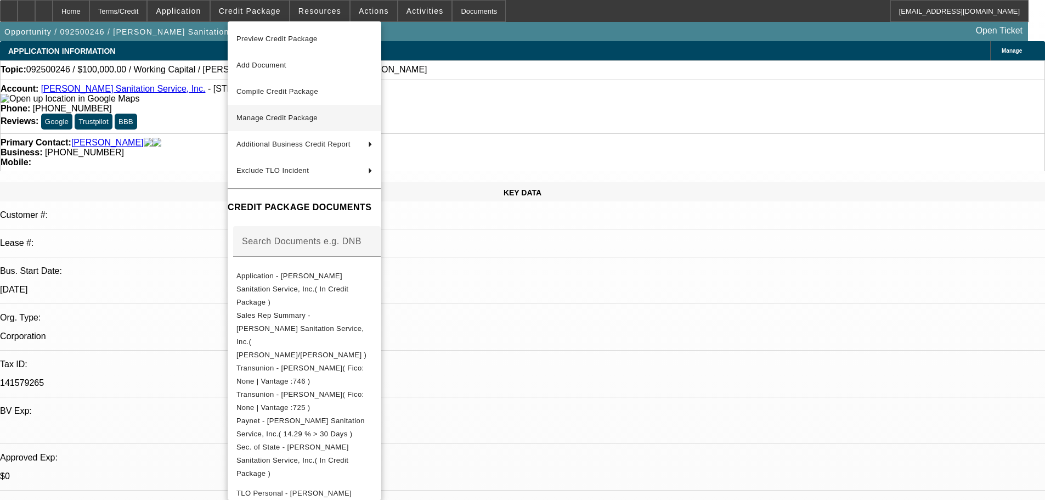
click at [264, 114] on span "Manage Credit Package" at bounding box center [276, 118] width 81 height 8
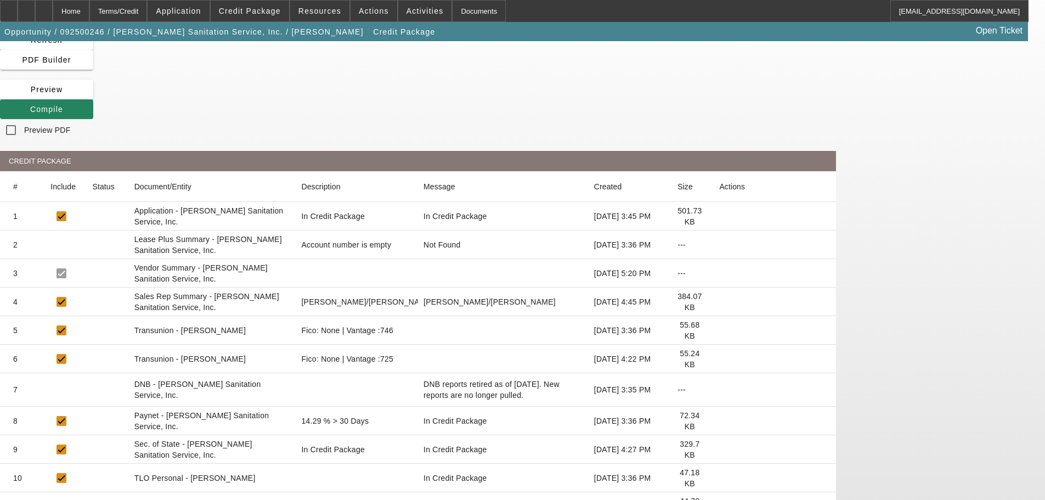
scroll to position [110, 0]
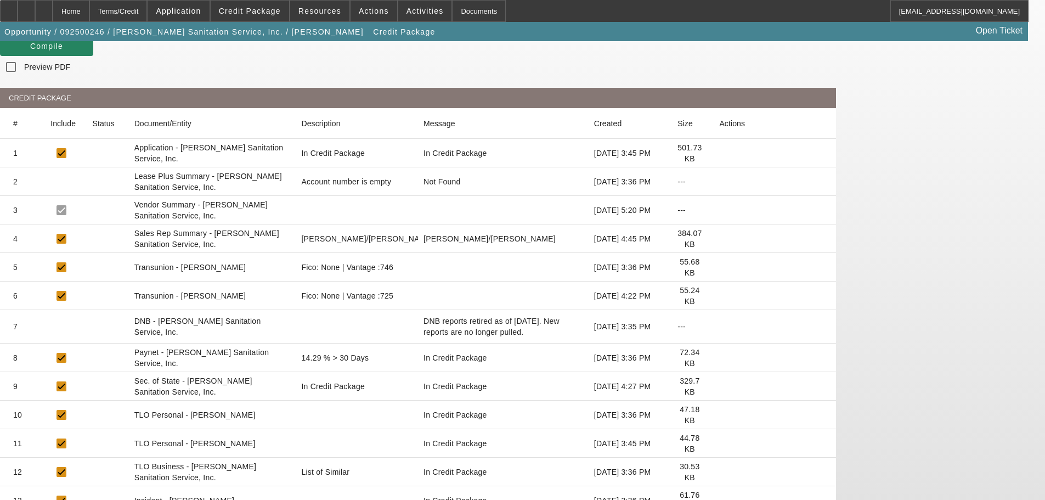
click at [719, 472] on icon at bounding box center [719, 472] width 0 height 0
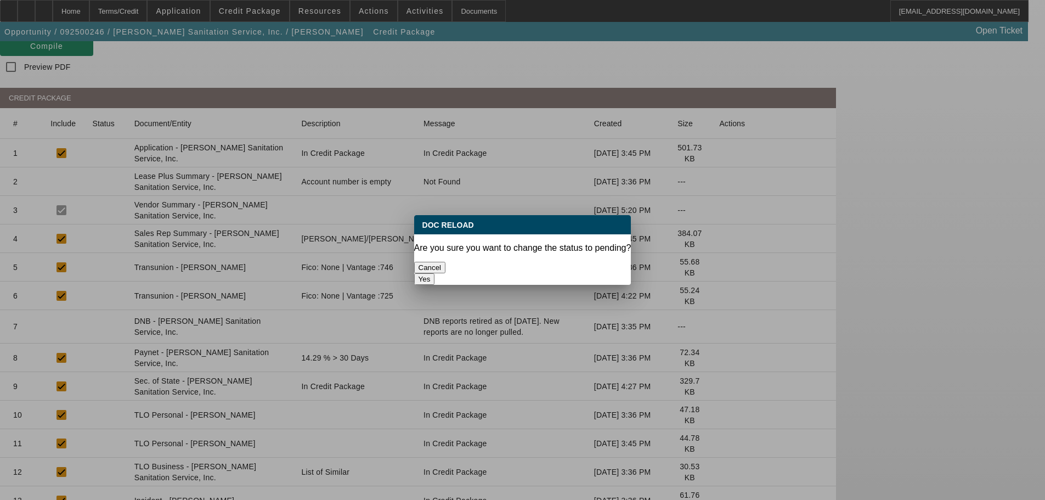
click at [435, 273] on button "Yes" at bounding box center [424, 279] width 21 height 12
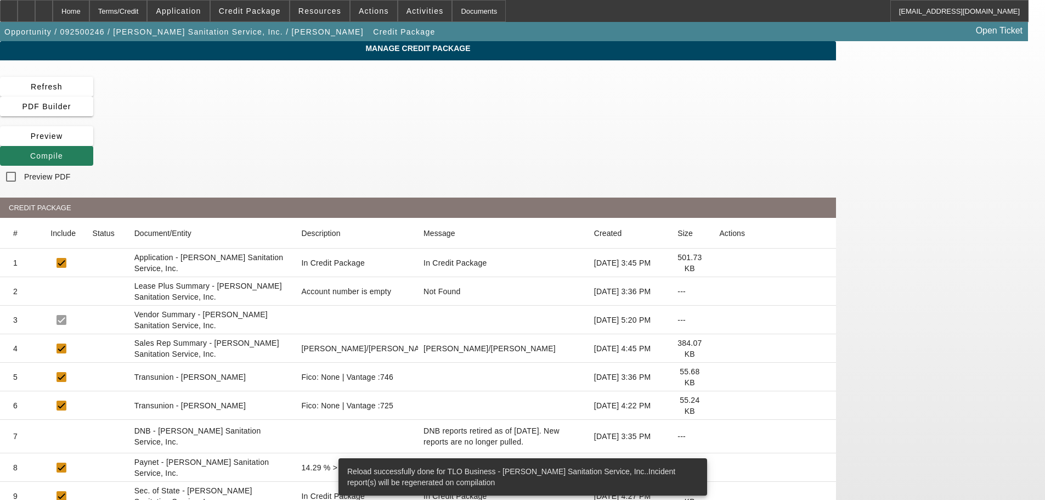
click at [63, 151] on span "Compile" at bounding box center [46, 155] width 33 height 9
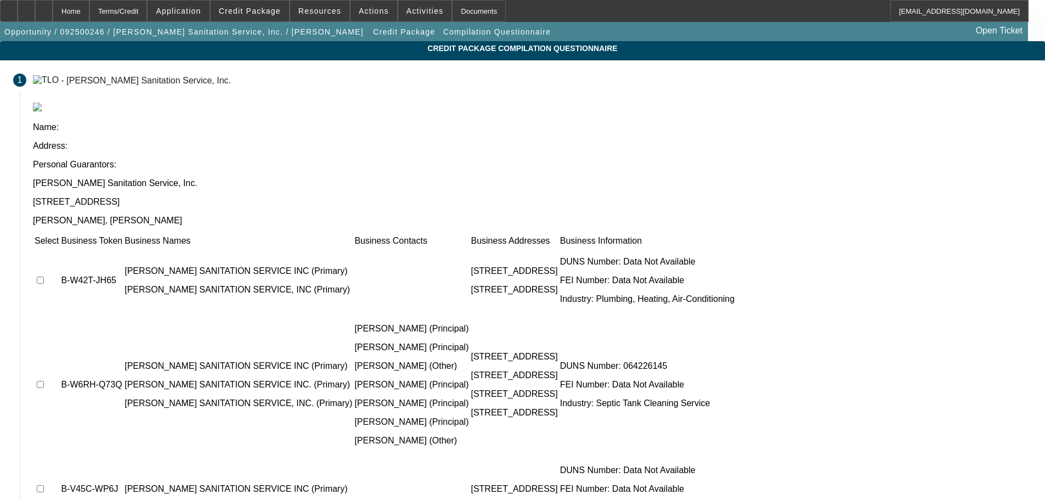
click at [44, 277] on input "checkbox" at bounding box center [40, 280] width 7 height 7
checkbox input "true"
click at [44, 381] on input "checkbox" at bounding box center [40, 384] width 7 height 7
checkbox input "true"
click at [44, 485] on input "checkbox" at bounding box center [40, 488] width 7 height 7
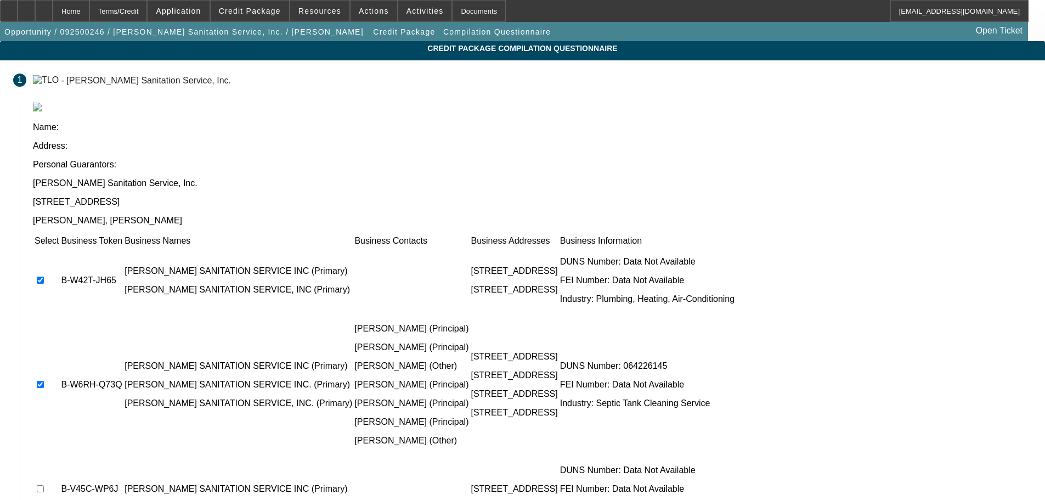
checkbox input "true"
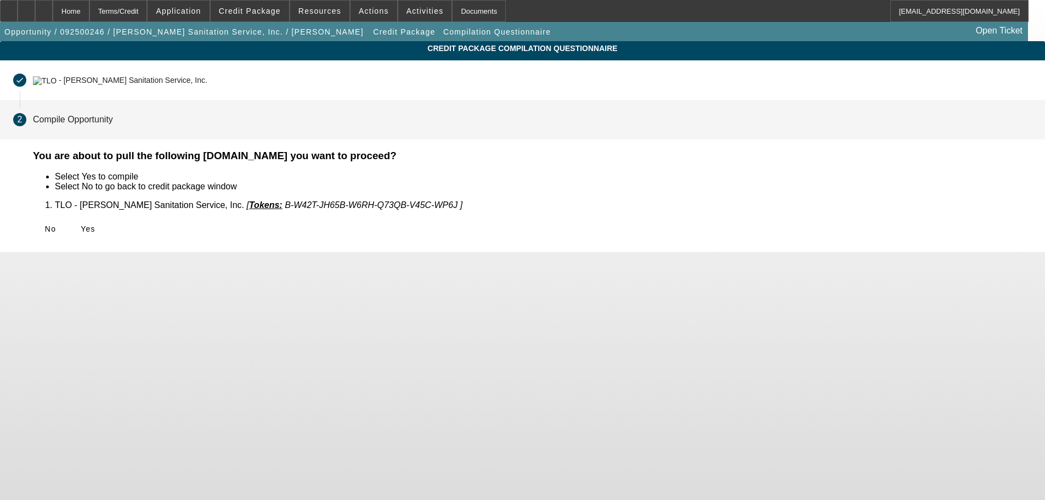
scroll to position [0, 0]
click at [95, 224] on span "Yes" at bounding box center [88, 228] width 15 height 9
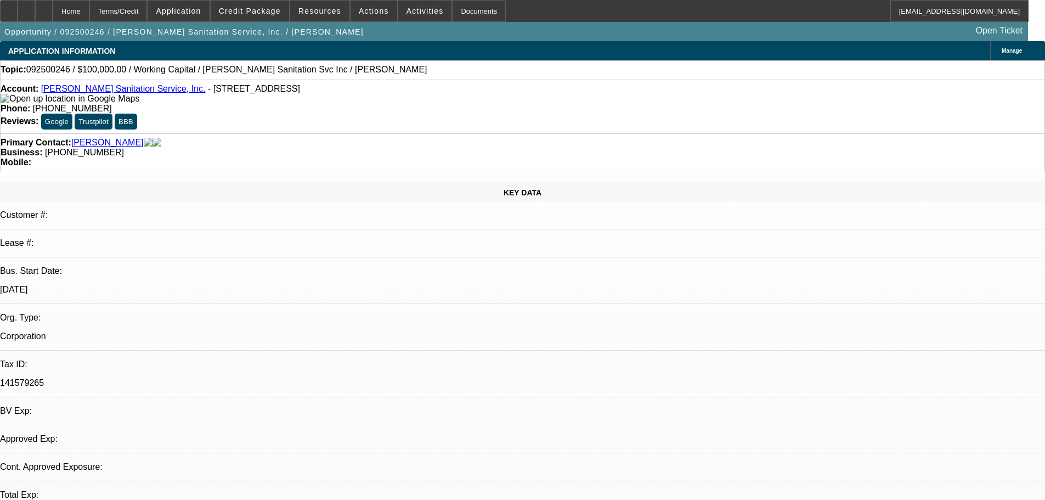
select select "0"
select select "2"
select select "0"
select select "6"
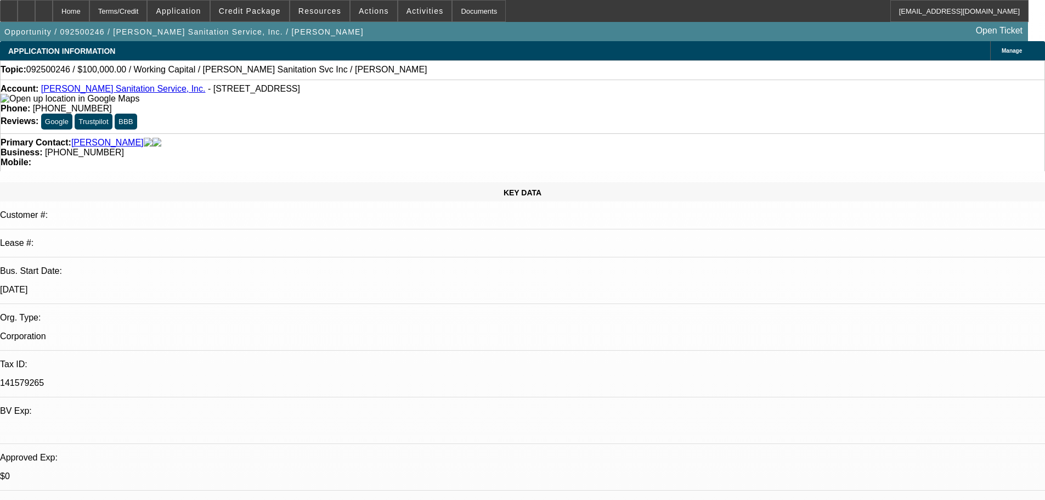
drag, startPoint x: 897, startPoint y: 381, endPoint x: 709, endPoint y: 364, distance: 188.4
copy div "Please submit to channel. Write-up is in additional comments. Please make note …"
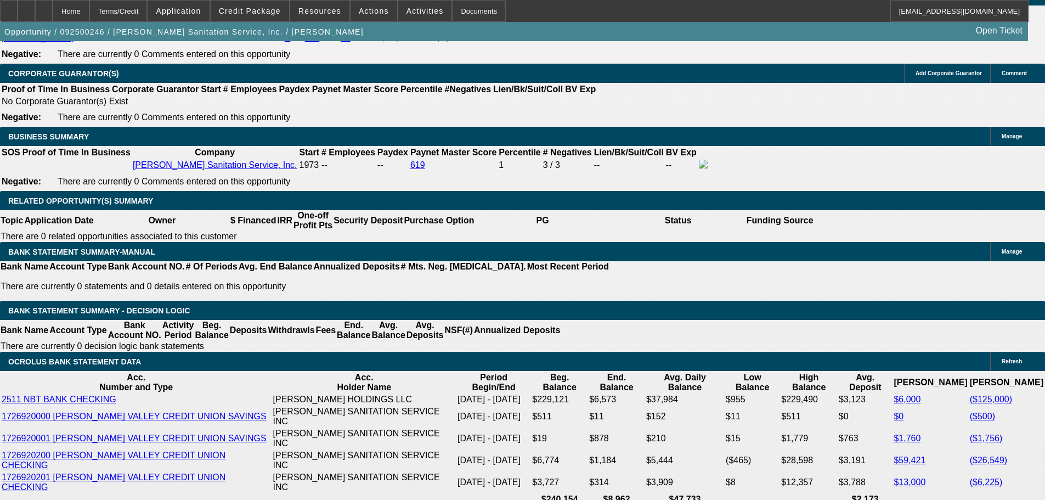
scroll to position [1866, 0]
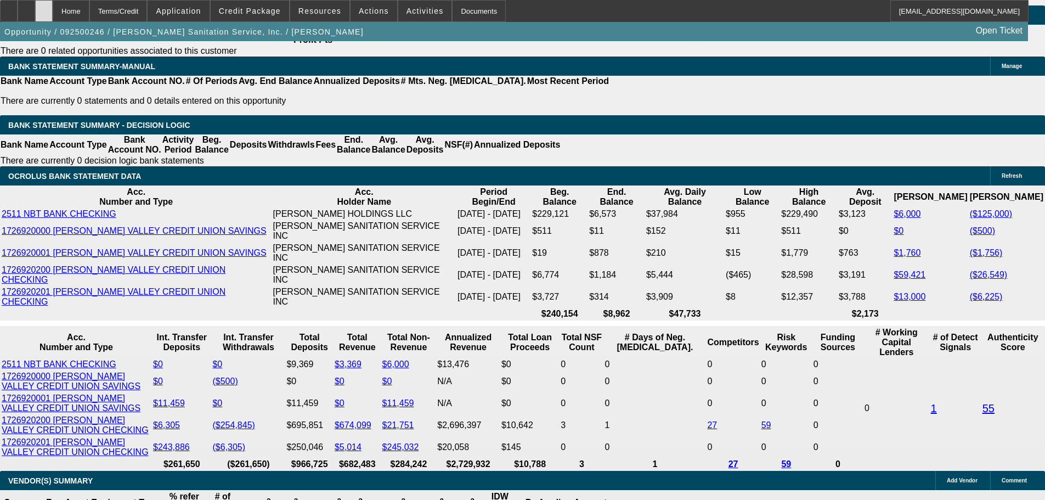
click at [53, 8] on div at bounding box center [44, 11] width 18 height 22
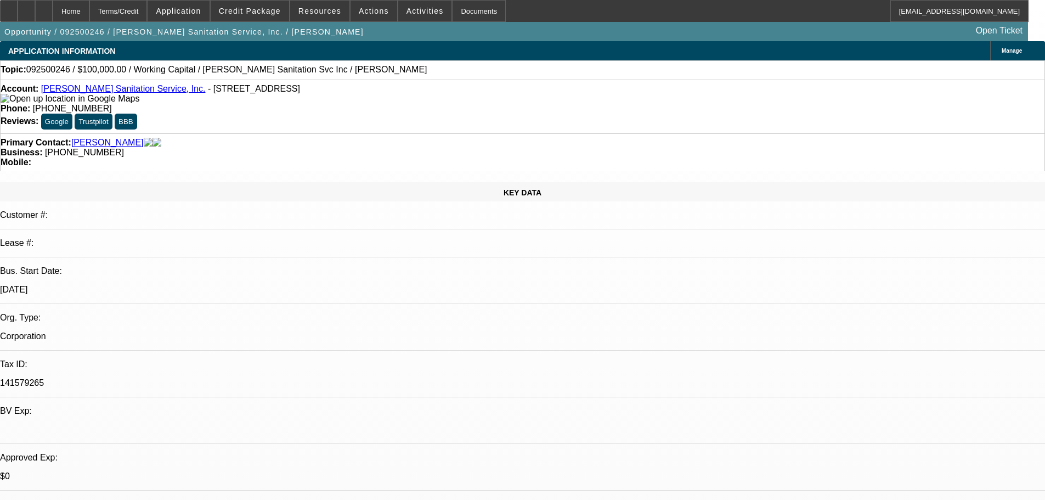
select select "0"
select select "2"
select select "0"
select select "6"
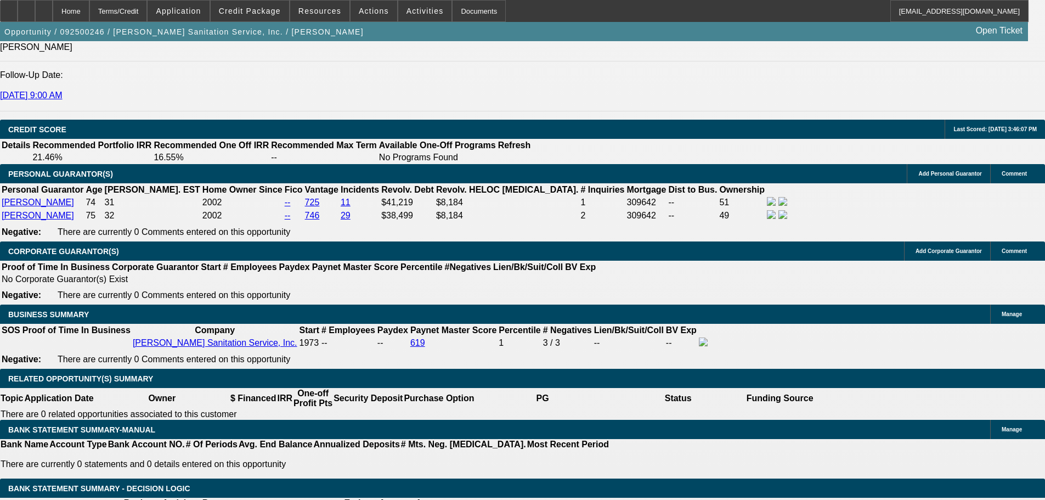
scroll to position [1646, 0]
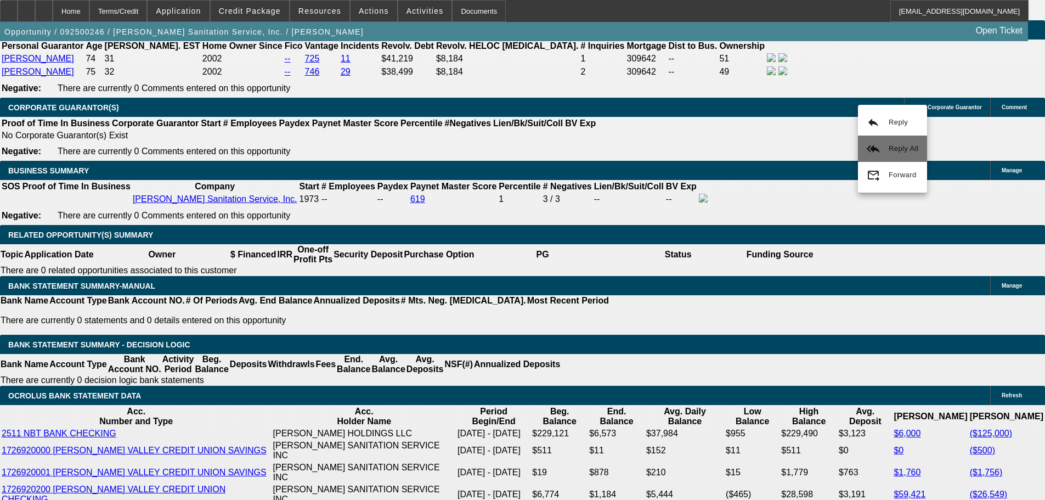
click at [887, 144] on button "reply_all Reply All" at bounding box center [892, 149] width 69 height 26
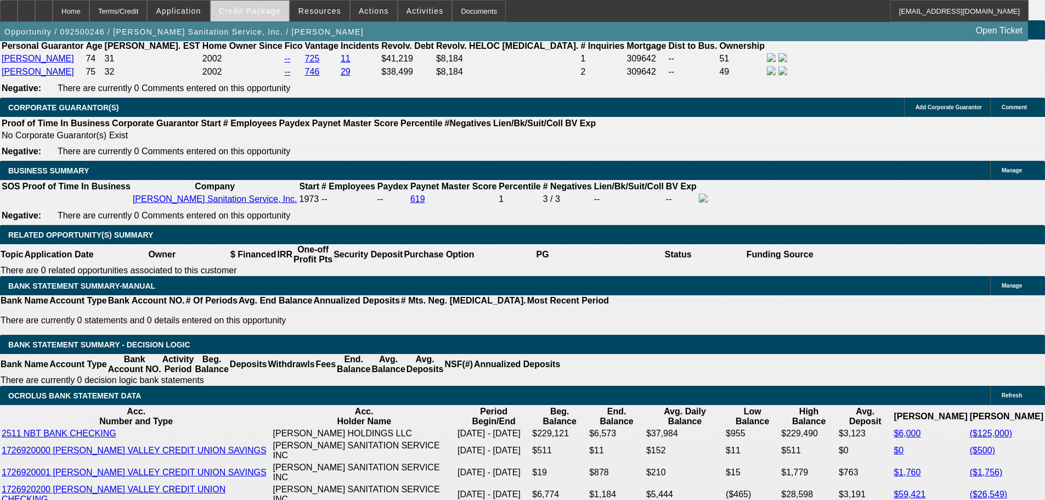
click at [239, 11] on span "Credit Package" at bounding box center [250, 11] width 62 height 9
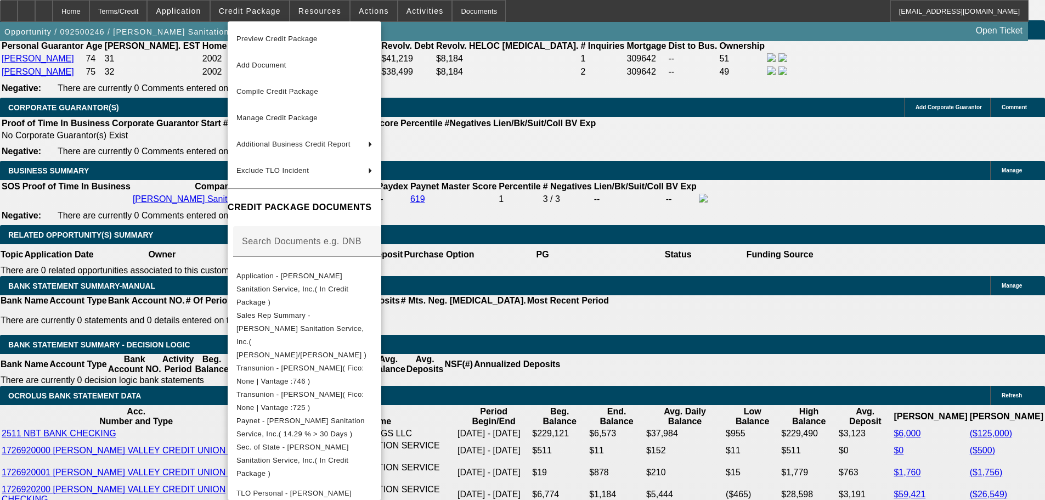
click at [616, 151] on div at bounding box center [522, 250] width 1045 height 500
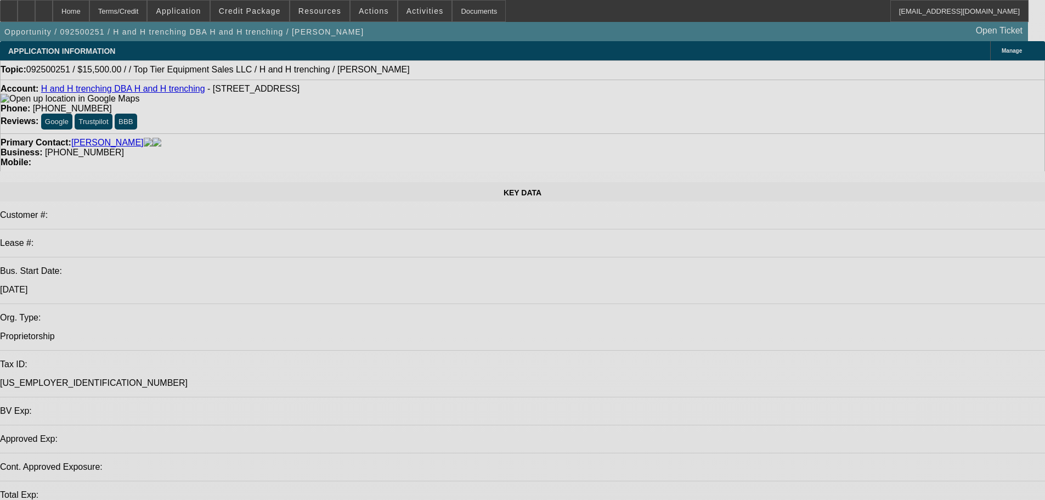
select select "0"
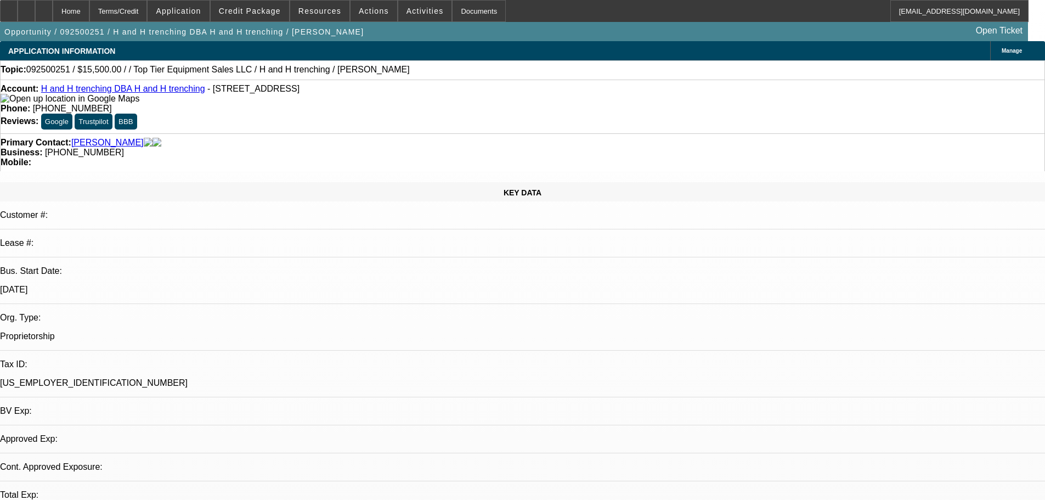
select select "2"
select select "0.1"
select select "4"
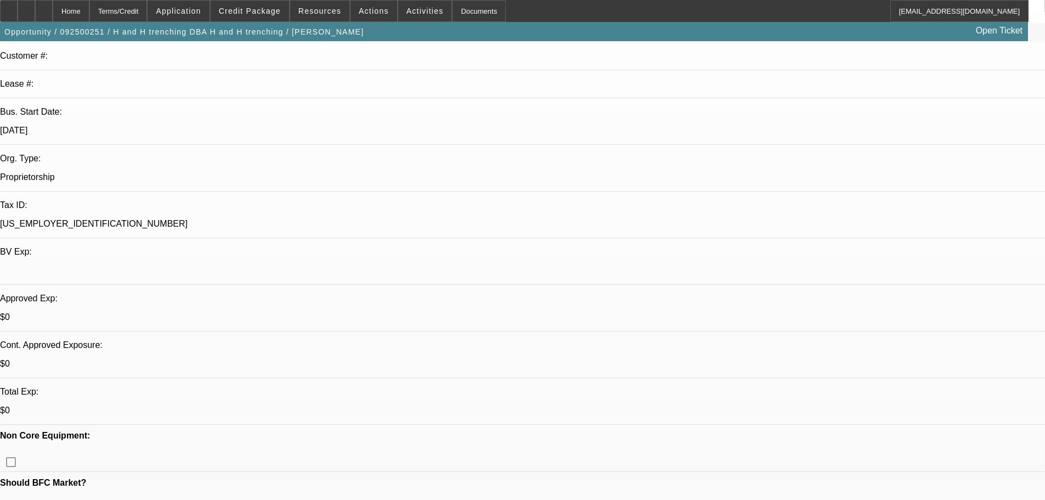
scroll to position [165, 0]
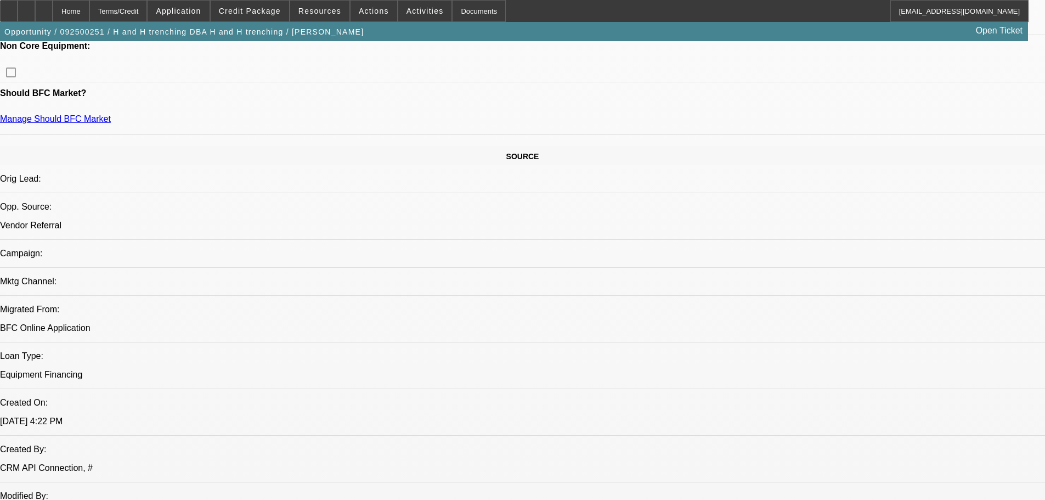
scroll to position [933, 0]
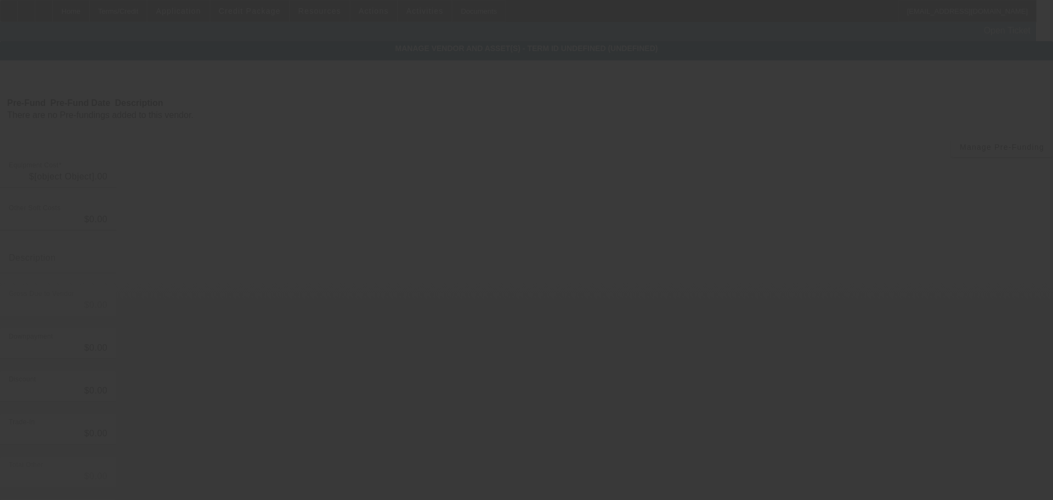
type input "$15,500.00"
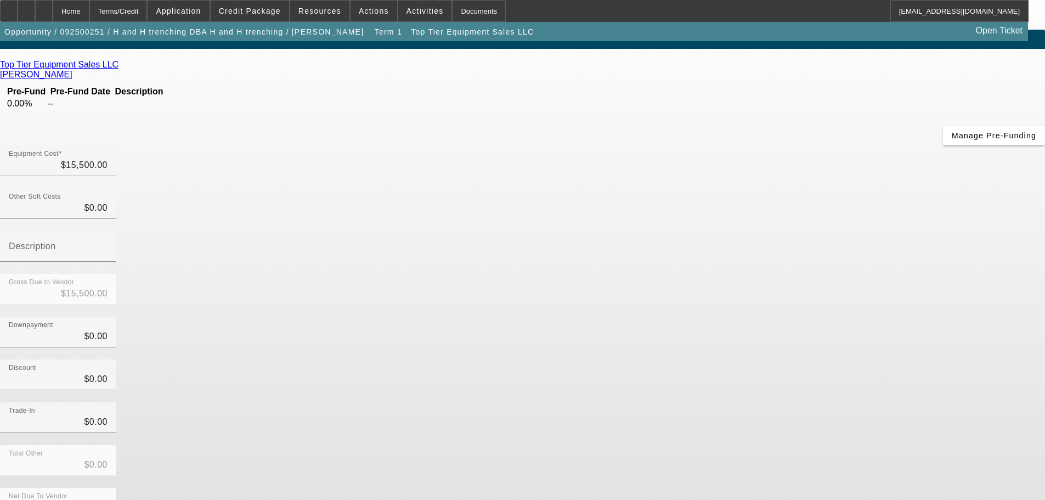
scroll to position [15, 0]
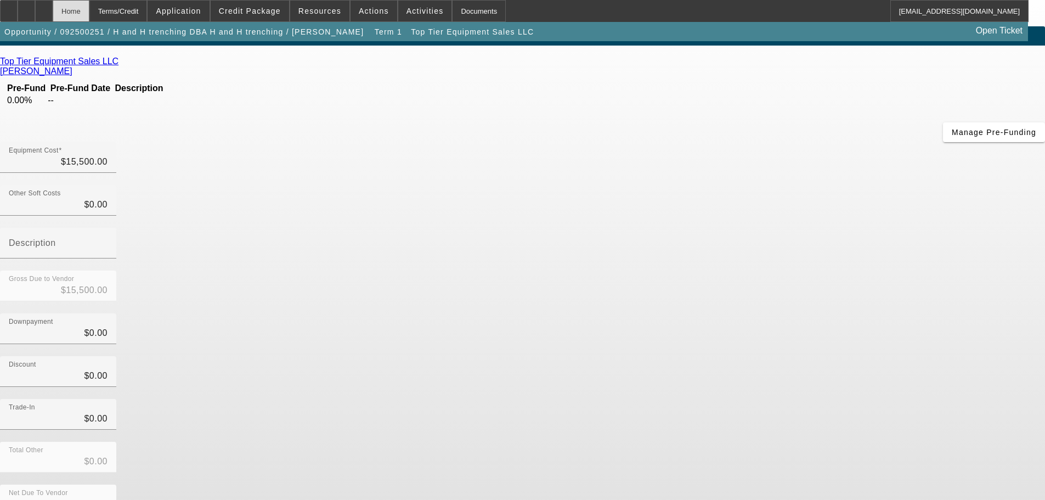
click at [89, 19] on div "Home" at bounding box center [71, 11] width 37 height 22
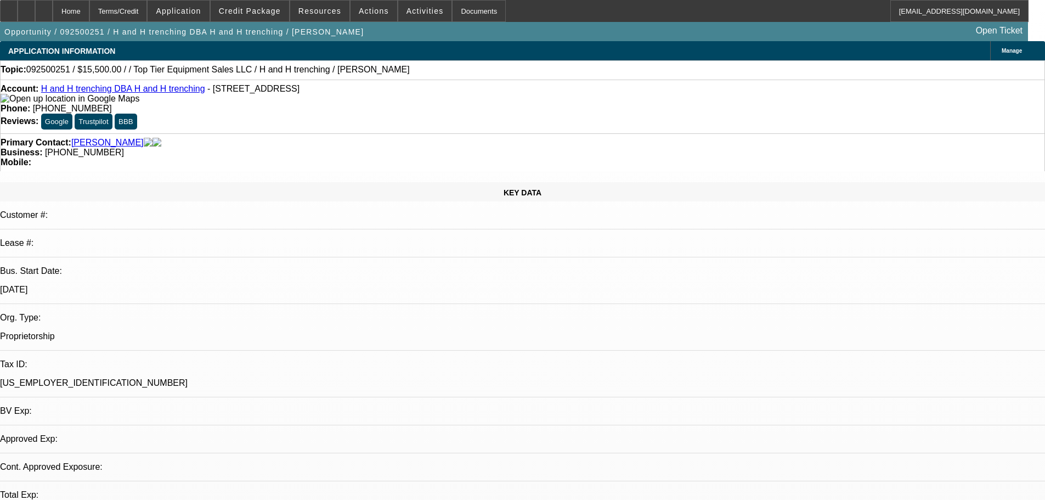
select select "0"
select select "2"
select select "0.1"
select select "4"
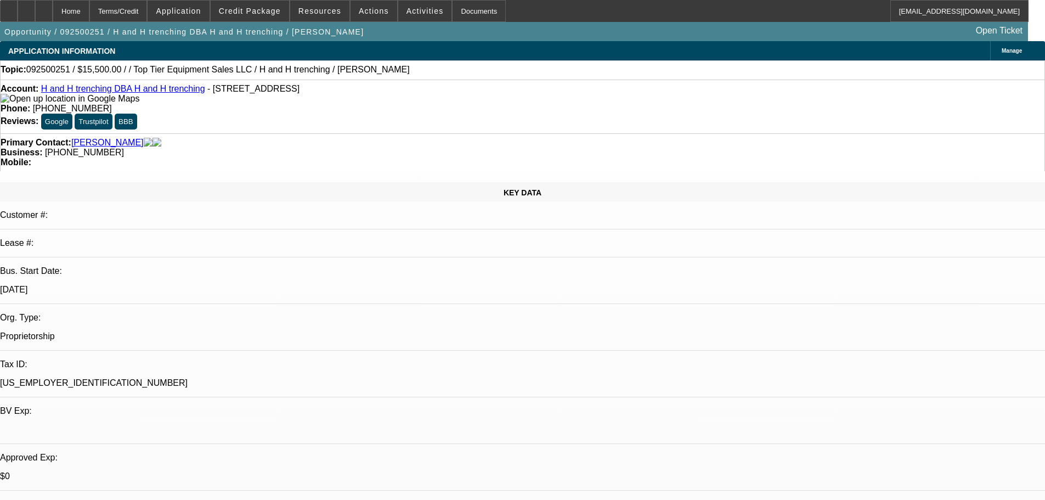
click at [107, 91] on link "H and H trenching DBA H and H trenching" at bounding box center [123, 88] width 164 height 9
